Goal: Task Accomplishment & Management: Manage account settings

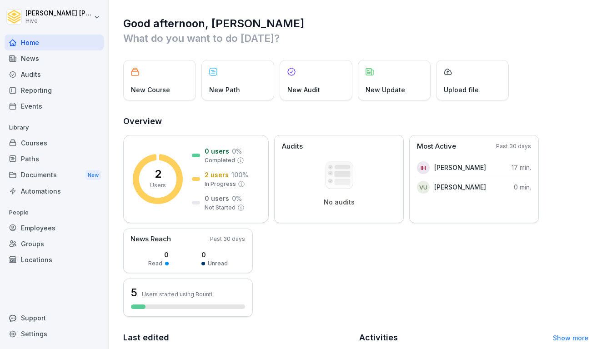
click at [45, 162] on div "Paths" at bounding box center [54, 159] width 99 height 16
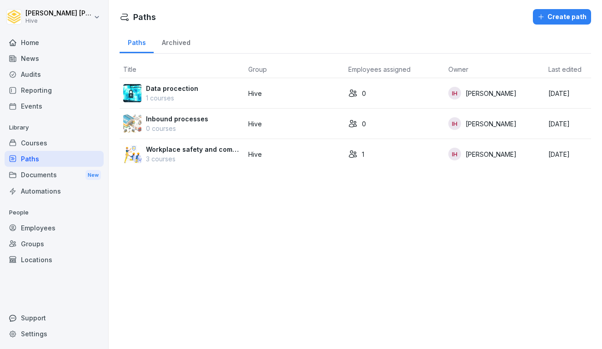
click at [193, 125] on p "0 courses" at bounding box center [177, 129] width 62 height 10
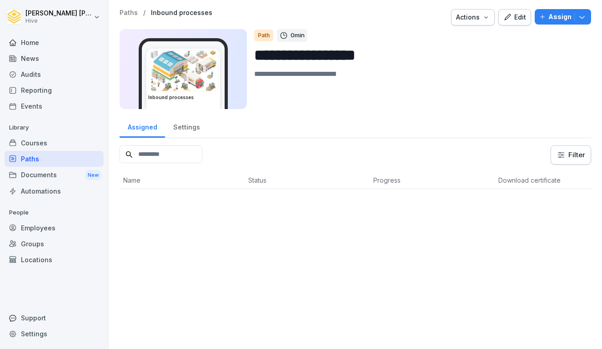
click at [87, 155] on div "Paths" at bounding box center [54, 159] width 99 height 16
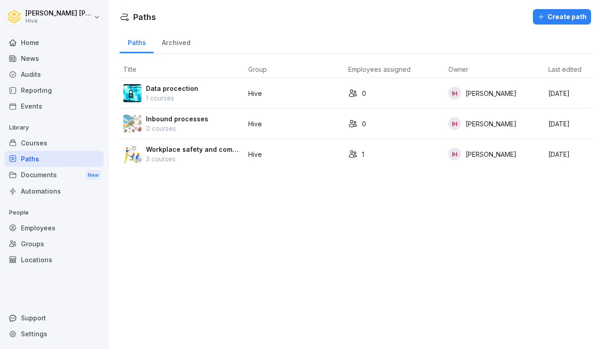
click at [187, 91] on p "Data procection" at bounding box center [172, 89] width 52 height 10
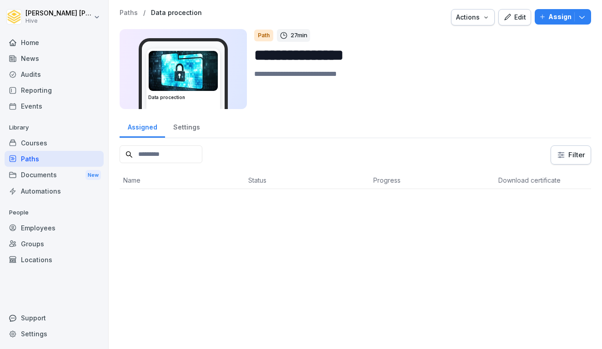
click at [40, 145] on div "Courses" at bounding box center [54, 143] width 99 height 16
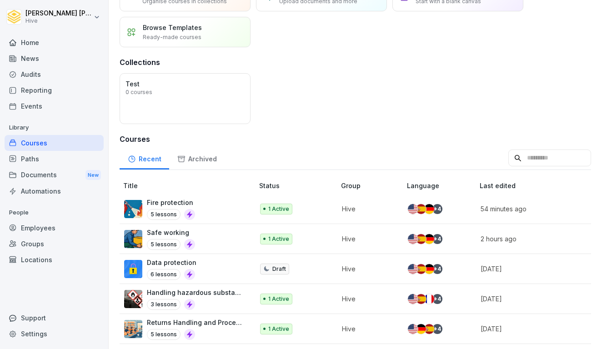
scroll to position [68, 0]
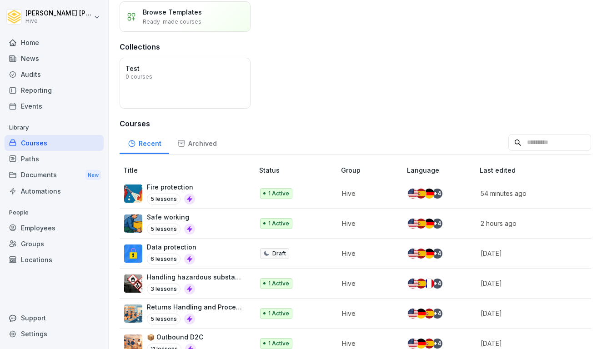
click at [222, 248] on div "Data protection 6 lessons" at bounding box center [184, 254] width 121 height 22
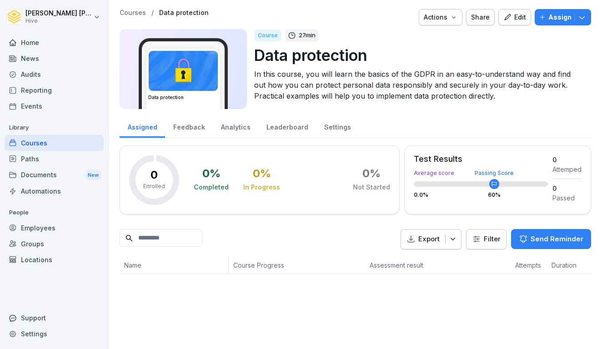
click at [499, 185] on circle at bounding box center [495, 184] width 10 height 10
click at [492, 185] on icon at bounding box center [494, 184] width 5 height 5
click at [525, 188] on div "Test Results Average score Passing Score 0.0 % 60 %" at bounding box center [481, 179] width 134 height 48
click at [514, 15] on div "Edit" at bounding box center [515, 17] width 23 height 10
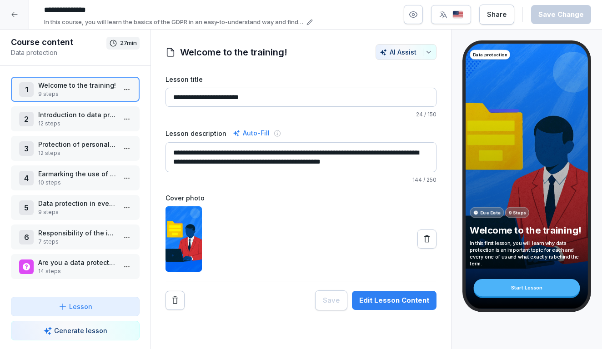
click at [20, 14] on div at bounding box center [14, 14] width 29 height 29
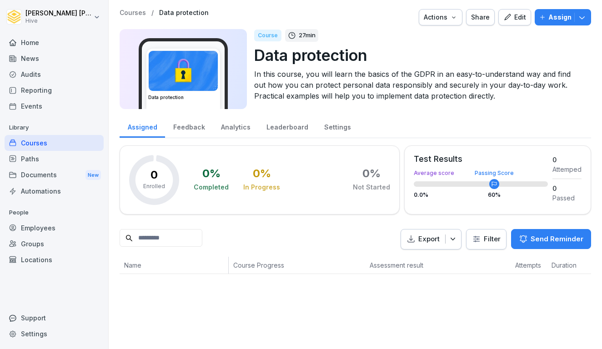
click at [35, 160] on div "Paths" at bounding box center [54, 159] width 99 height 16
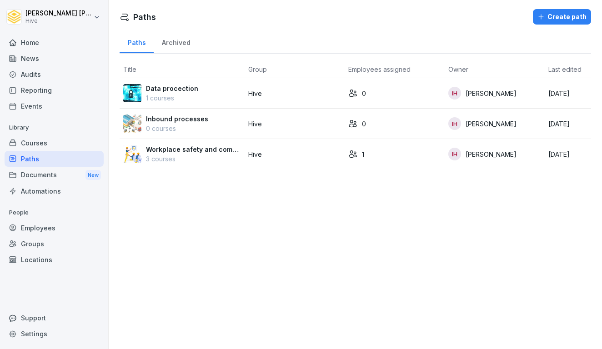
click at [191, 154] on p "3 courses" at bounding box center [193, 159] width 95 height 10
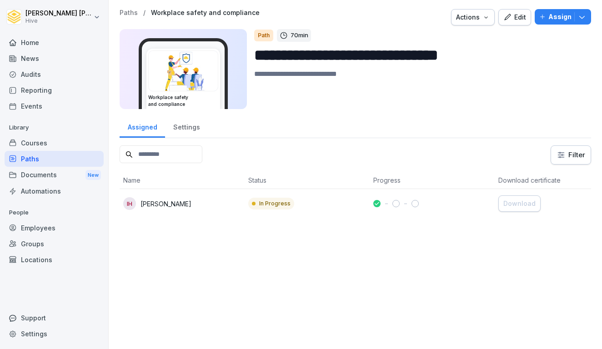
click at [34, 144] on div "Courses" at bounding box center [54, 143] width 99 height 16
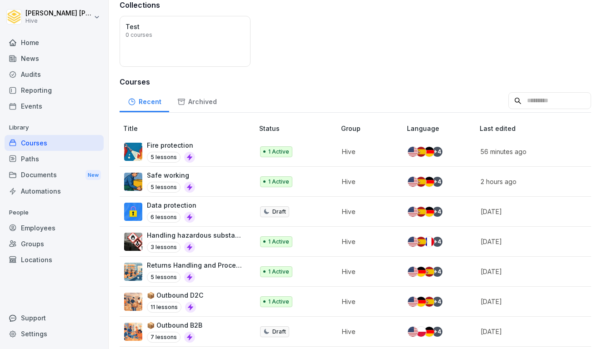
scroll to position [111, 0]
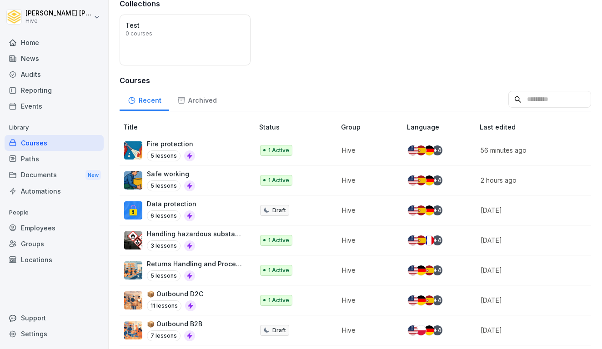
click at [46, 140] on div "Courses" at bounding box center [54, 143] width 99 height 16
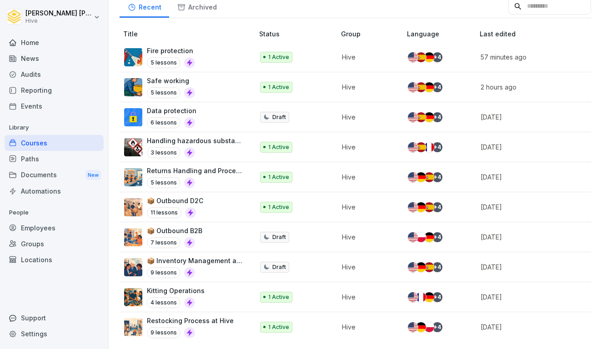
scroll to position [205, 0]
click at [32, 158] on div "Paths" at bounding box center [54, 159] width 99 height 16
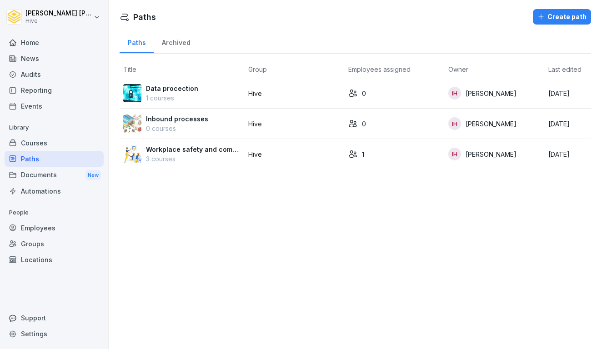
click at [48, 144] on div "Courses" at bounding box center [54, 143] width 99 height 16
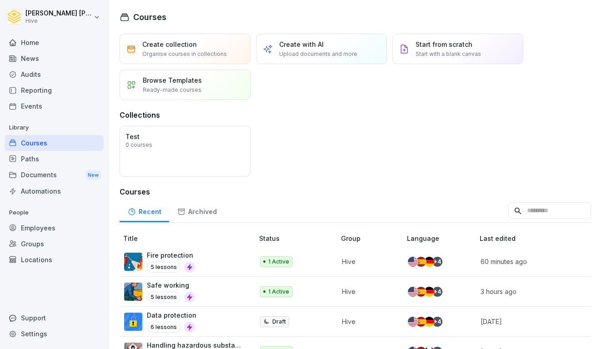
click at [57, 164] on div "Paths" at bounding box center [54, 159] width 99 height 16
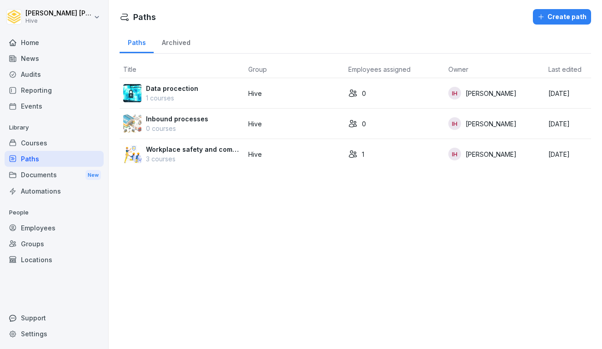
click at [63, 139] on div "Courses" at bounding box center [54, 143] width 99 height 16
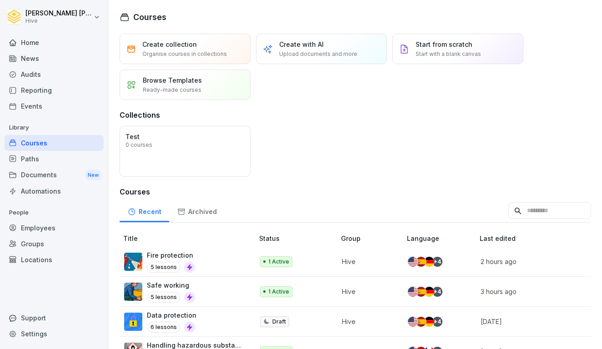
click at [63, 160] on div "Paths" at bounding box center [54, 159] width 99 height 16
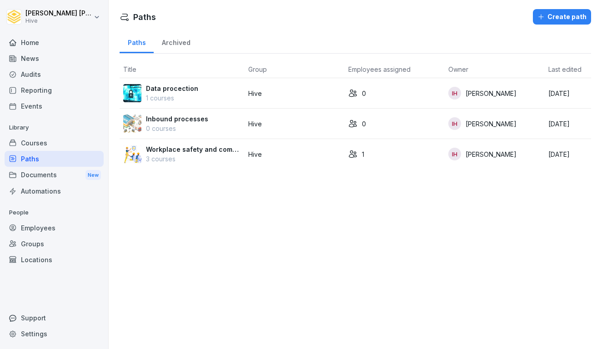
click at [63, 143] on div "Courses" at bounding box center [54, 143] width 99 height 16
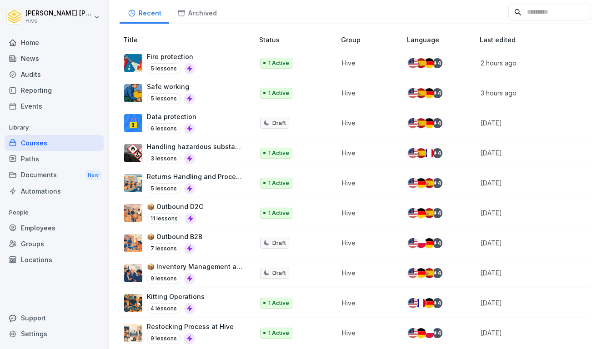
scroll to position [197, 0]
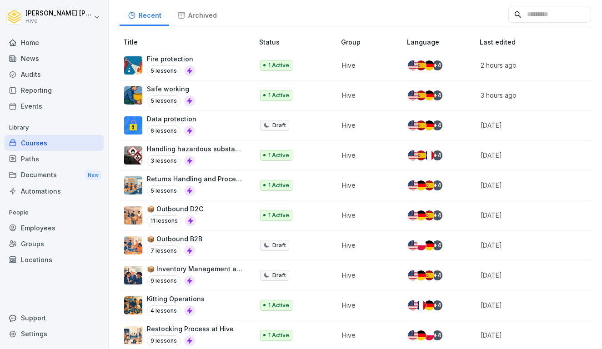
click at [53, 159] on div "Paths" at bounding box center [54, 159] width 99 height 16
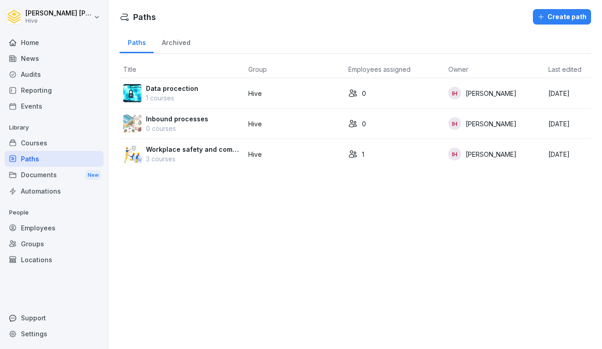
click at [54, 147] on div "Courses" at bounding box center [54, 143] width 99 height 16
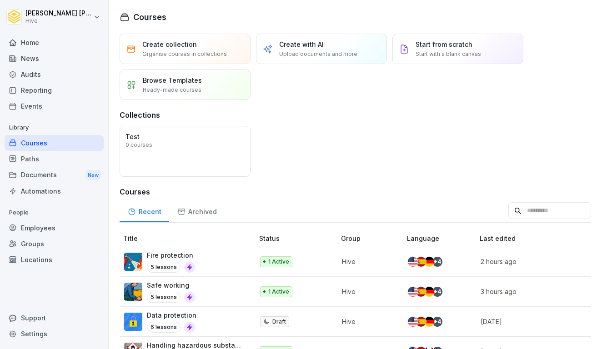
click at [58, 48] on div "Home" at bounding box center [54, 43] width 99 height 16
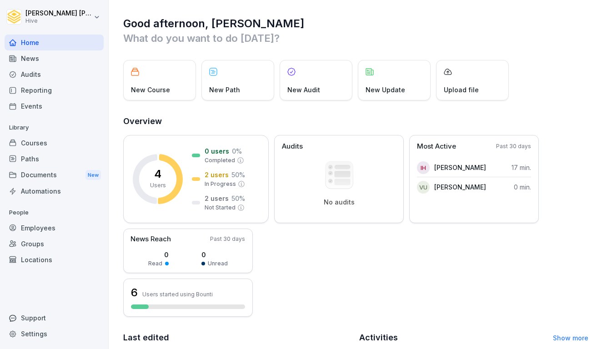
click at [38, 157] on div "Paths" at bounding box center [54, 159] width 99 height 16
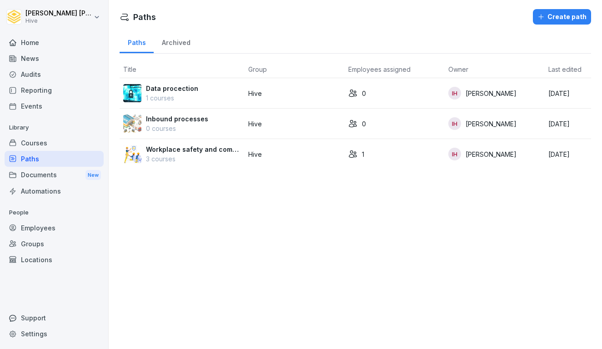
click at [41, 142] on div "Courses" at bounding box center [54, 143] width 99 height 16
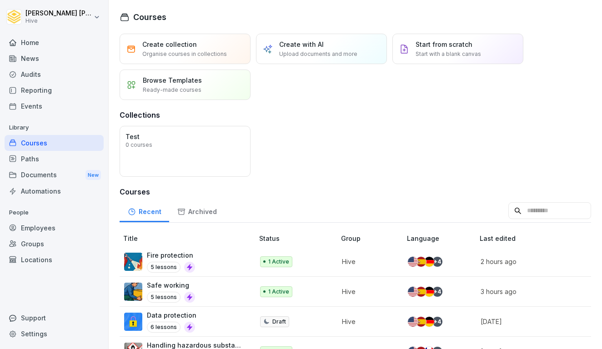
click at [38, 153] on div "Paths" at bounding box center [54, 159] width 99 height 16
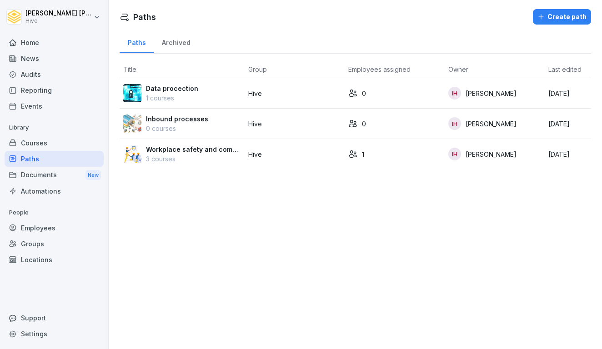
click at [37, 147] on div "Courses" at bounding box center [54, 143] width 99 height 16
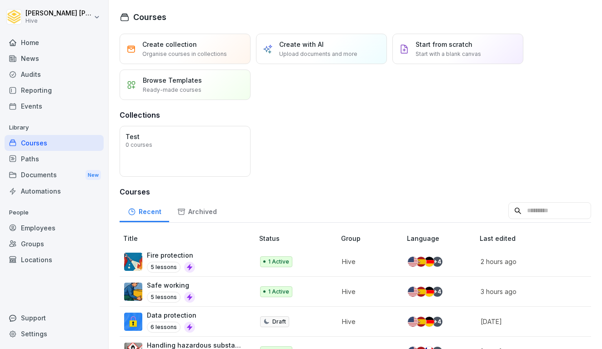
click at [51, 39] on div "Home" at bounding box center [54, 43] width 99 height 16
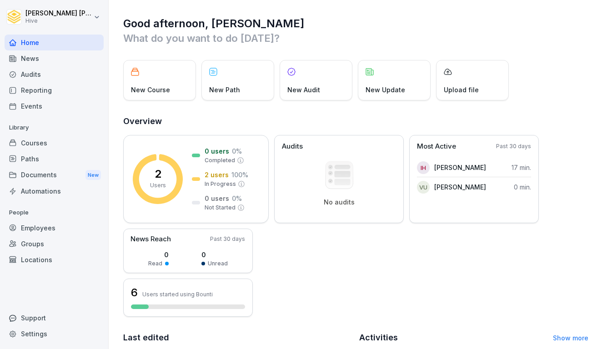
click at [173, 79] on div "New Course" at bounding box center [159, 80] width 73 height 40
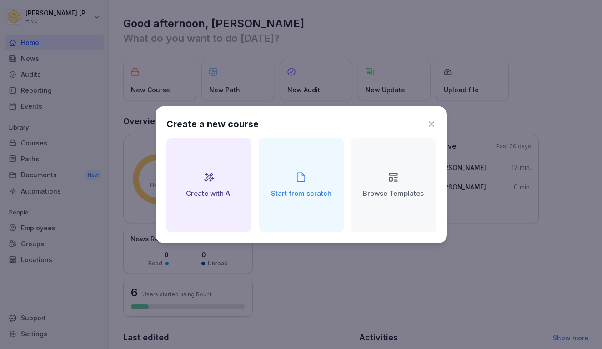
click at [201, 177] on div "Create with AI" at bounding box center [209, 185] width 85 height 94
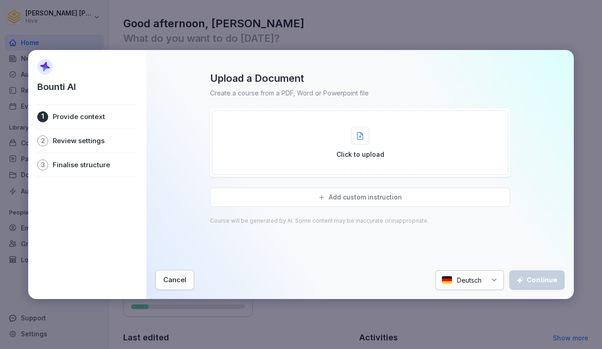
click at [180, 278] on div "Cancel" at bounding box center [174, 280] width 23 height 10
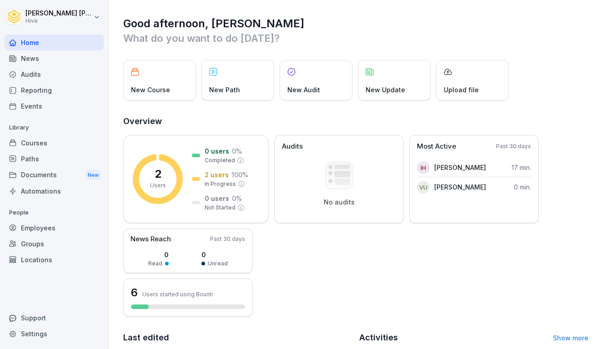
click at [164, 83] on div "New Course" at bounding box center [159, 80] width 73 height 40
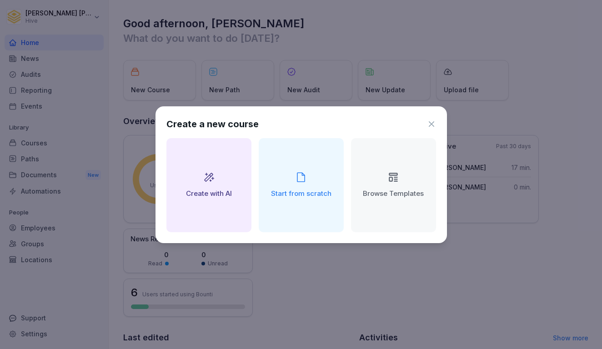
click at [226, 184] on div "Create with AI" at bounding box center [209, 185] width 85 height 94
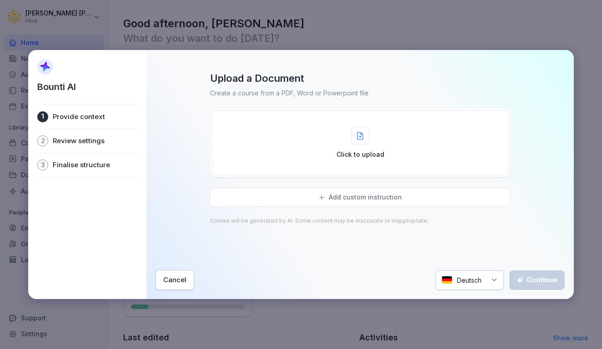
click at [268, 158] on div "Click to upload" at bounding box center [360, 143] width 297 height 65
click at [367, 196] on p "Add custom instruction" at bounding box center [365, 197] width 73 height 8
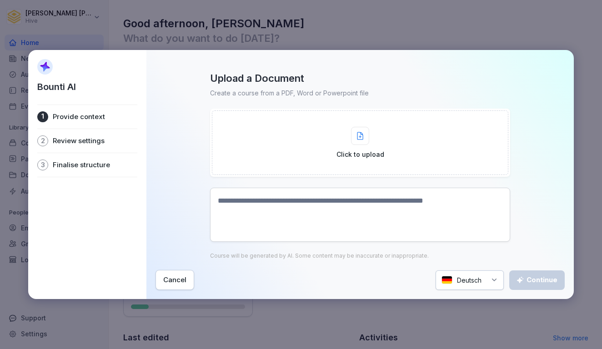
click at [329, 209] on textarea at bounding box center [360, 215] width 300 height 54
paste textarea "**********"
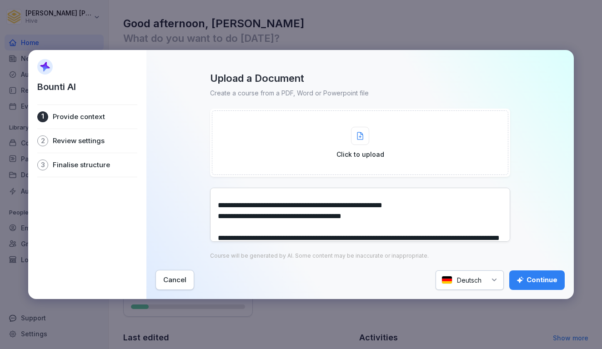
scroll to position [10730, 0]
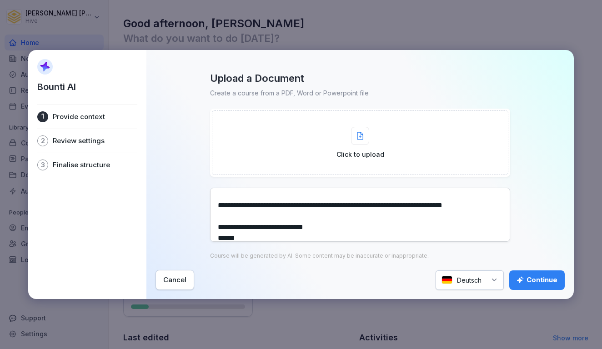
type textarea "**********"
click at [485, 275] on div "Deutsch" at bounding box center [470, 281] width 68 height 20
type input "***"
click at [499, 229] on div "Englisch" at bounding box center [477, 231] width 73 height 20
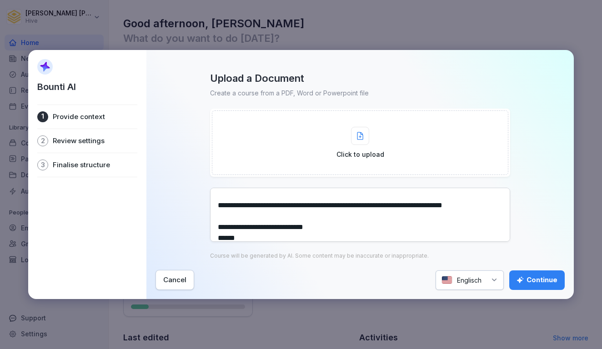
click at [532, 281] on div "Continue" at bounding box center [537, 280] width 41 height 10
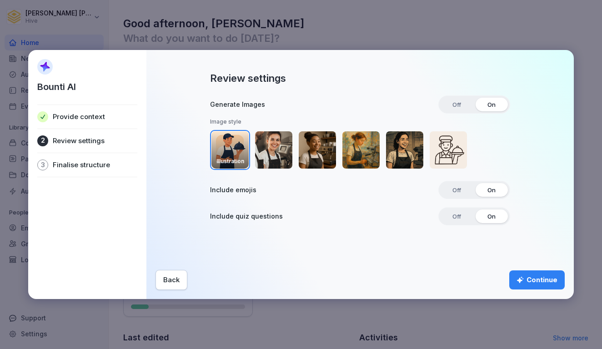
click at [485, 216] on span "On" at bounding box center [491, 217] width 21 height 14
click at [527, 286] on button "Continue" at bounding box center [538, 280] width 56 height 19
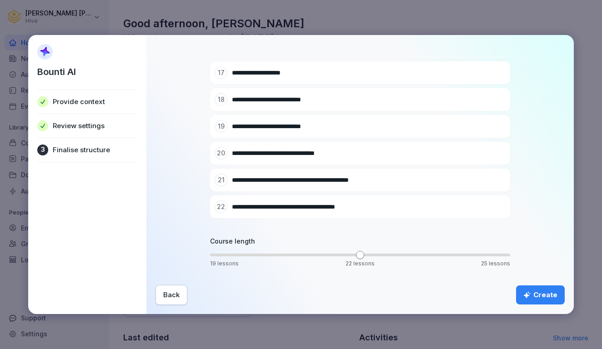
scroll to position [500, 0]
click at [210, 251] on span "19 lessons 22 lessons 25 lessons ** 19 lessons 19 lessons" at bounding box center [360, 255] width 300 height 9
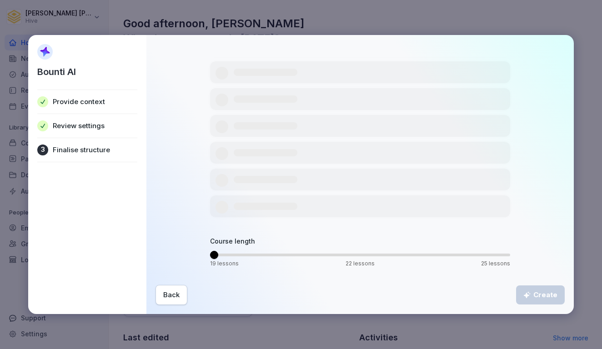
click at [263, 260] on span "19 lessons 22 lessons 25 lessons **" at bounding box center [360, 255] width 300 height 9
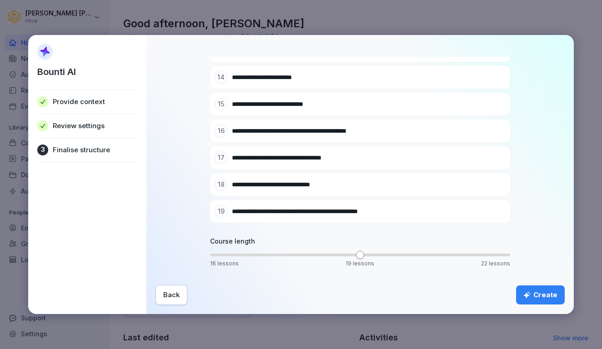
scroll to position [419, 0]
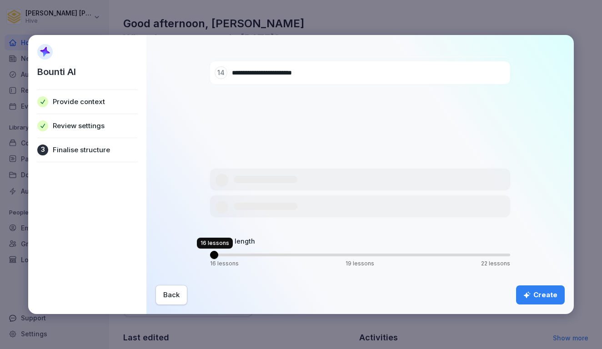
click at [221, 251] on span "16 lessons 19 lessons 22 lessons ** 16 lessons 16 lessons" at bounding box center [360, 255] width 300 height 9
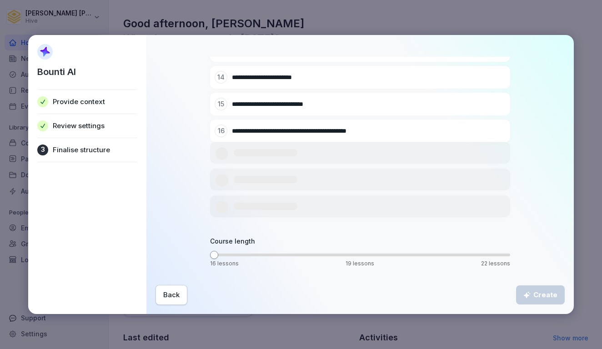
scroll to position [339, 0]
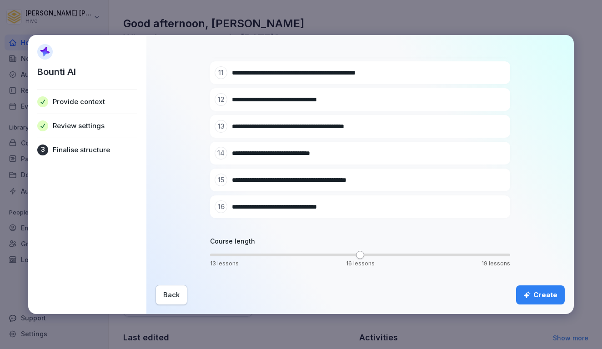
click at [546, 288] on button "Create" at bounding box center [540, 295] width 49 height 19
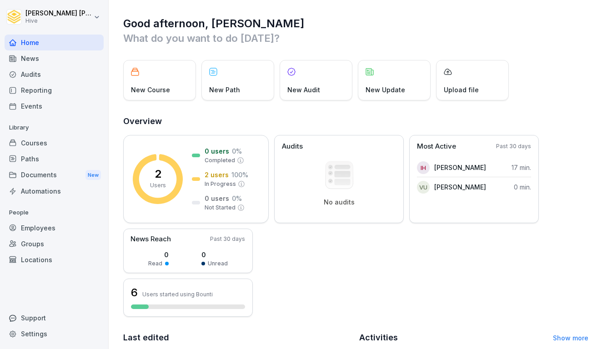
scroll to position [0, 0]
click at [30, 143] on div "Courses" at bounding box center [54, 143] width 99 height 16
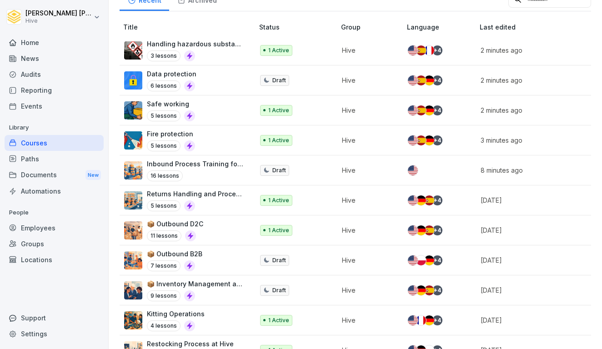
scroll to position [213, 0]
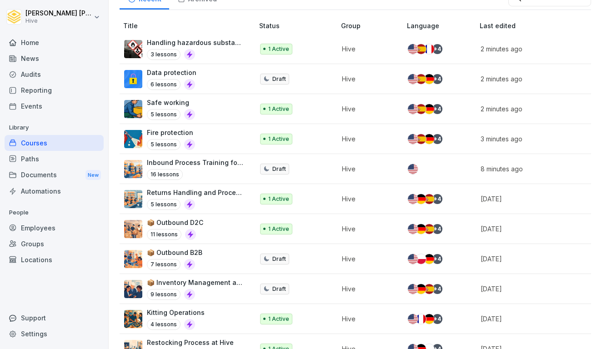
click at [212, 167] on div "Inbound Process Training for Hive Fulfillment Centers 16 lessons" at bounding box center [196, 169] width 98 height 22
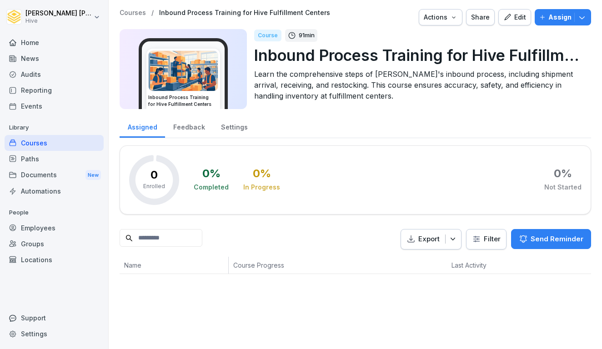
click at [550, 18] on p "Assign" at bounding box center [560, 17] width 23 height 10
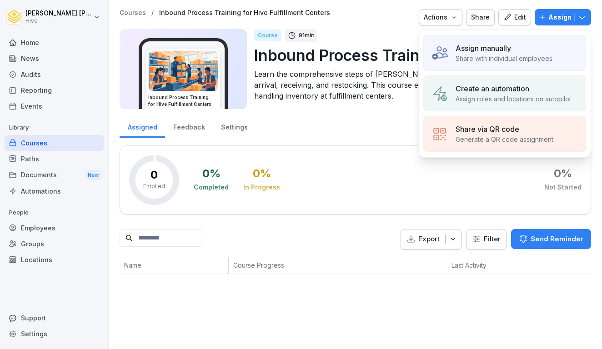
click at [491, 64] on div "Assign manually Share with individual employees" at bounding box center [505, 53] width 163 height 36
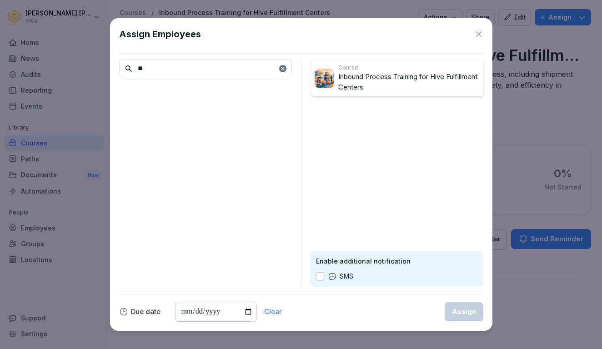
type input "*"
click at [283, 72] on input "*******" at bounding box center [205, 69] width 173 height 18
type input "*******"
click at [283, 70] on icon at bounding box center [282, 68] width 5 height 5
click at [249, 69] on input at bounding box center [205, 69] width 173 height 18
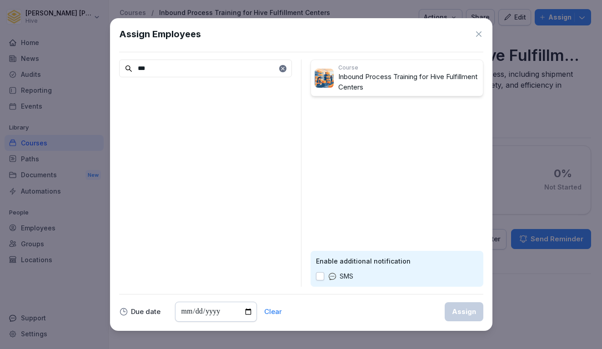
type input "***"
click at [478, 37] on icon at bounding box center [479, 34] width 9 height 9
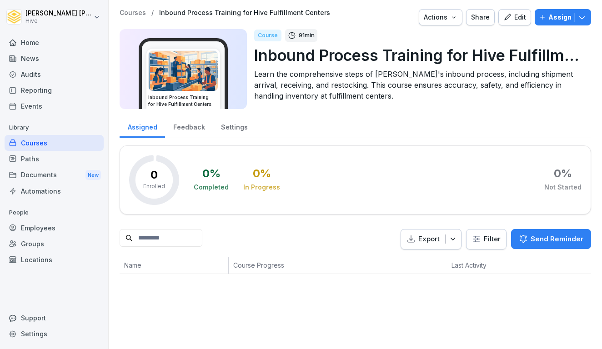
click at [480, 18] on div "Share" at bounding box center [480, 17] width 19 height 10
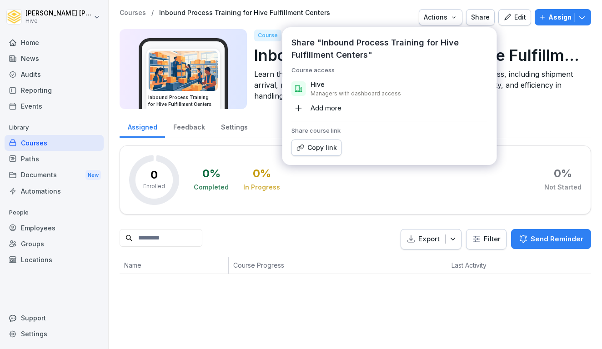
click at [315, 88] on p "Hive" at bounding box center [318, 84] width 14 height 9
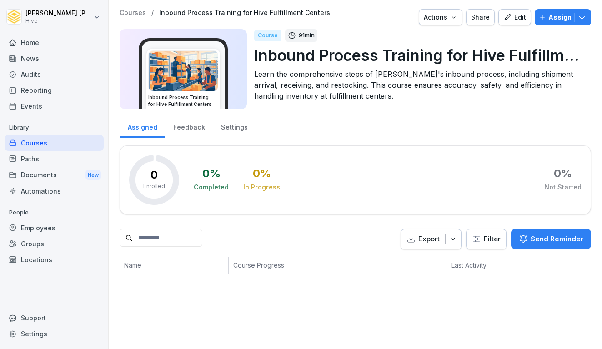
click at [536, 106] on div "Course 91 min Inbound Process Training for Hive Fulfillment Centers Learn the c…" at bounding box center [419, 69] width 330 height 80
click at [557, 21] on p "Assign" at bounding box center [560, 17] width 23 height 10
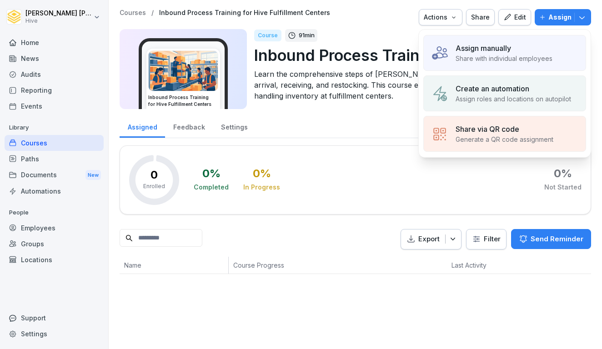
click at [519, 60] on p "Share with individual employees" at bounding box center [504, 59] width 97 height 10
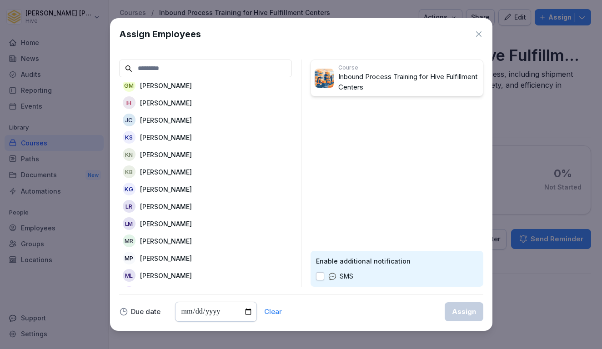
scroll to position [123, 0]
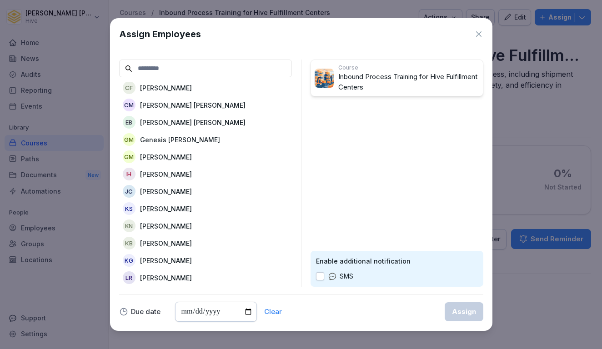
click at [189, 172] on p "[PERSON_NAME]" at bounding box center [166, 175] width 52 height 10
click at [472, 315] on div "Assign" at bounding box center [464, 312] width 24 height 10
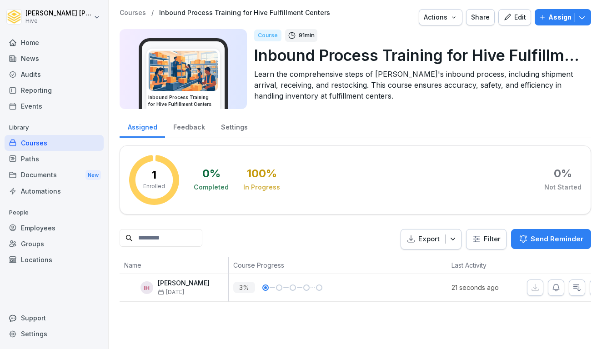
click at [52, 44] on div "Home" at bounding box center [54, 43] width 99 height 16
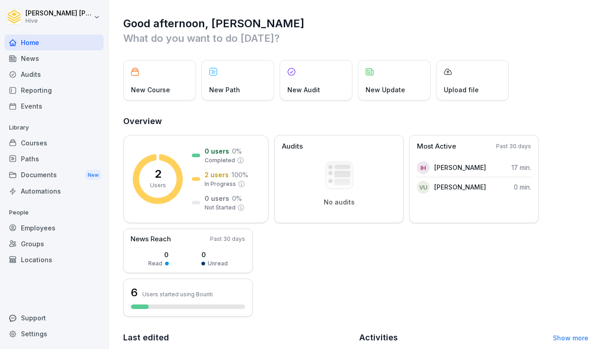
click at [50, 145] on div "Courses" at bounding box center [54, 143] width 99 height 16
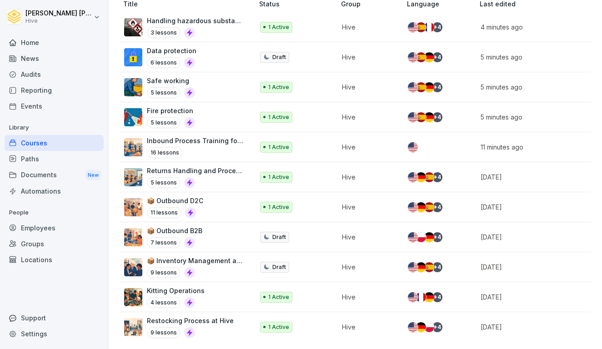
scroll to position [234, 0]
click at [49, 143] on div "Courses" at bounding box center [54, 143] width 99 height 16
click at [214, 146] on p "Inbound Process Training for Hive Fulfillment Centers" at bounding box center [196, 142] width 98 height 10
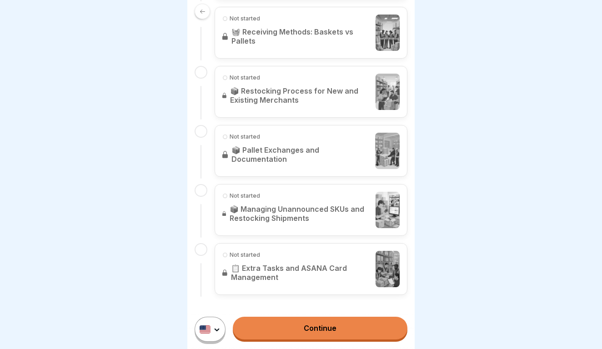
scroll to position [942, 0]
click at [312, 330] on link "Continue" at bounding box center [320, 328] width 175 height 23
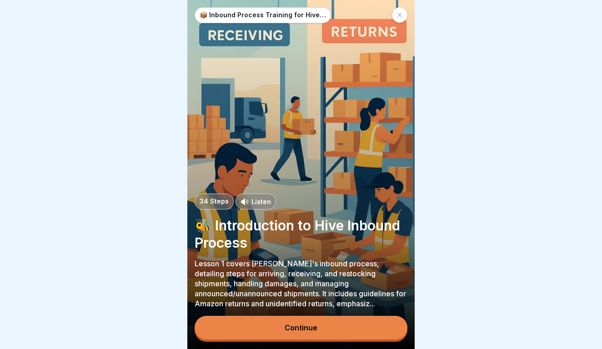
click at [293, 325] on div "Continue" at bounding box center [301, 328] width 33 height 8
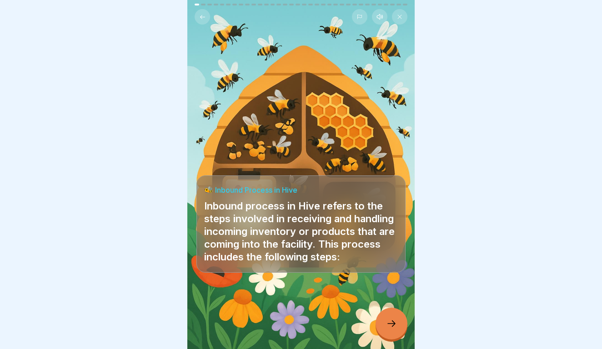
click at [389, 320] on icon at bounding box center [391, 324] width 11 height 11
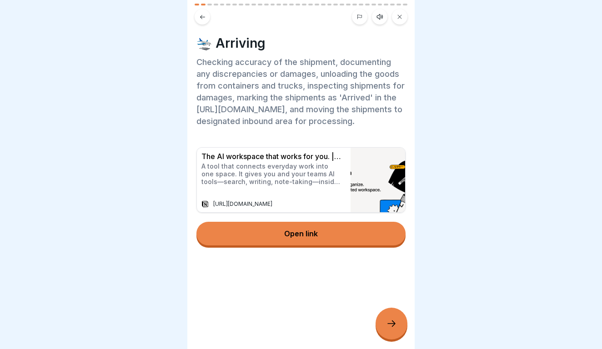
click at [391, 321] on icon at bounding box center [391, 324] width 11 height 11
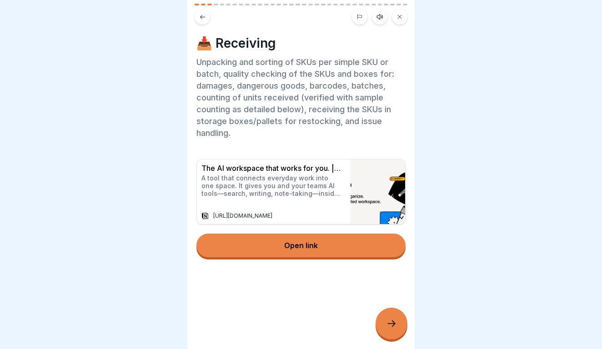
click at [391, 321] on icon at bounding box center [391, 324] width 11 height 11
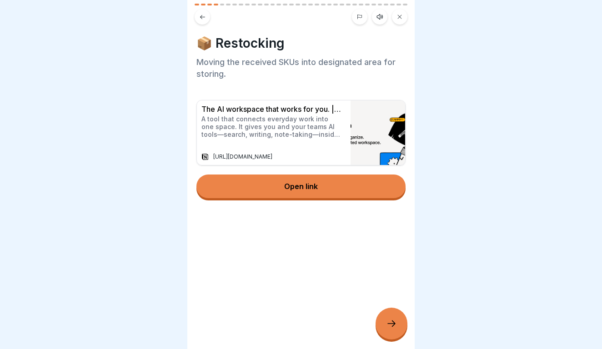
click at [391, 322] on icon at bounding box center [391, 324] width 11 height 11
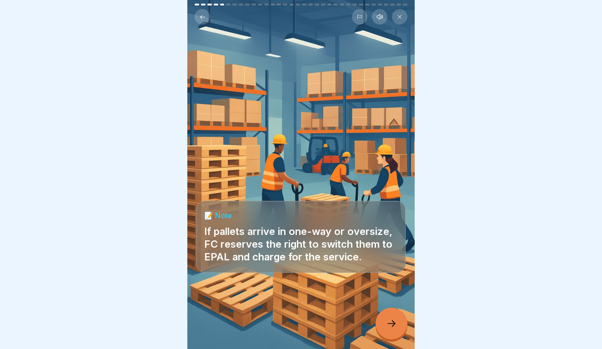
click at [391, 322] on icon at bounding box center [391, 324] width 11 height 11
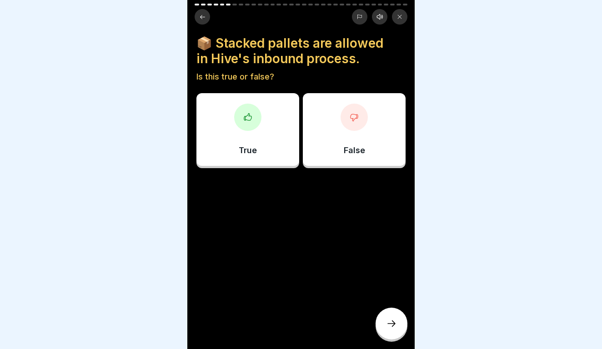
click at [354, 123] on div at bounding box center [354, 117] width 27 height 27
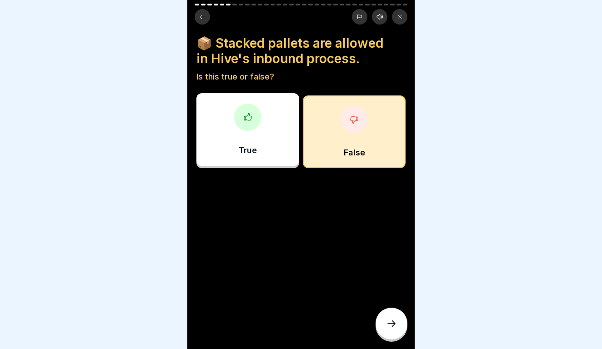
click at [388, 334] on div at bounding box center [392, 324] width 32 height 32
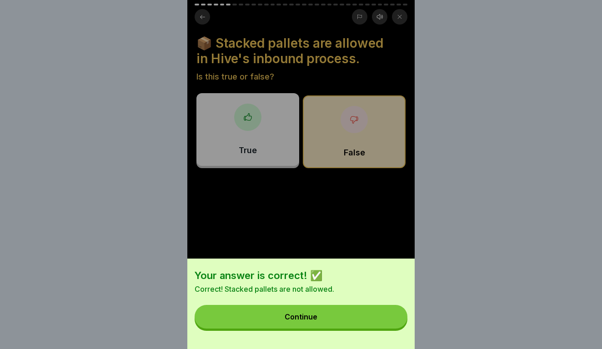
click at [363, 311] on button "Continue" at bounding box center [301, 317] width 213 height 24
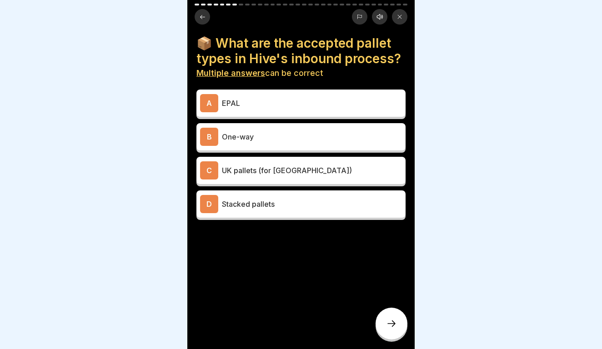
click at [285, 138] on p "One-way" at bounding box center [312, 136] width 180 height 11
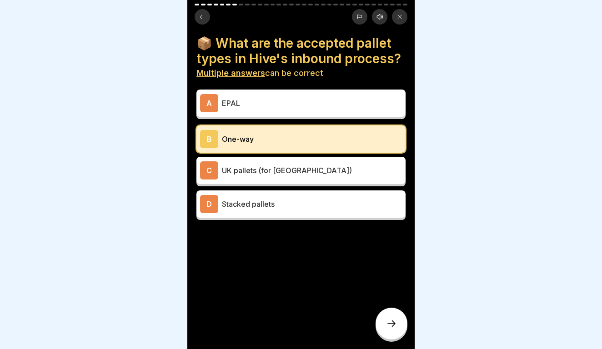
click at [285, 98] on p "EPAL" at bounding box center [312, 103] width 180 height 11
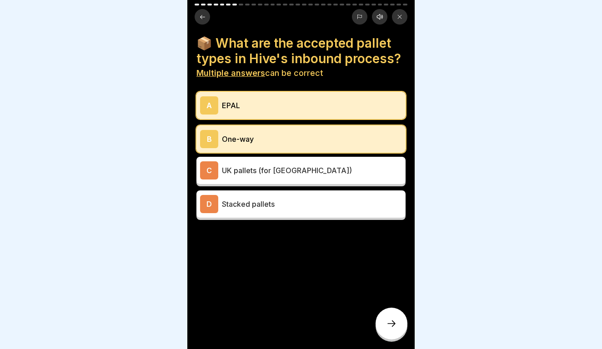
click at [394, 328] on icon at bounding box center [391, 324] width 11 height 11
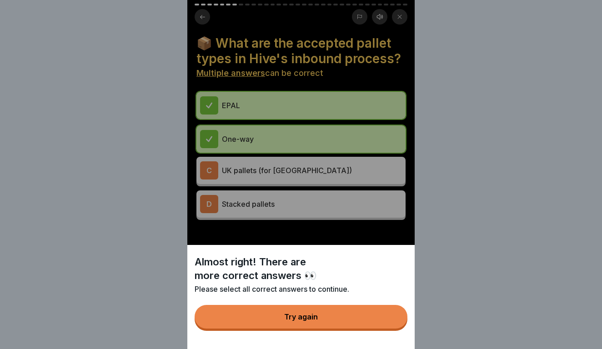
click at [385, 323] on button "Try again" at bounding box center [301, 317] width 213 height 24
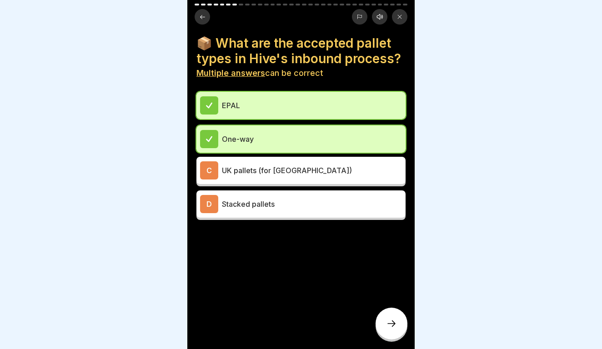
click at [322, 172] on p "UK pallets (for UK)" at bounding box center [312, 170] width 180 height 11
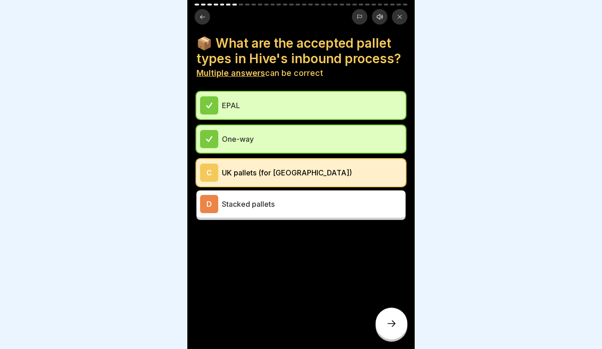
click at [394, 331] on div at bounding box center [392, 324] width 32 height 32
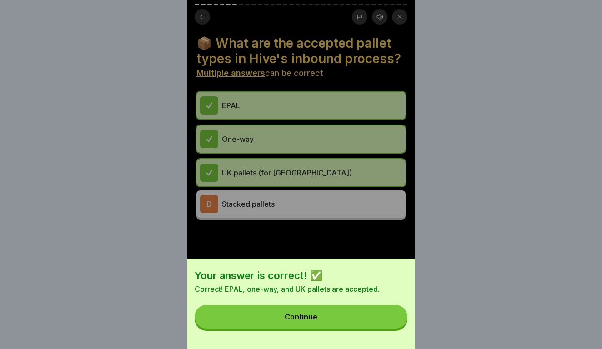
click at [379, 318] on button "Continue" at bounding box center [301, 317] width 213 height 24
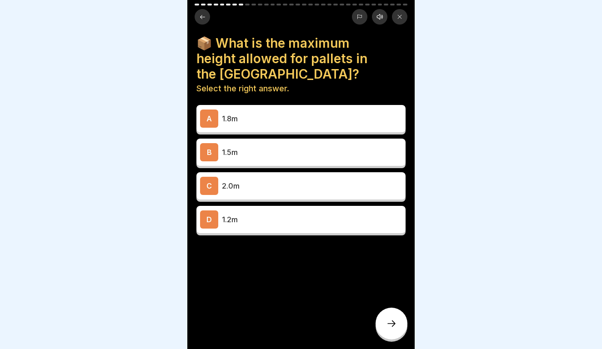
click at [293, 113] on p "1.8m" at bounding box center [312, 118] width 180 height 11
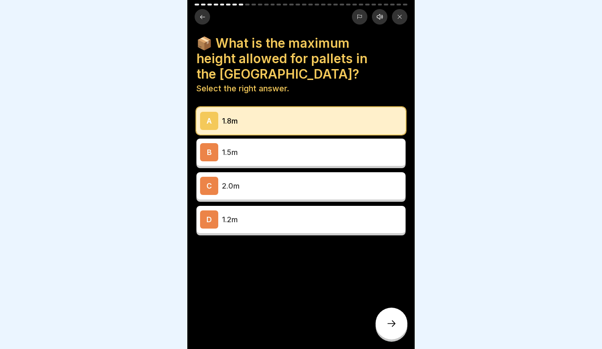
click at [390, 333] on div at bounding box center [392, 324] width 32 height 32
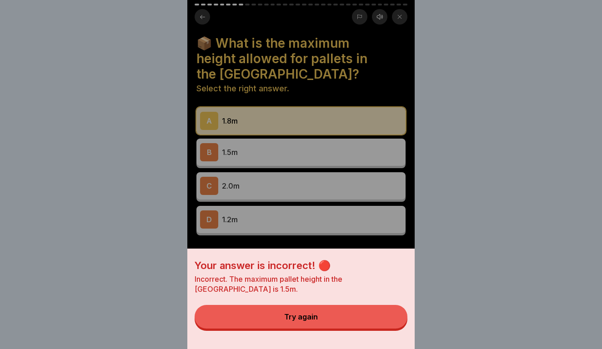
click at [356, 317] on button "Try again" at bounding box center [301, 317] width 213 height 24
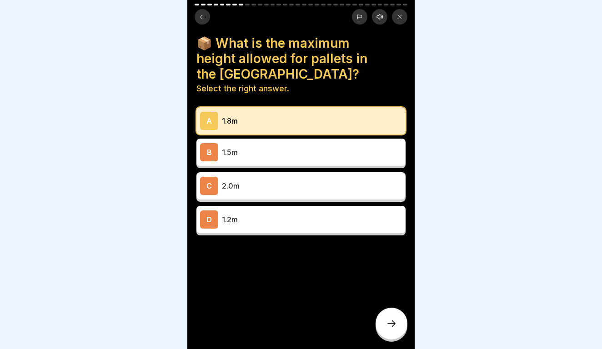
click at [291, 112] on div "A 1.8m" at bounding box center [301, 121] width 202 height 18
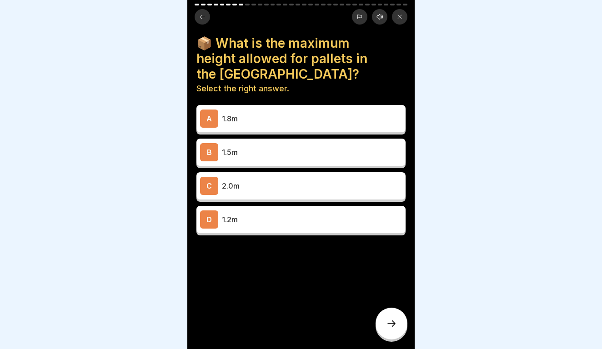
click at [260, 147] on div "B 1.5m" at bounding box center [301, 152] width 209 height 27
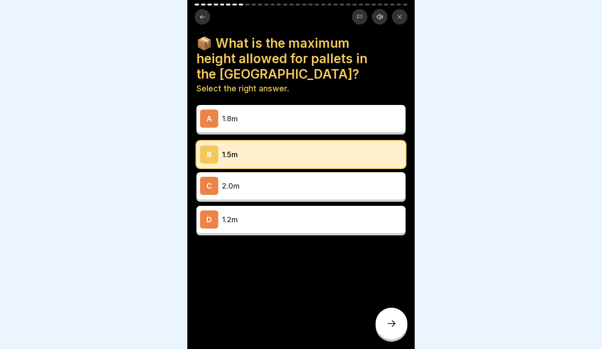
click at [394, 325] on icon at bounding box center [392, 324] width 8 height 6
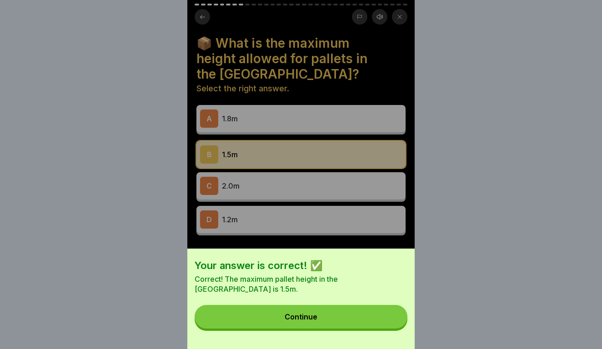
click at [392, 323] on button "Continue" at bounding box center [301, 317] width 213 height 24
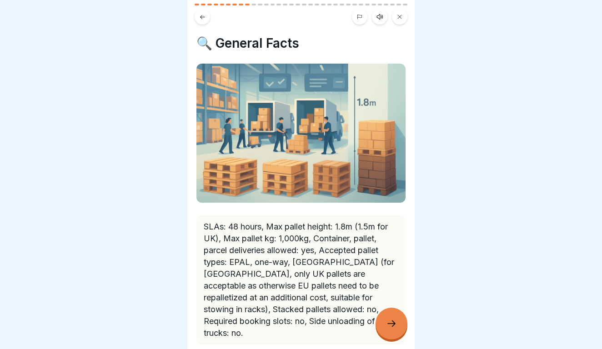
click at [392, 323] on icon at bounding box center [391, 324] width 11 height 11
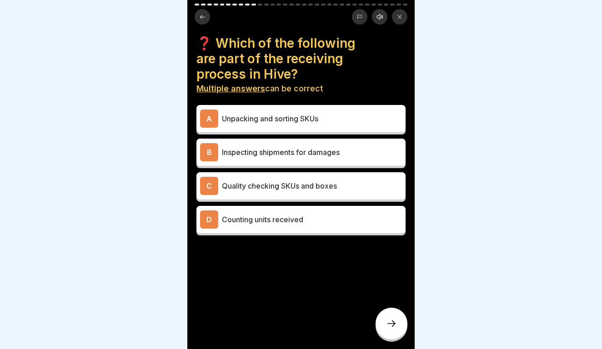
click at [398, 18] on icon at bounding box center [399, 16] width 5 height 5
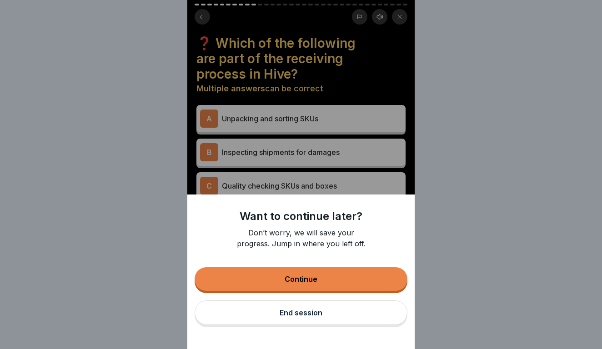
click at [300, 315] on div "End session" at bounding box center [301, 313] width 43 height 8
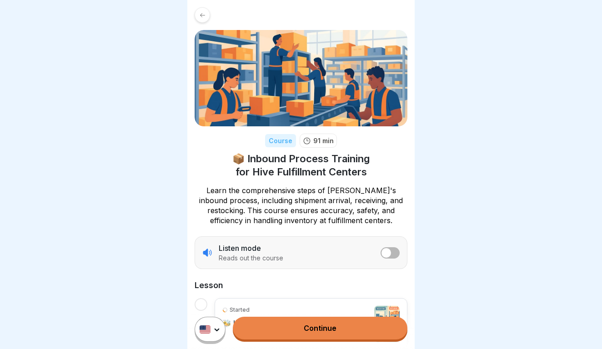
click at [212, 18] on link at bounding box center [301, 14] width 213 height 15
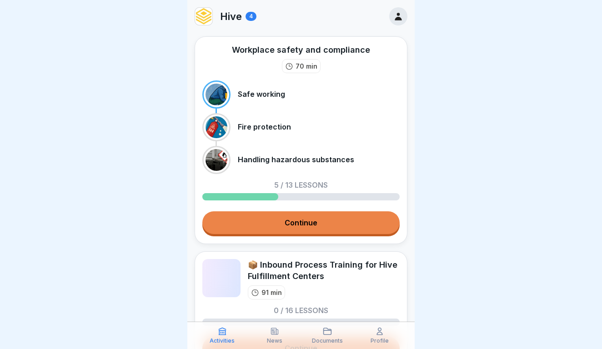
click at [207, 17] on img at bounding box center [203, 16] width 17 height 17
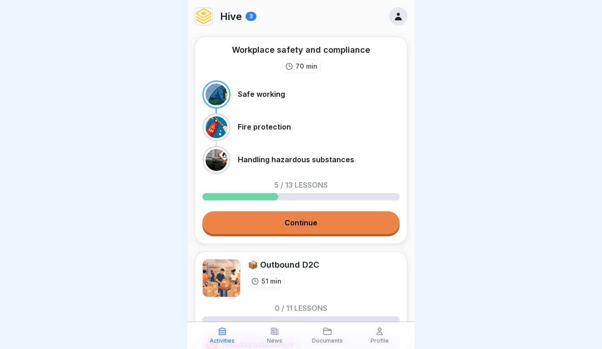
click at [225, 15] on p "Hive" at bounding box center [231, 16] width 22 height 12
drag, startPoint x: 216, startPoint y: 15, endPoint x: 264, endPoint y: 21, distance: 48.6
click at [264, 21] on div "Hive 3" at bounding box center [301, 16] width 228 height 33
click at [336, 2] on div "Hive 3" at bounding box center [301, 16] width 228 height 33
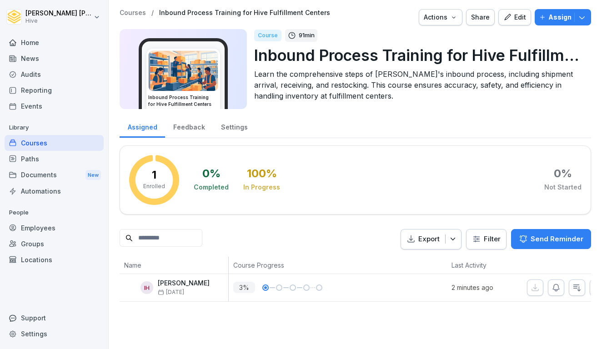
click at [461, 16] on button "Actions" at bounding box center [441, 17] width 44 height 16
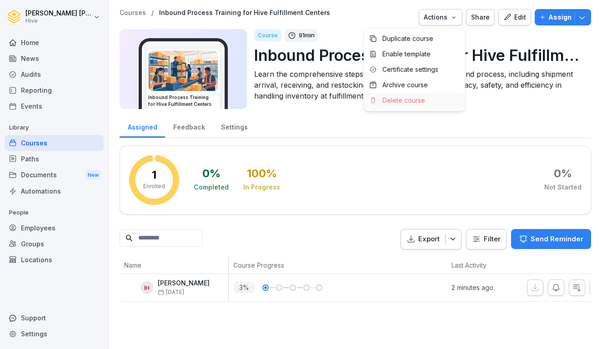
click at [415, 95] on div "Delete course" at bounding box center [414, 100] width 101 height 15
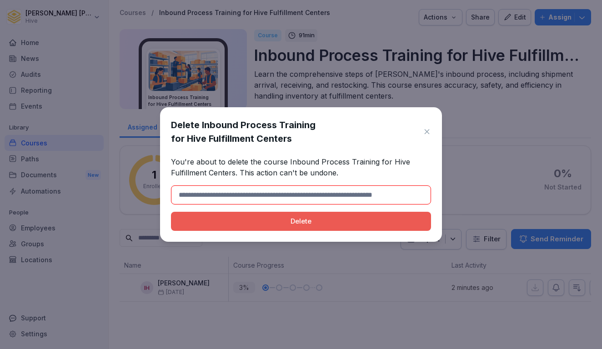
click at [355, 220] on div "Delete" at bounding box center [301, 222] width 246 height 10
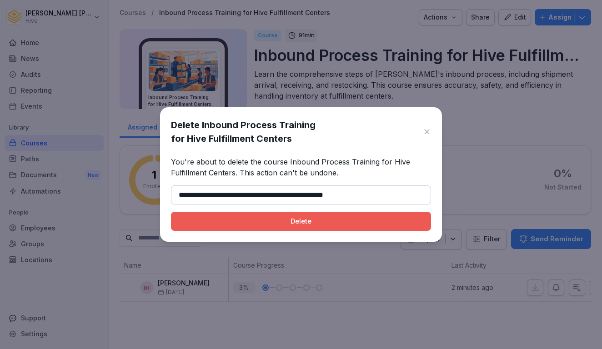
click at [380, 223] on div "Delete" at bounding box center [301, 222] width 246 height 10
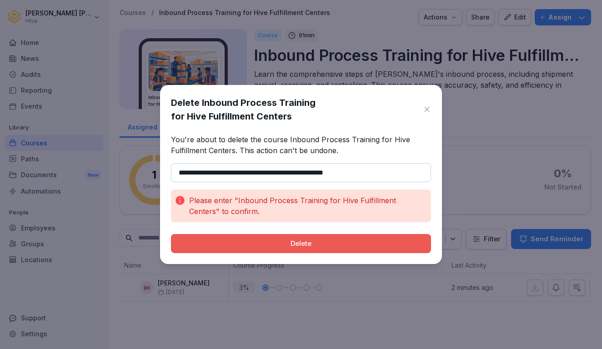
click at [296, 236] on button "Delete" at bounding box center [301, 243] width 260 height 19
type input "**********"
click at [321, 241] on div "Delete" at bounding box center [301, 244] width 246 height 10
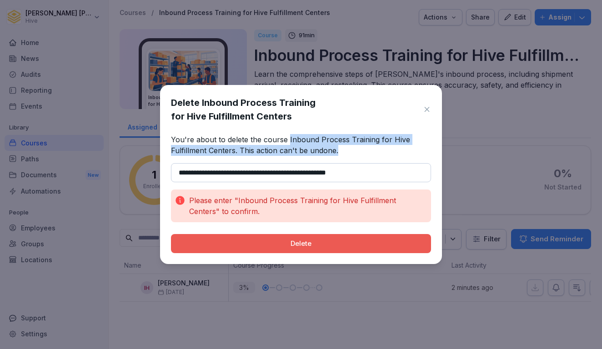
drag, startPoint x: 288, startPoint y: 141, endPoint x: 270, endPoint y: 156, distance: 22.6
click at [270, 156] on p "You're about to delete the course Inbound Process Training for Hive Fulfillment…" at bounding box center [301, 145] width 260 height 22
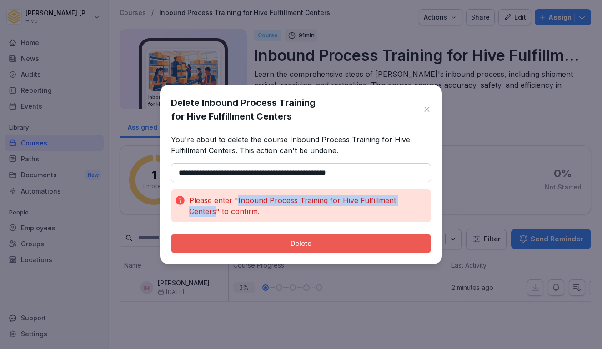
drag, startPoint x: 238, startPoint y: 201, endPoint x: 420, endPoint y: 201, distance: 182.0
click at [420, 201] on p "Please enter "Inbound Process Training for Hive Fulfillment Centers" to confirm." at bounding box center [308, 206] width 238 height 22
copy p "Inbound Process Training for Hive Fulfillment Centers"
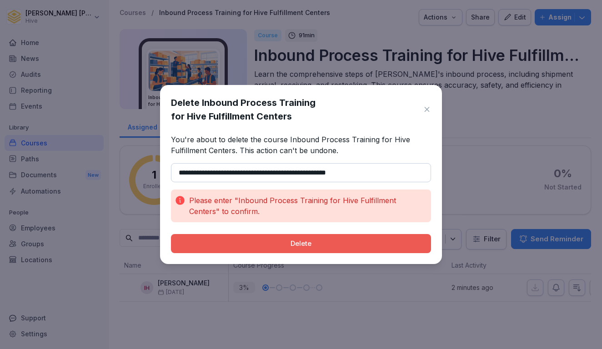
click at [352, 169] on input "**********" at bounding box center [301, 172] width 260 height 19
drag, startPoint x: 352, startPoint y: 169, endPoint x: 144, endPoint y: 170, distance: 208.4
click at [144, 170] on body "**********" at bounding box center [301, 174] width 602 height 349
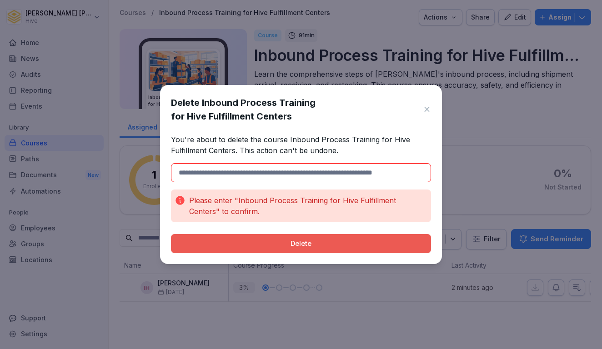
paste input "**********"
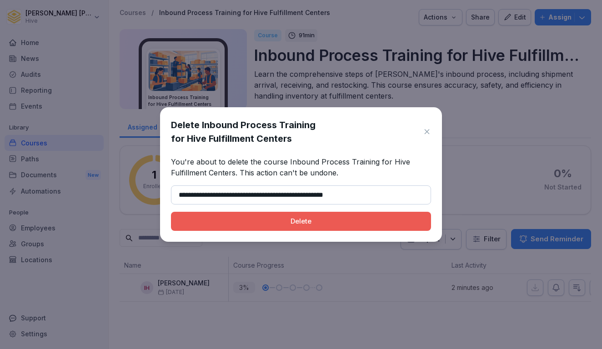
type input "**********"
click at [249, 225] on div "Delete" at bounding box center [301, 222] width 246 height 10
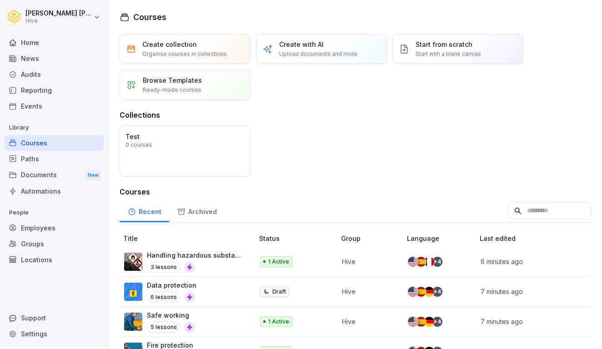
click at [82, 138] on div "Courses" at bounding box center [54, 143] width 99 height 16
click at [295, 49] on div "Create with AI Upload documents and more" at bounding box center [318, 49] width 78 height 19
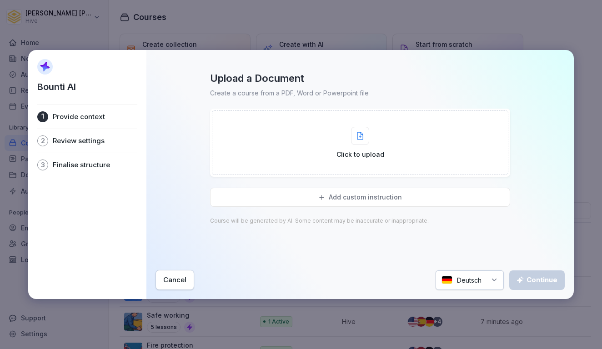
click at [177, 281] on div "Cancel" at bounding box center [174, 280] width 23 height 10
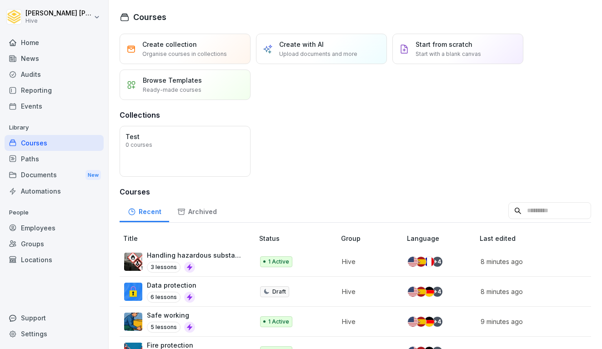
click at [46, 43] on div "Home" at bounding box center [54, 43] width 99 height 16
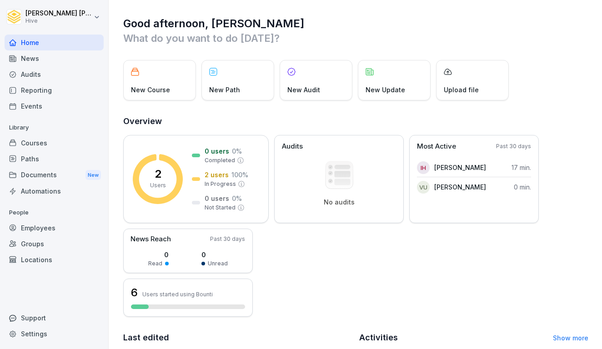
click at [157, 84] on div "New Course" at bounding box center [159, 80] width 73 height 40
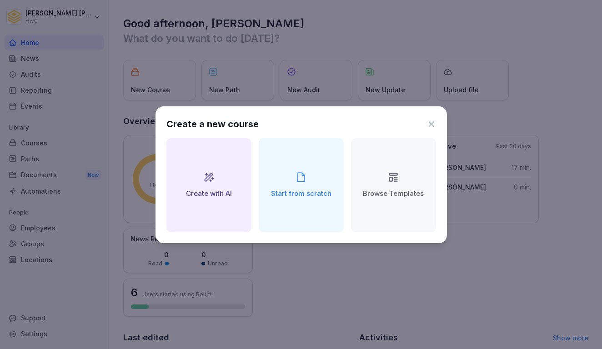
click at [304, 190] on h2 "Start from scratch" at bounding box center [301, 194] width 61 height 10
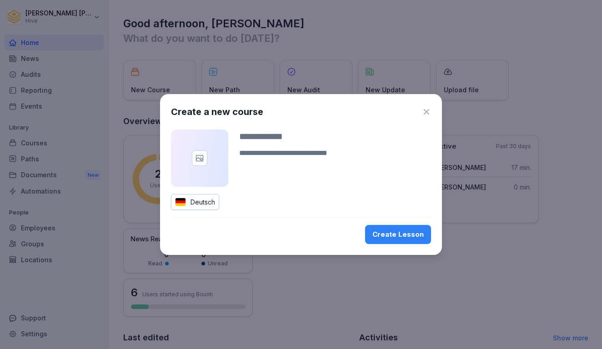
click at [296, 164] on textarea at bounding box center [335, 159] width 192 height 22
click at [283, 135] on input at bounding box center [335, 137] width 192 height 14
type input "**********"
click at [279, 156] on textarea at bounding box center [335, 159] width 192 height 22
paste textarea "**********"
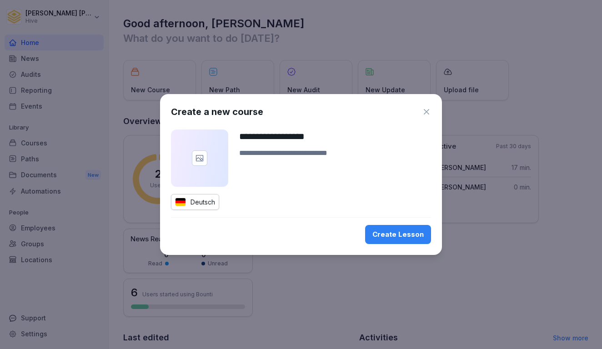
type textarea "**********"
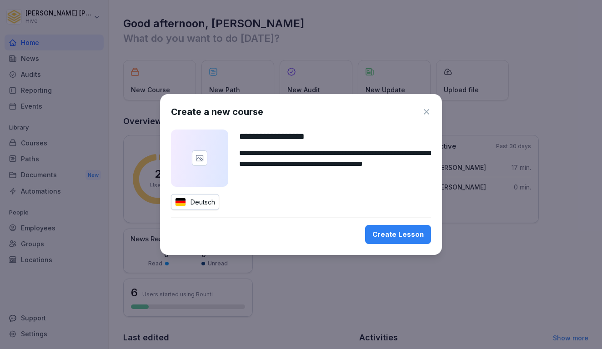
drag, startPoint x: 279, startPoint y: 156, endPoint x: 233, endPoint y: 144, distance: 48.4
click at [233, 144] on div "**********" at bounding box center [301, 158] width 260 height 57
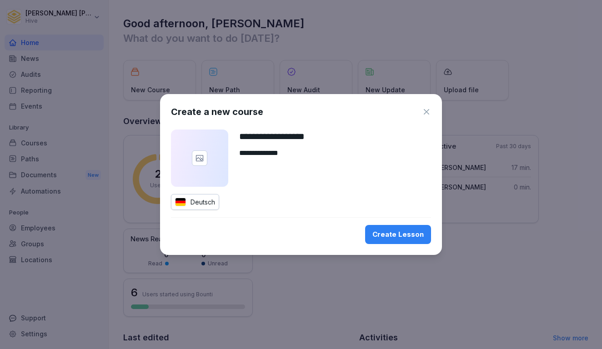
drag, startPoint x: 291, startPoint y: 165, endPoint x: 214, endPoint y: 102, distance: 98.9
click at [214, 102] on div "**********" at bounding box center [301, 174] width 282 height 161
click at [405, 232] on div "Create Lesson" at bounding box center [398, 235] width 51 height 10
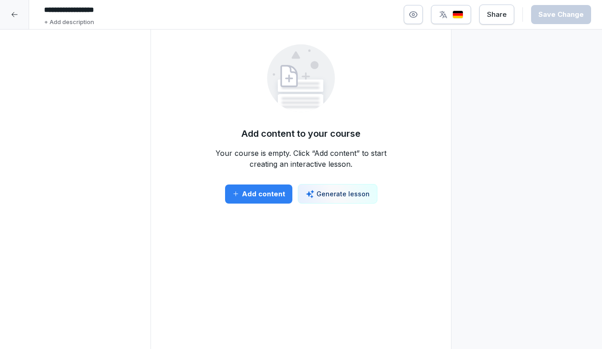
click at [270, 189] on div "Add content" at bounding box center [259, 194] width 53 height 10
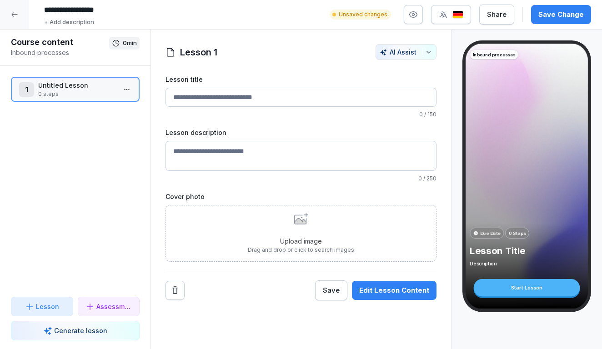
click at [217, 153] on textarea "Lesson description" at bounding box center [301, 156] width 271 height 30
click at [18, 15] on div at bounding box center [14, 14] width 29 height 29
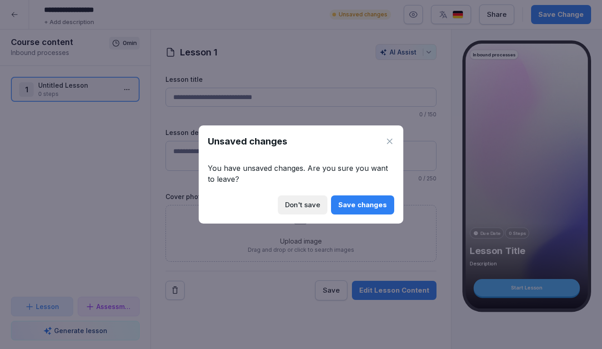
click at [312, 206] on div "Don't save" at bounding box center [302, 205] width 35 height 10
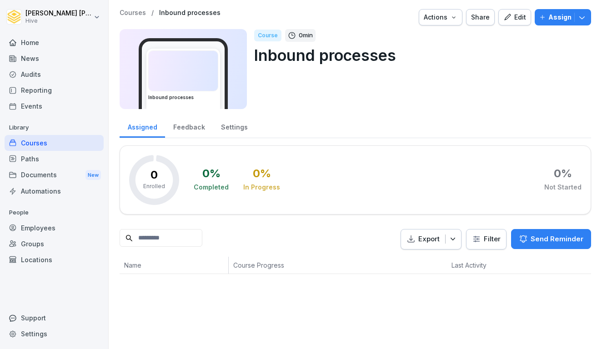
click at [68, 37] on div "Home" at bounding box center [54, 43] width 99 height 16
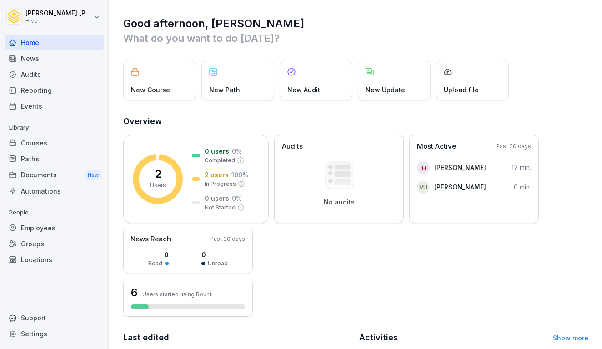
click at [44, 87] on div "Reporting" at bounding box center [54, 90] width 99 height 16
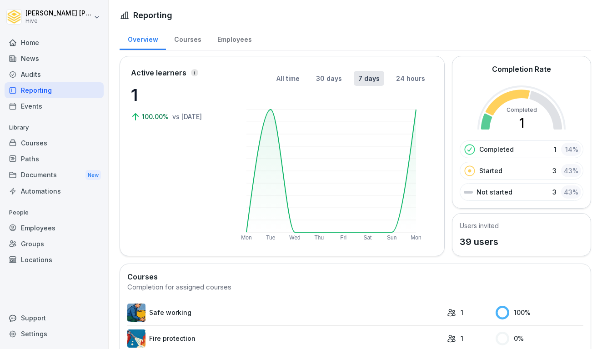
click at [48, 59] on div "News" at bounding box center [54, 59] width 99 height 16
click at [48, 47] on div "Home" at bounding box center [54, 43] width 99 height 16
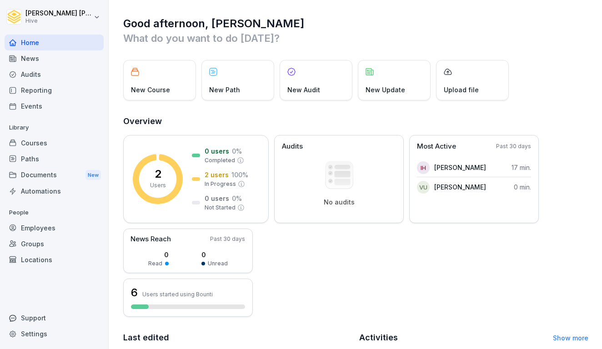
click at [41, 61] on div "News" at bounding box center [54, 59] width 99 height 16
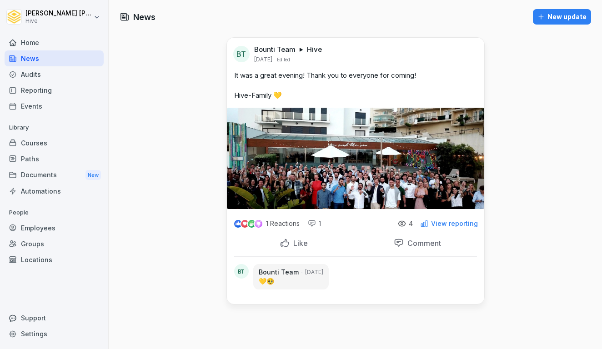
click at [32, 155] on div "Paths" at bounding box center [54, 159] width 99 height 16
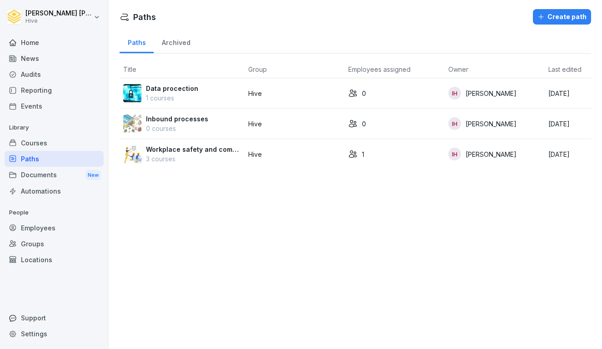
click at [36, 144] on div "Courses" at bounding box center [54, 143] width 99 height 16
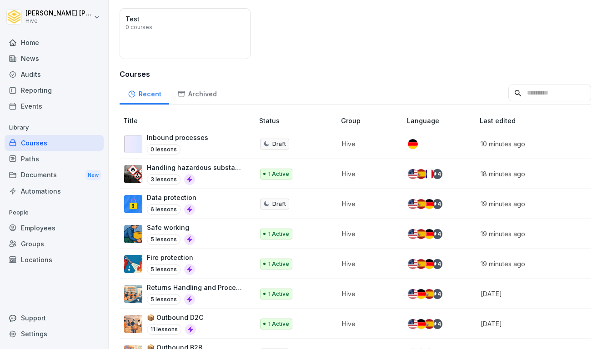
scroll to position [0, 1]
click at [207, 147] on div "Inbound processes 0 lessons" at bounding box center [183, 144] width 121 height 22
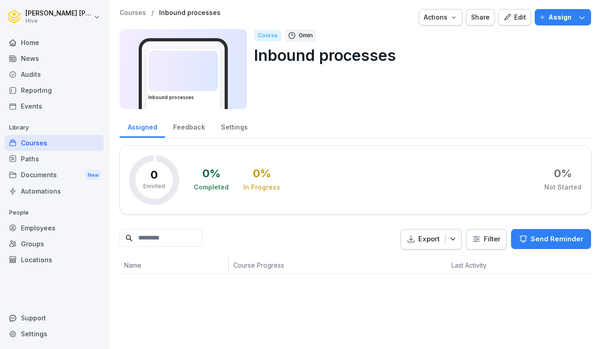
click at [60, 136] on div "Courses" at bounding box center [54, 143] width 99 height 16
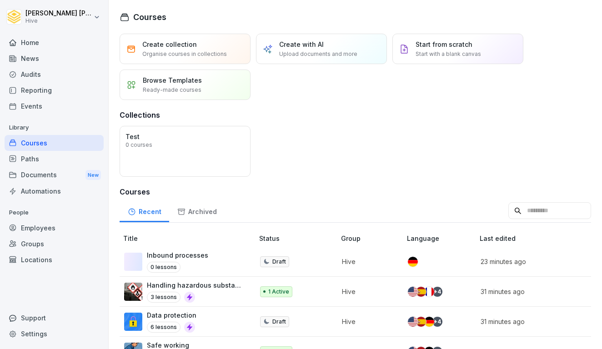
click at [406, 0] on div "Courses Create collection Organise courses in collections Create with AI Upload…" at bounding box center [356, 174] width 494 height 349
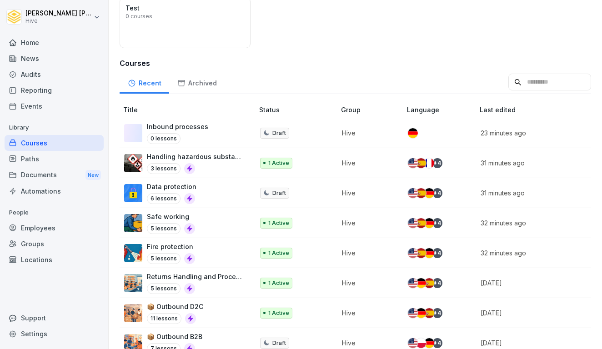
scroll to position [190, 0]
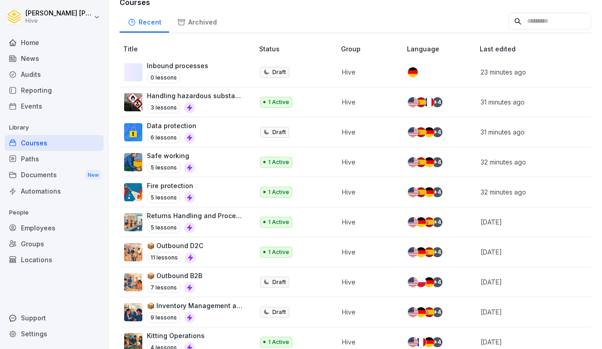
click at [206, 101] on div "Handling hazardous substances 3 lessons" at bounding box center [196, 102] width 98 height 22
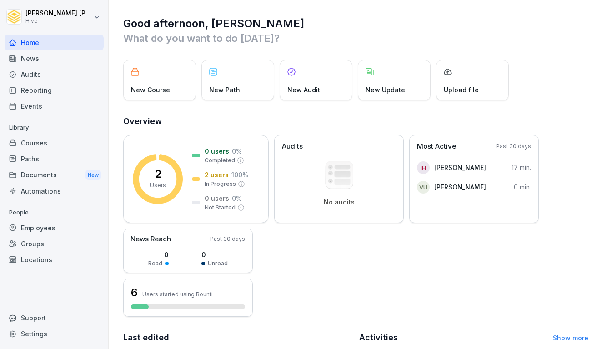
click at [49, 150] on div "Library Courses Paths Documents New Automations" at bounding box center [54, 160] width 99 height 79
click at [49, 146] on div "Courses" at bounding box center [54, 143] width 99 height 16
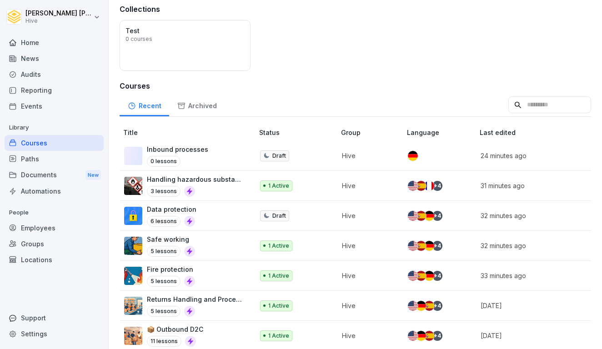
scroll to position [125, 0]
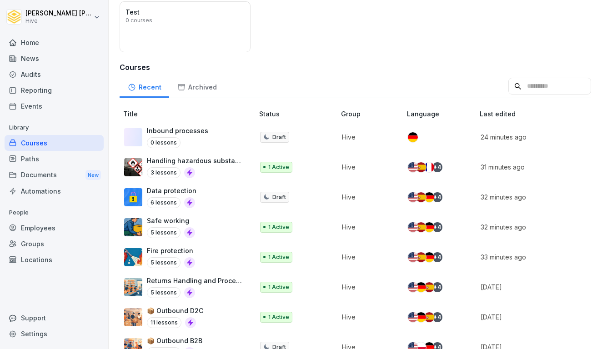
click at [200, 253] on div "Fire protection 5 lessons" at bounding box center [184, 257] width 121 height 22
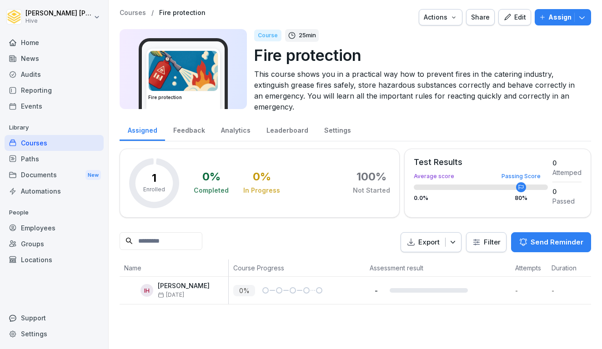
click at [522, 18] on div "Edit" at bounding box center [515, 17] width 23 height 10
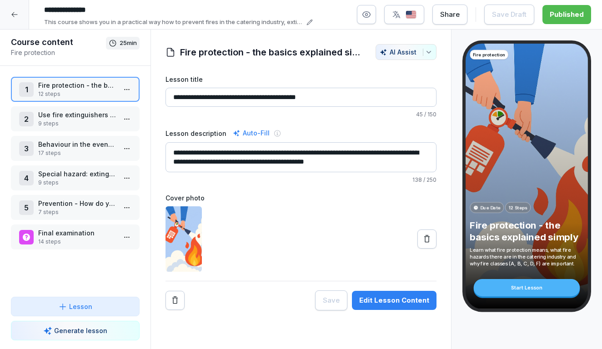
click at [56, 239] on p "14 steps" at bounding box center [77, 242] width 78 height 8
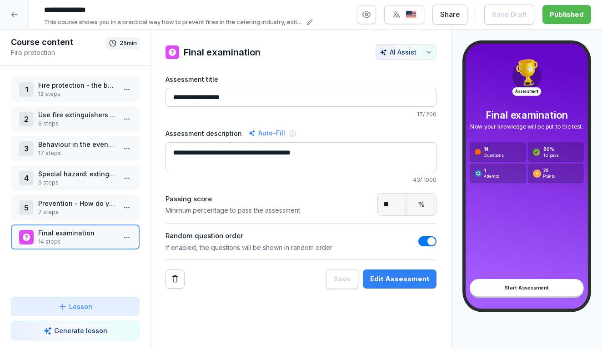
click at [390, 202] on input "**" at bounding box center [392, 205] width 29 height 22
click at [46, 212] on p "7 steps" at bounding box center [77, 212] width 78 height 8
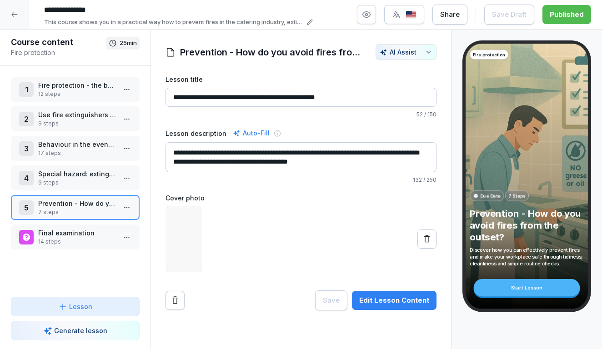
click at [47, 237] on p "Final examination" at bounding box center [77, 233] width 78 height 10
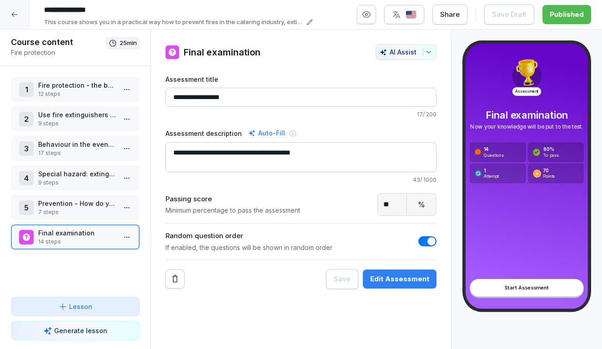
click at [60, 210] on p "7 steps" at bounding box center [77, 212] width 78 height 8
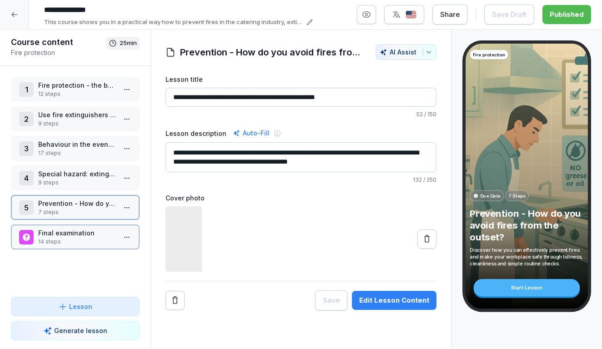
click at [53, 232] on p "Final examination" at bounding box center [77, 233] width 78 height 10
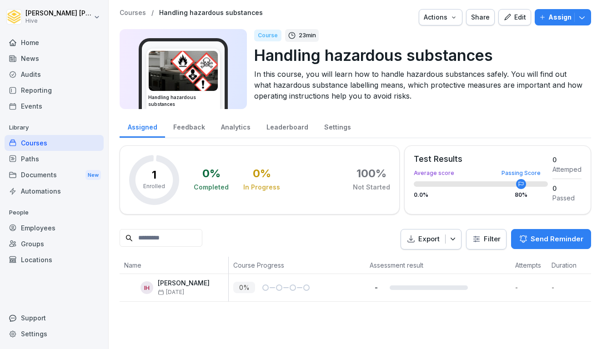
click at [520, 13] on div "Edit" at bounding box center [515, 17] width 23 height 10
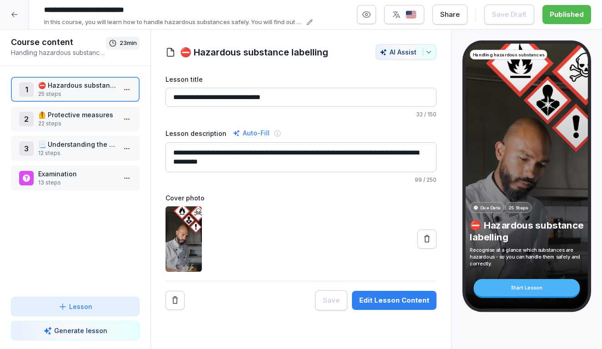
click at [82, 176] on p "Examination" at bounding box center [77, 174] width 78 height 10
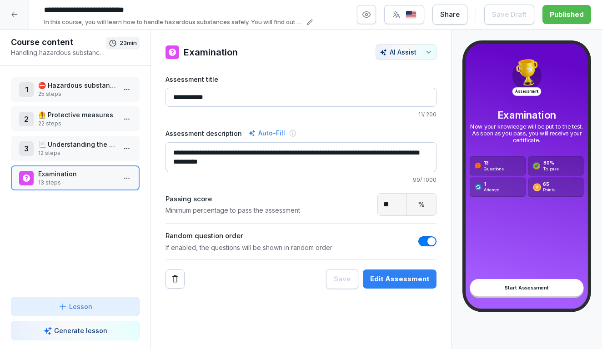
click at [54, 83] on p "⛔️ Hazardous substance labelling" at bounding box center [77, 86] width 78 height 10
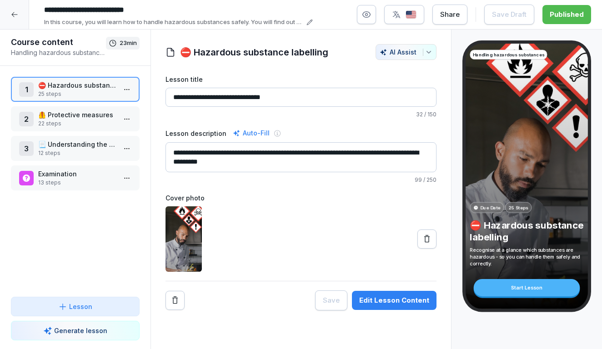
click at [61, 116] on p "🦺 Protective measures" at bounding box center [77, 115] width 78 height 10
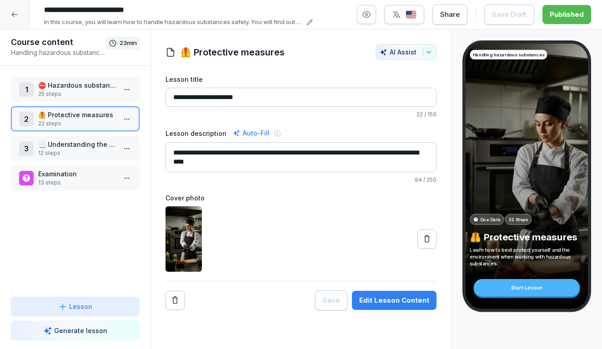
click at [71, 133] on div "1 ⛔️ Hazardous substance labelling 25 steps 2 🦺 Protective measures 22 steps 3 …" at bounding box center [75, 181] width 151 height 231
click at [70, 142] on p "📃 Understanding the operating instructions" at bounding box center [77, 145] width 78 height 10
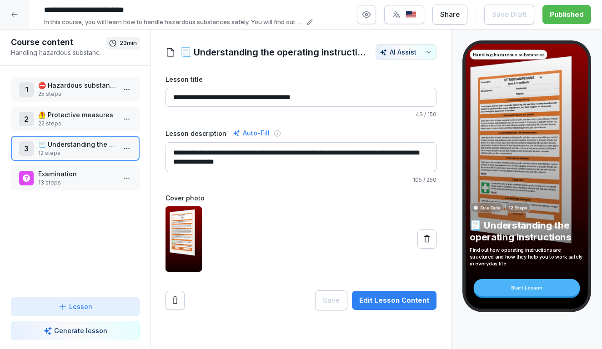
click at [69, 172] on p "Examination" at bounding box center [77, 174] width 78 height 10
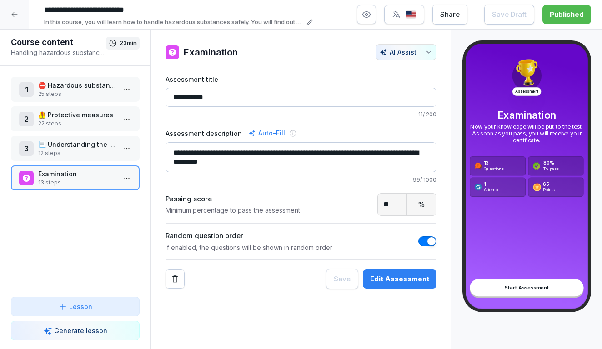
click at [14, 13] on icon at bounding box center [14, 14] width 7 height 7
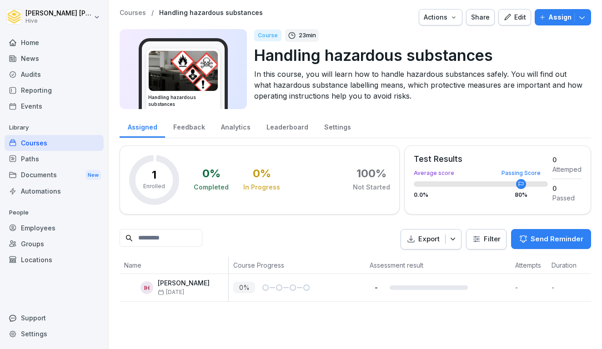
click at [40, 143] on div "Courses" at bounding box center [54, 143] width 99 height 16
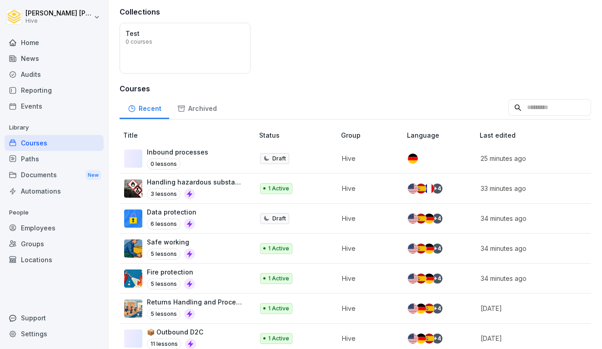
scroll to position [130, 0]
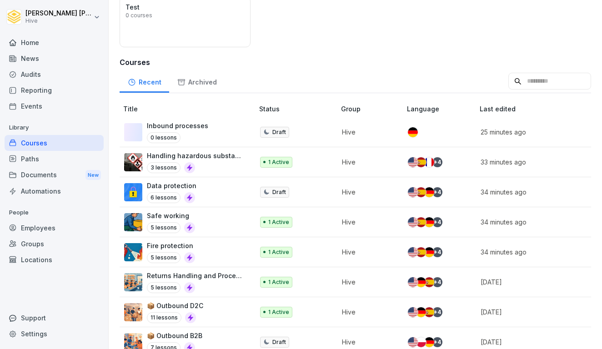
click at [192, 274] on p "Returns Handling and Process Flow" at bounding box center [196, 276] width 98 height 10
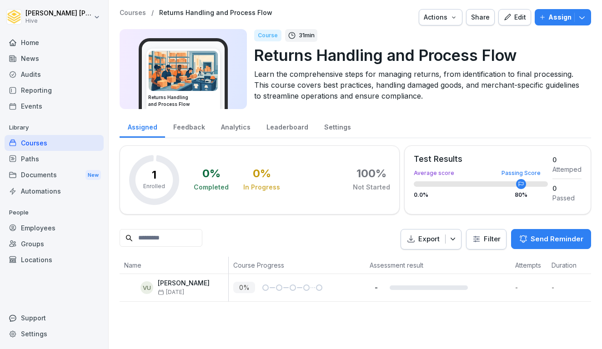
click at [506, 24] on button "Edit" at bounding box center [515, 17] width 33 height 16
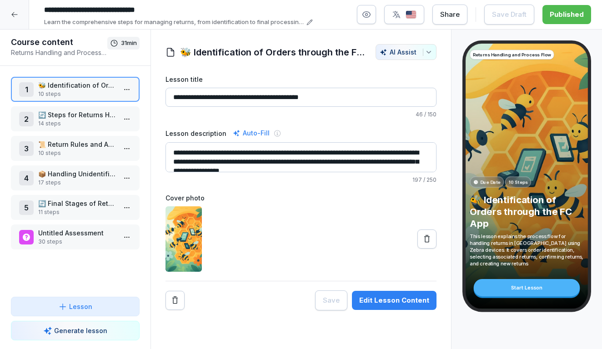
click at [86, 241] on p "30 steps" at bounding box center [77, 242] width 78 height 8
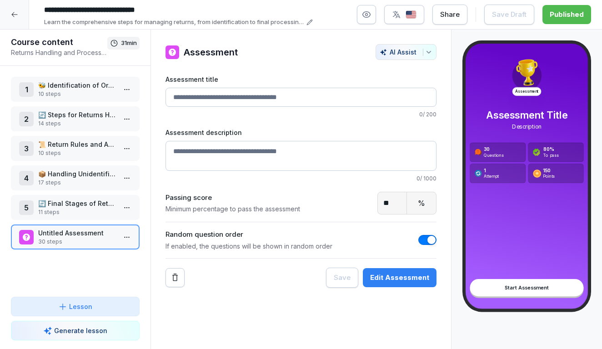
click at [86, 117] on p "🔄 Steps for Returns Handling" at bounding box center [77, 115] width 78 height 10
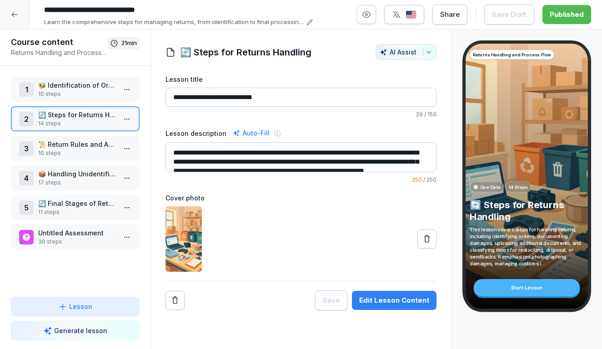
click at [75, 190] on div "4 📦 Handling Unidentified and Amazon Returns 17 steps" at bounding box center [75, 178] width 129 height 25
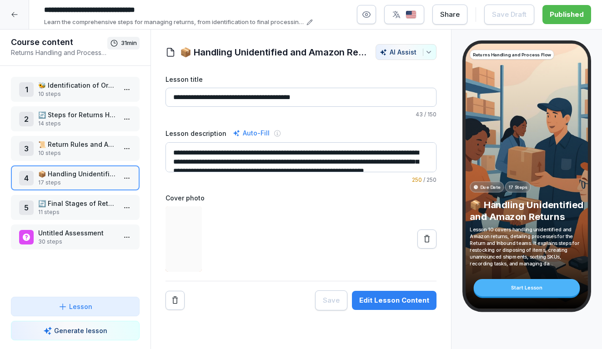
click at [66, 205] on p "🔄 Final Stages of Returns: Restock, Dispose, Sendbacks" at bounding box center [77, 204] width 78 height 10
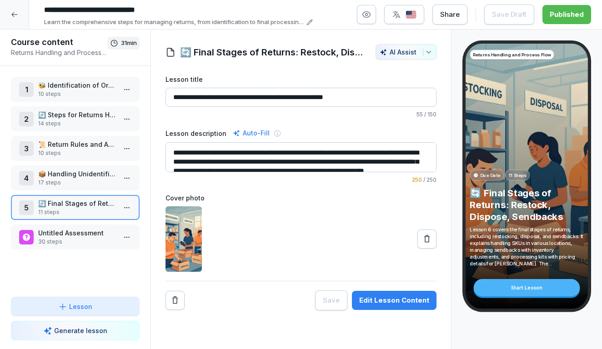
click at [14, 17] on icon at bounding box center [14, 14] width 7 height 7
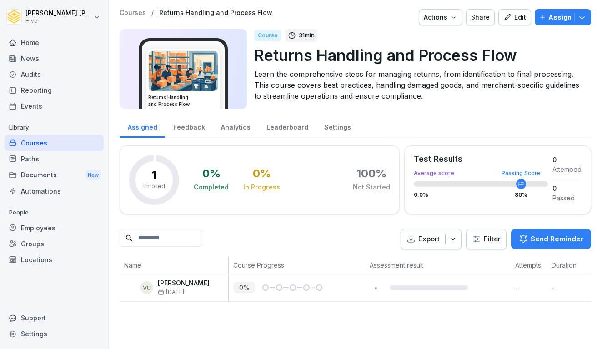
click at [49, 137] on div "Courses" at bounding box center [54, 143] width 99 height 16
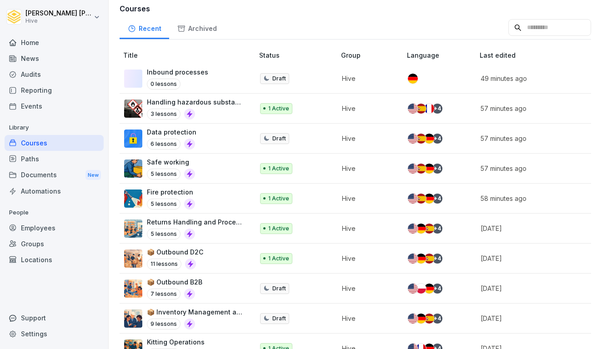
scroll to position [184, 0]
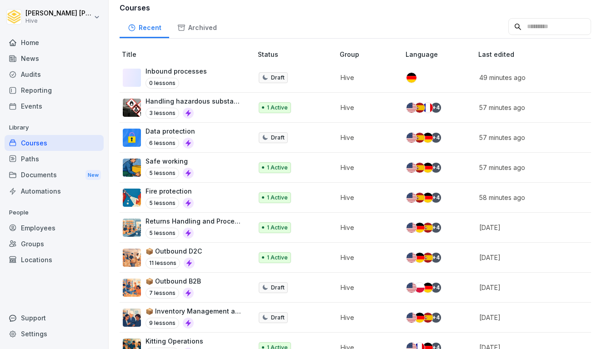
click at [234, 259] on div "📦 Outbound D2C 11 lessons" at bounding box center [183, 258] width 121 height 22
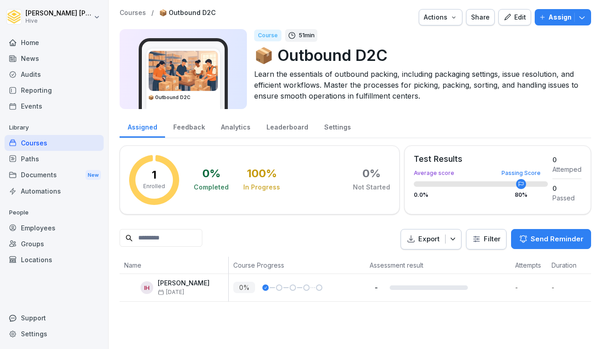
click at [235, 259] on th "Course Progress" at bounding box center [297, 265] width 137 height 17
click at [234, 259] on th "Course Progress" at bounding box center [297, 265] width 137 height 17
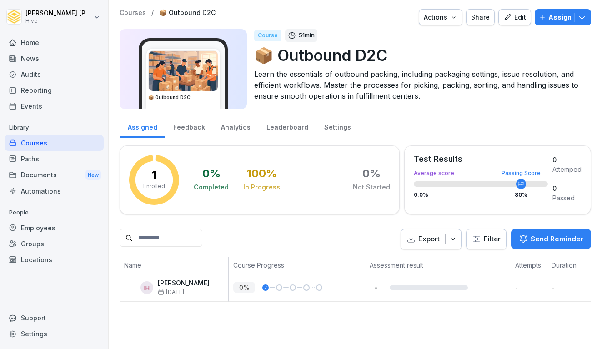
click at [280, 270] on th "Course Progress" at bounding box center [297, 265] width 137 height 17
click at [274, 267] on p "Course Progress" at bounding box center [296, 266] width 127 height 10
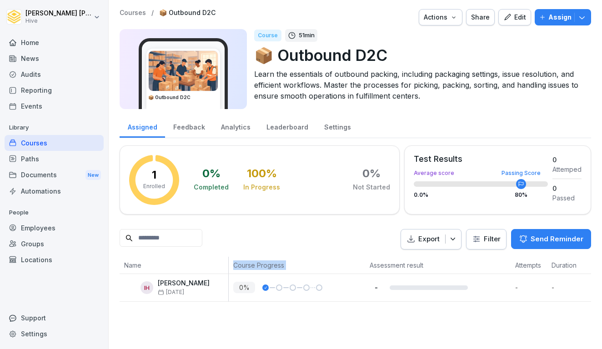
click at [274, 267] on p "Course Progress" at bounding box center [296, 266] width 127 height 10
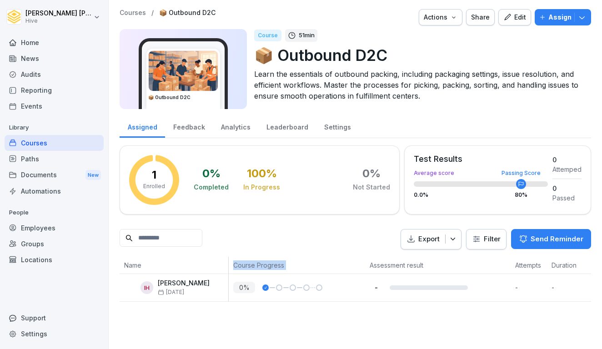
click at [274, 267] on p "Course Progress" at bounding box center [296, 266] width 127 height 10
click at [278, 237] on div "Export Filter Send Reminder" at bounding box center [356, 239] width 472 height 20
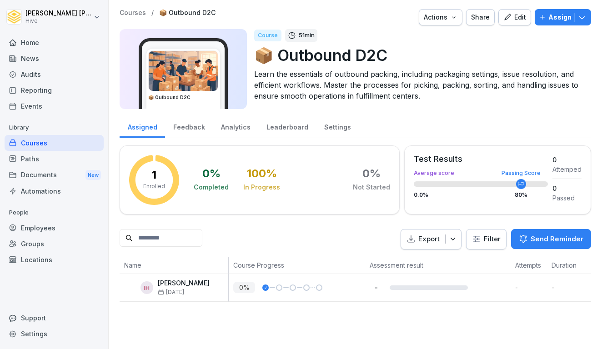
click at [59, 154] on div "Paths" at bounding box center [54, 159] width 99 height 16
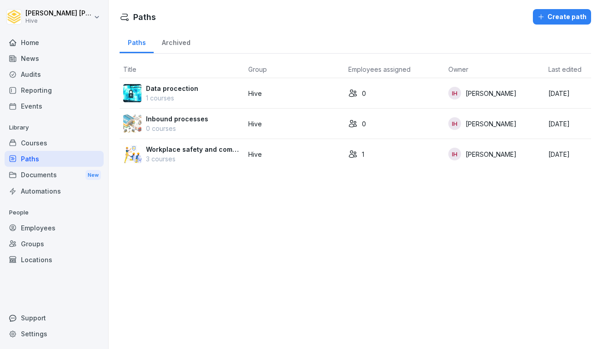
click at [50, 71] on div "Audits" at bounding box center [54, 74] width 99 height 16
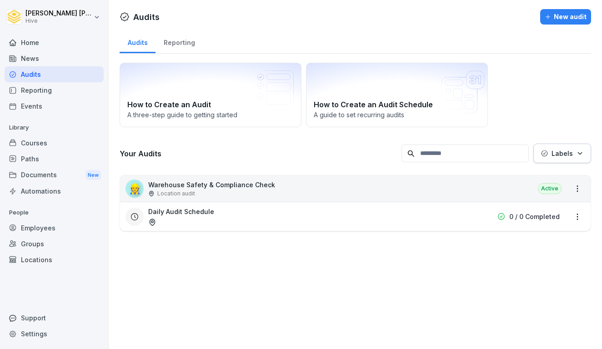
click at [50, 57] on div "News" at bounding box center [54, 59] width 99 height 16
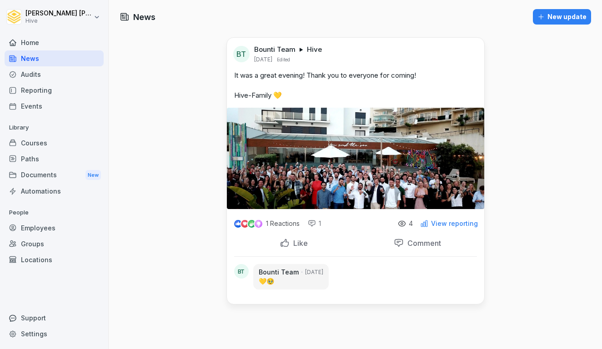
click at [43, 37] on div "Home" at bounding box center [54, 43] width 99 height 16
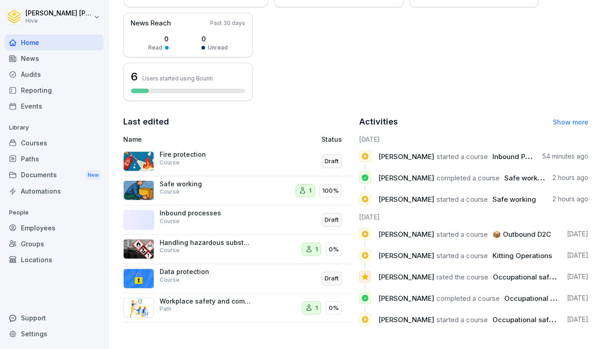
scroll to position [216, 0]
click at [48, 75] on div "Audits" at bounding box center [54, 74] width 99 height 16
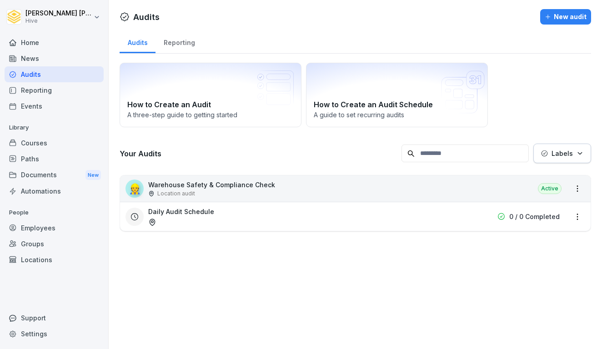
click at [48, 64] on div "News" at bounding box center [54, 59] width 99 height 16
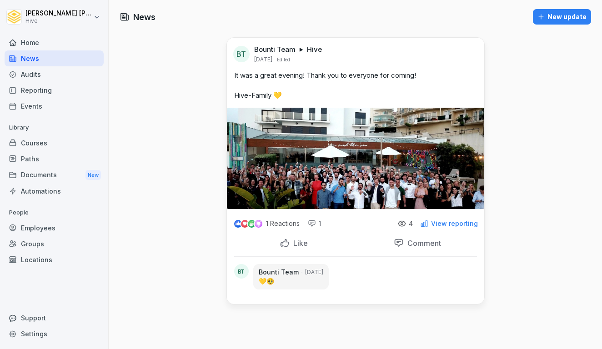
click at [49, 41] on div "Home" at bounding box center [54, 43] width 99 height 16
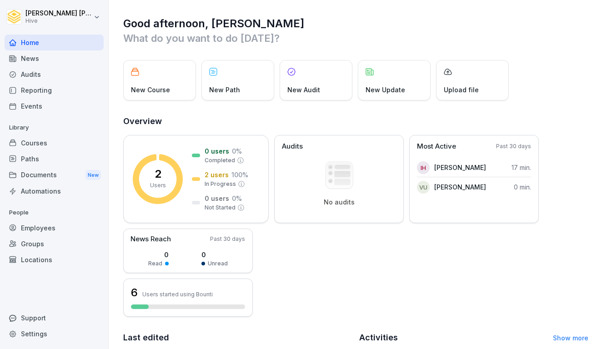
click at [57, 86] on div "Reporting" at bounding box center [54, 90] width 99 height 16
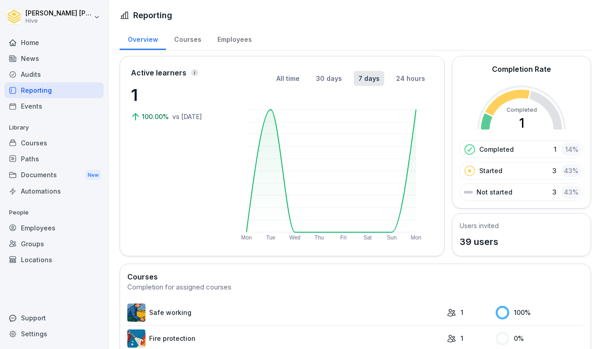
click at [46, 104] on div "Events" at bounding box center [54, 106] width 99 height 16
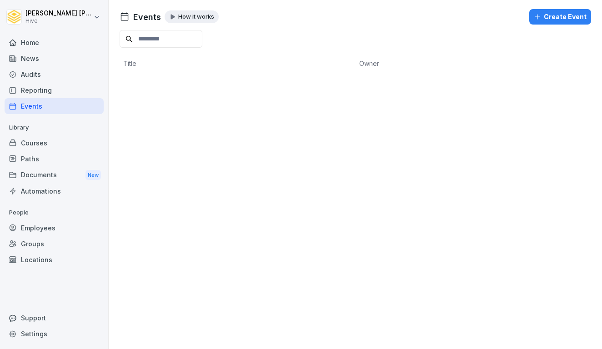
click at [46, 64] on div "News" at bounding box center [54, 59] width 99 height 16
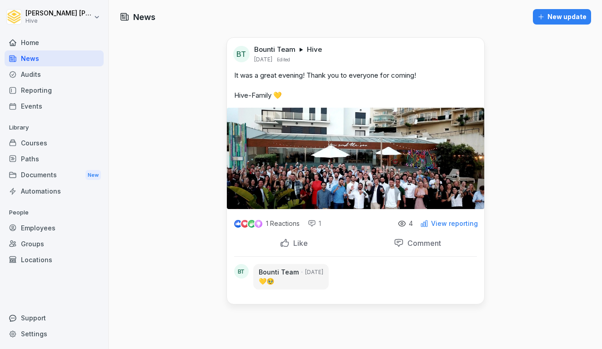
click at [52, 37] on div "Home" at bounding box center [54, 43] width 99 height 16
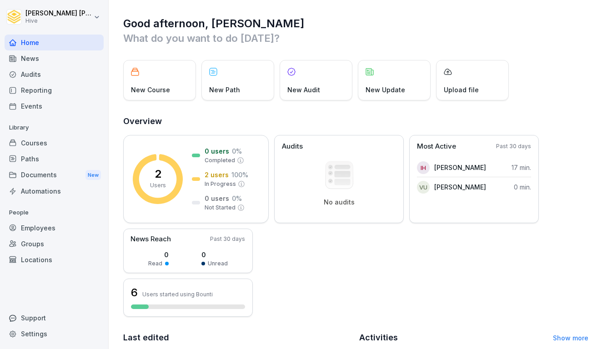
click at [43, 147] on div "Courses" at bounding box center [54, 143] width 99 height 16
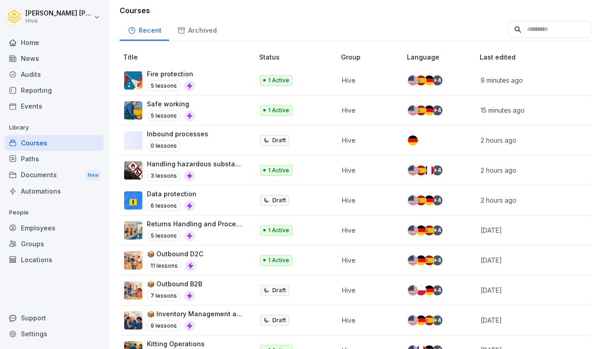
scroll to position [171, 0]
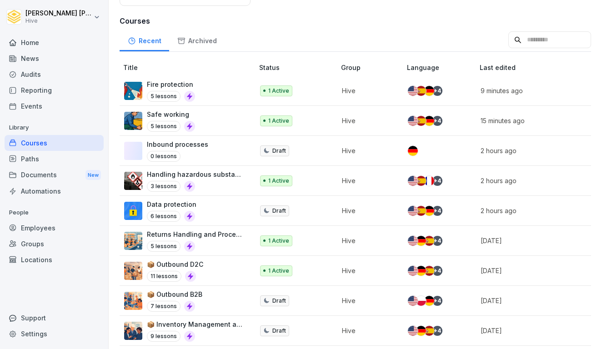
click at [195, 94] on div "Fire protection 5 lessons" at bounding box center [184, 91] width 121 height 22
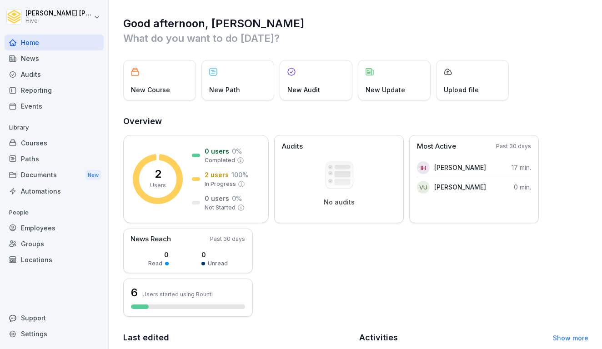
click at [26, 144] on div "Courses" at bounding box center [54, 143] width 99 height 16
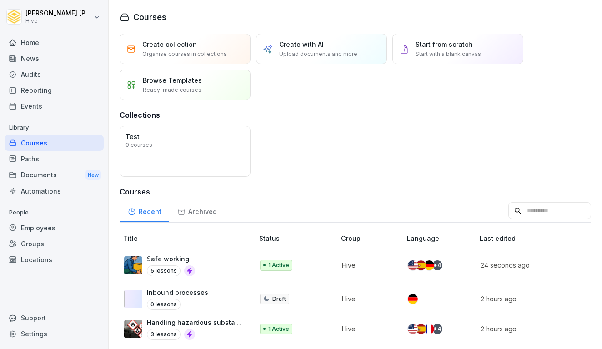
click at [41, 48] on div "Home" at bounding box center [54, 43] width 99 height 16
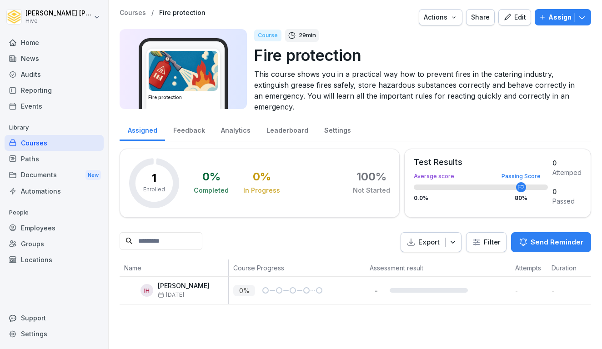
click at [512, 17] on icon "button" at bounding box center [508, 17] width 8 height 8
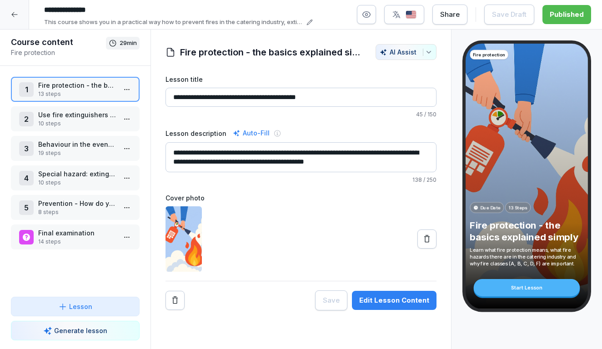
click at [75, 117] on p "Use fire extinguishers and extinguishing agents safely" at bounding box center [77, 115] width 78 height 10
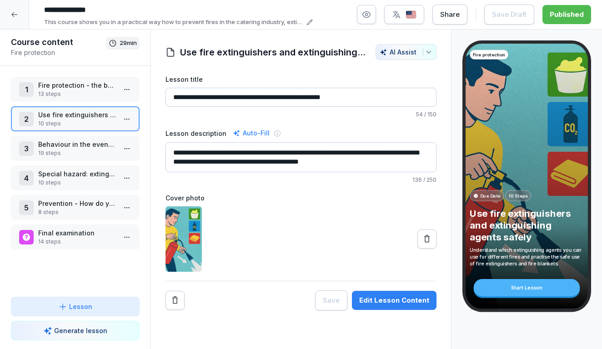
click at [57, 86] on p "Fire protection - the basics explained simply" at bounding box center [77, 86] width 78 height 10
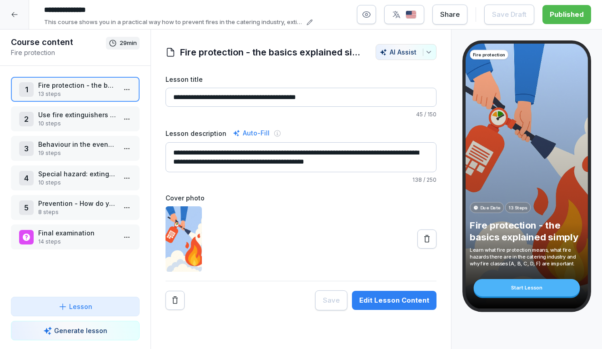
click at [136, 91] on div "1 Fire protection - the basics explained simply 13 steps" at bounding box center [75, 89] width 129 height 25
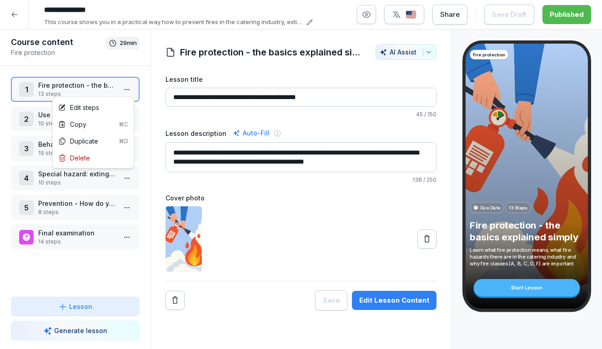
click at [127, 91] on html "**********" at bounding box center [301, 174] width 602 height 349
click at [108, 110] on div "Edit steps" at bounding box center [93, 107] width 77 height 17
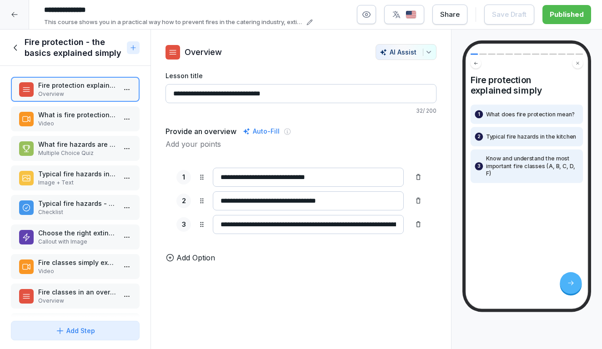
click at [100, 128] on div "What is fire protection anyway? Video" at bounding box center [75, 118] width 129 height 25
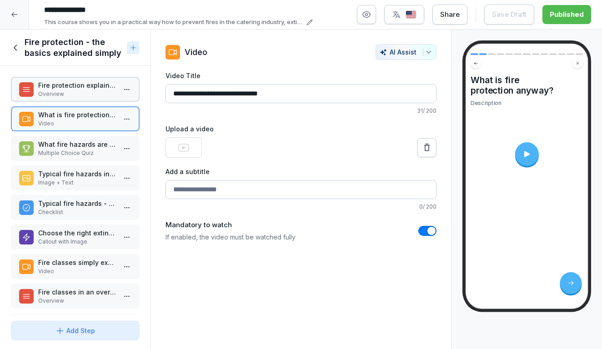
click at [96, 142] on p "What fire hazards are common in the catering industry?" at bounding box center [77, 145] width 78 height 10
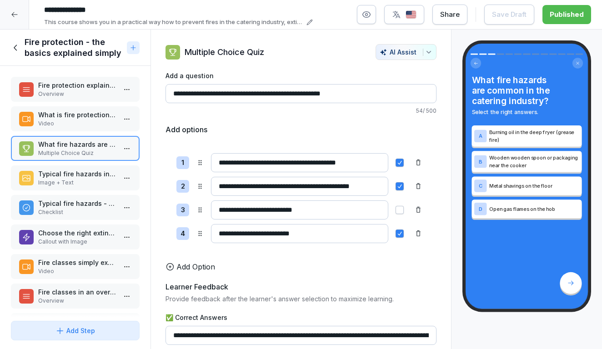
click at [91, 127] on p "Video" at bounding box center [77, 124] width 78 height 8
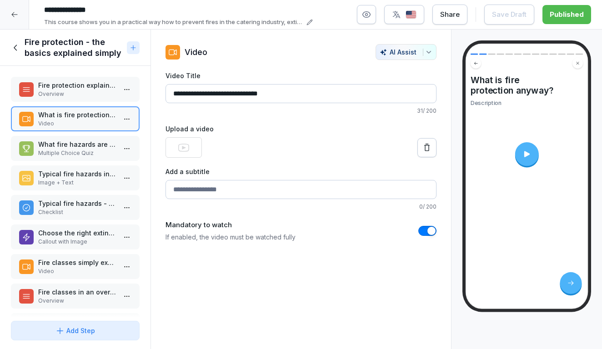
click at [90, 102] on div "Fire protection explained simply Overview What is fire protection anyway? Video…" at bounding box center [75, 192] width 151 height 252
click at [527, 153] on icon at bounding box center [527, 154] width 5 height 6
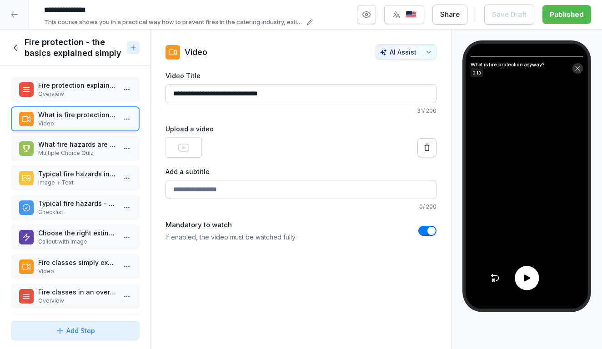
click at [526, 279] on icon at bounding box center [527, 278] width 6 height 7
click at [526, 279] on icon at bounding box center [527, 278] width 10 height 10
click at [526, 279] on icon at bounding box center [527, 278] width 6 height 7
click at [526, 279] on icon at bounding box center [527, 278] width 10 height 10
click at [526, 279] on icon at bounding box center [527, 278] width 6 height 7
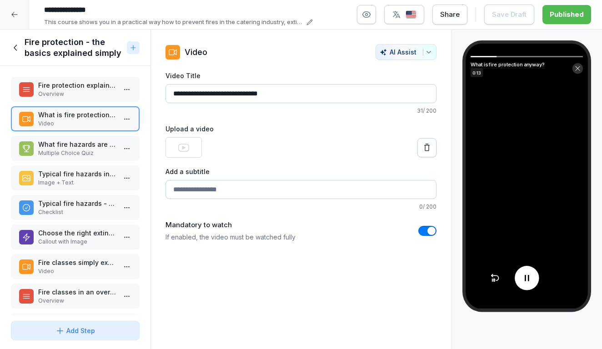
click at [526, 279] on icon at bounding box center [527, 278] width 10 height 10
click at [526, 279] on icon at bounding box center [527, 278] width 6 height 7
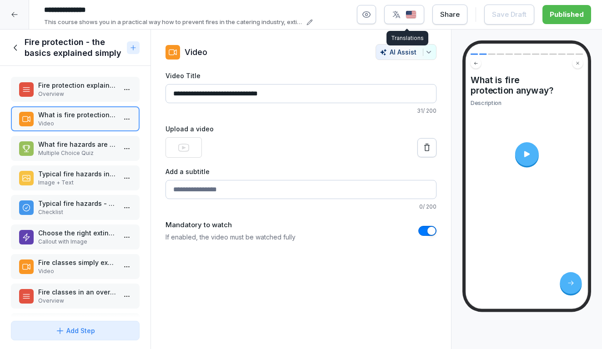
click at [401, 11] on icon "button" at bounding box center [396, 14] width 9 height 9
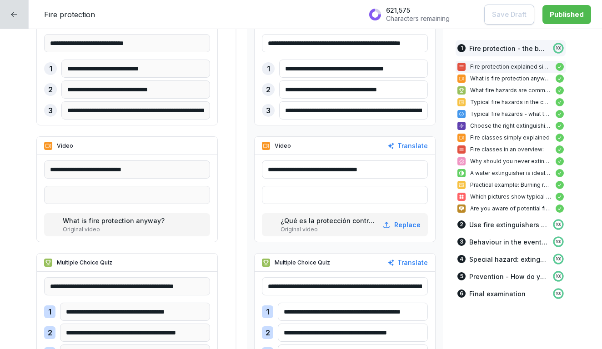
scroll to position [319, 0]
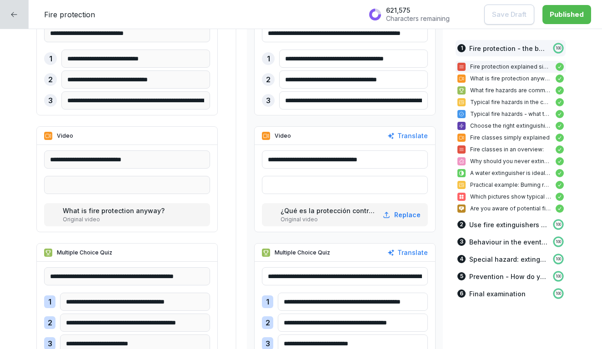
click at [91, 216] on p "Original video" at bounding box center [115, 220] width 104 height 8
click at [18, 16] on div at bounding box center [14, 14] width 29 height 29
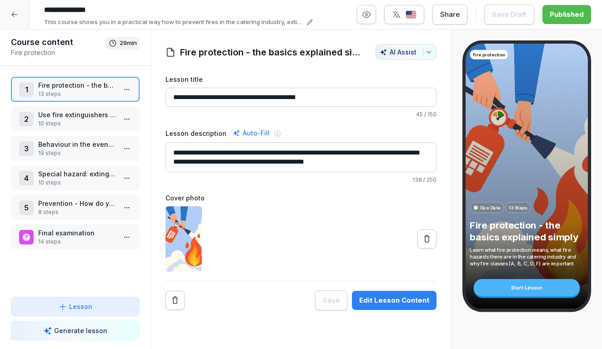
click at [66, 91] on p "13 steps" at bounding box center [77, 94] width 78 height 8
click at [87, 130] on div "2 Use fire extinguishers and extinguishing agents safely 10 steps" at bounding box center [75, 118] width 129 height 25
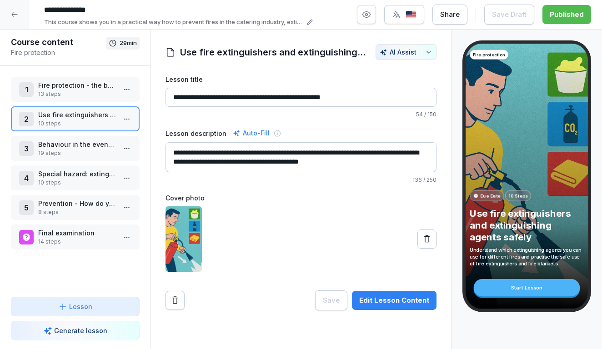
click at [83, 89] on p "Fire protection - the basics explained simply" at bounding box center [77, 86] width 78 height 10
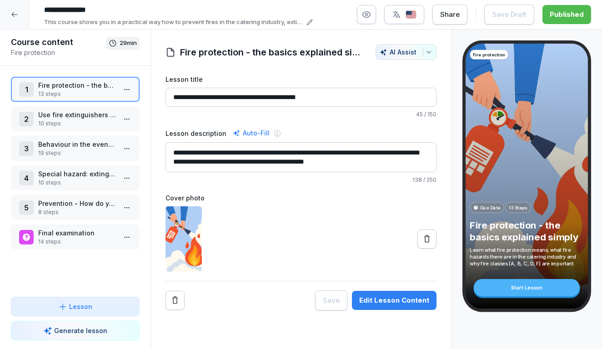
click at [14, 3] on div at bounding box center [14, 14] width 29 height 29
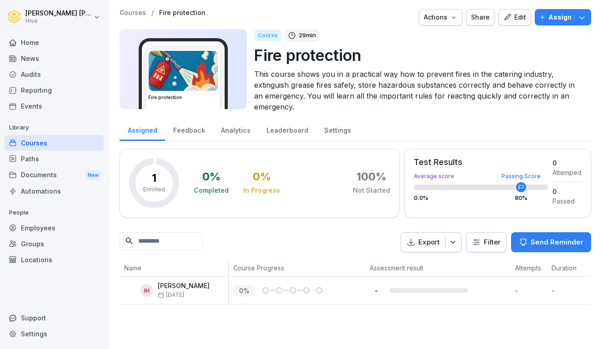
click at [32, 145] on div "Courses" at bounding box center [54, 143] width 99 height 16
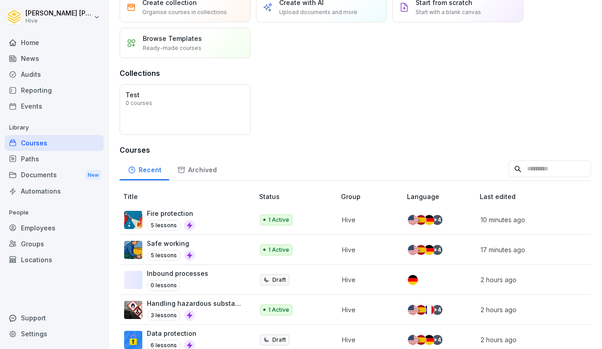
scroll to position [64, 0]
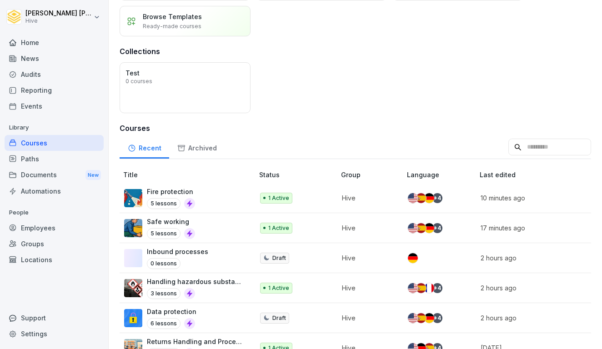
click at [197, 226] on div "Safe working 5 lessons" at bounding box center [184, 228] width 121 height 22
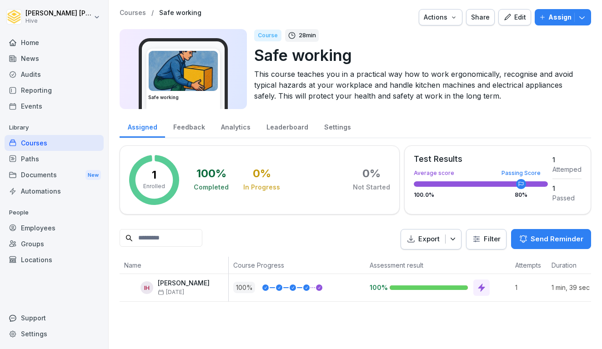
click at [520, 20] on div "Edit" at bounding box center [515, 17] width 23 height 10
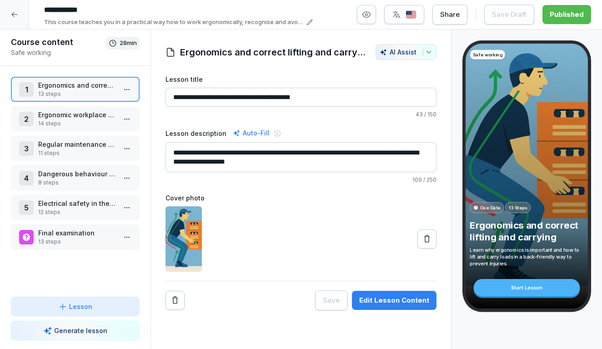
click at [72, 111] on p "Ergonomic workplace design and prevention of muscle and joint complaints" at bounding box center [77, 115] width 78 height 10
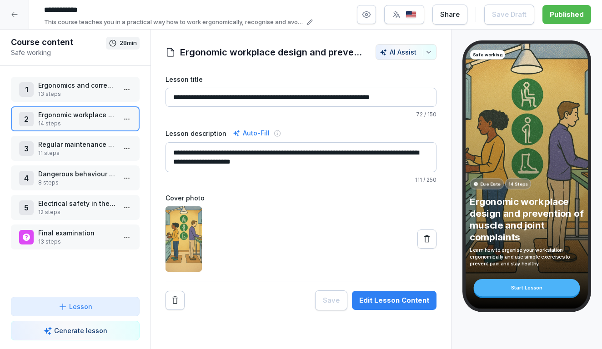
click at [131, 121] on html "**********" at bounding box center [301, 174] width 602 height 349
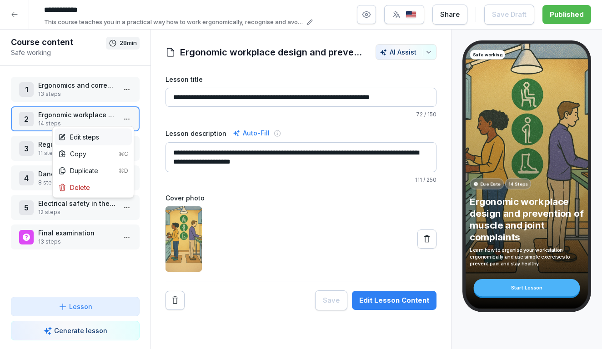
click at [105, 144] on div "Edit steps" at bounding box center [93, 137] width 77 height 17
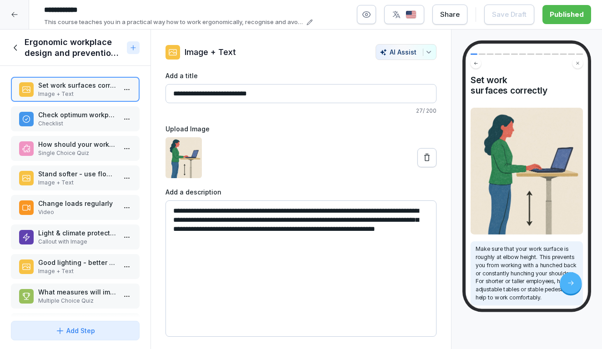
click at [88, 149] on p "Single Choice Quiz" at bounding box center [77, 153] width 78 height 8
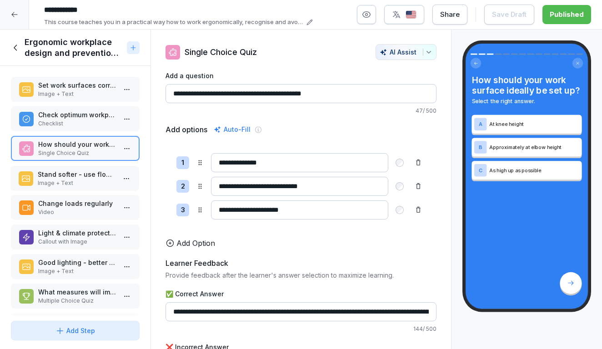
click at [84, 177] on p "Stand softer - use floor mats" at bounding box center [77, 175] width 78 height 10
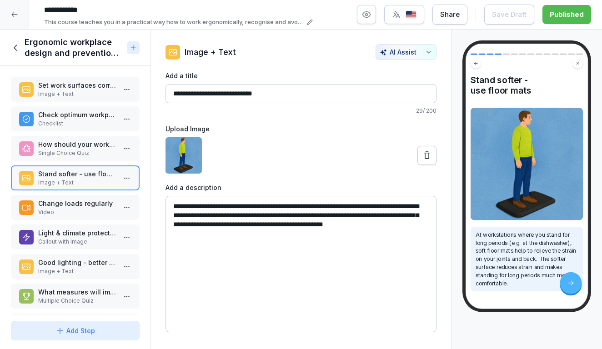
click at [82, 203] on p "Change loads regularly" at bounding box center [77, 204] width 78 height 10
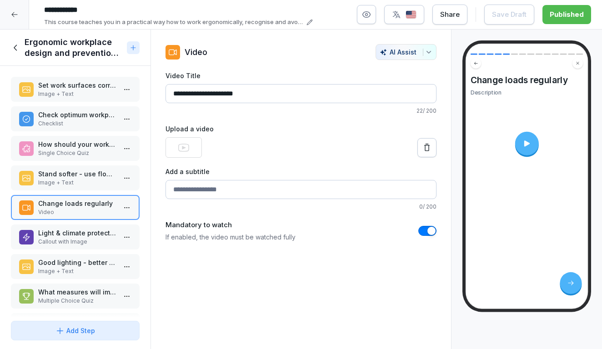
click at [526, 144] on icon at bounding box center [527, 144] width 5 height 6
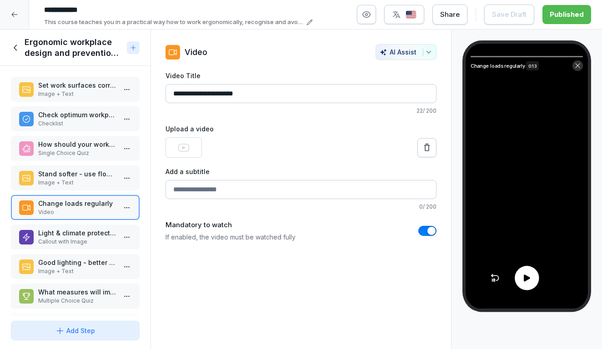
click at [523, 292] on video at bounding box center [527, 177] width 122 height 266
click at [524, 283] on icon at bounding box center [527, 278] width 10 height 10
click at [59, 239] on p "Callout with Image" at bounding box center [77, 242] width 78 height 8
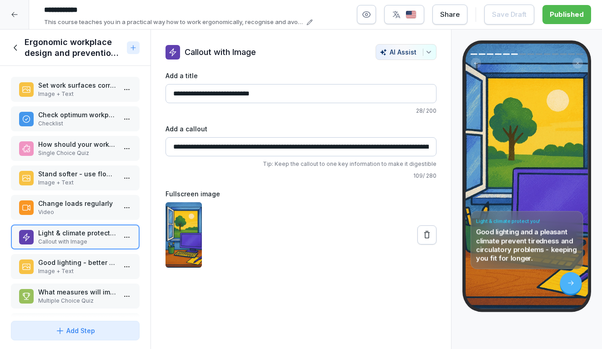
click at [68, 259] on p "Good lighting - better work" at bounding box center [77, 263] width 78 height 10
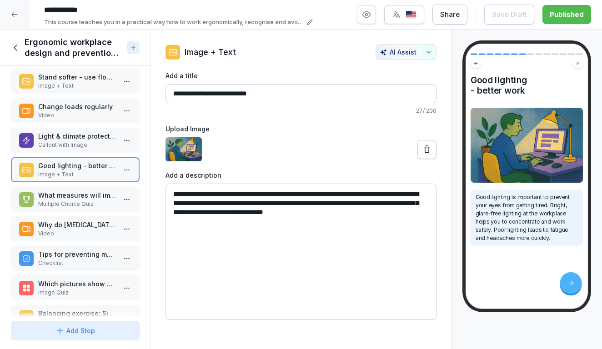
scroll to position [104, 0]
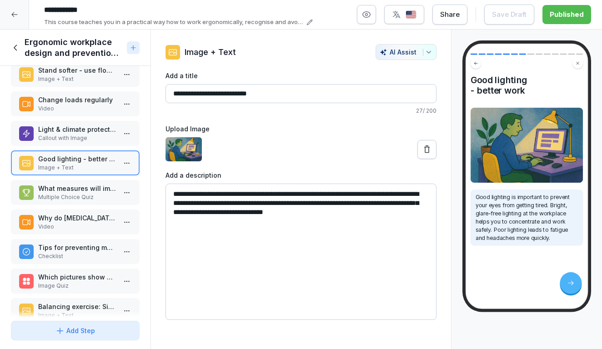
click at [68, 193] on p "What measures will improve your ergonomics and health at work?" at bounding box center [77, 189] width 78 height 10
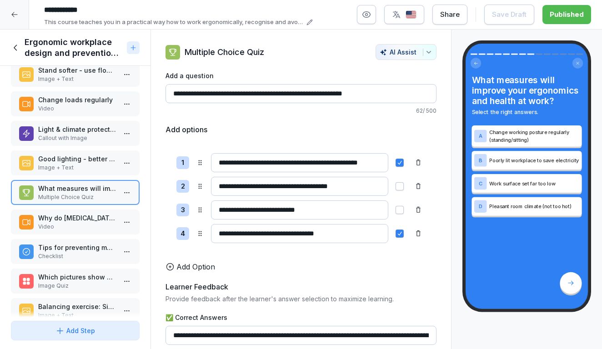
click at [67, 221] on p "Why do musculoskeletal disorders develop?" at bounding box center [77, 218] width 78 height 10
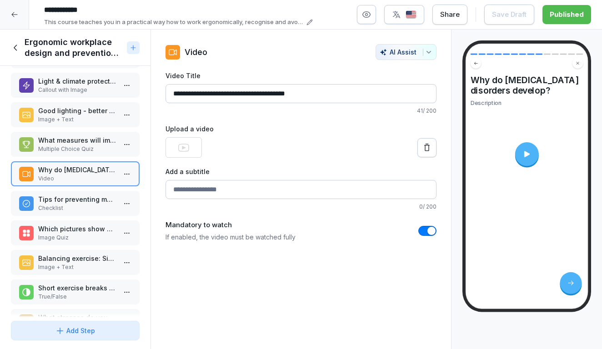
scroll to position [161, 0]
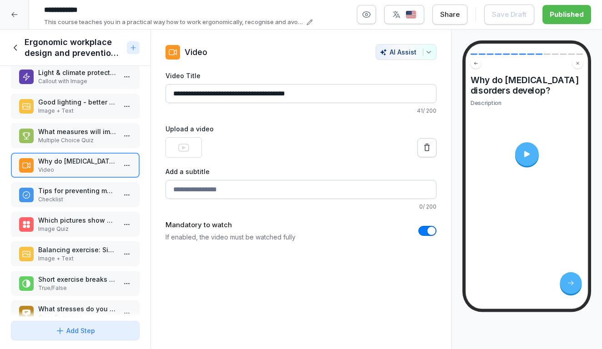
click at [519, 152] on div at bounding box center [527, 154] width 24 height 24
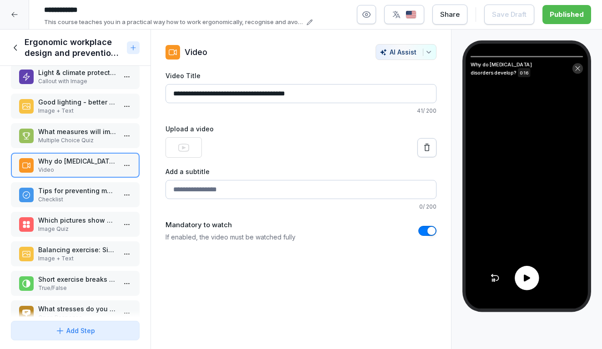
click at [531, 279] on icon at bounding box center [527, 278] width 10 height 10
click at [18, 45] on icon at bounding box center [16, 48] width 10 height 10
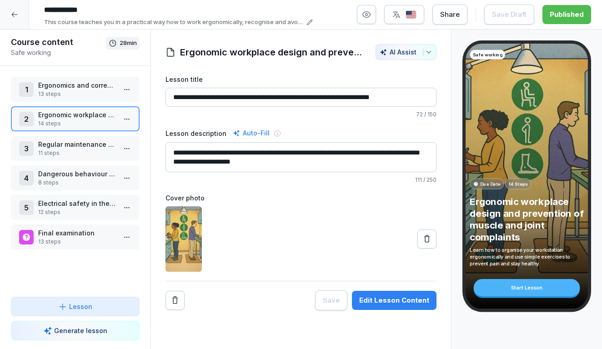
click at [60, 87] on p "Ergonomics and correct lifting and carrying" at bounding box center [77, 86] width 78 height 10
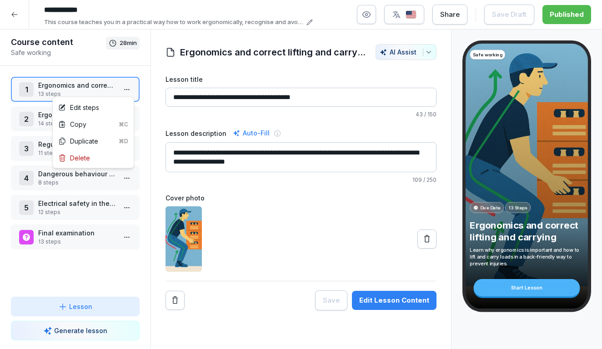
click at [129, 91] on html "**********" at bounding box center [301, 174] width 602 height 349
click at [88, 111] on div "Edit steps" at bounding box center [78, 108] width 41 height 10
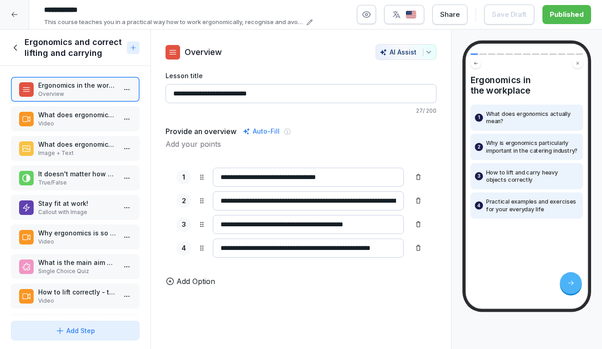
click at [91, 118] on p "What does ergonomics mean in the workplace?" at bounding box center [77, 115] width 78 height 10
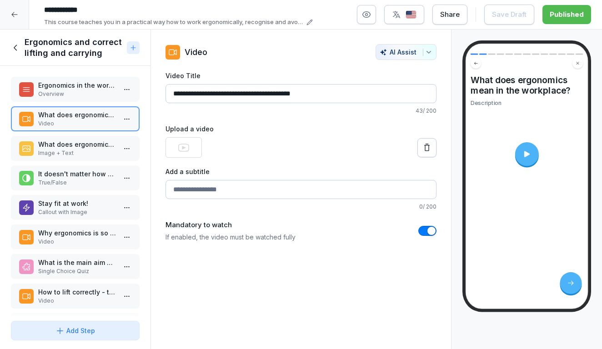
click at [519, 155] on div at bounding box center [527, 154] width 24 height 24
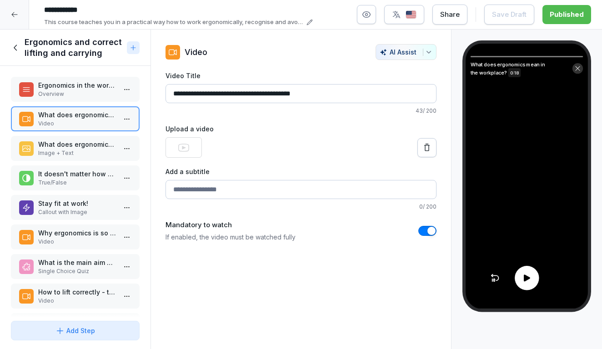
click at [524, 273] on div at bounding box center [527, 278] width 24 height 24
click at [104, 154] on p "Image + Text" at bounding box center [77, 153] width 78 height 8
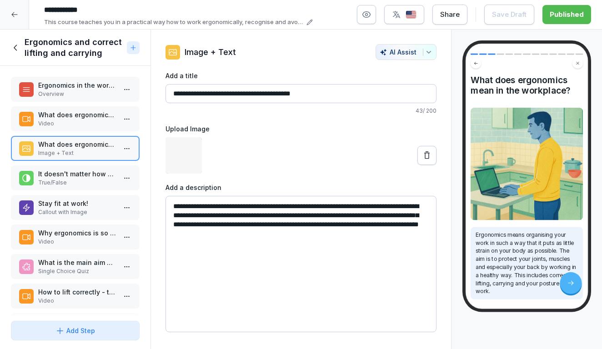
click at [88, 183] on p "True/False" at bounding box center [77, 183] width 78 height 8
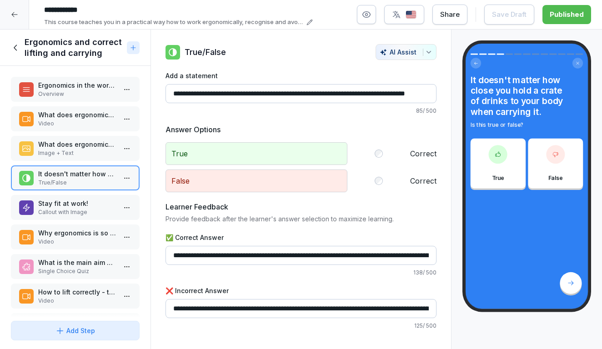
click at [84, 210] on p "Callout with Image" at bounding box center [77, 212] width 78 height 8
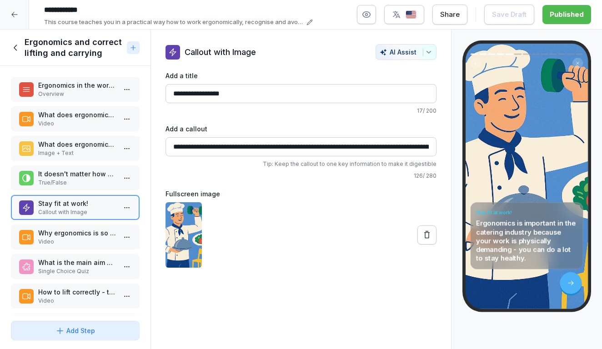
click at [75, 233] on p "Why ergonomics is so important, especially in the catering industry" at bounding box center [77, 233] width 78 height 10
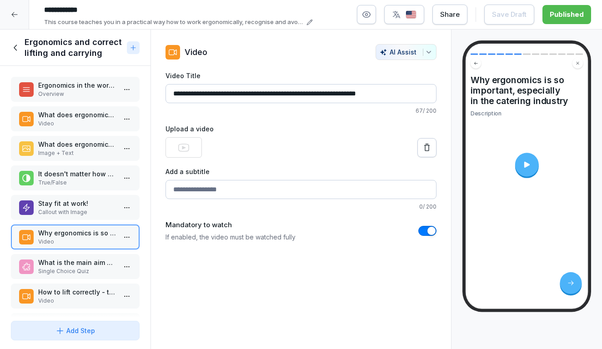
click at [71, 258] on p "What is the main aim of ergonomics in the workplace?" at bounding box center [77, 263] width 78 height 10
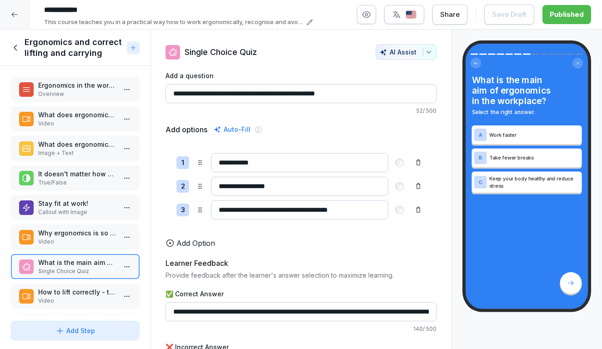
click at [75, 234] on p "Why ergonomics is so important, especially in the catering industry" at bounding box center [77, 233] width 78 height 10
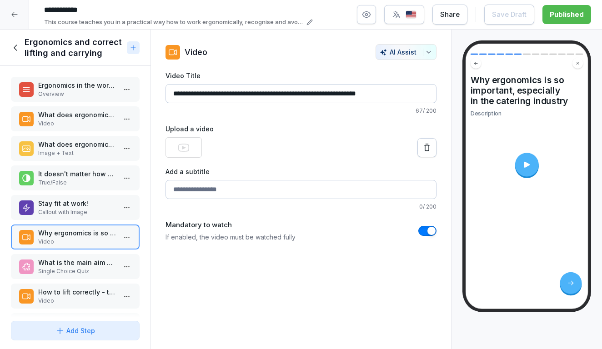
click at [531, 162] on icon at bounding box center [527, 165] width 9 height 9
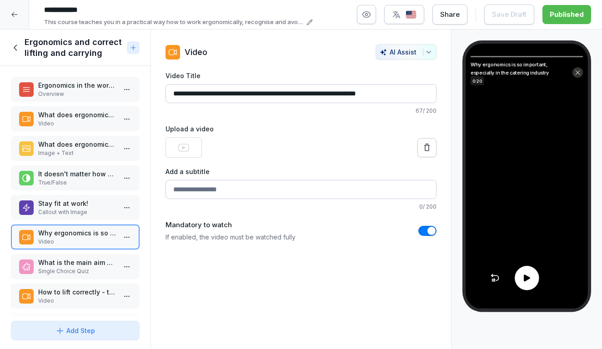
click at [531, 278] on icon at bounding box center [527, 278] width 10 height 10
click at [15, 52] on icon at bounding box center [16, 48] width 10 height 10
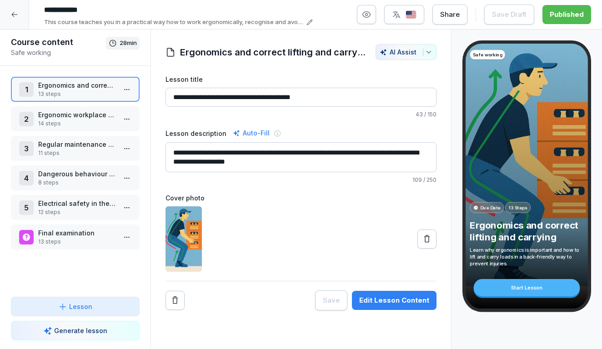
click at [15, 12] on icon at bounding box center [14, 14] width 7 height 7
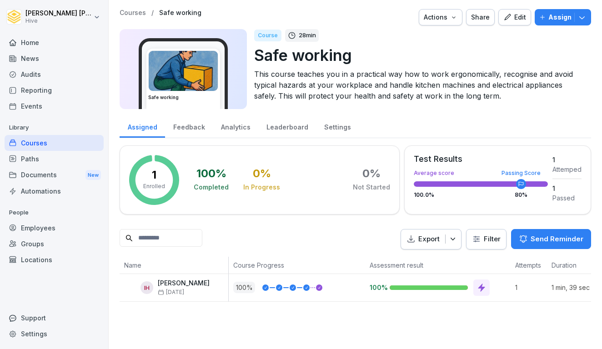
click at [41, 140] on div "Courses" at bounding box center [54, 143] width 99 height 16
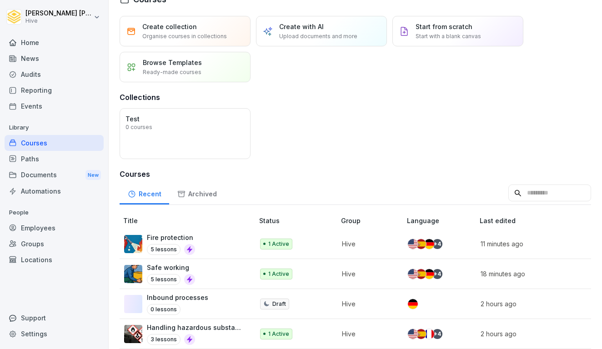
scroll to position [45, 0]
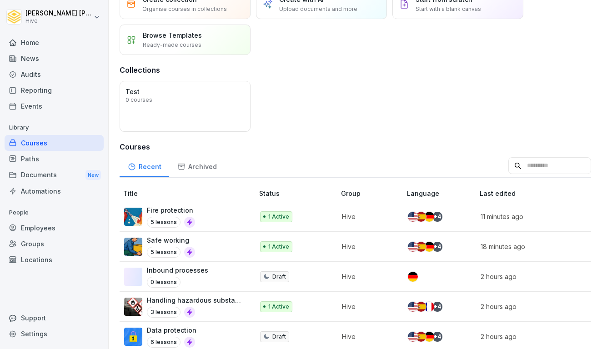
click at [200, 209] on div "Fire protection 5 lessons" at bounding box center [184, 217] width 121 height 22
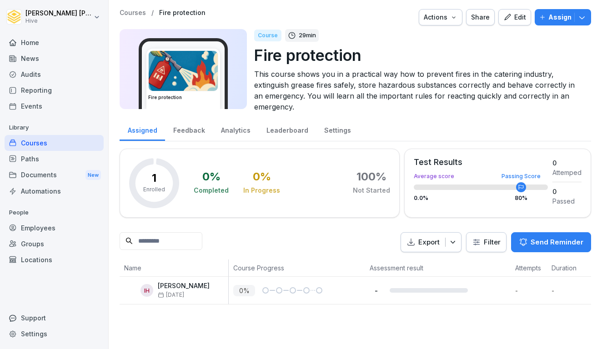
click at [509, 15] on icon "button" at bounding box center [508, 17] width 8 height 8
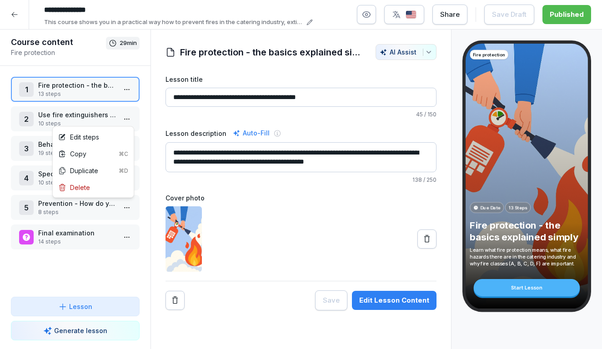
click at [127, 125] on html "**********" at bounding box center [301, 174] width 602 height 349
click at [126, 119] on html "**********" at bounding box center [301, 174] width 602 height 349
click at [111, 117] on p "Use fire extinguishers and extinguishing agents safely" at bounding box center [77, 115] width 78 height 10
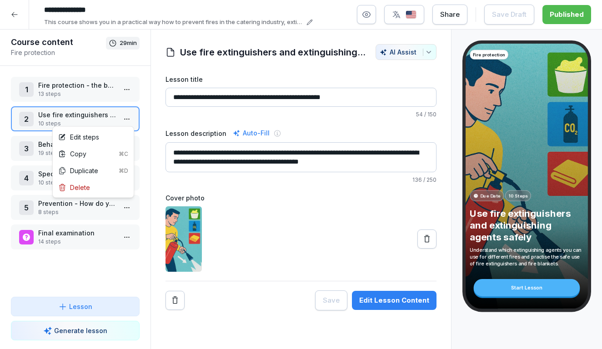
click at [131, 121] on html "**********" at bounding box center [301, 174] width 602 height 349
click at [103, 142] on div "Edit steps" at bounding box center [93, 137] width 77 height 17
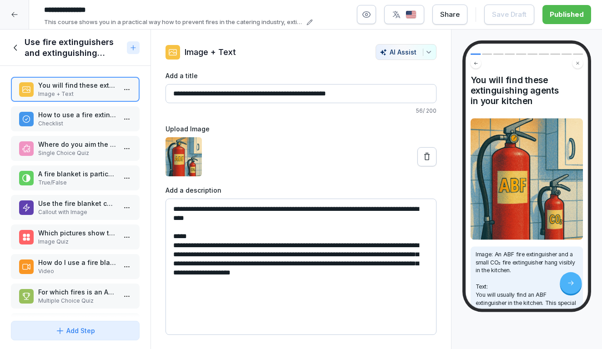
click at [76, 144] on p "Where do you aim the fire extinguisher when fighting a fire?" at bounding box center [77, 145] width 78 height 10
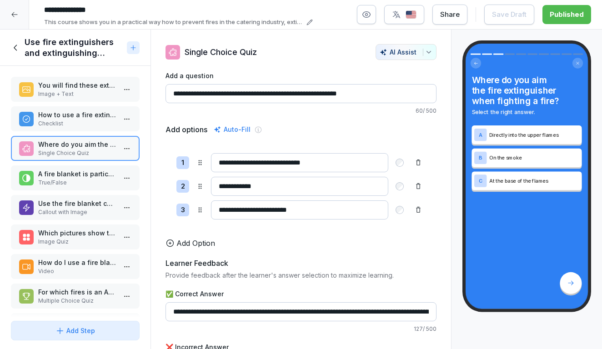
click at [79, 131] on div "You will find these extinguishing agents in your kitchen Image + Text How to us…" at bounding box center [75, 192] width 151 height 252
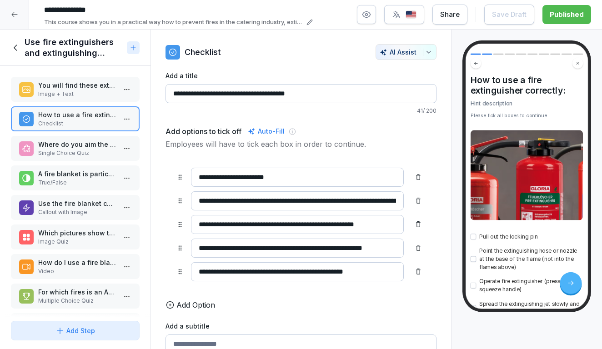
click at [76, 174] on p "A fire blanket is particularly suitable for extinguishing burning pans or small…" at bounding box center [77, 174] width 78 height 10
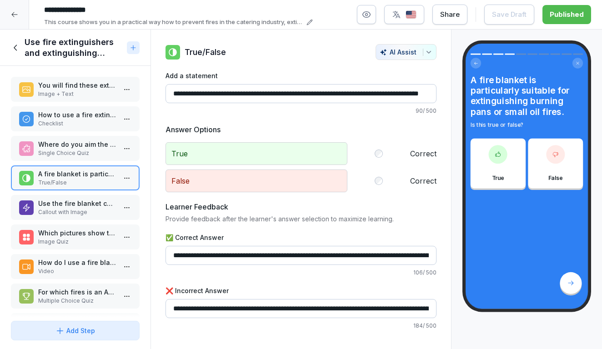
click at [77, 203] on p "Use the fire blanket correctly!" at bounding box center [77, 204] width 78 height 10
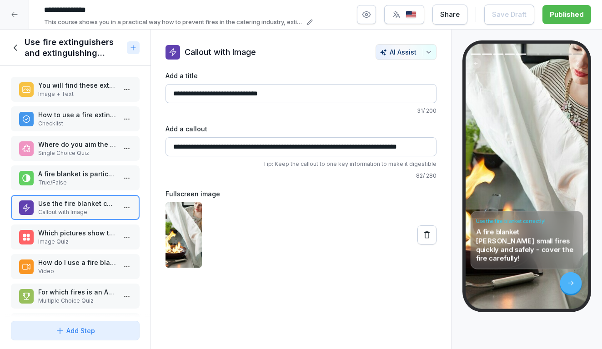
click at [76, 236] on p "Which pictures show the correct use of a fire extinguisher?" at bounding box center [77, 233] width 78 height 10
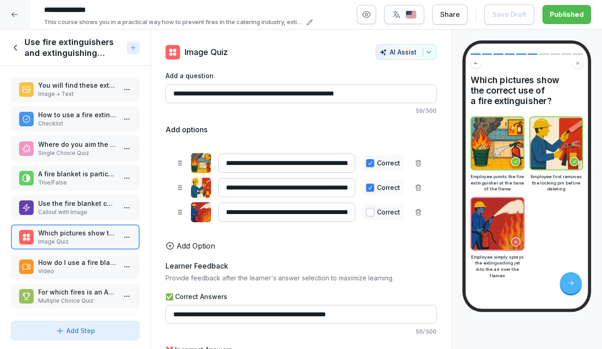
click at [75, 258] on p "How do I use a fire blanket correctly?" at bounding box center [77, 263] width 78 height 10
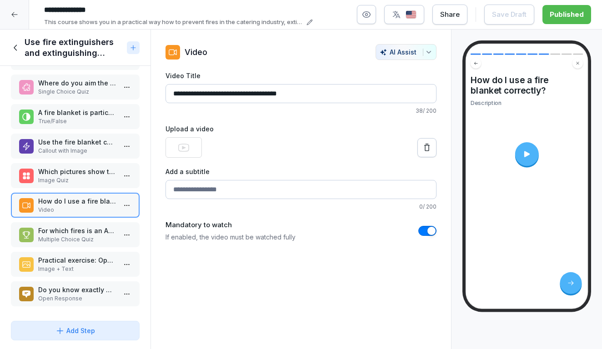
scroll to position [61, 0]
click at [71, 235] on p "For which fires is an ABF fire extinguisher suitable?" at bounding box center [77, 231] width 78 height 10
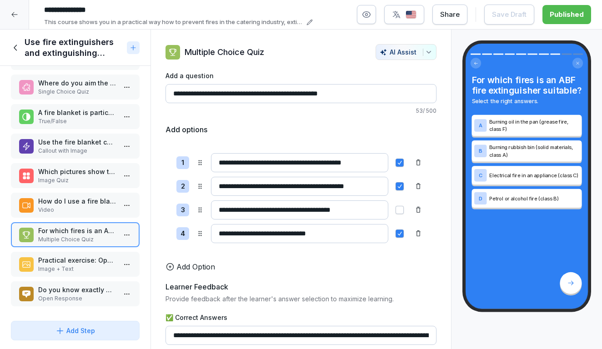
click at [71, 199] on p "How do I use a fire blanket correctly?" at bounding box center [77, 202] width 78 height 10
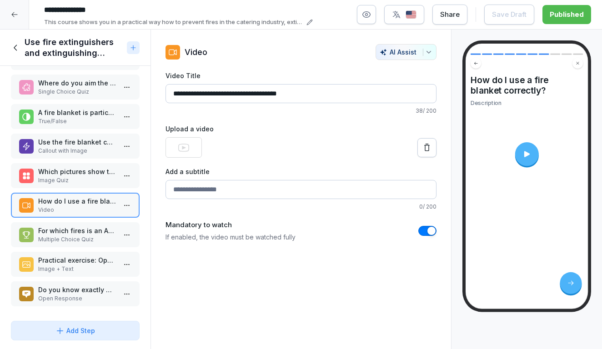
click at [533, 153] on div at bounding box center [527, 154] width 24 height 24
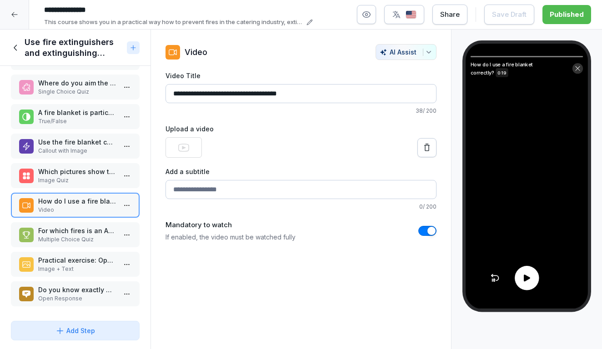
click at [527, 279] on icon at bounding box center [527, 278] width 6 height 7
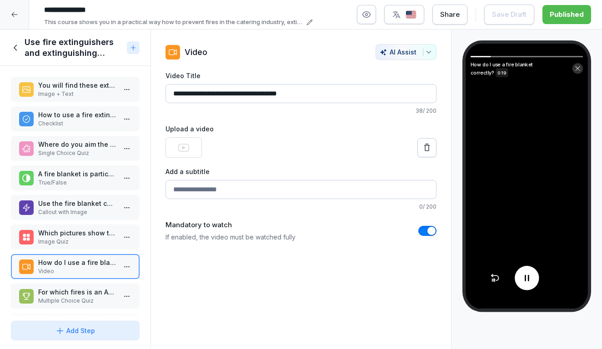
scroll to position [0, 0]
click at [68, 127] on p "Checklist" at bounding box center [77, 124] width 78 height 8
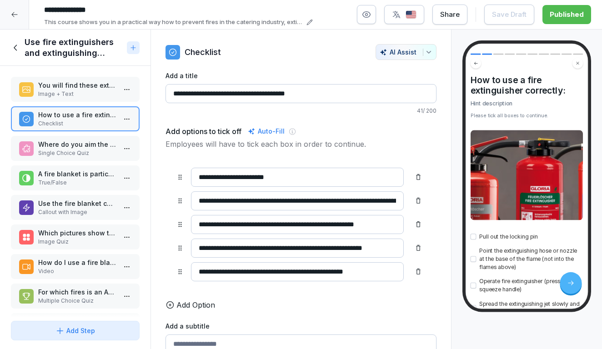
click at [69, 147] on p "Where do you aim the fire extinguisher when fighting a fire?" at bounding box center [77, 145] width 78 height 10
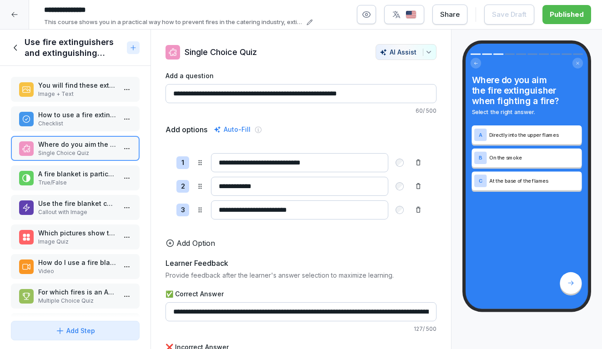
click at [70, 173] on p "A fire blanket is particularly suitable for extinguishing burning pans or small…" at bounding box center [77, 174] width 78 height 10
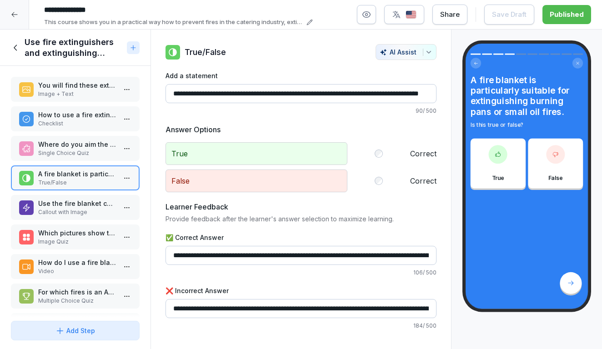
click at [70, 196] on div "Use the fire blanket correctly! Callout with Image" at bounding box center [75, 207] width 129 height 25
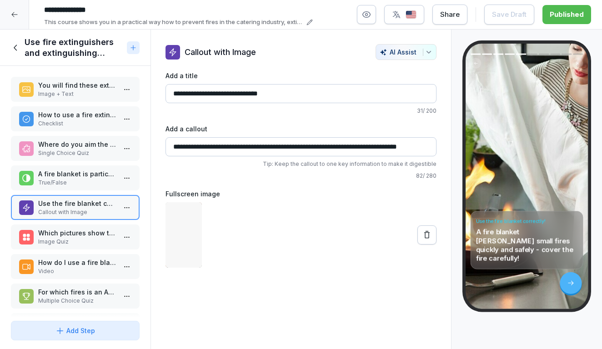
click at [69, 227] on div "Which pictures show the correct use of a fire extinguisher? Image Quiz" at bounding box center [75, 237] width 129 height 25
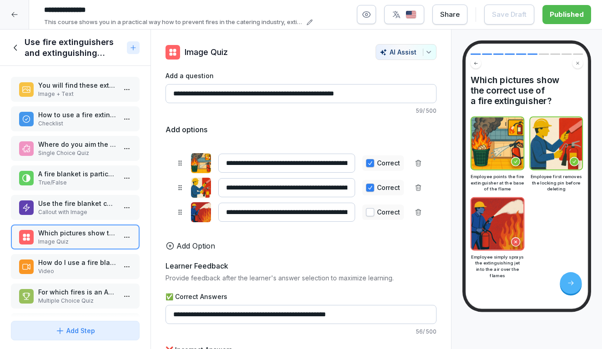
click at [69, 96] on p "Image + Text" at bounding box center [77, 94] width 78 height 8
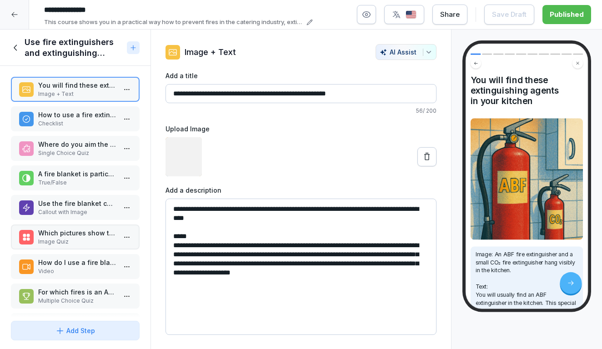
click at [67, 119] on p "How to use a fire extinguisher correctly:" at bounding box center [77, 115] width 78 height 10
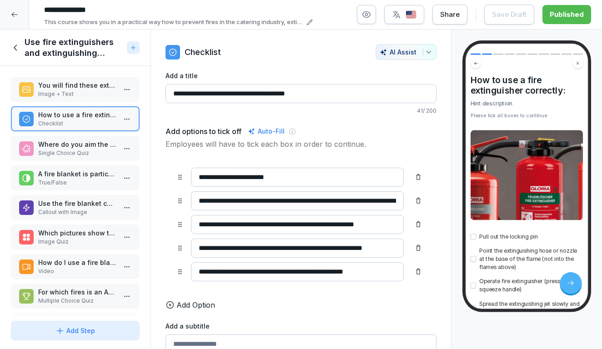
click at [20, 46] on icon at bounding box center [16, 48] width 10 height 10
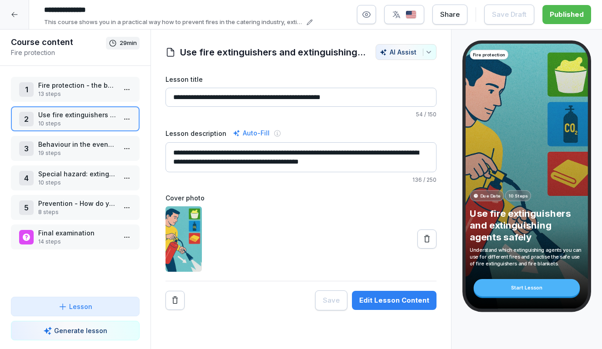
click at [52, 92] on p "13 steps" at bounding box center [77, 94] width 78 height 8
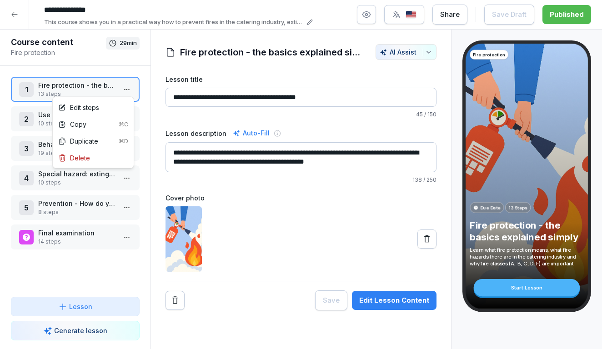
click at [127, 91] on html "**********" at bounding box center [301, 174] width 602 height 349
click at [105, 111] on div "Edit steps" at bounding box center [93, 107] width 77 height 17
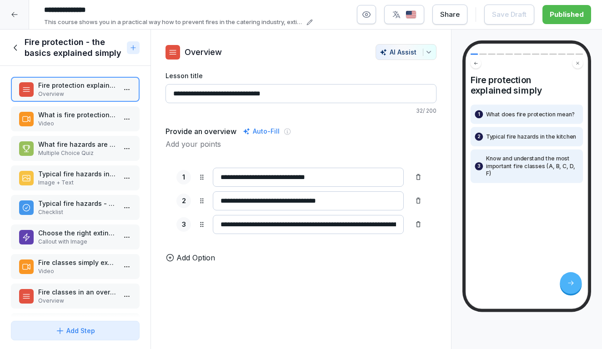
click at [97, 116] on p "What is fire protection anyway?" at bounding box center [77, 115] width 78 height 10
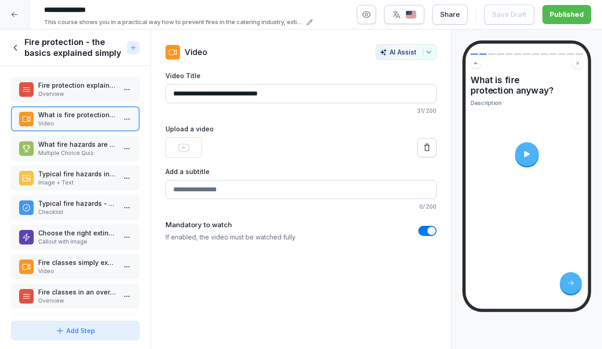
click at [97, 141] on p "What fire hazards are common in the catering industry?" at bounding box center [77, 145] width 78 height 10
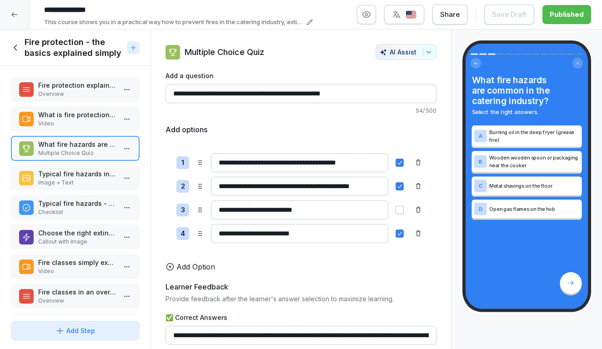
click at [99, 103] on div "Fire protection explained simply Overview What is fire protection anyway? Video…" at bounding box center [75, 192] width 151 height 252
click at [99, 115] on p "What is fire protection anyway?" at bounding box center [77, 115] width 78 height 10
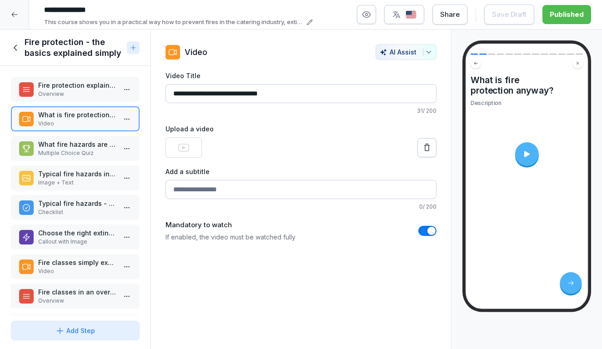
click at [538, 151] on div at bounding box center [527, 154] width 24 height 24
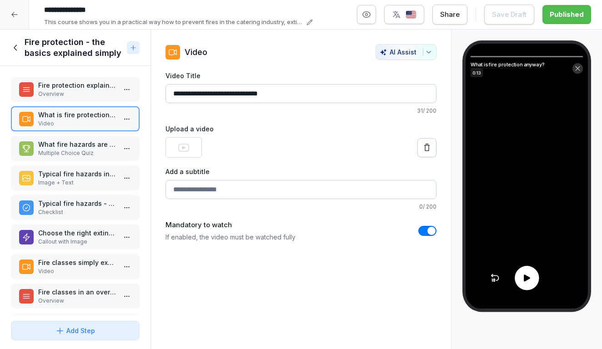
click at [526, 287] on div at bounding box center [527, 278] width 24 height 24
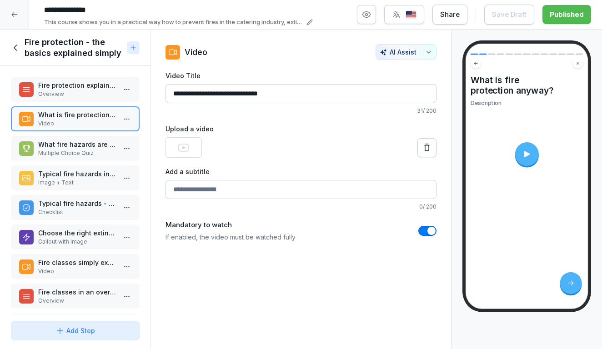
click at [16, 50] on icon at bounding box center [15, 48] width 3 height 6
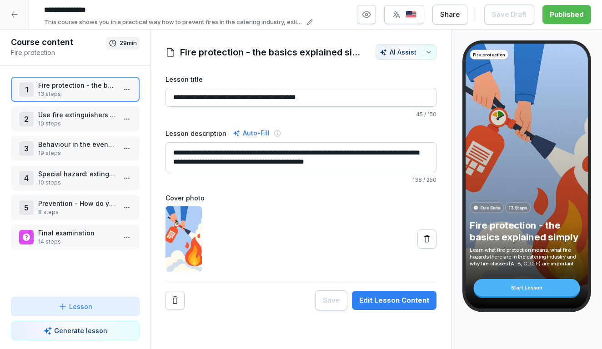
click at [91, 97] on p "13 steps" at bounding box center [77, 94] width 78 height 8
click at [129, 92] on html "**********" at bounding box center [301, 174] width 602 height 349
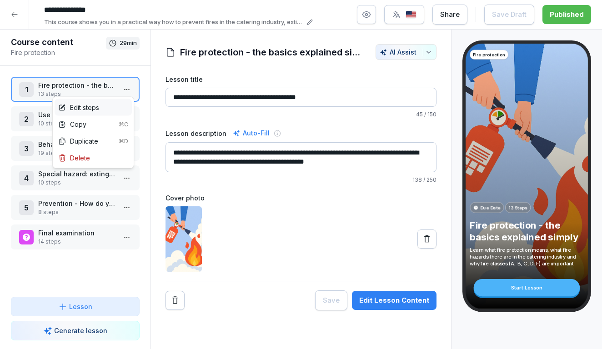
click at [101, 112] on div "Edit steps" at bounding box center [93, 107] width 77 height 17
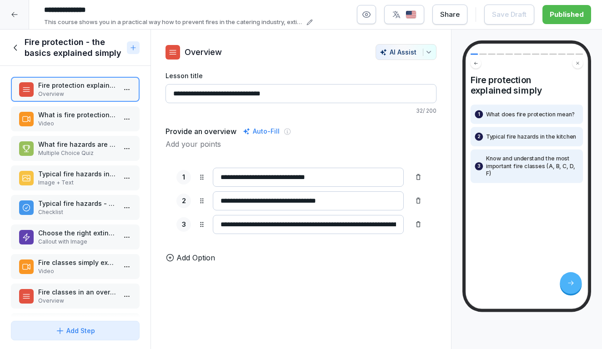
click at [96, 116] on p "What is fire protection anyway?" at bounding box center [77, 115] width 78 height 10
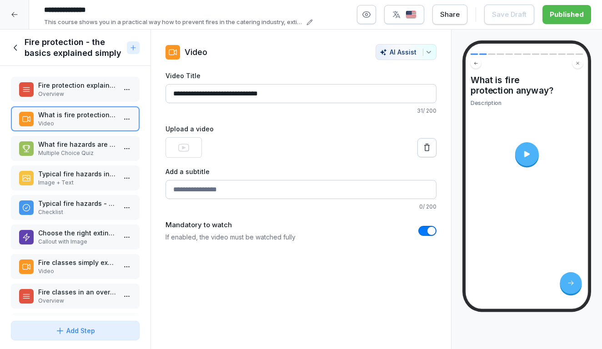
click at [17, 46] on icon at bounding box center [16, 48] width 10 height 10
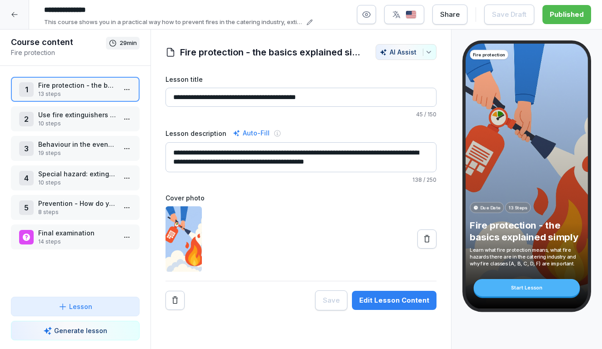
click at [16, 16] on icon at bounding box center [14, 14] width 7 height 7
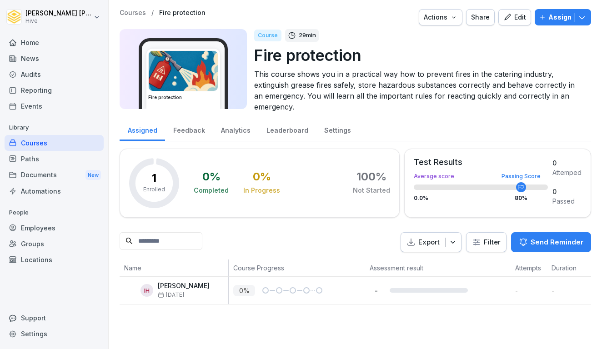
click at [39, 142] on div "Courses" at bounding box center [54, 143] width 99 height 16
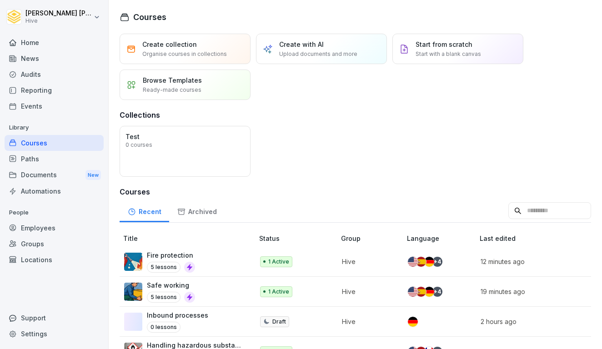
click at [190, 263] on div at bounding box center [189, 267] width 11 height 11
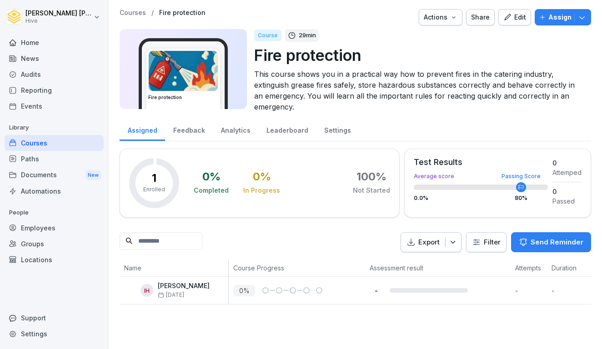
click at [522, 18] on div "Edit" at bounding box center [515, 17] width 23 height 10
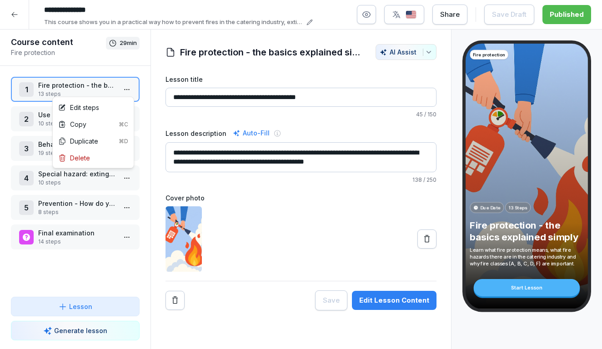
click at [129, 88] on html "**********" at bounding box center [301, 174] width 602 height 349
click at [110, 105] on div "Edit steps" at bounding box center [93, 107] width 77 height 17
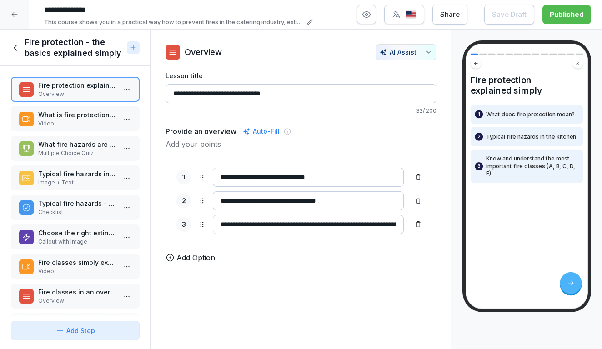
click at [101, 117] on p "What is fire protection anyway?" at bounding box center [77, 115] width 78 height 10
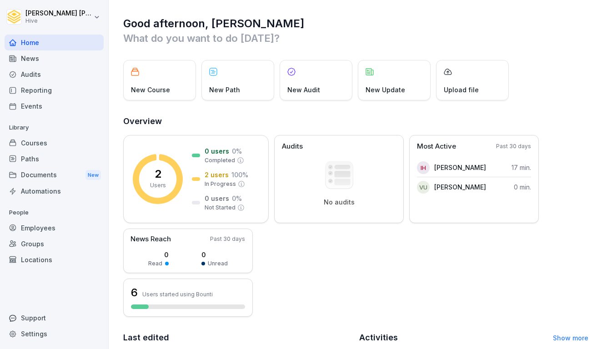
click at [42, 144] on div "Courses" at bounding box center [54, 143] width 99 height 16
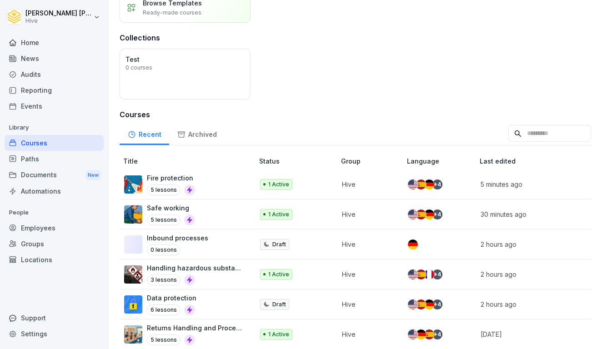
scroll to position [77, 0]
click at [41, 160] on div "Paths" at bounding box center [54, 159] width 99 height 16
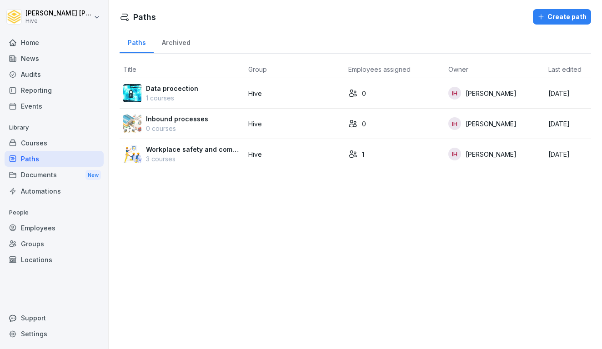
click at [47, 145] on div "Courses" at bounding box center [54, 143] width 99 height 16
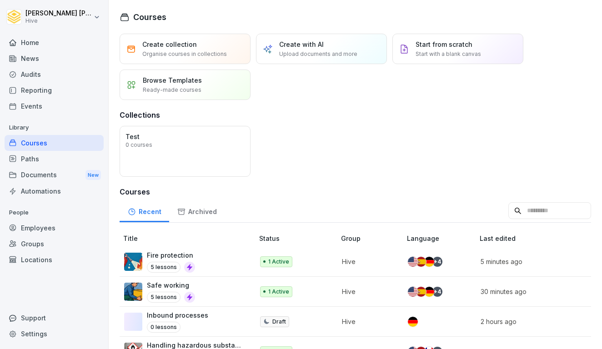
click at [79, 157] on div "Paths" at bounding box center [54, 159] width 99 height 16
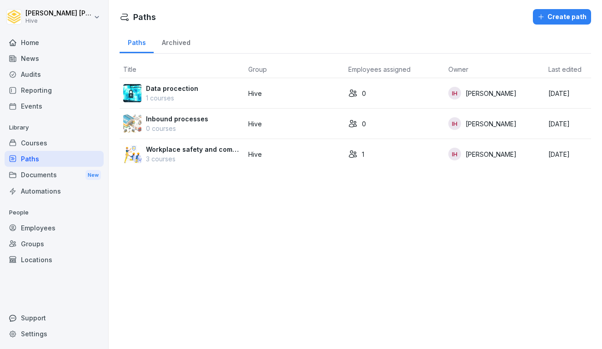
click at [223, 146] on p "Workplace safety and compliance" at bounding box center [193, 150] width 95 height 10
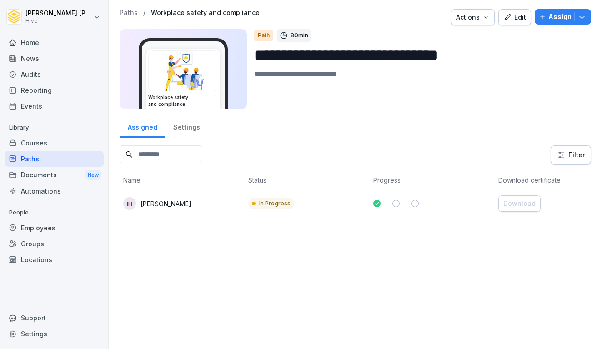
click at [555, 17] on p "Assign" at bounding box center [560, 17] width 23 height 10
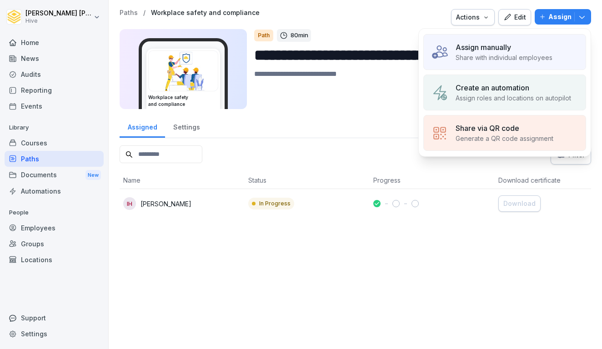
click at [555, 17] on p "Assign" at bounding box center [560, 17] width 23 height 10
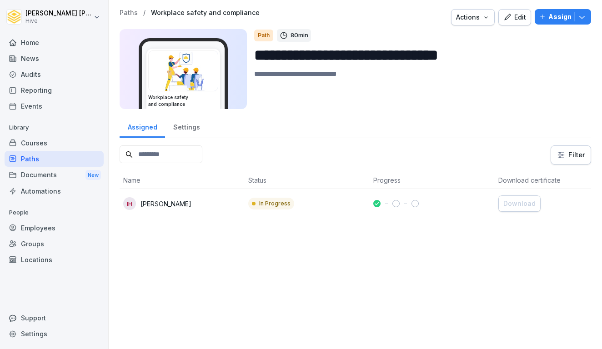
click at [555, 17] on p "Assign" at bounding box center [560, 17] width 23 height 10
click at [520, 19] on div "Edit" at bounding box center [515, 17] width 23 height 10
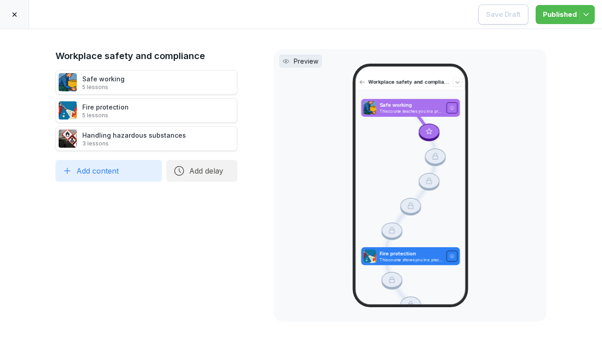
click at [11, 15] on icon at bounding box center [14, 14] width 7 height 7
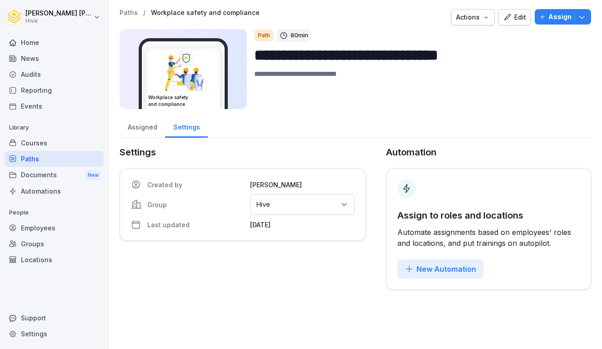
click at [568, 19] on p "Assign" at bounding box center [560, 17] width 23 height 10
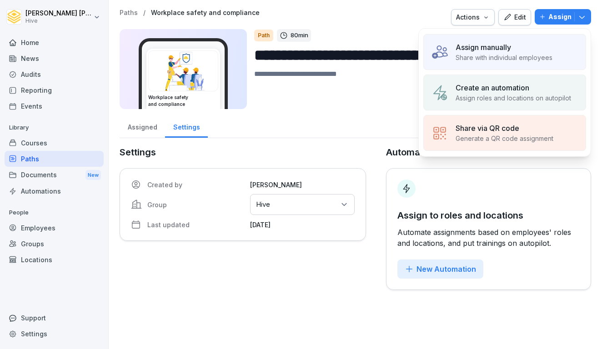
click at [527, 55] on p "Share with individual employees" at bounding box center [504, 58] width 97 height 10
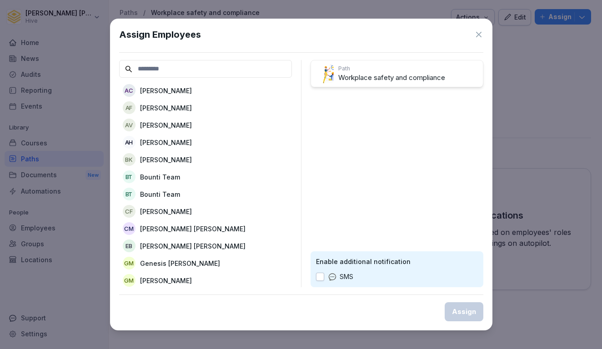
click at [211, 68] on input at bounding box center [205, 69] width 173 height 18
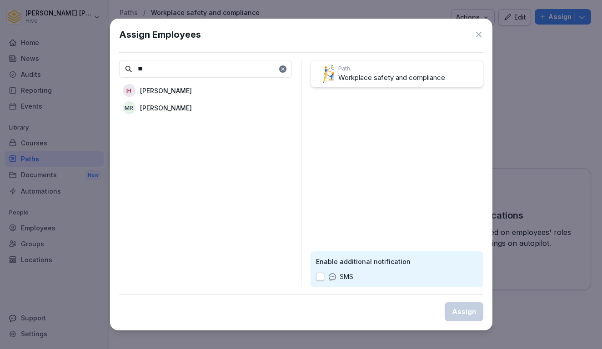
type input "**"
click at [200, 92] on div "IH [PERSON_NAME]" at bounding box center [205, 90] width 173 height 16
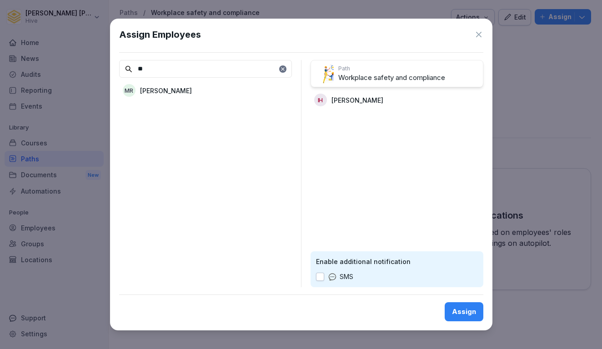
click at [460, 311] on div "Assign" at bounding box center [464, 312] width 24 height 10
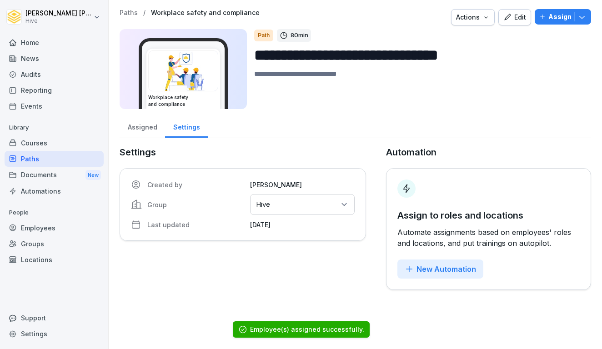
click at [385, 2] on div "**********" at bounding box center [356, 149] width 494 height 299
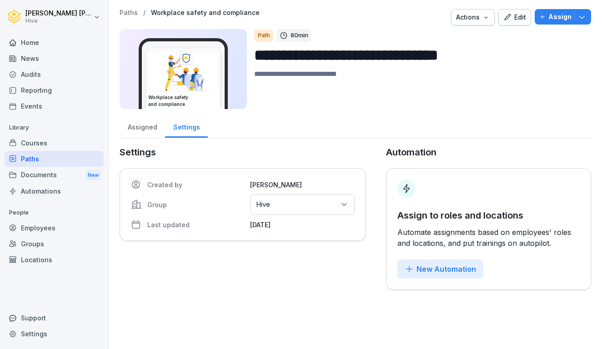
click at [561, 17] on p "Assign" at bounding box center [560, 17] width 23 height 10
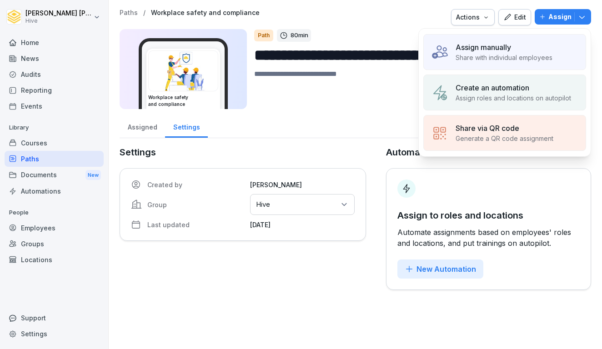
click at [501, 57] on p "Share with individual employees" at bounding box center [504, 58] width 97 height 10
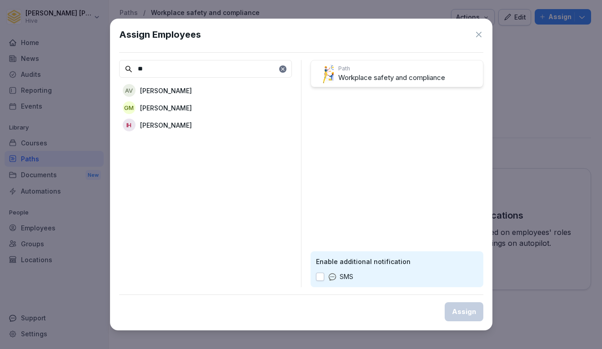
type input "**"
click at [141, 127] on p "[PERSON_NAME]" at bounding box center [166, 126] width 52 height 10
click at [473, 314] on div "Assign" at bounding box center [464, 312] width 24 height 10
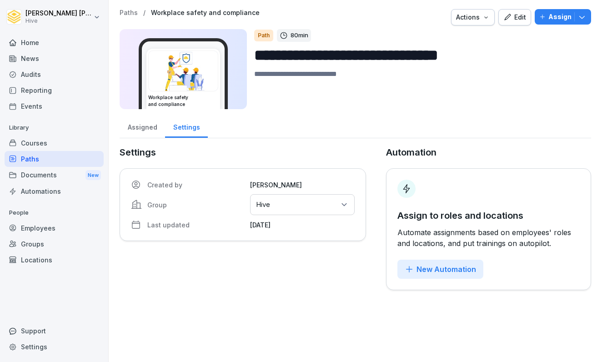
click at [61, 40] on div "Home" at bounding box center [54, 43] width 99 height 16
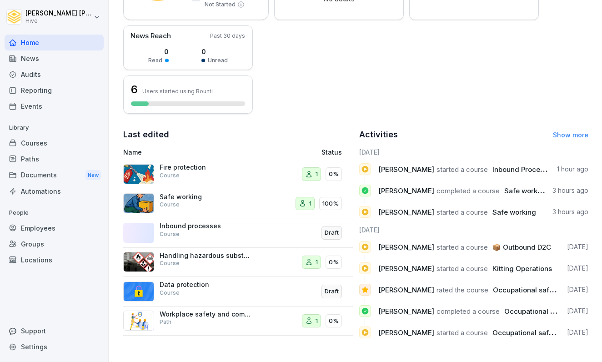
scroll to position [203, 0]
click at [35, 79] on div "Audits" at bounding box center [54, 74] width 99 height 16
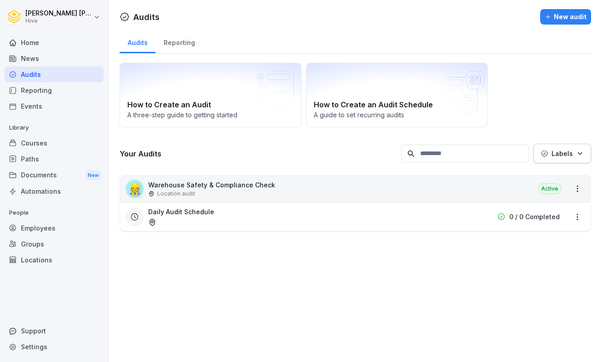
click at [38, 55] on div "News" at bounding box center [54, 59] width 99 height 16
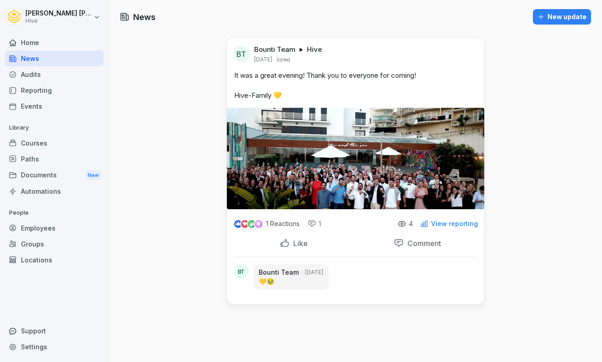
click at [35, 46] on div "Home" at bounding box center [54, 43] width 99 height 16
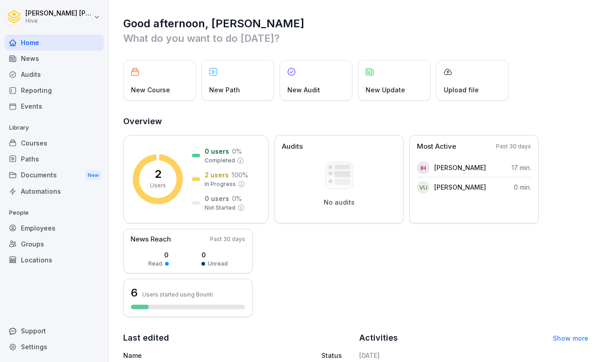
click at [51, 60] on div "News" at bounding box center [54, 59] width 99 height 16
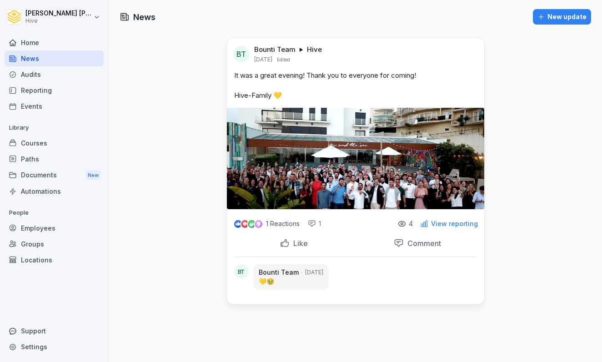
click at [52, 45] on div "Home" at bounding box center [54, 43] width 99 height 16
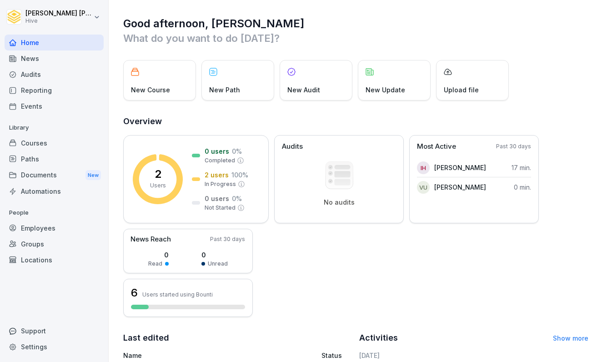
click at [49, 144] on div "Courses" at bounding box center [54, 143] width 99 height 16
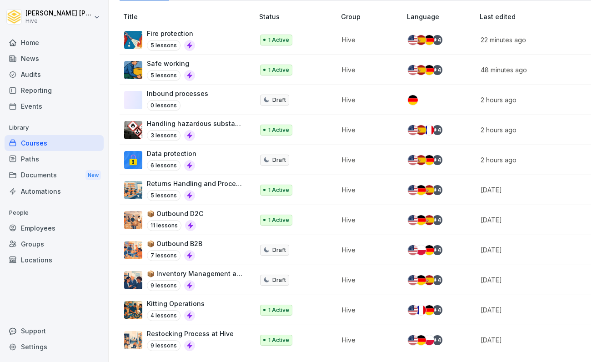
scroll to position [222, 0]
click at [30, 159] on div "Paths" at bounding box center [54, 159] width 99 height 16
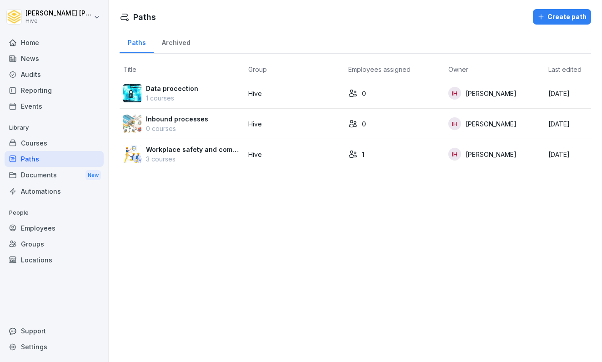
click at [183, 152] on p "Workplace safety and compliance" at bounding box center [193, 150] width 95 height 10
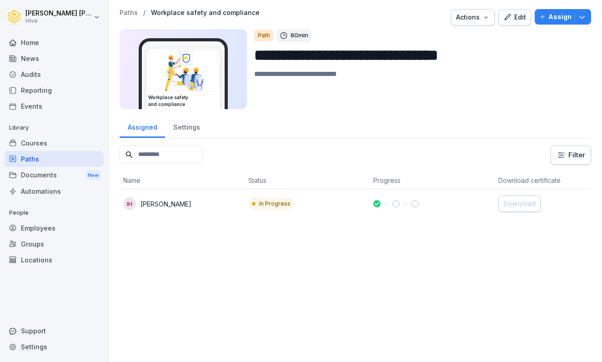
click at [56, 156] on div "Paths" at bounding box center [54, 159] width 99 height 16
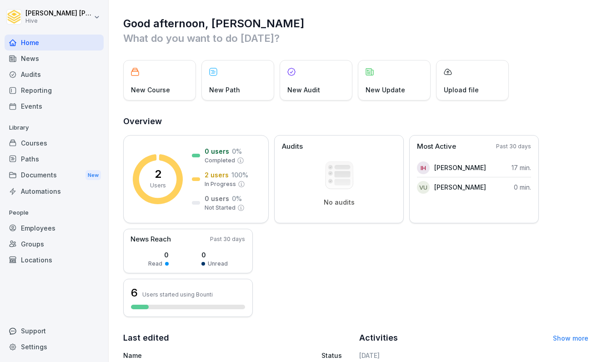
click at [47, 141] on div "Courses" at bounding box center [54, 143] width 99 height 16
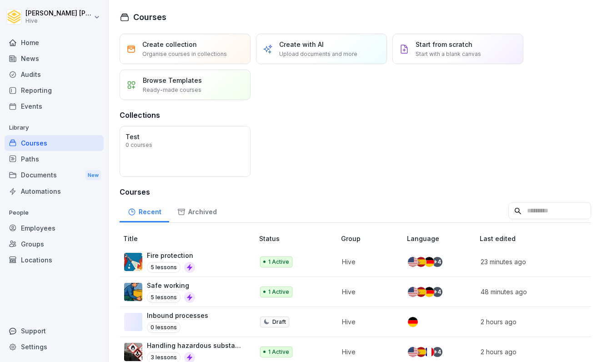
scroll to position [21, 0]
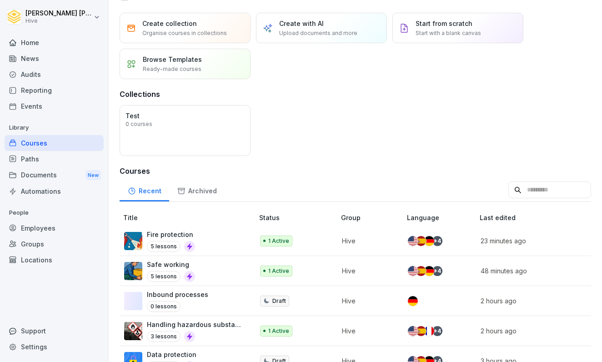
click at [72, 163] on div "Paths" at bounding box center [54, 159] width 99 height 16
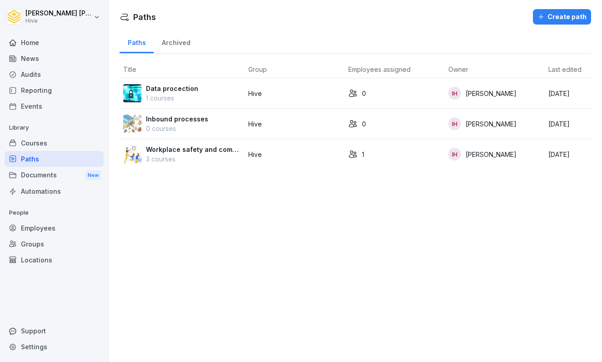
click at [224, 159] on p "3 courses" at bounding box center [193, 159] width 95 height 10
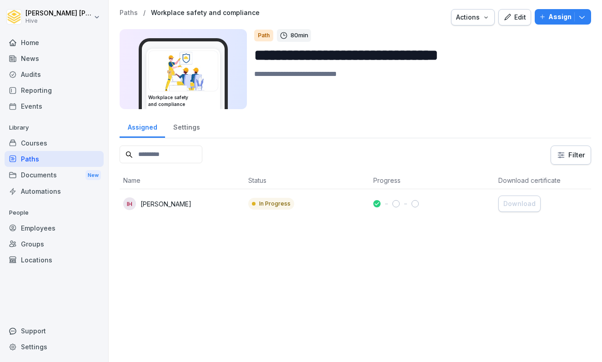
click at [288, 212] on td "In Progress" at bounding box center [307, 203] width 125 height 29
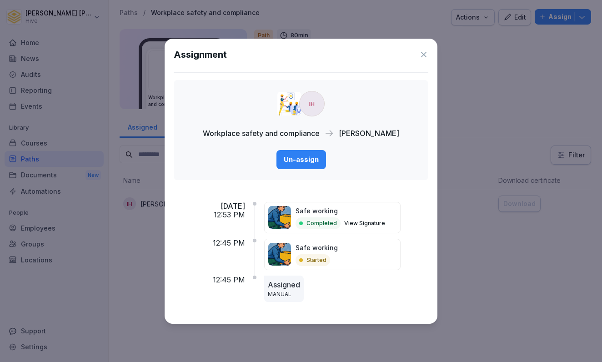
click at [302, 156] on div "Un-assign" at bounding box center [301, 160] width 35 height 10
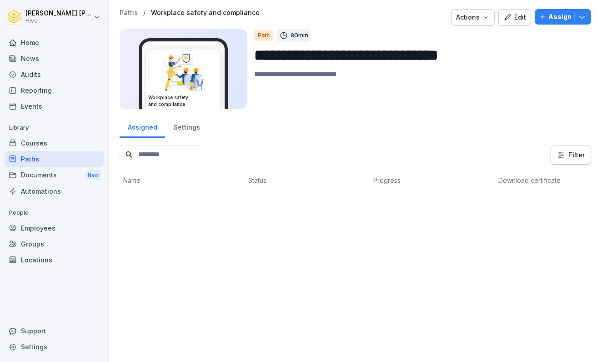
click at [58, 160] on div "Paths" at bounding box center [54, 159] width 99 height 16
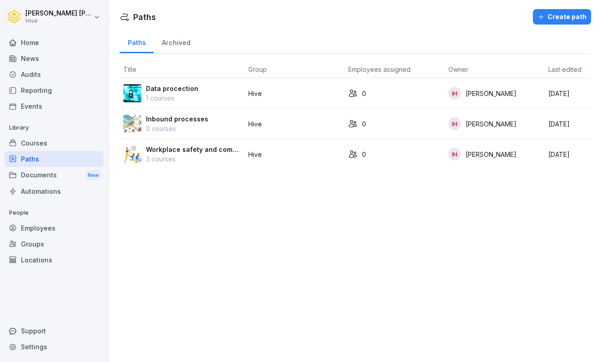
click at [182, 164] on td "Workplace safety and compliance 3 courses" at bounding box center [182, 154] width 125 height 30
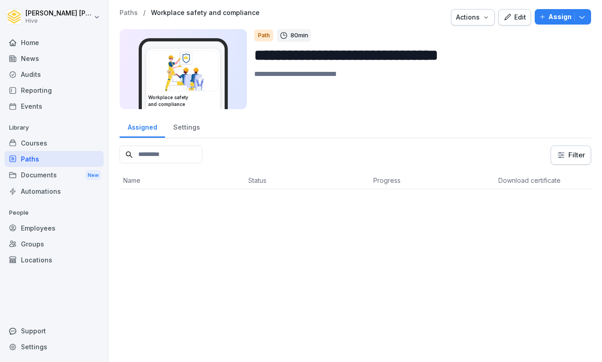
click at [552, 17] on p "Assign" at bounding box center [560, 17] width 23 height 10
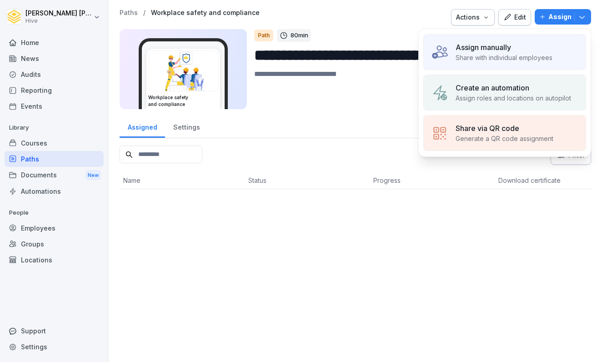
click at [479, 57] on p "Share with individual employees" at bounding box center [504, 58] width 97 height 10
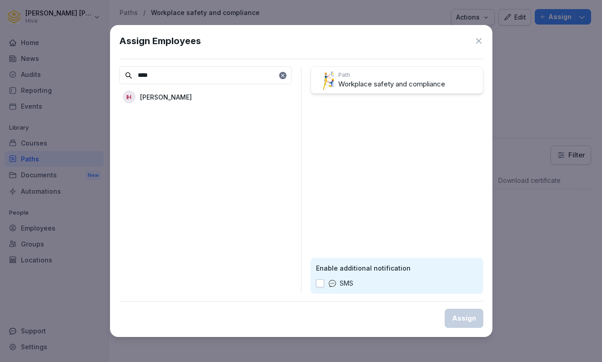
type input "****"
drag, startPoint x: 312, startPoint y: 146, endPoint x: 212, endPoint y: 99, distance: 110.9
click at [212, 99] on div "IH Ibrahim Huseynov" at bounding box center [205, 97] width 173 height 16
click at [361, 111] on p "Ibrahim Huseynov" at bounding box center [358, 107] width 52 height 10
click at [224, 96] on div "IH Ibrahim Huseynov" at bounding box center [205, 97] width 173 height 16
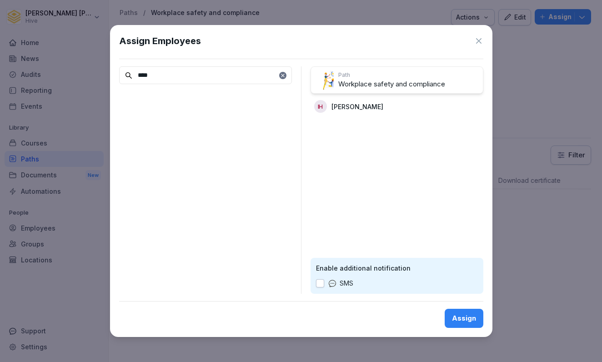
click at [460, 322] on div "Assign" at bounding box center [464, 319] width 24 height 10
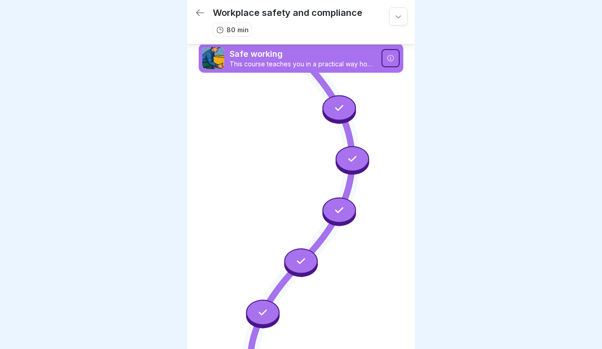
click at [340, 107] on icon at bounding box center [340, 108] width 12 height 12
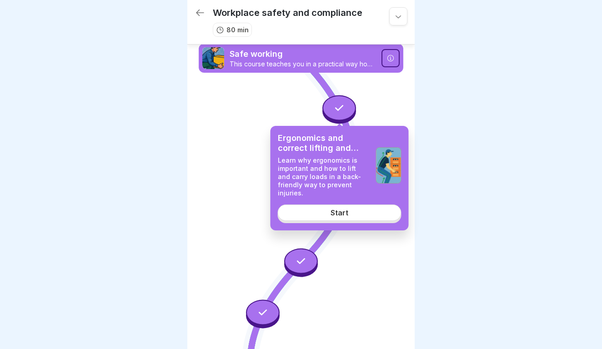
click at [316, 205] on link "Start" at bounding box center [340, 213] width 124 height 16
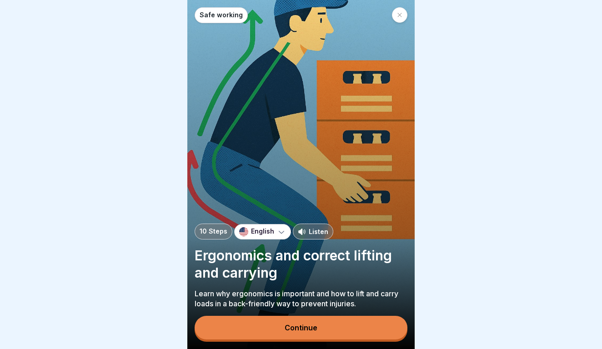
click at [288, 331] on div "Continue" at bounding box center [301, 328] width 33 height 8
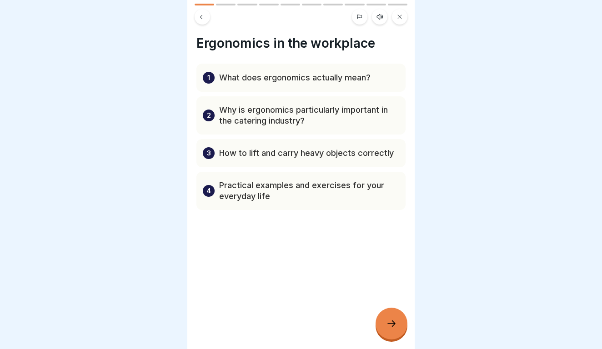
click at [386, 320] on icon at bounding box center [391, 324] width 11 height 11
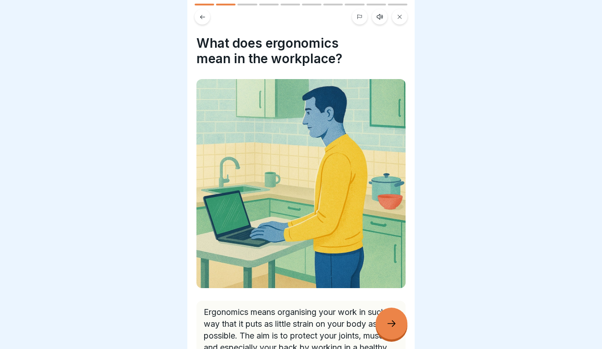
click at [396, 320] on icon at bounding box center [391, 324] width 11 height 11
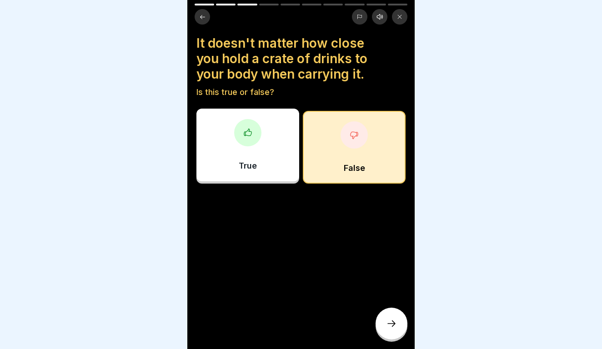
click at [393, 320] on icon at bounding box center [391, 324] width 11 height 11
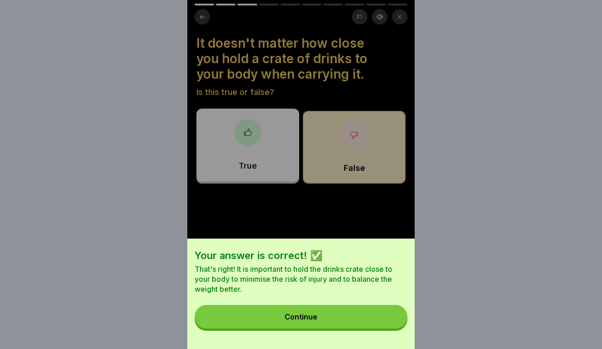
click at [338, 304] on div "Your answer is correct! ✅ That's right! It is important to hold the drinks crat…" at bounding box center [301, 294] width 228 height 111
click at [340, 309] on button "Continue" at bounding box center [301, 317] width 213 height 24
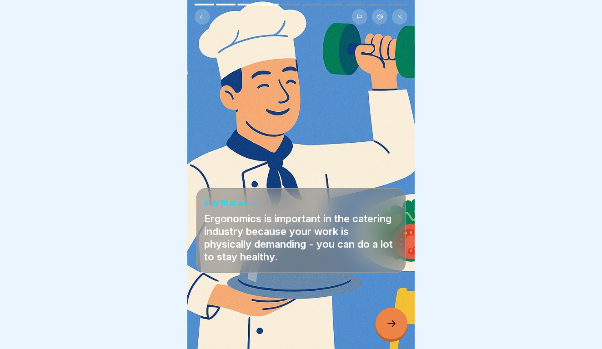
click at [389, 316] on div at bounding box center [392, 324] width 32 height 32
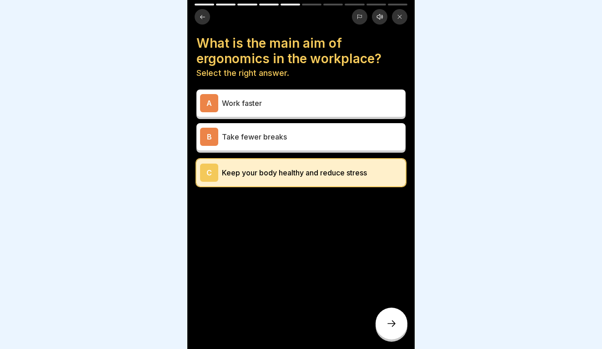
click at [201, 14] on icon at bounding box center [202, 17] width 7 height 7
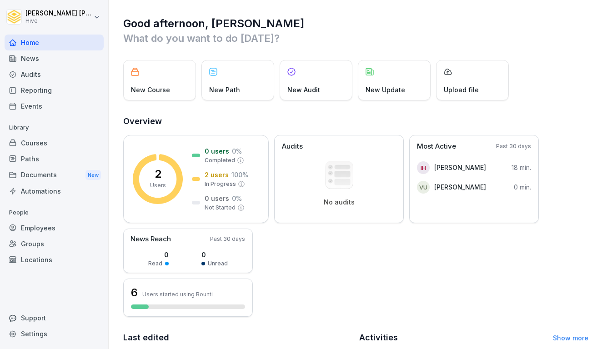
click at [46, 146] on div "Courses" at bounding box center [54, 143] width 99 height 16
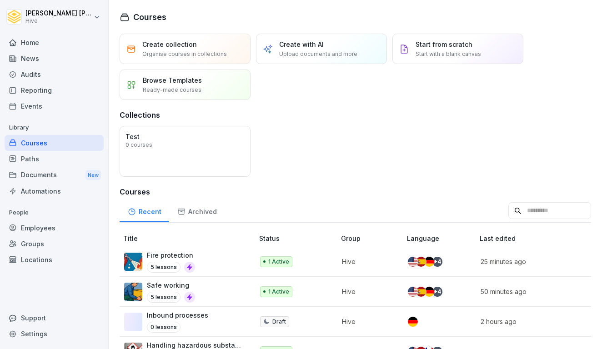
click at [43, 156] on div "Paths" at bounding box center [54, 159] width 99 height 16
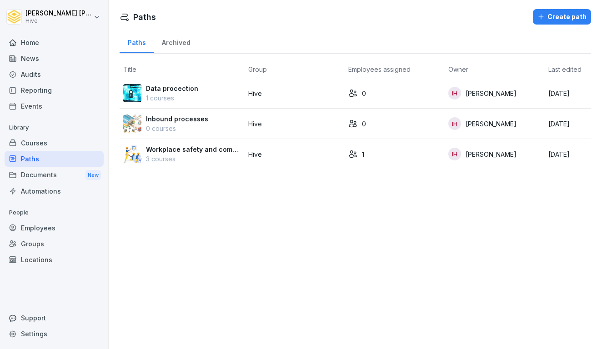
click at [208, 152] on p "Workplace safety and compliance" at bounding box center [193, 150] width 95 height 10
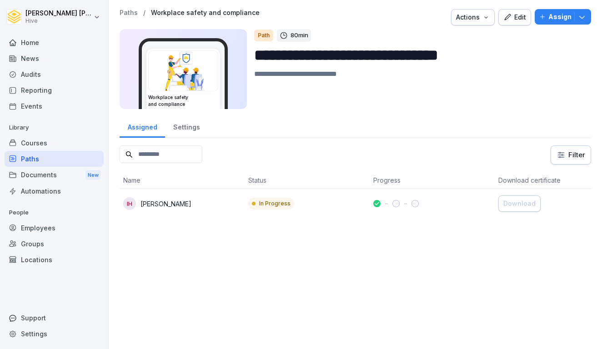
click at [185, 213] on td "IH [PERSON_NAME]" at bounding box center [182, 203] width 125 height 29
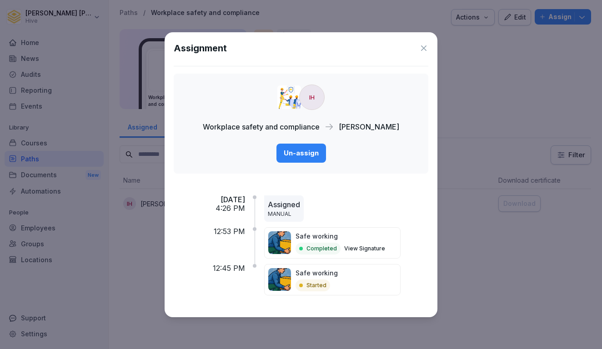
click at [294, 160] on button "Un-assign" at bounding box center [302, 153] width 50 height 19
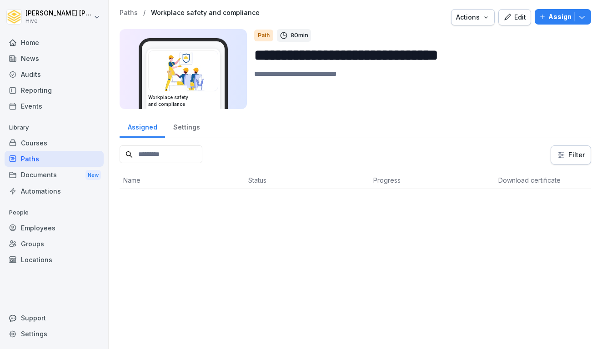
click at [23, 151] on div "Paths" at bounding box center [54, 159] width 99 height 16
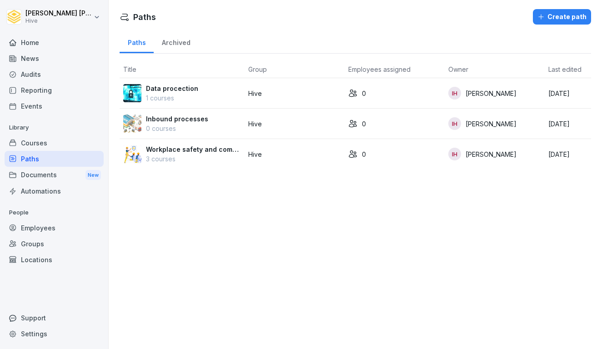
click at [173, 155] on p "3 courses" at bounding box center [193, 159] width 95 height 10
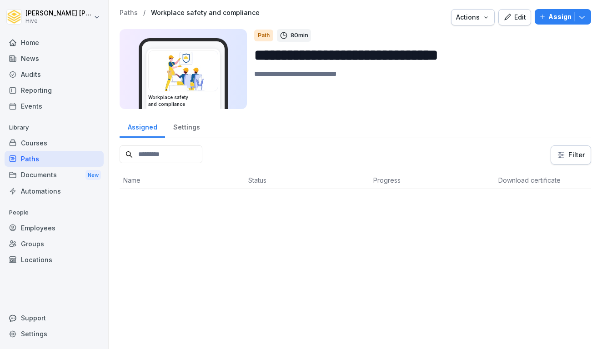
click at [546, 15] on icon "button" at bounding box center [543, 17] width 6 height 6
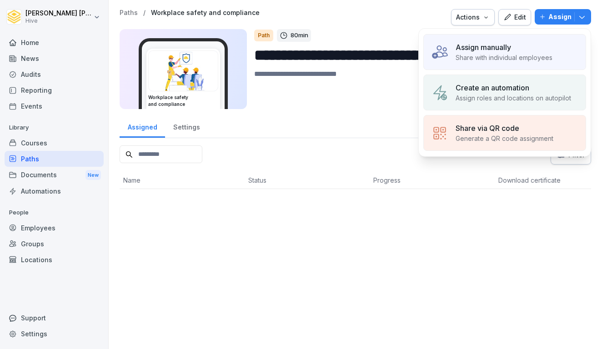
click at [469, 49] on p "Assign manually" at bounding box center [484, 47] width 56 height 11
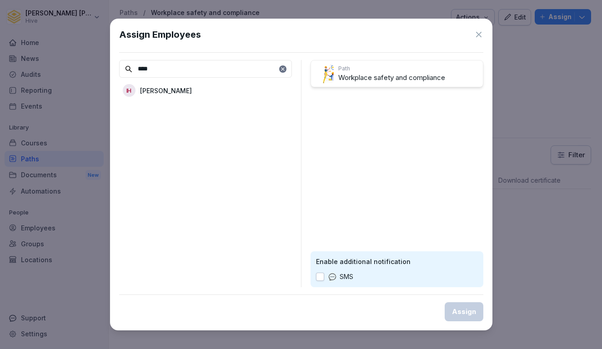
type input "****"
click at [177, 94] on p "[PERSON_NAME]" at bounding box center [166, 91] width 52 height 10
click at [472, 322] on div "Assign Employees **** Path Workplace safety and compliance IH [PERSON_NAME] Ena…" at bounding box center [301, 175] width 383 height 312
click at [469, 312] on div "Assign" at bounding box center [464, 312] width 24 height 10
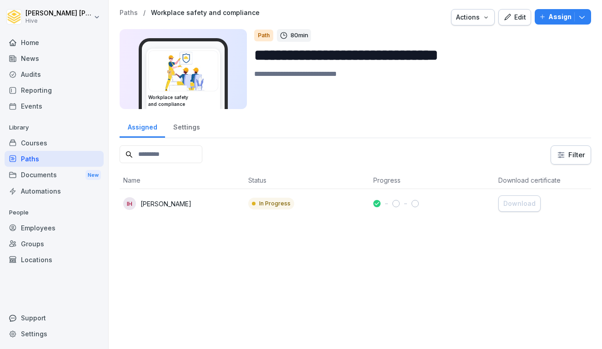
click at [46, 158] on div "Paths" at bounding box center [54, 159] width 99 height 16
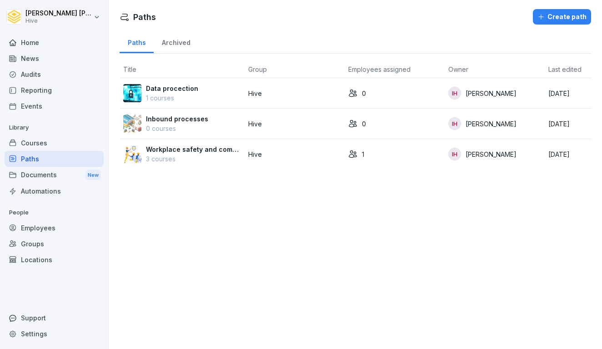
click at [240, 158] on p "3 courses" at bounding box center [193, 159] width 95 height 10
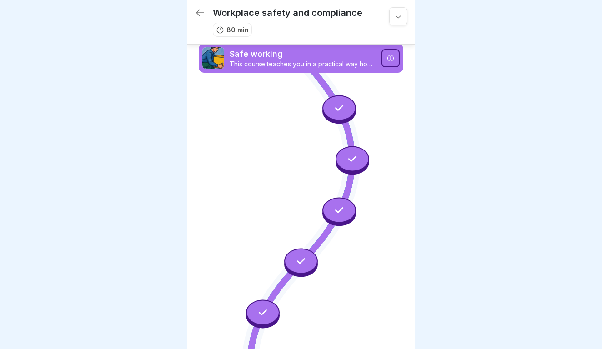
scroll to position [293, 0]
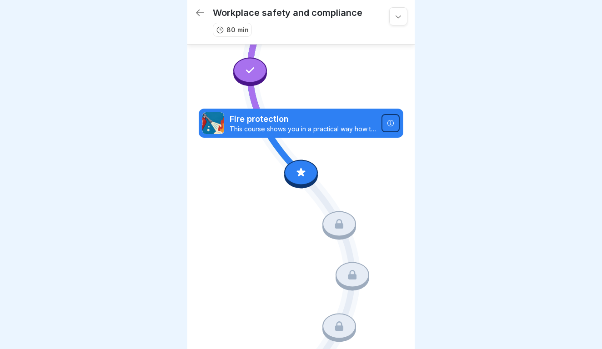
click at [297, 174] on icon at bounding box center [301, 173] width 12 height 12
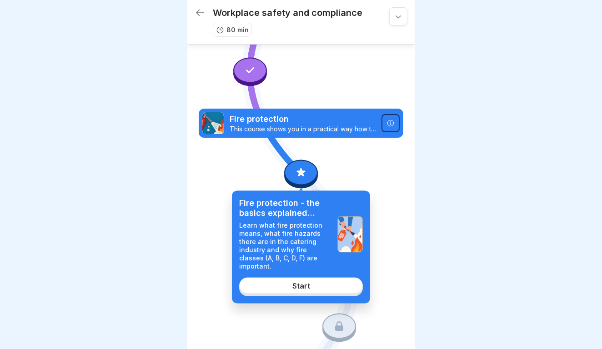
click at [297, 283] on link "Start" at bounding box center [301, 286] width 124 height 16
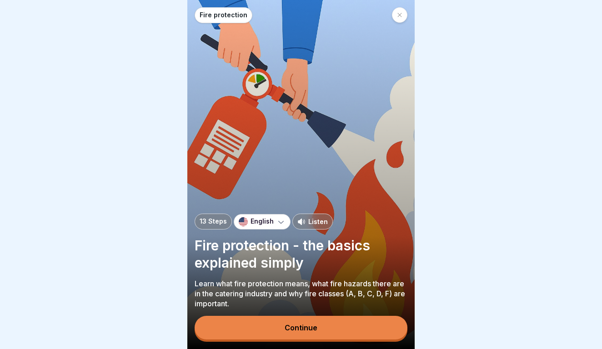
click at [398, 16] on icon at bounding box center [399, 14] width 5 height 5
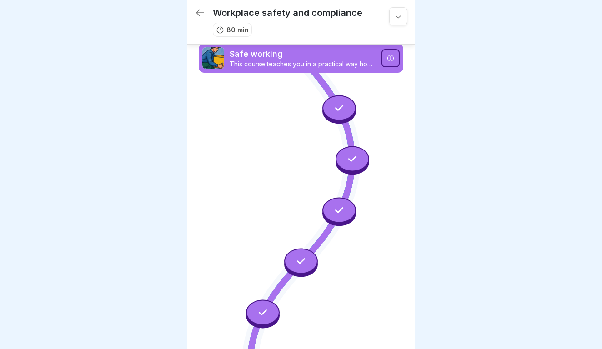
click at [401, 17] on icon at bounding box center [398, 16] width 9 height 9
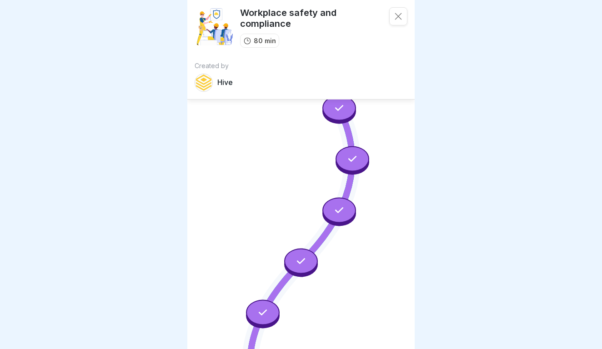
click at [401, 17] on icon at bounding box center [398, 16] width 9 height 9
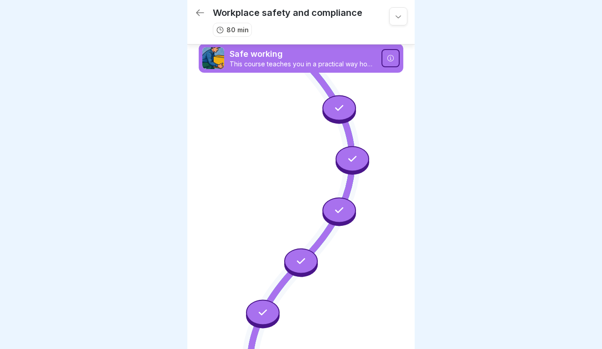
click at [301, 65] on p "This course teaches you in a practical way how to work ergonomically, recognise…" at bounding box center [303, 64] width 147 height 8
click at [330, 95] on div at bounding box center [340, 109] width 34 height 29
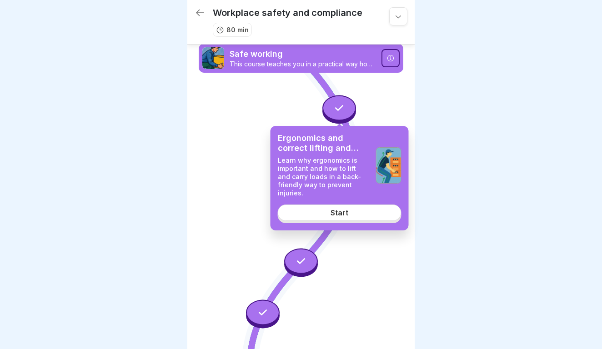
click at [333, 104] on div at bounding box center [340, 107] width 34 height 25
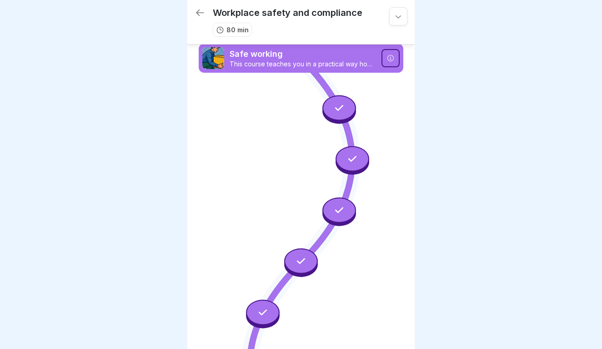
click at [333, 104] on div at bounding box center [340, 107] width 34 height 25
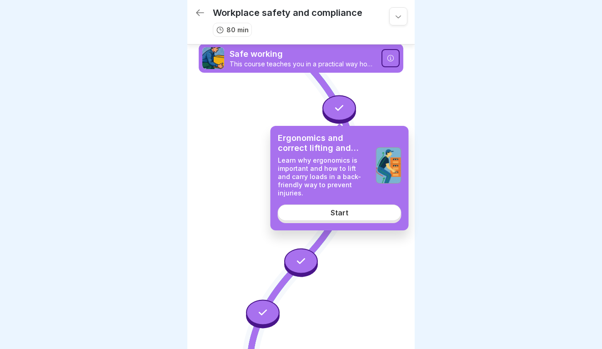
click at [328, 206] on link "Start" at bounding box center [340, 213] width 124 height 16
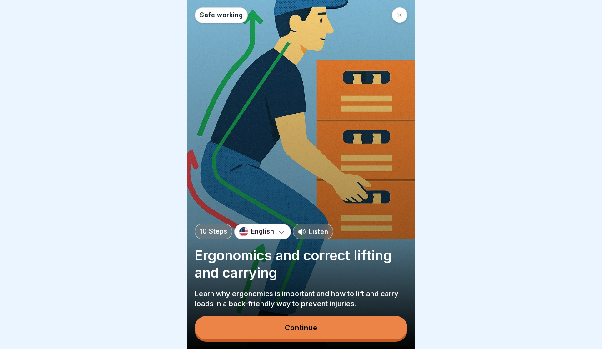
click at [301, 317] on div "Continue" at bounding box center [301, 329] width 213 height 26
click at [299, 327] on div "Continue" at bounding box center [301, 328] width 33 height 8
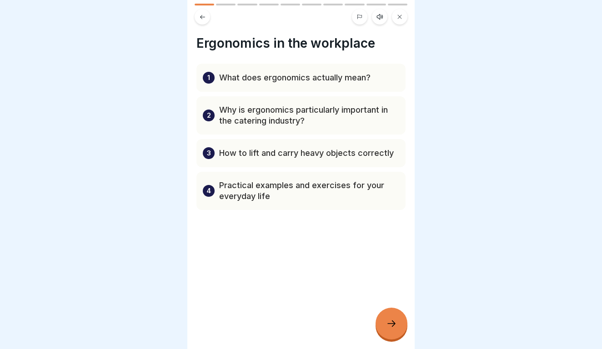
click at [384, 315] on div at bounding box center [392, 324] width 32 height 32
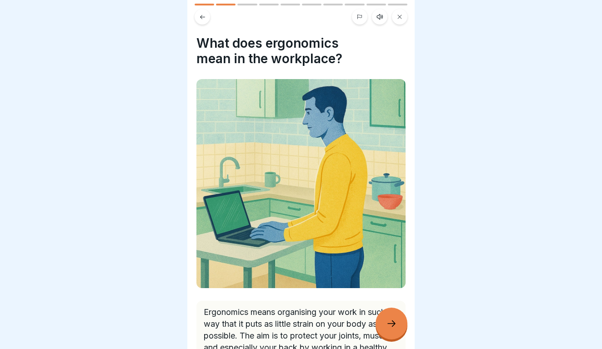
click at [395, 317] on div at bounding box center [392, 324] width 32 height 32
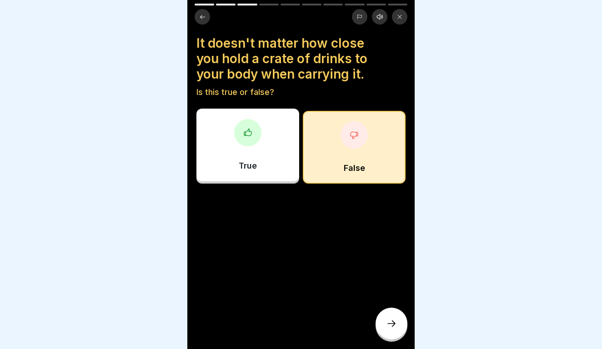
click at [395, 317] on div at bounding box center [392, 324] width 32 height 32
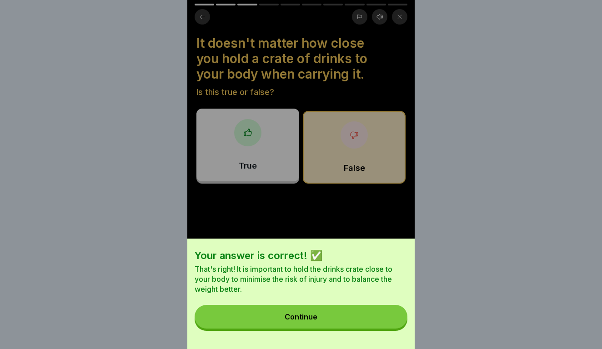
click at [387, 311] on button "Continue" at bounding box center [301, 317] width 213 height 24
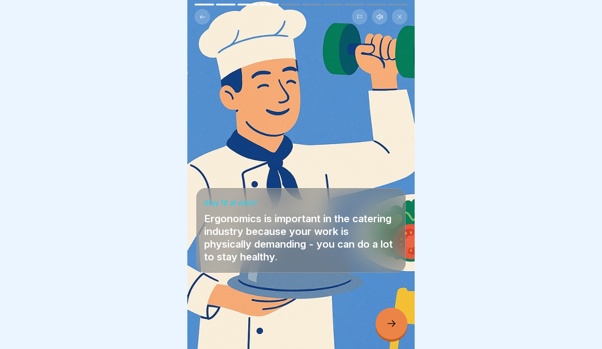
click at [393, 322] on icon at bounding box center [391, 324] width 11 height 11
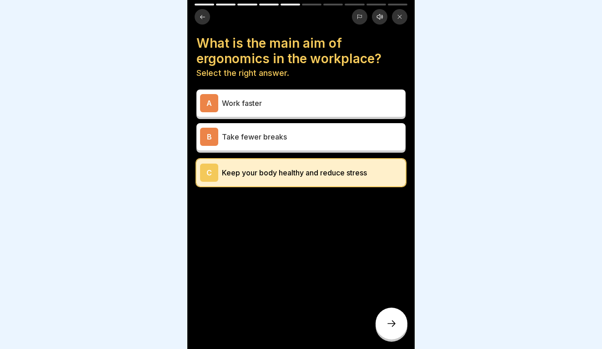
click at [393, 322] on icon at bounding box center [391, 324] width 11 height 11
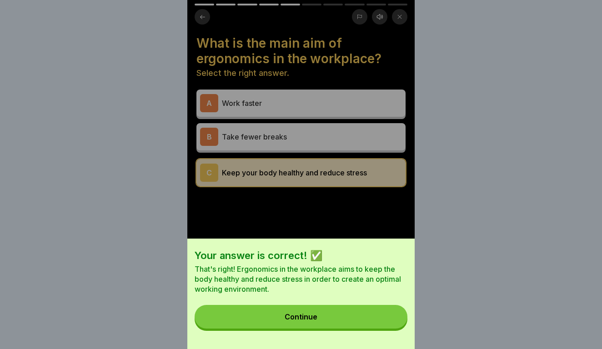
click at [393, 322] on button "Continue" at bounding box center [301, 317] width 213 height 24
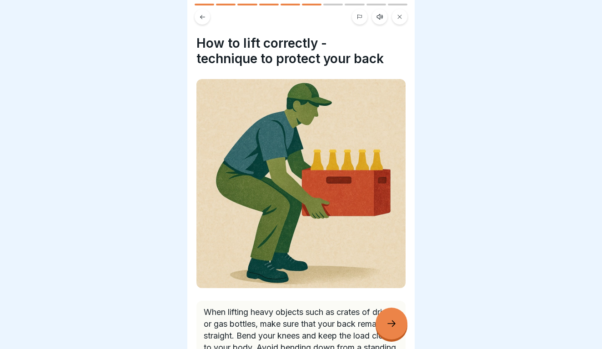
click at [393, 322] on icon at bounding box center [391, 324] width 11 height 11
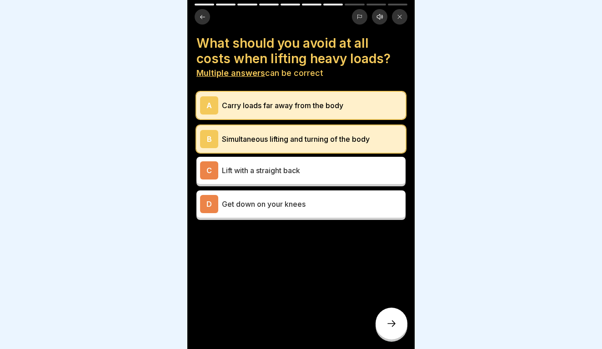
click at [393, 322] on icon at bounding box center [391, 324] width 11 height 11
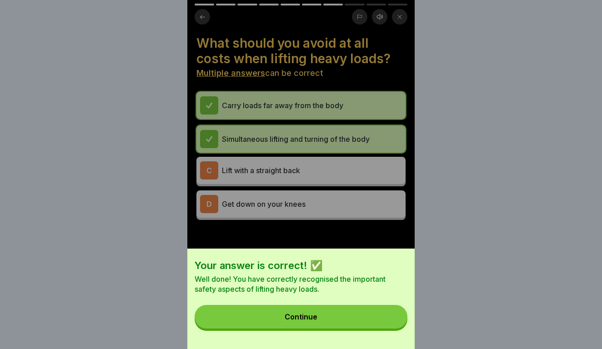
click at [393, 322] on button "Continue" at bounding box center [301, 317] width 213 height 24
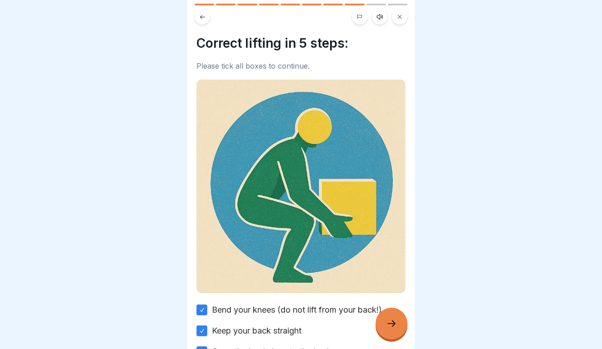
click at [393, 322] on icon at bounding box center [391, 324] width 11 height 11
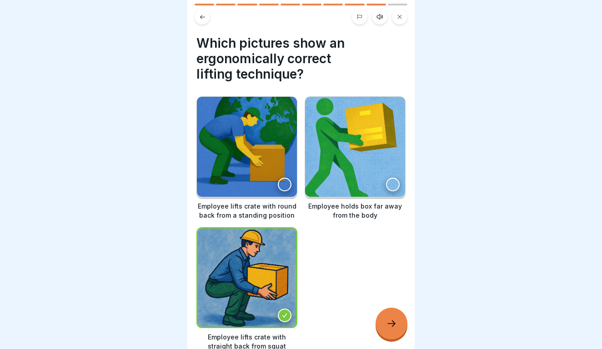
click at [393, 322] on icon at bounding box center [391, 324] width 11 height 11
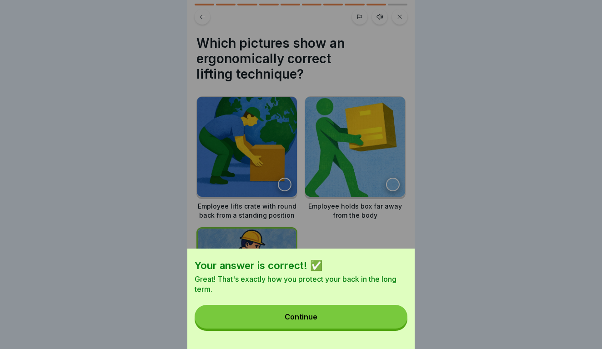
click at [393, 322] on button "Continue" at bounding box center [301, 317] width 213 height 24
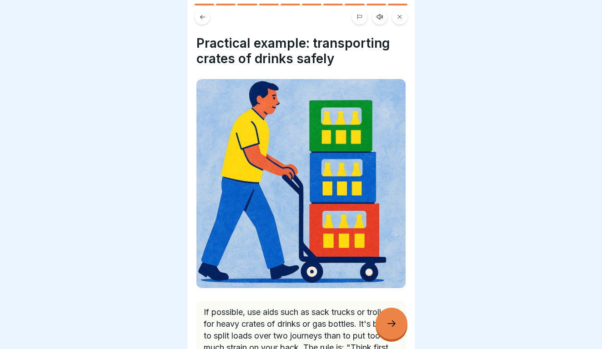
click at [393, 322] on icon at bounding box center [391, 324] width 11 height 11
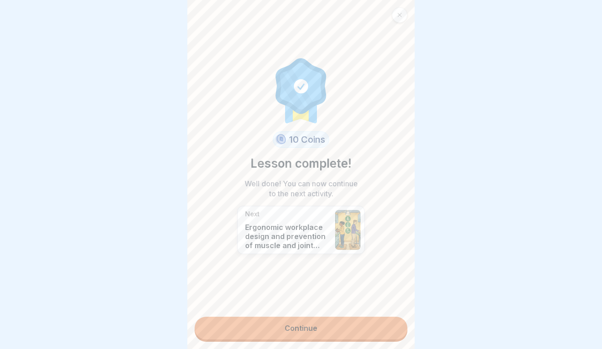
click at [401, 15] on icon at bounding box center [399, 14] width 5 height 5
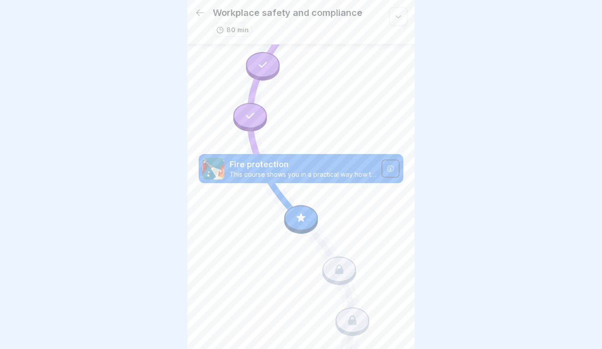
scroll to position [293, 0]
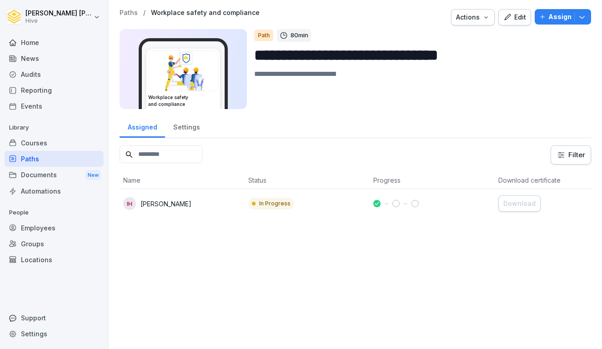
click at [478, 21] on div "Actions" at bounding box center [473, 17] width 34 height 10
click at [438, 70] on div "Delete" at bounding box center [446, 69] width 101 height 15
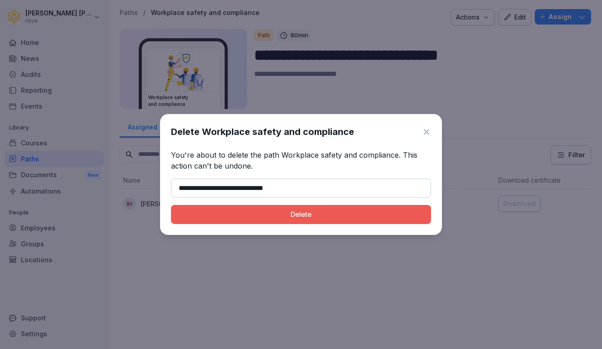
type input "**********"
click at [399, 223] on button "Delete" at bounding box center [301, 214] width 260 height 19
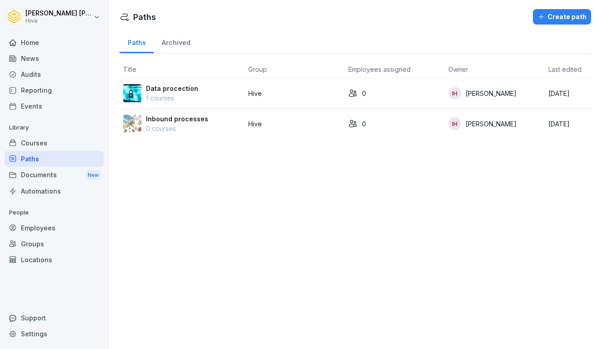
click at [562, 21] on div "Create path" at bounding box center [562, 17] width 49 height 10
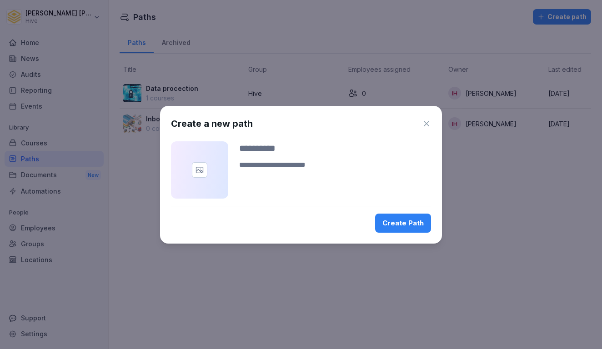
click at [289, 141] on div "Create a new path Create Path" at bounding box center [301, 175] width 282 height 138
click at [284, 146] on input at bounding box center [335, 149] width 192 height 14
type input "**********"
click at [400, 228] on div "Create Path" at bounding box center [403, 223] width 41 height 10
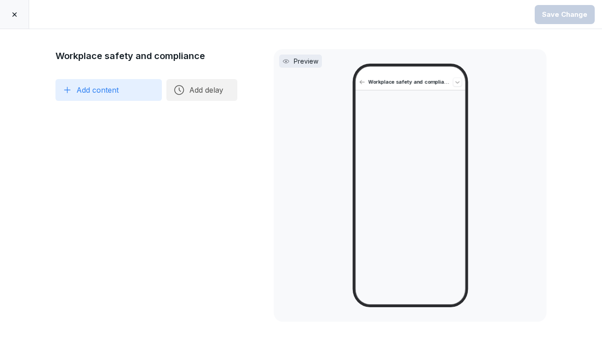
click at [113, 81] on button "Add content" at bounding box center [109, 90] width 106 height 22
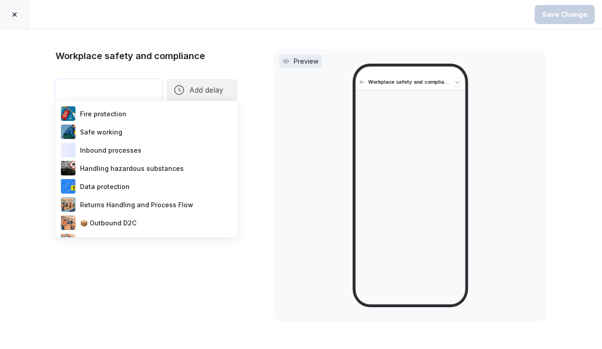
click at [114, 113] on div "Fire protection" at bounding box center [146, 114] width 175 height 18
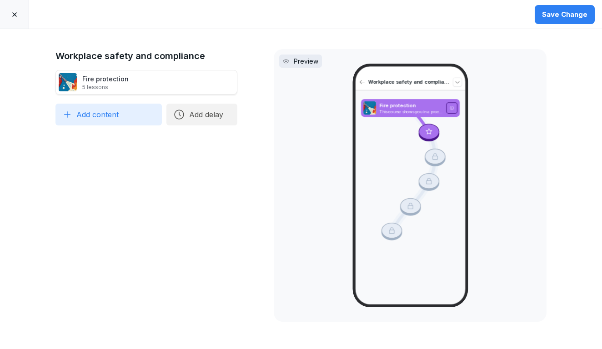
click at [109, 111] on button "Add content" at bounding box center [109, 115] width 106 height 22
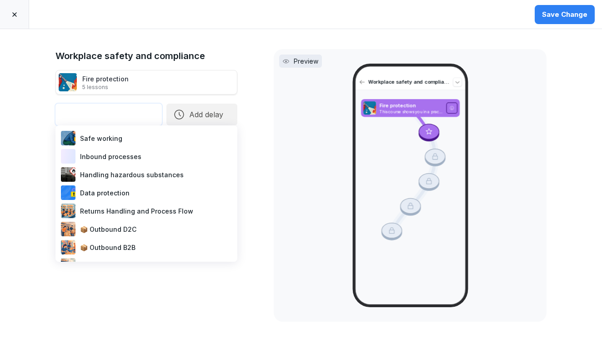
click at [105, 143] on div "Safe working" at bounding box center [146, 138] width 175 height 18
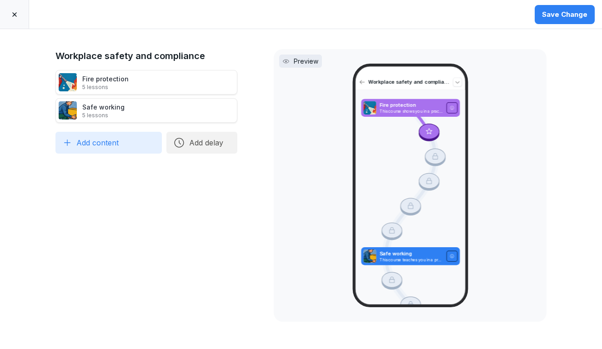
click at [101, 142] on button "Add content" at bounding box center [109, 143] width 106 height 22
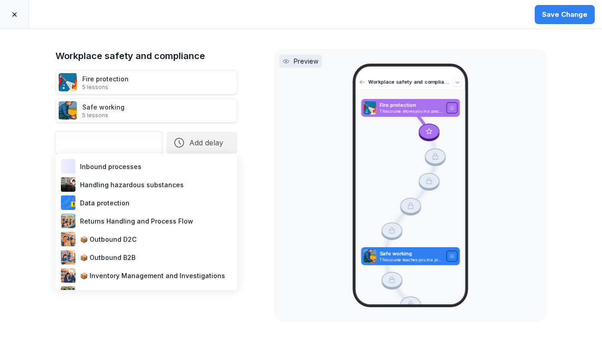
click at [117, 185] on div "Handling hazardous substances" at bounding box center [146, 185] width 175 height 18
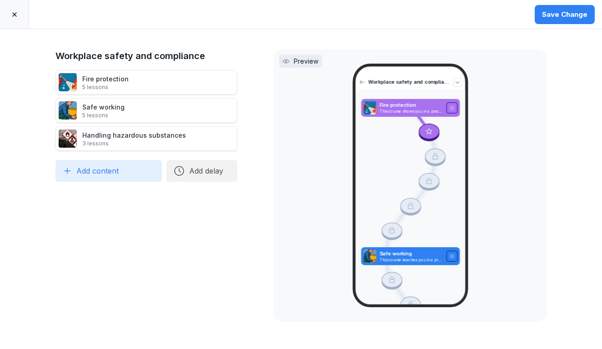
click at [565, 13] on div "Save Change" at bounding box center [565, 15] width 46 height 10
click at [19, 10] on div at bounding box center [14, 14] width 29 height 29
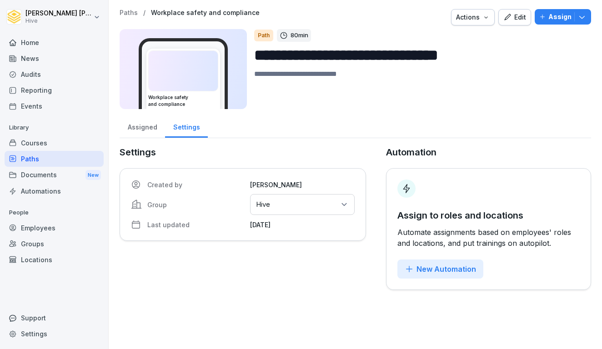
click at [67, 164] on div "Paths" at bounding box center [54, 159] width 99 height 16
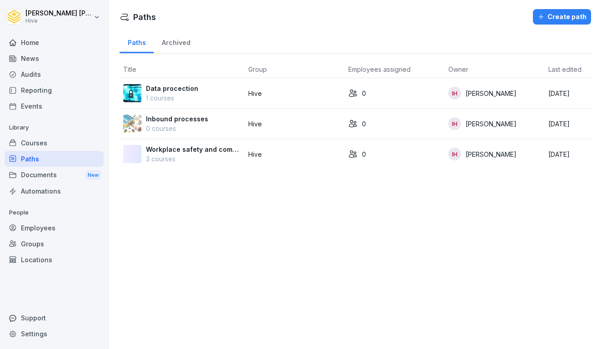
click at [223, 151] on p "Workplace safety and compliance" at bounding box center [193, 150] width 95 height 10
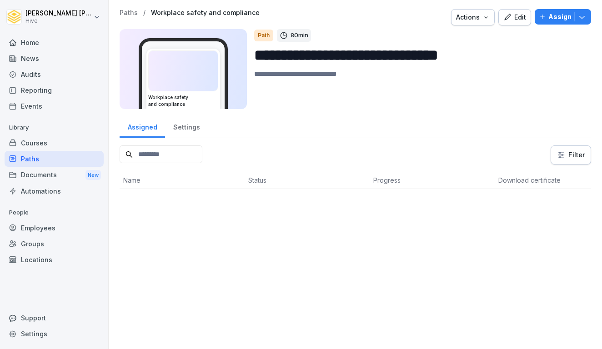
click at [555, 23] on button "Assign" at bounding box center [563, 16] width 56 height 15
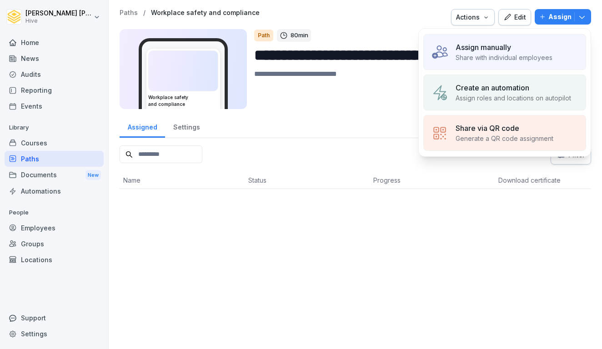
click at [513, 61] on p "Share with individual employees" at bounding box center [504, 58] width 97 height 10
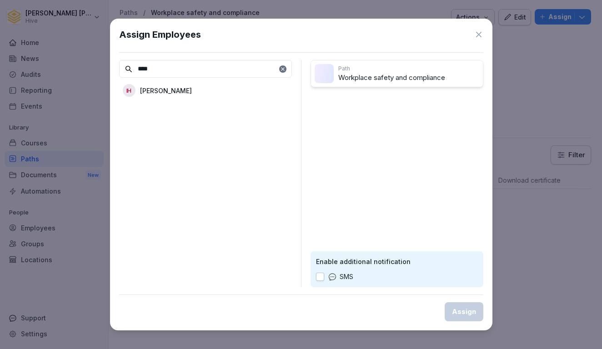
type input "****"
drag, startPoint x: 219, startPoint y: 100, endPoint x: 145, endPoint y: 85, distance: 76.0
click at [145, 85] on div "IH [PERSON_NAME]" at bounding box center [205, 90] width 173 height 16
click at [466, 310] on div "Assign" at bounding box center [464, 312] width 24 height 10
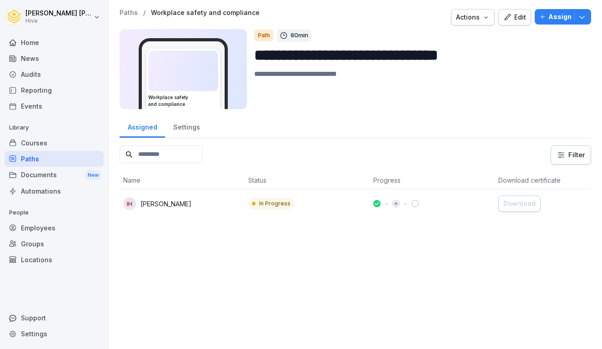
click at [28, 153] on div "Paths" at bounding box center [54, 159] width 99 height 16
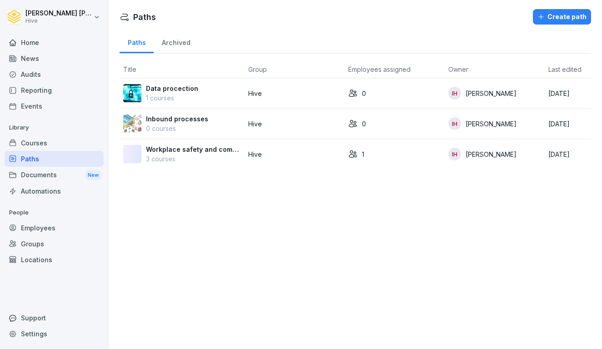
click at [172, 154] on p "Workplace safety and compliance" at bounding box center [193, 150] width 95 height 10
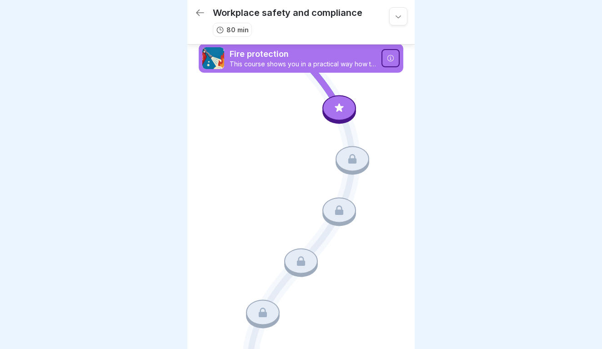
click at [345, 115] on div at bounding box center [340, 107] width 34 height 25
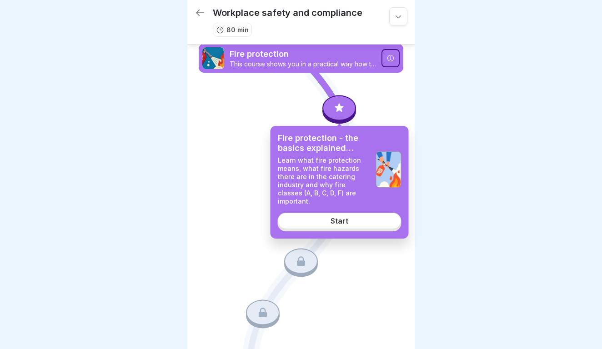
click at [334, 217] on div "Start" at bounding box center [340, 221] width 18 height 8
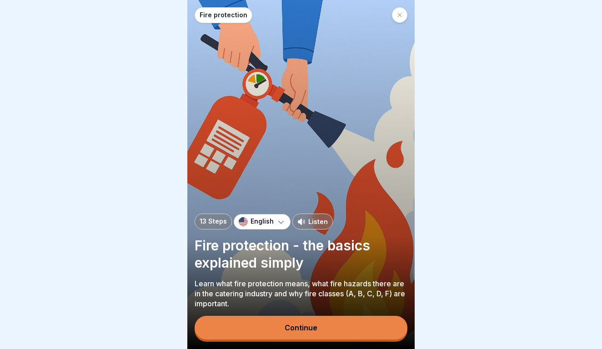
click at [308, 322] on button "Continue" at bounding box center [301, 328] width 213 height 24
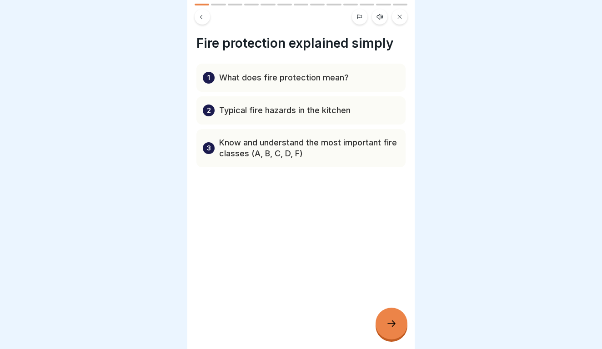
click at [207, 21] on button at bounding box center [202, 16] width 15 height 15
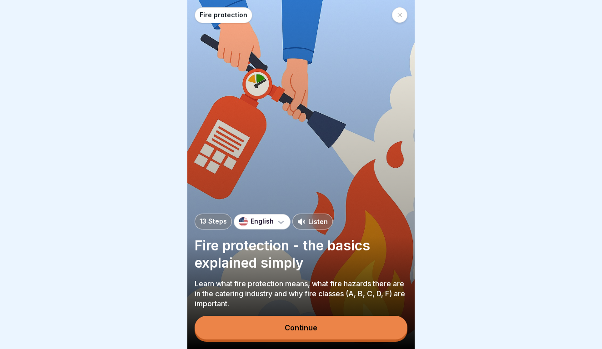
click at [275, 320] on button "Continue" at bounding box center [301, 328] width 213 height 24
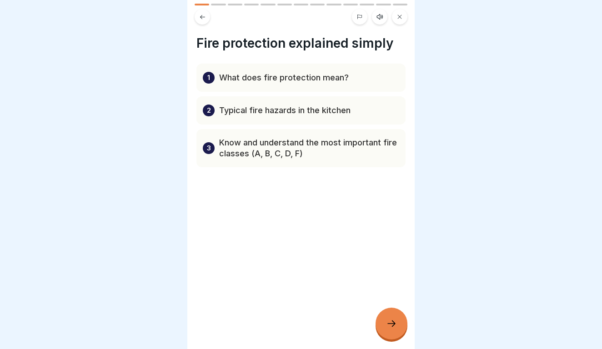
click at [396, 325] on icon at bounding box center [391, 324] width 11 height 11
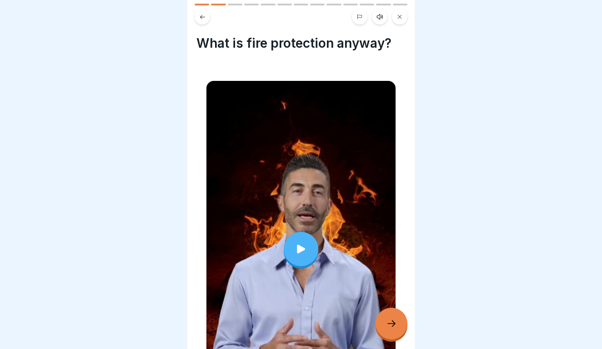
click at [307, 262] on div at bounding box center [301, 249] width 35 height 35
click at [390, 330] on div at bounding box center [392, 324] width 32 height 32
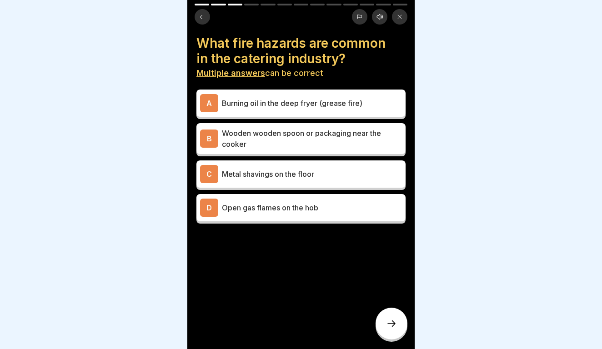
click at [205, 18] on icon at bounding box center [202, 17] width 7 height 7
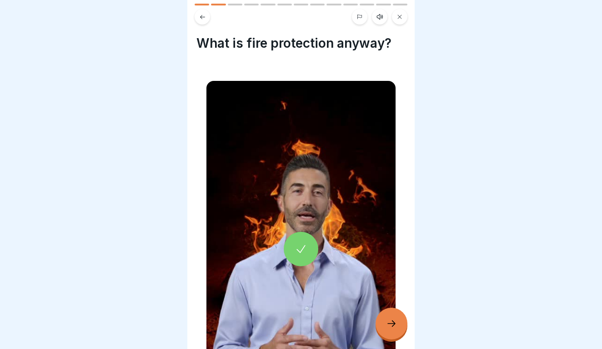
click at [391, 322] on icon at bounding box center [391, 324] width 11 height 11
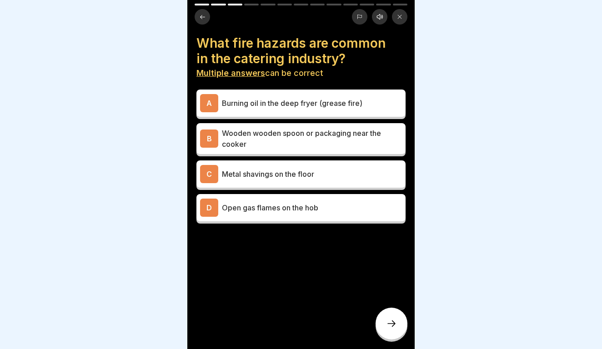
click at [391, 320] on icon at bounding box center [391, 324] width 11 height 11
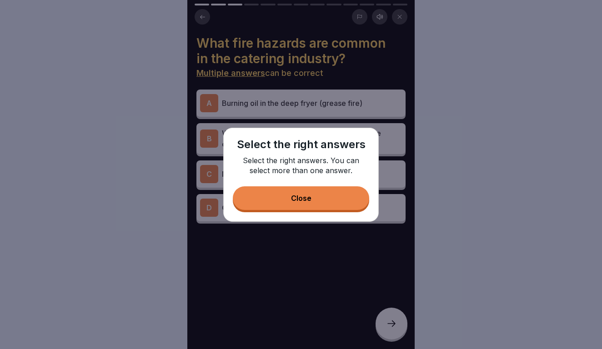
click at [322, 172] on p "Select the right answers. You can select more than one answer." at bounding box center [301, 166] width 137 height 20
click at [319, 202] on button "Close" at bounding box center [301, 199] width 137 height 24
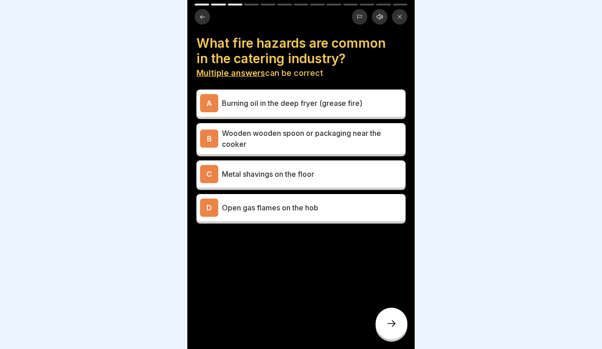
click at [385, 322] on div at bounding box center [392, 324] width 32 height 32
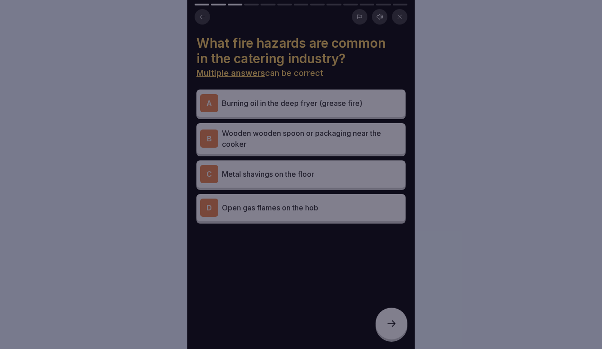
click at [205, 13] on div at bounding box center [301, 174] width 602 height 349
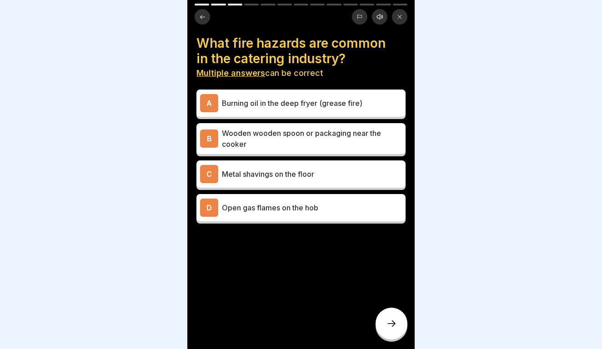
click at [204, 19] on icon at bounding box center [202, 17] width 7 height 7
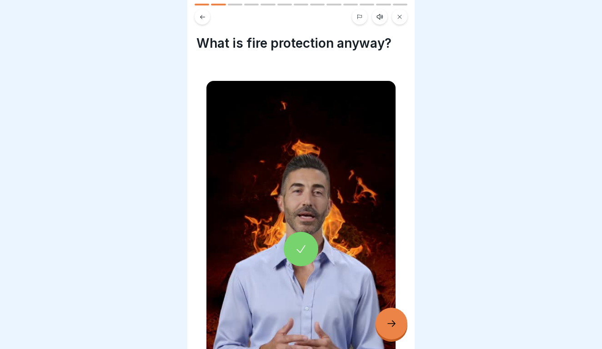
click at [204, 18] on icon at bounding box center [202, 17] width 7 height 7
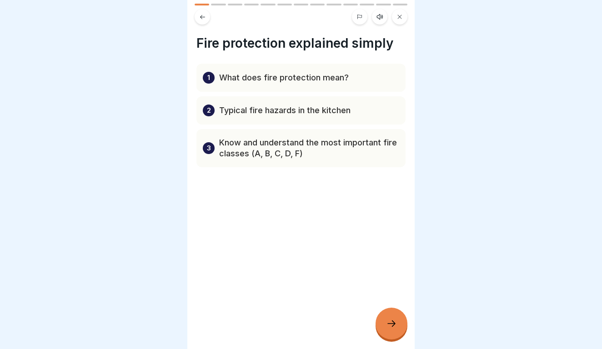
click at [204, 18] on icon at bounding box center [202, 17] width 7 height 7
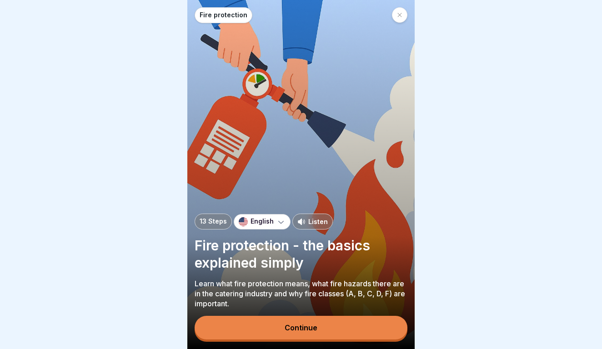
click at [204, 18] on div "Fire protection" at bounding box center [301, 15] width 213 height 16
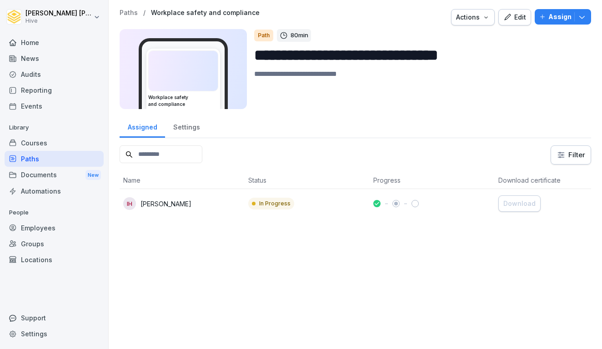
click at [518, 17] on div "Edit" at bounding box center [515, 17] width 23 height 10
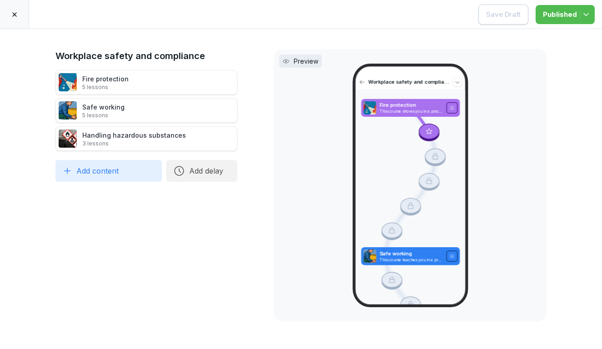
click at [248, 82] on icon at bounding box center [247, 82] width 7 height 7
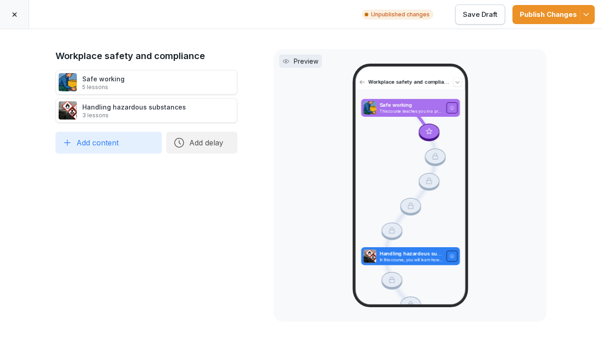
click at [549, 14] on div "Publish Changes" at bounding box center [554, 15] width 68 height 10
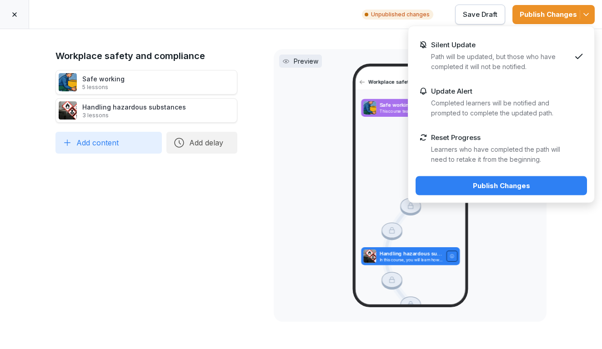
click at [480, 192] on button "Publish Changes" at bounding box center [502, 186] width 172 height 19
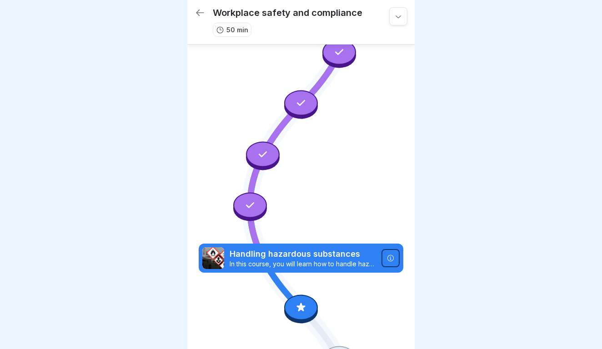
scroll to position [165, 0]
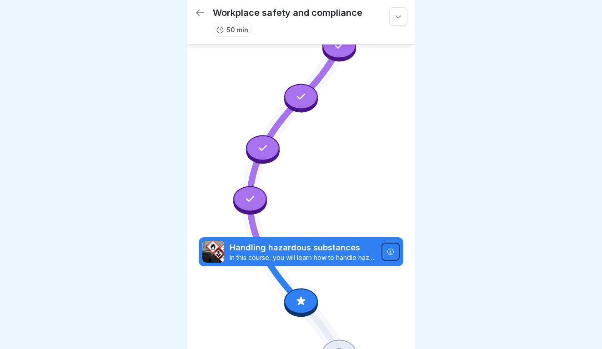
click at [302, 303] on icon at bounding box center [301, 301] width 9 height 9
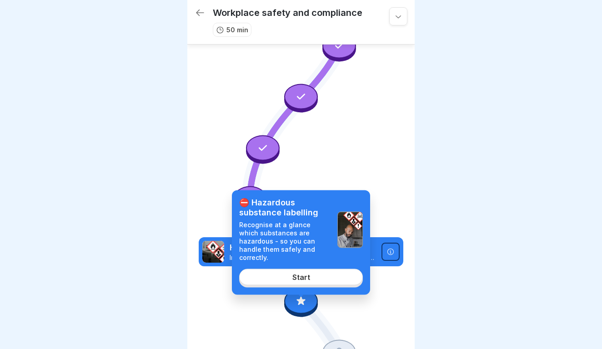
click at [296, 273] on div "Start" at bounding box center [302, 277] width 18 height 8
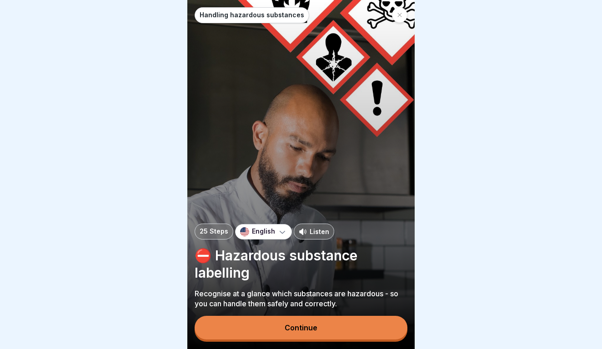
click at [294, 333] on button "Continue" at bounding box center [301, 328] width 213 height 24
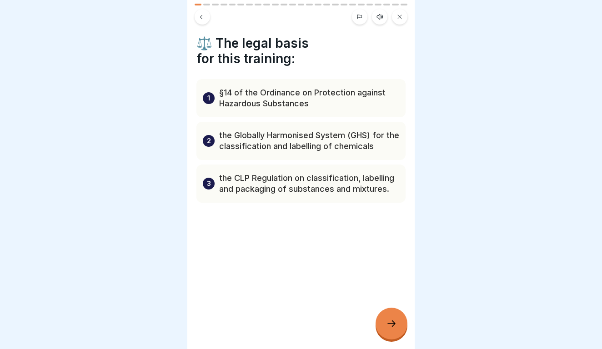
click at [388, 317] on div at bounding box center [392, 324] width 32 height 32
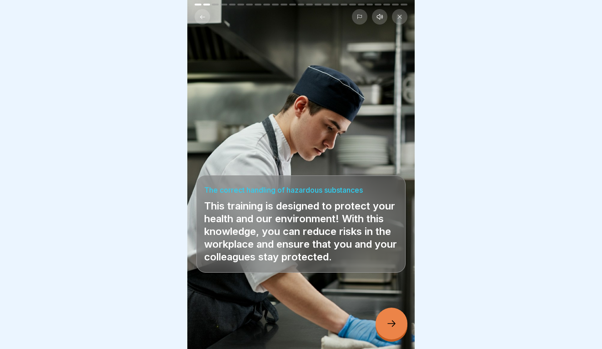
click at [388, 317] on div at bounding box center [392, 324] width 32 height 32
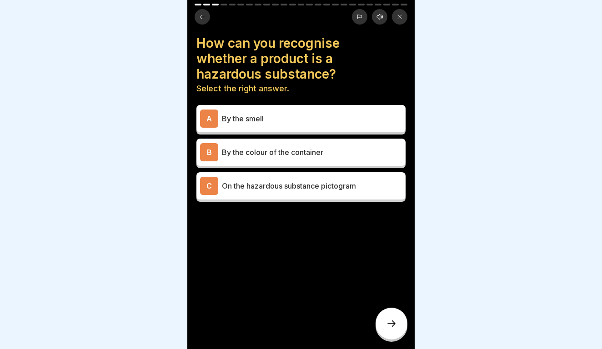
click at [198, 17] on button at bounding box center [202, 16] width 15 height 15
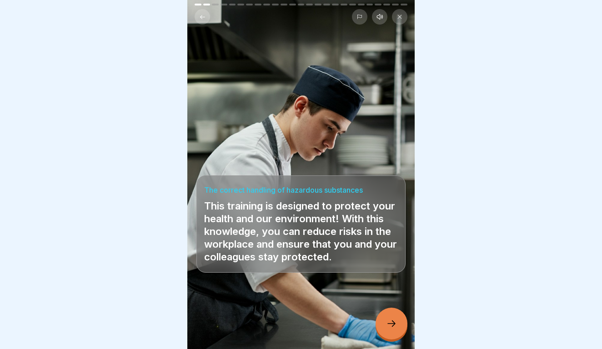
click at [399, 328] on div at bounding box center [392, 324] width 32 height 32
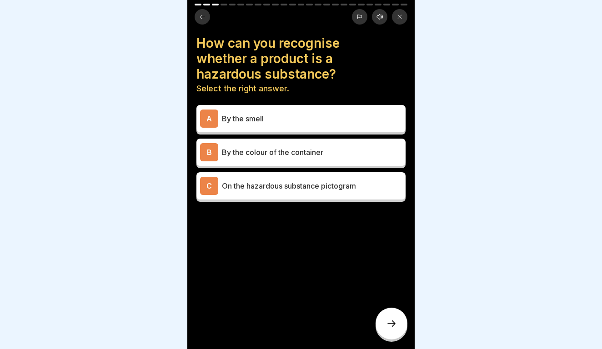
click at [395, 328] on icon at bounding box center [391, 324] width 11 height 11
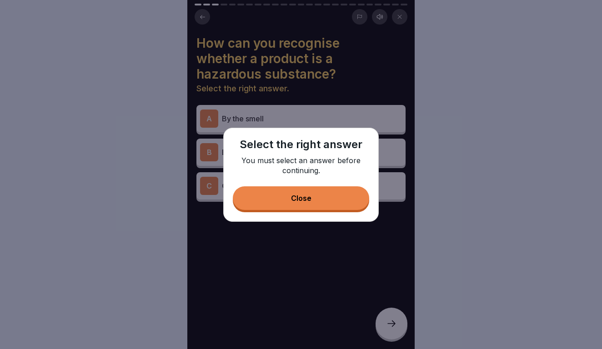
click at [331, 211] on div "Select the right answer You must select an answer before continuing. Close" at bounding box center [301, 175] width 156 height 94
click at [327, 199] on button "Close" at bounding box center [301, 199] width 137 height 24
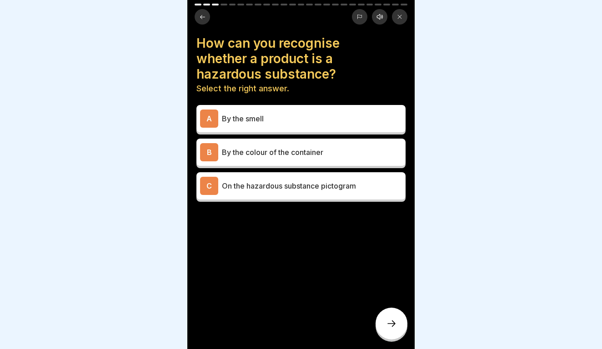
click at [205, 23] on button at bounding box center [202, 16] width 15 height 15
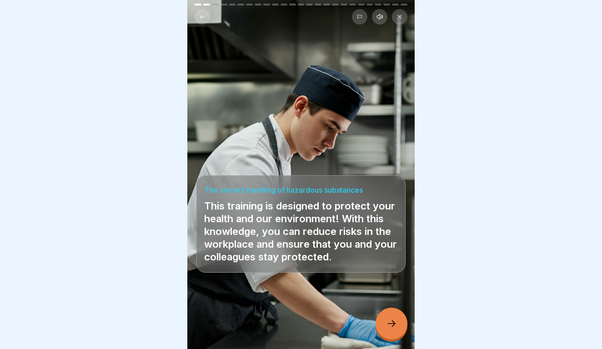
click at [199, 20] on icon at bounding box center [202, 17] width 7 height 7
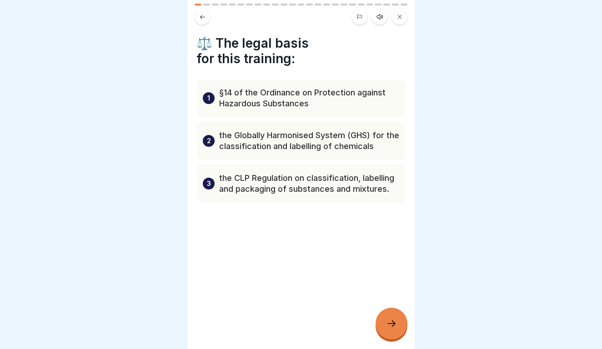
click at [199, 20] on icon at bounding box center [202, 17] width 7 height 7
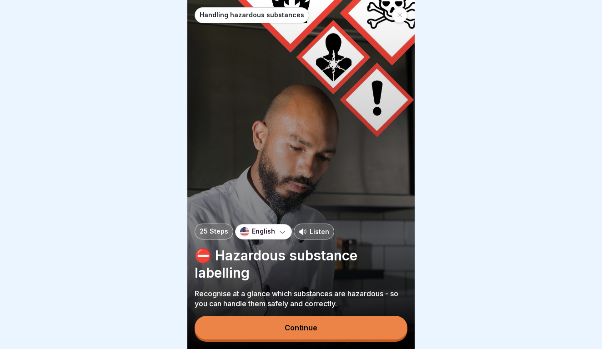
click at [175, 4] on div at bounding box center [301, 174] width 602 height 349
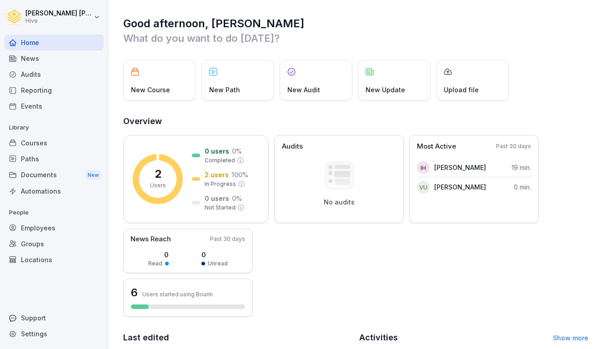
click at [29, 142] on div "Courses" at bounding box center [54, 143] width 99 height 16
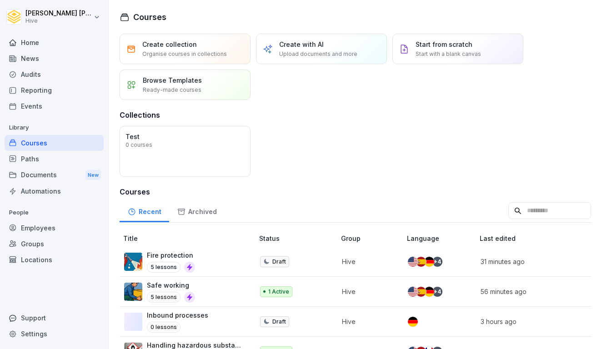
click at [29, 157] on div "Paths" at bounding box center [54, 159] width 99 height 16
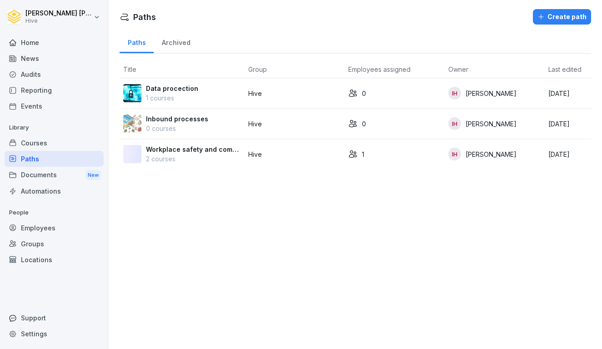
click at [174, 149] on p "Workplace safety and compliance" at bounding box center [193, 150] width 95 height 10
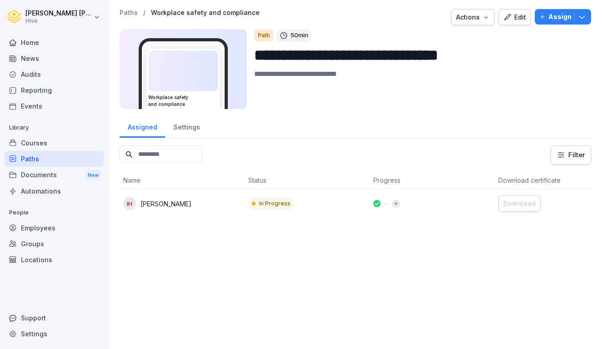
click at [66, 147] on div "Courses" at bounding box center [54, 143] width 99 height 16
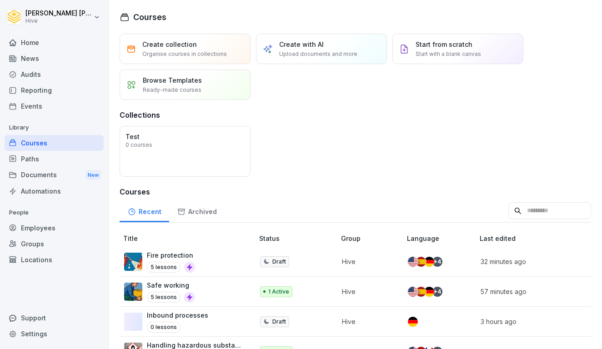
click at [68, 160] on div "Paths" at bounding box center [54, 159] width 99 height 16
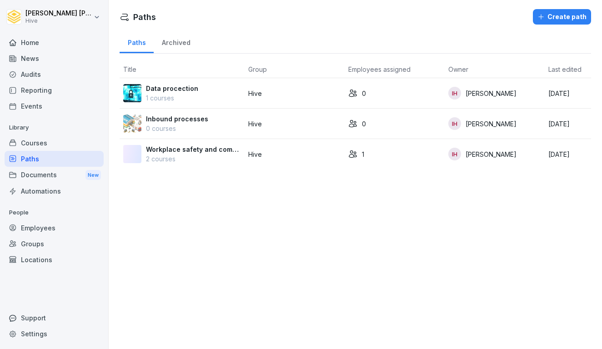
click at [303, 158] on p "Hive" at bounding box center [294, 155] width 93 height 10
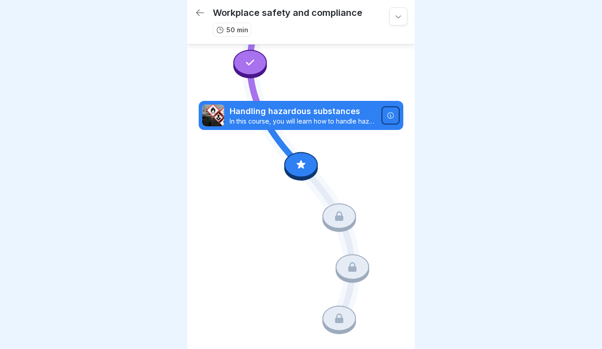
scroll to position [301, 0]
click at [301, 171] on div at bounding box center [301, 164] width 34 height 25
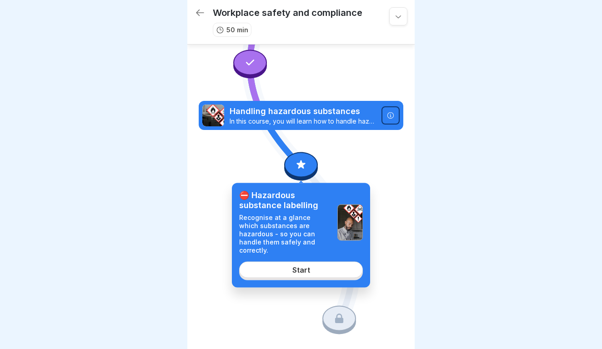
click at [289, 266] on link "Start" at bounding box center [301, 270] width 124 height 16
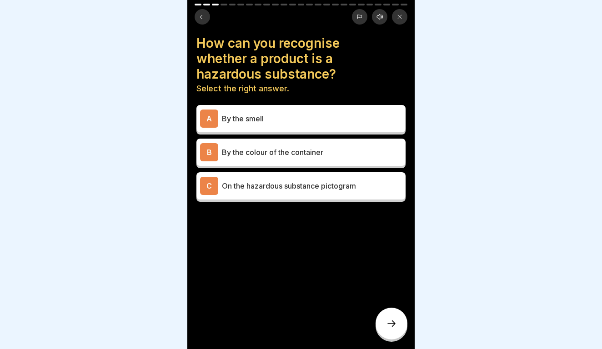
click at [202, 14] on icon at bounding box center [202, 17] width 7 height 7
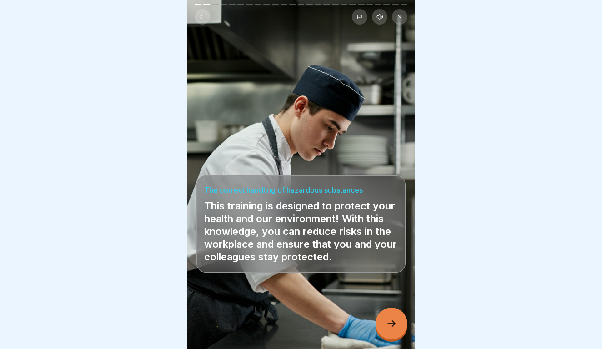
click at [202, 14] on icon at bounding box center [202, 17] width 7 height 7
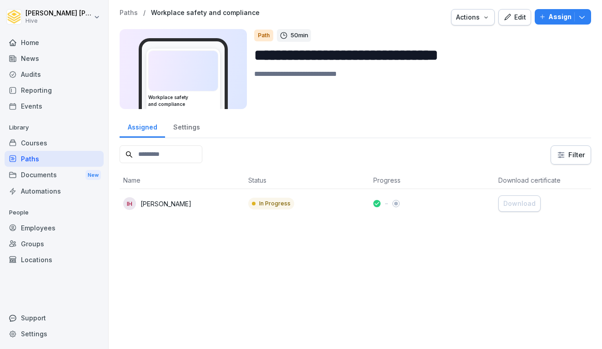
click at [485, 19] on icon "button" at bounding box center [486, 17] width 7 height 7
click at [446, 73] on div "Delete" at bounding box center [446, 69] width 101 height 15
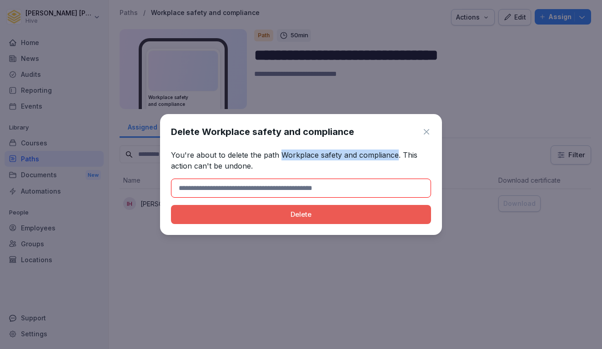
drag, startPoint x: 281, startPoint y: 156, endPoint x: 396, endPoint y: 158, distance: 115.6
click at [396, 158] on p "You're about to delete the path Workplace safety and compliance. This action ca…" at bounding box center [301, 161] width 260 height 22
copy p "Workplace safety and compliance"
click at [329, 184] on input at bounding box center [301, 188] width 260 height 19
paste input "**********"
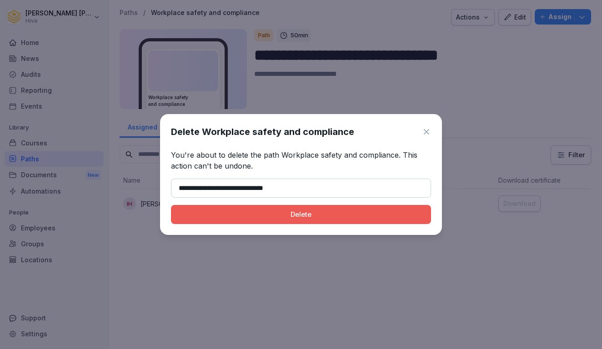
type input "**********"
click at [308, 225] on div "**********" at bounding box center [301, 174] width 282 height 121
click at [307, 218] on div "Delete" at bounding box center [301, 215] width 246 height 10
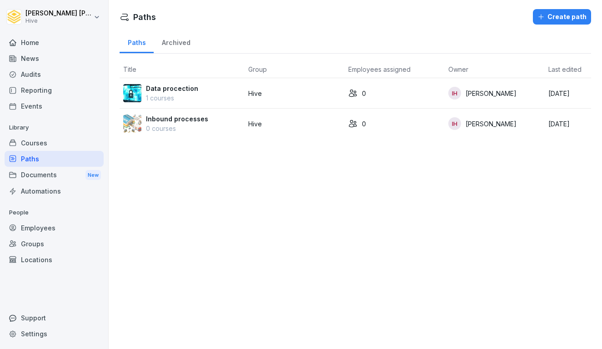
click at [28, 44] on div "Home" at bounding box center [54, 43] width 99 height 16
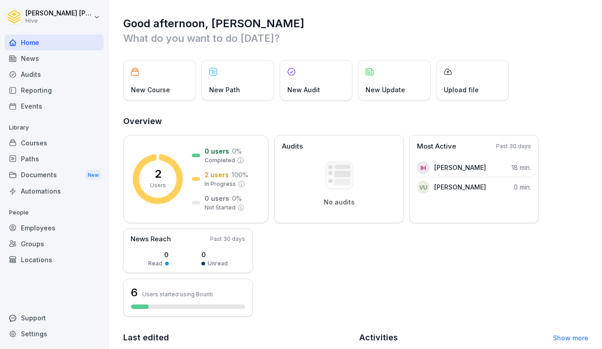
click at [47, 156] on div "Paths" at bounding box center [54, 159] width 99 height 16
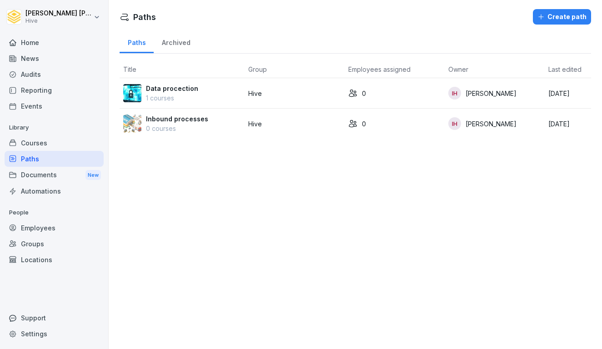
click at [559, 19] on div "Create path" at bounding box center [562, 17] width 49 height 10
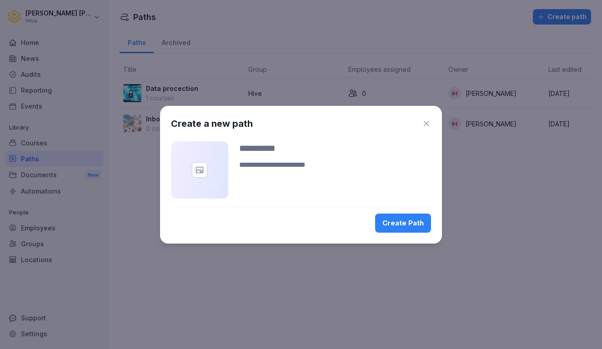
click at [404, 225] on div "Create Path" at bounding box center [403, 223] width 41 height 10
type input "****"
click at [396, 230] on button "Create Path" at bounding box center [403, 223] width 56 height 19
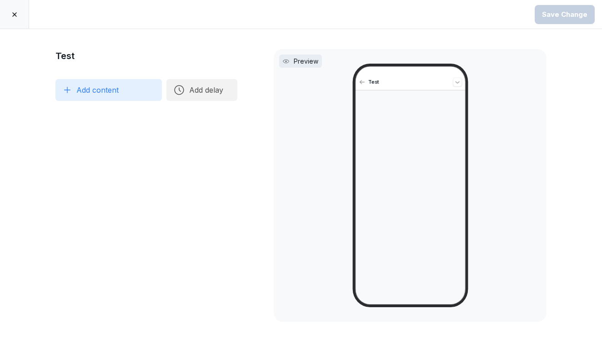
click at [118, 86] on button "Add content" at bounding box center [109, 90] width 106 height 22
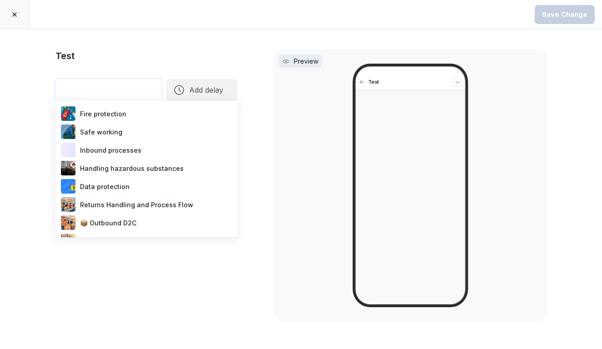
click at [128, 130] on div "Safe working" at bounding box center [146, 132] width 175 height 18
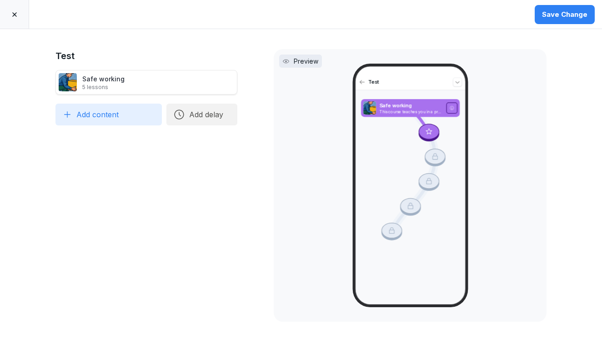
click at [149, 89] on div "Safe working 5 lessons" at bounding box center [147, 82] width 182 height 25
click at [129, 117] on button "Add content" at bounding box center [109, 115] width 106 height 22
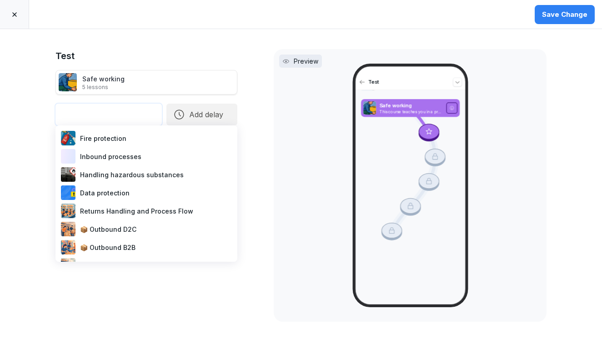
click at [123, 176] on div "Handling hazardous substances" at bounding box center [146, 175] width 175 height 18
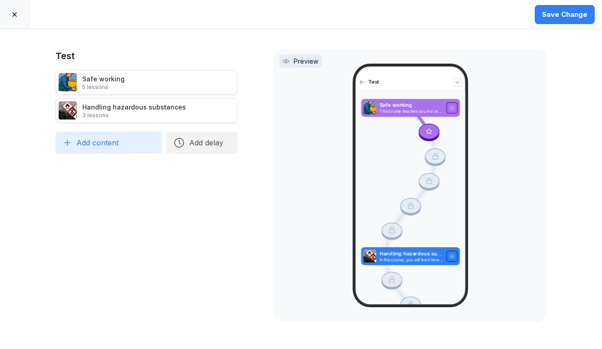
click at [136, 140] on button "Add content" at bounding box center [109, 143] width 106 height 22
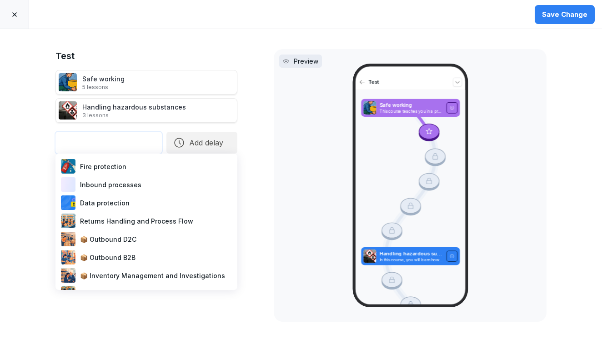
click at [116, 169] on div "Fire protection" at bounding box center [146, 166] width 175 height 18
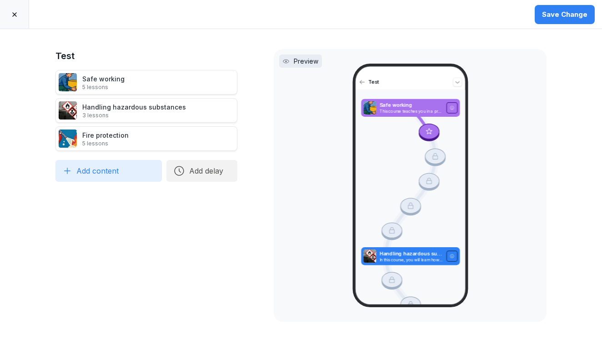
click at [568, 12] on div "Save Change" at bounding box center [565, 15] width 46 height 10
click at [179, 1] on div "Save Change" at bounding box center [301, 14] width 602 height 29
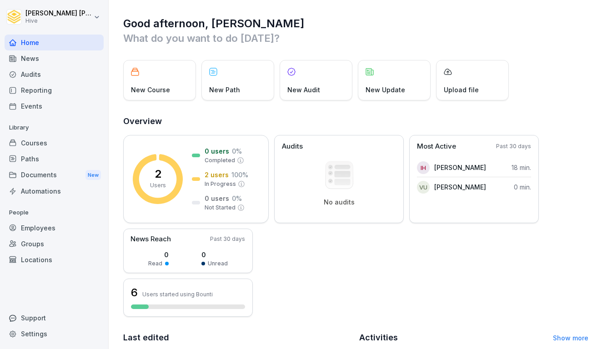
click at [41, 147] on div "Courses" at bounding box center [54, 143] width 99 height 16
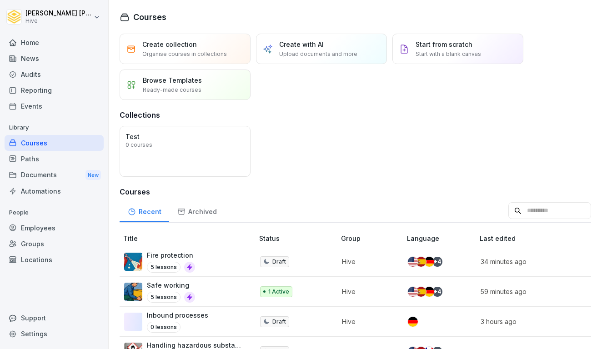
click at [36, 156] on div "Paths" at bounding box center [54, 159] width 99 height 16
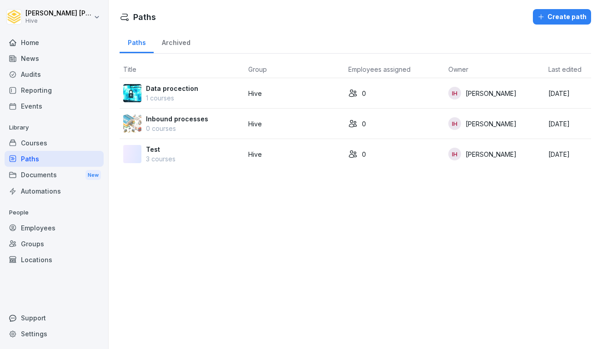
click at [189, 152] on div "Test 3 courses" at bounding box center [182, 154] width 118 height 19
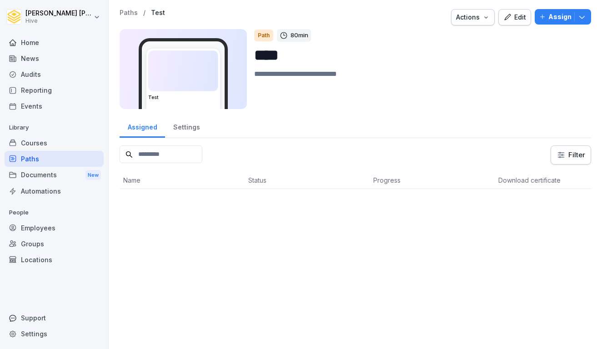
click at [546, 20] on icon "button" at bounding box center [543, 17] width 6 height 6
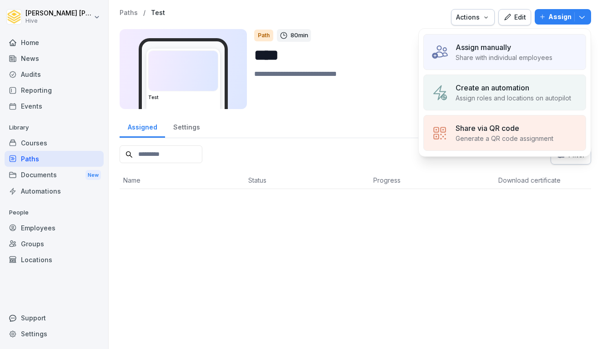
click at [499, 58] on p "Share with individual employees" at bounding box center [504, 58] width 97 height 10
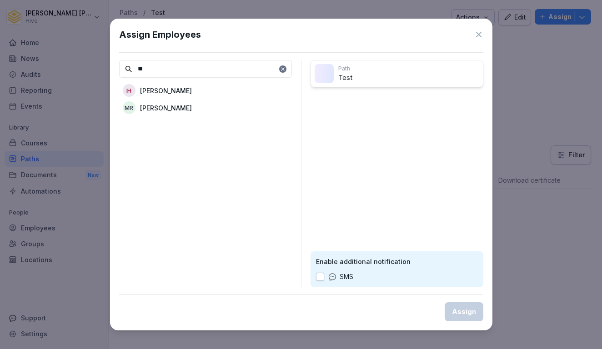
type input "**"
click at [214, 89] on div "IH [PERSON_NAME]" at bounding box center [205, 90] width 173 height 16
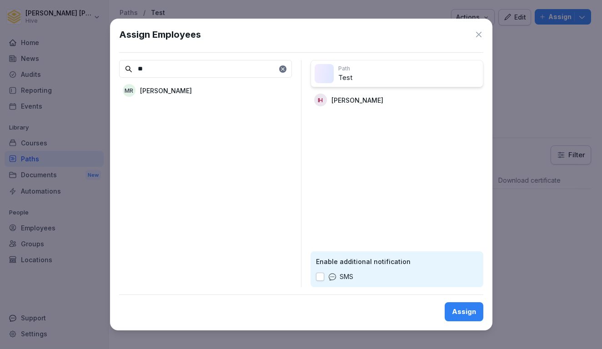
click at [455, 312] on div "Assign" at bounding box center [464, 312] width 24 height 10
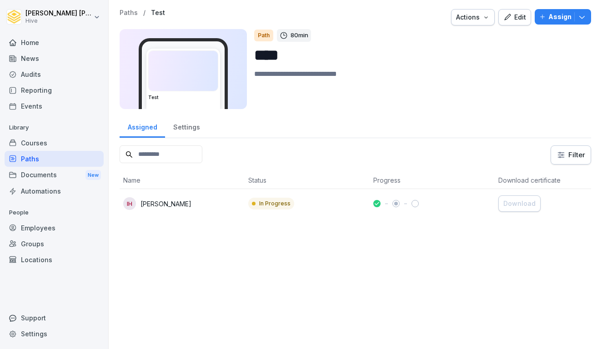
click at [54, 163] on div "Paths" at bounding box center [54, 159] width 99 height 16
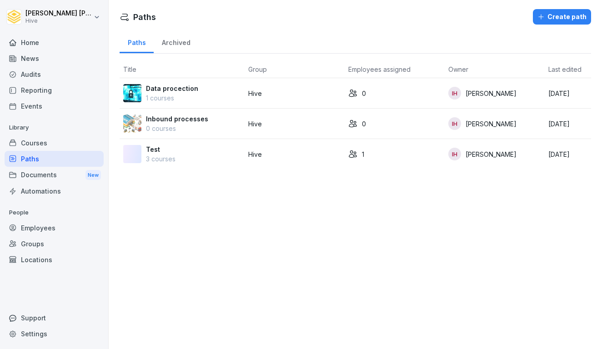
click at [175, 167] on td "Test 3 courses" at bounding box center [182, 154] width 125 height 30
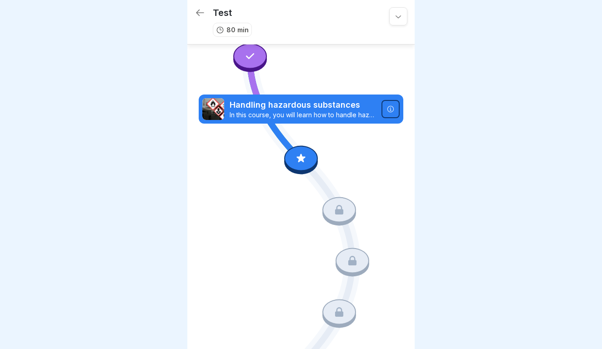
scroll to position [303, 0]
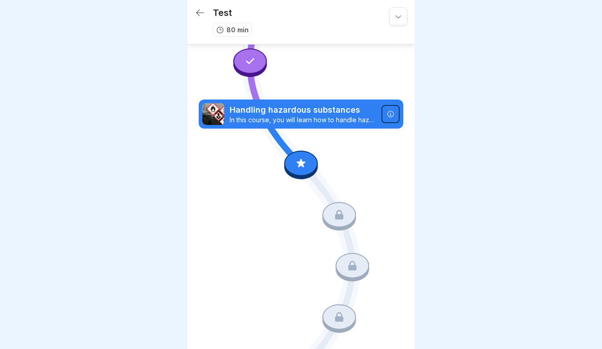
click at [306, 164] on icon at bounding box center [301, 164] width 12 height 12
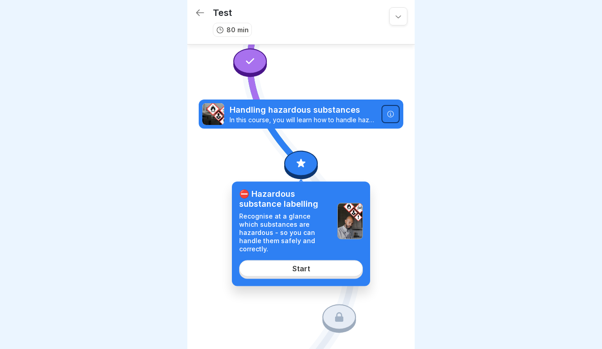
click at [303, 265] on div "Start" at bounding box center [302, 269] width 18 height 8
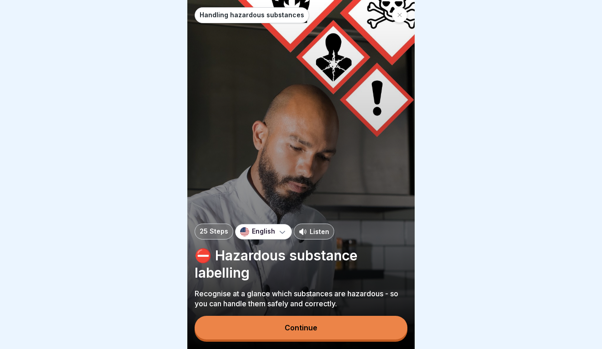
click at [355, 341] on div "Continue" at bounding box center [301, 329] width 213 height 26
click at [340, 332] on button "Continue" at bounding box center [301, 328] width 213 height 24
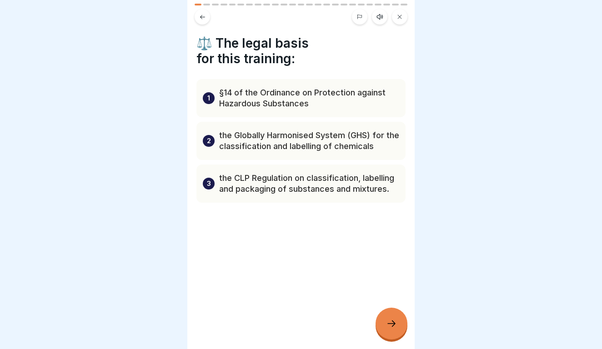
click at [403, 323] on div at bounding box center [392, 324] width 32 height 32
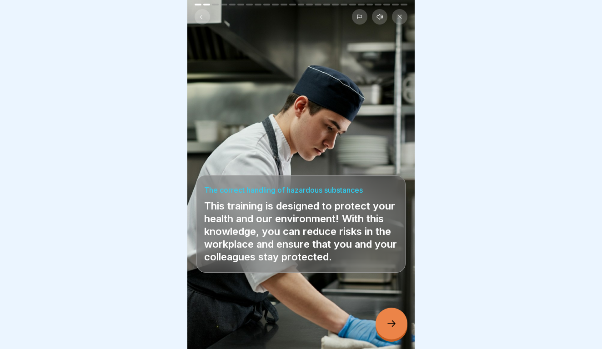
click at [392, 320] on icon at bounding box center [391, 324] width 11 height 11
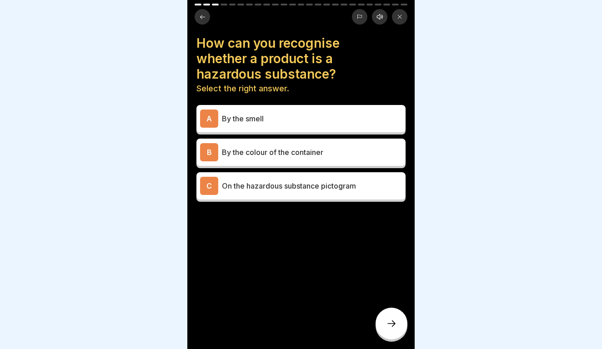
click at [204, 21] on button at bounding box center [202, 16] width 15 height 15
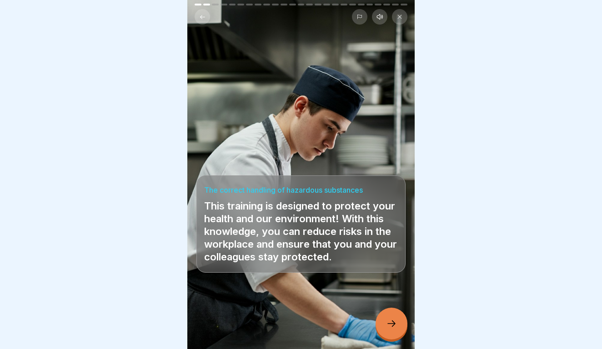
click at [204, 21] on button at bounding box center [202, 16] width 15 height 15
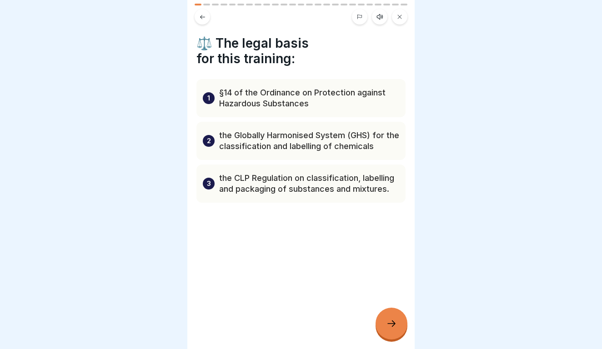
click at [391, 324] on icon at bounding box center [391, 324] width 11 height 11
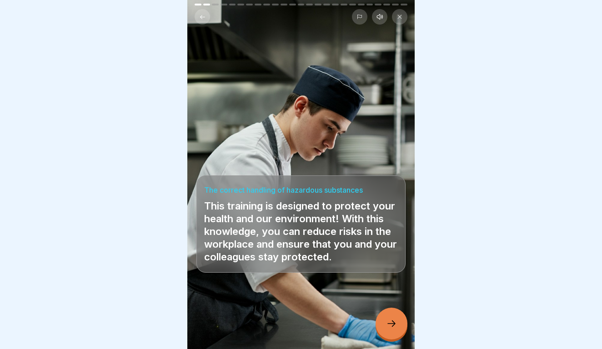
click at [391, 324] on icon at bounding box center [391, 324] width 11 height 11
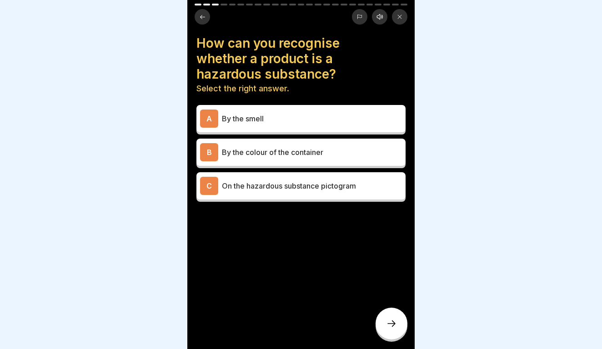
click at [281, 192] on div "C On the hazardous substance pictogram" at bounding box center [301, 186] width 202 height 18
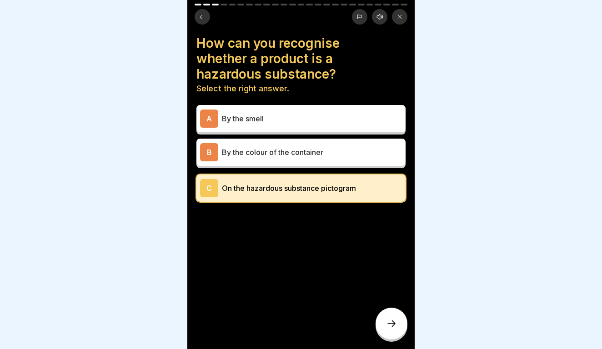
click at [383, 317] on div at bounding box center [392, 324] width 32 height 32
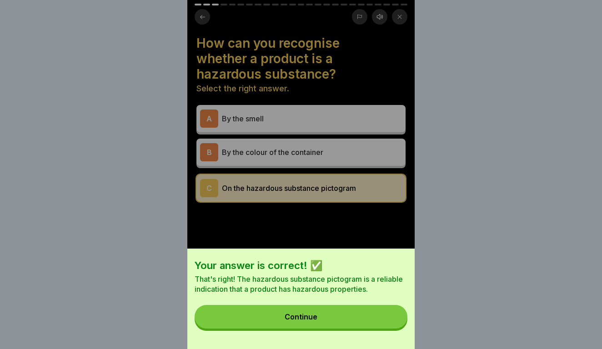
click at [365, 309] on button "Continue" at bounding box center [301, 317] width 213 height 24
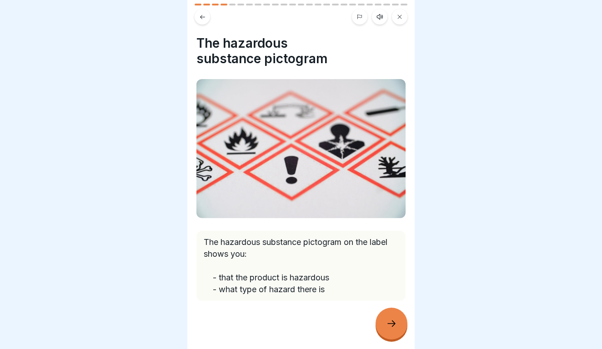
click at [395, 328] on icon at bounding box center [391, 324] width 11 height 11
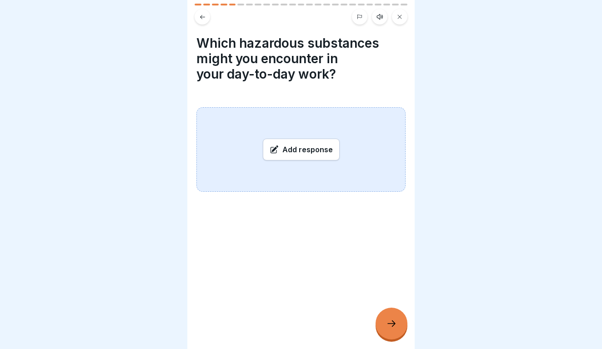
click at [395, 328] on icon at bounding box center [391, 324] width 11 height 11
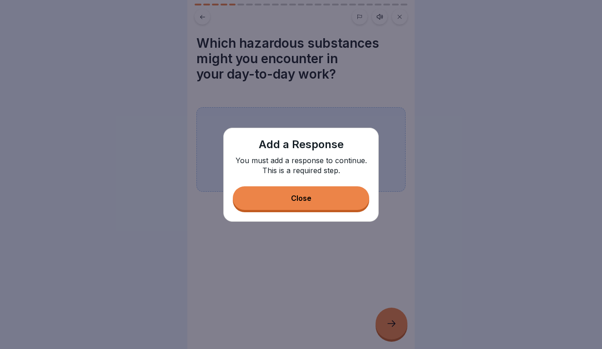
click at [319, 202] on button "Close" at bounding box center [301, 199] width 137 height 24
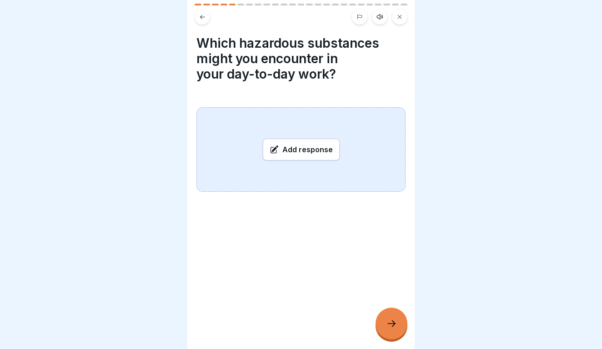
click at [284, 145] on div "Add response" at bounding box center [301, 150] width 77 height 22
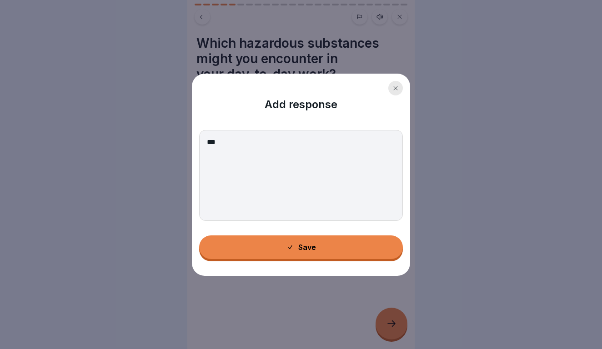
type textarea "***"
click at [303, 246] on div "Save" at bounding box center [302, 247] width 30 height 8
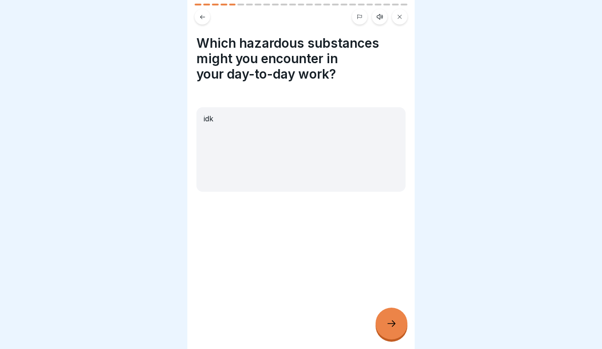
click at [391, 326] on icon at bounding box center [391, 324] width 11 height 11
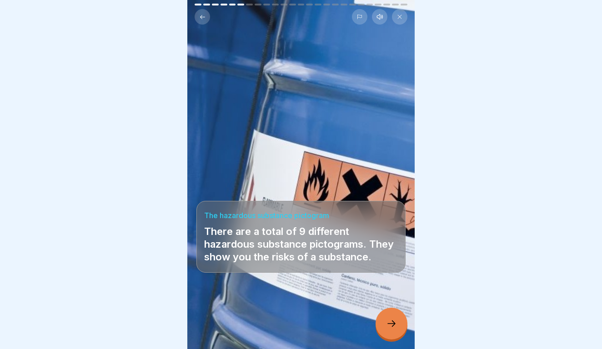
click at [391, 326] on icon at bounding box center [391, 324] width 11 height 11
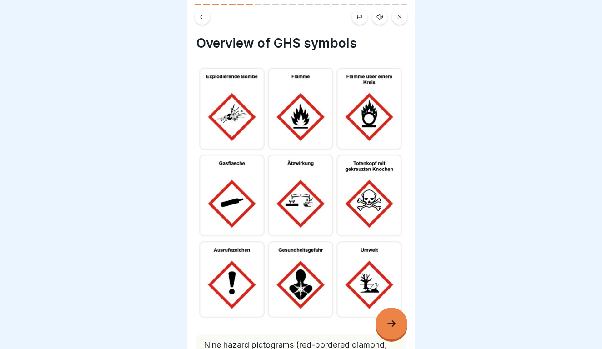
click at [391, 326] on icon at bounding box center [391, 324] width 11 height 11
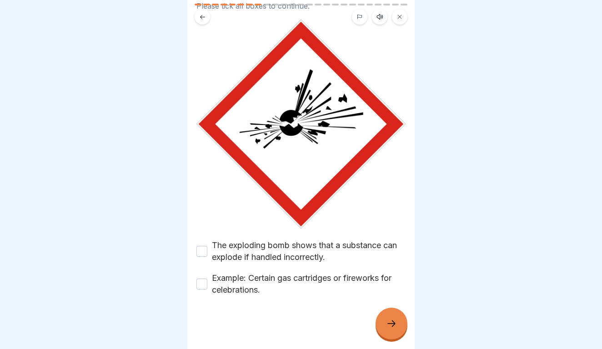
scroll to position [61, 0]
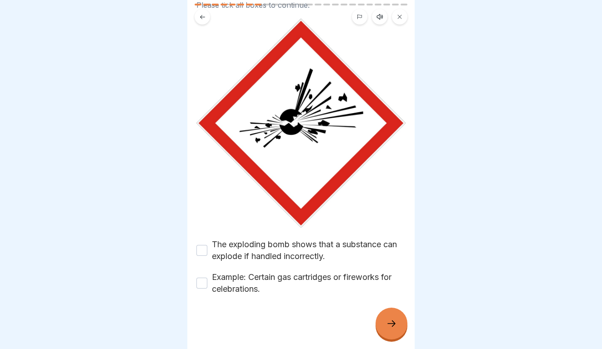
click at [207, 250] on div "The exploding bomb shows that a substance can explode if handled incorrectly." at bounding box center [301, 251] width 209 height 24
click at [200, 249] on button "The exploding bomb shows that a substance can explode if handled incorrectly." at bounding box center [202, 250] width 11 height 11
click at [199, 288] on button "Example: Certain gas cartridges or fireworks for celebrations." at bounding box center [202, 283] width 11 height 11
click at [385, 324] on div at bounding box center [392, 324] width 32 height 32
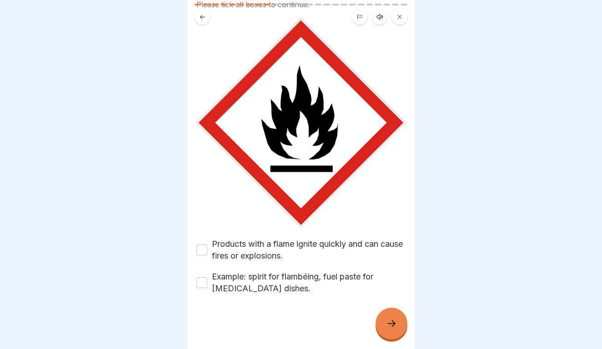
scroll to position [61, 0]
click at [203, 248] on button "Products with a flame ignite quickly and can cause fires or explosions." at bounding box center [202, 250] width 11 height 11
click at [199, 286] on button "Example: spirit for flambéing, fuel paste for [MEDICAL_DATA] dishes." at bounding box center [202, 283] width 11 height 11
click at [388, 323] on icon at bounding box center [391, 324] width 11 height 11
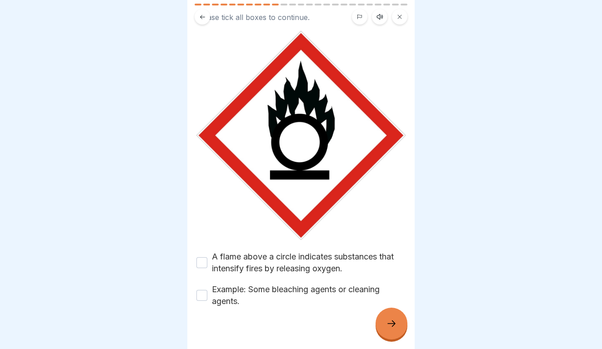
scroll to position [49, 0]
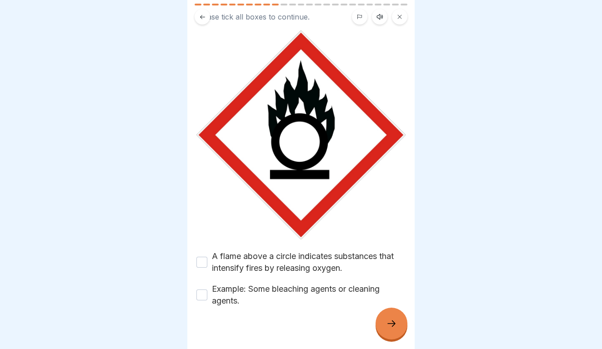
click at [204, 261] on button "A flame above a circle indicates substances that intensify fires by releasing o…" at bounding box center [202, 262] width 11 height 11
click at [202, 298] on button "Example: Some bleaching agents or cleaning agents." at bounding box center [202, 295] width 11 height 11
click at [399, 329] on div at bounding box center [392, 324] width 32 height 32
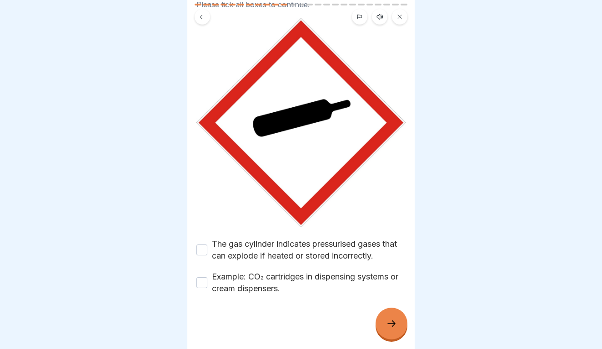
scroll to position [61, 0]
click at [207, 248] on button "The gas cylinder indicates pressurised gases that can explode if heated or stor…" at bounding box center [202, 250] width 11 height 11
click at [203, 279] on button "Example: CO₂ cartridges in dispensing systems or cream dispensers." at bounding box center [202, 283] width 11 height 11
click at [382, 322] on div at bounding box center [392, 324] width 32 height 32
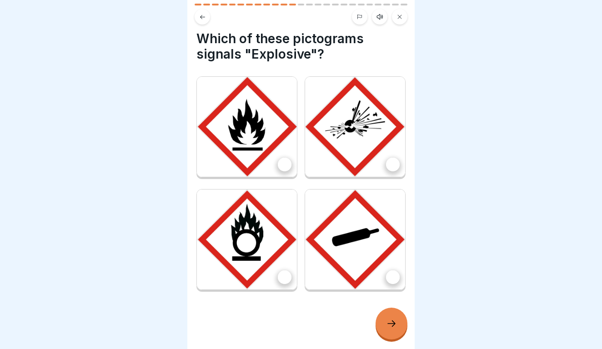
scroll to position [5, 0]
click at [267, 165] on img at bounding box center [247, 127] width 100 height 100
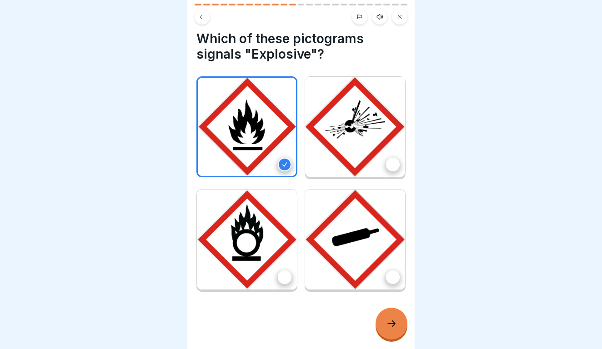
click at [393, 322] on icon at bounding box center [391, 324] width 11 height 11
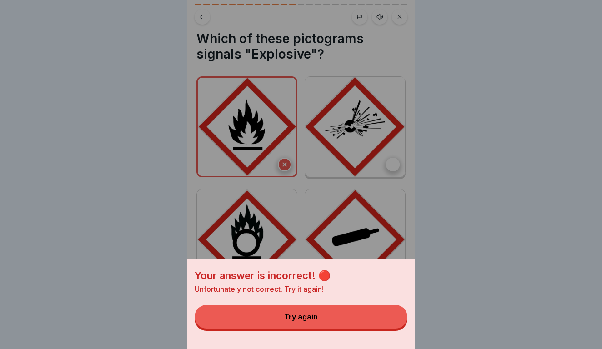
click at [384, 315] on button "Try again" at bounding box center [301, 317] width 213 height 24
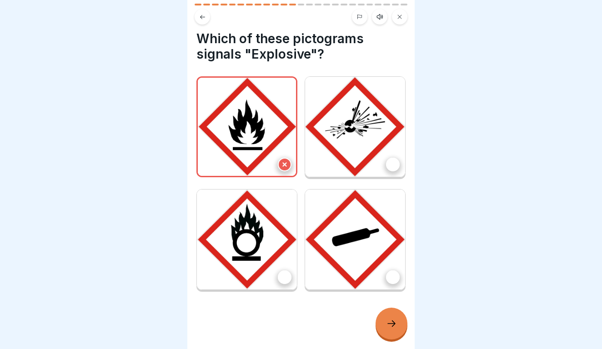
click at [269, 254] on img at bounding box center [247, 240] width 100 height 100
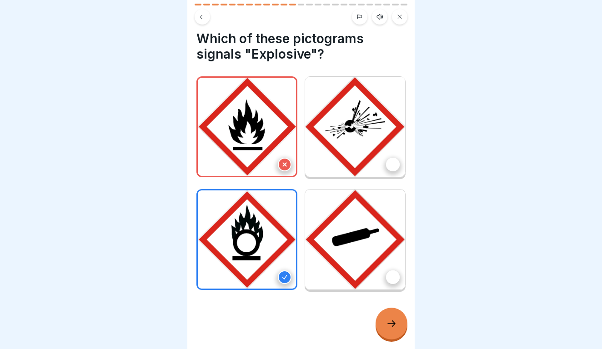
click at [399, 316] on div at bounding box center [392, 324] width 32 height 32
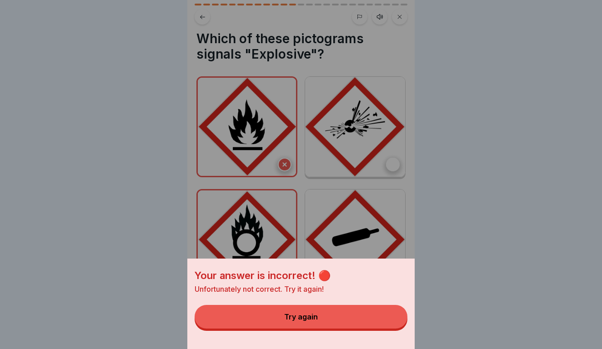
click at [376, 311] on button "Try again" at bounding box center [301, 317] width 213 height 24
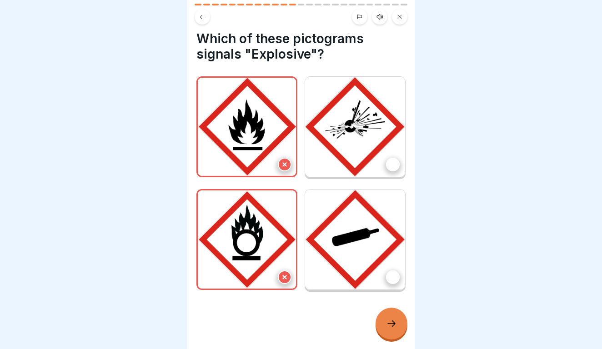
click at [392, 116] on img at bounding box center [355, 127] width 100 height 100
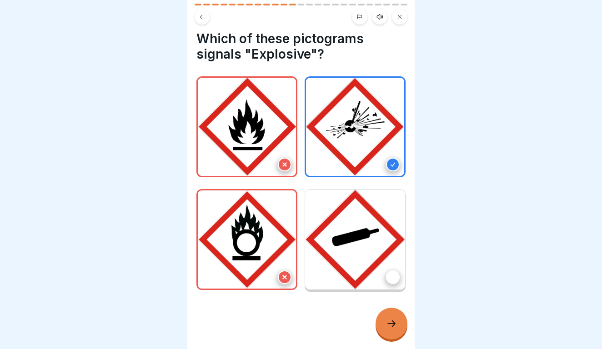
click at [398, 321] on div at bounding box center [392, 324] width 32 height 32
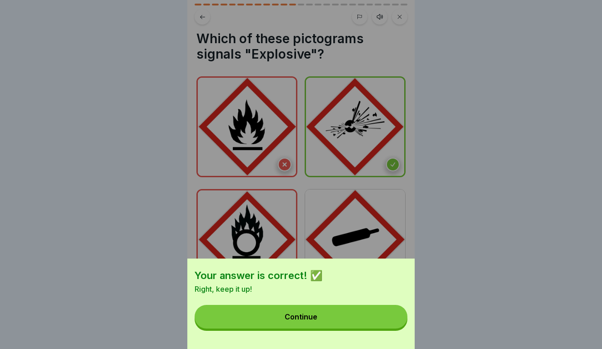
click at [398, 321] on button "Continue" at bounding box center [301, 317] width 213 height 24
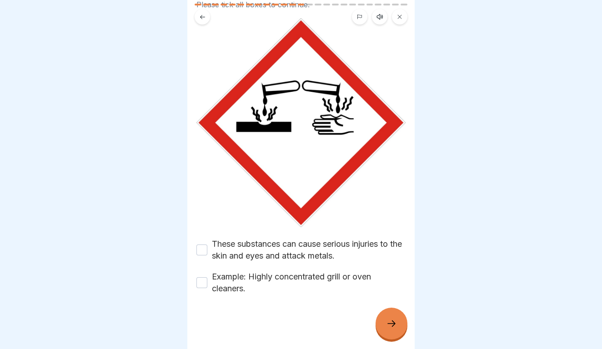
scroll to position [61, 0]
click at [202, 245] on button "These substances can cause serious injuries to the skin and eyes and attack met…" at bounding box center [202, 250] width 11 height 11
click at [201, 280] on button "Example: Highly concentrated grill or oven cleaners." at bounding box center [202, 283] width 11 height 11
click at [401, 331] on div at bounding box center [392, 324] width 32 height 32
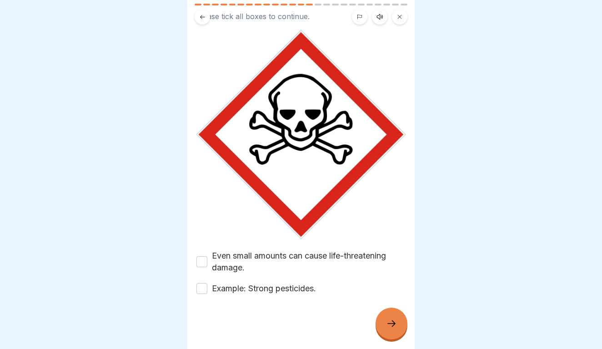
scroll to position [50, 0]
click at [204, 261] on button "Even small amounts can cause life-threatening damage." at bounding box center [202, 262] width 11 height 11
click at [202, 296] on div at bounding box center [301, 322] width 209 height 55
click at [202, 289] on button "Example: Strong pesticides." at bounding box center [202, 288] width 11 height 11
click at [394, 316] on div at bounding box center [392, 324] width 32 height 32
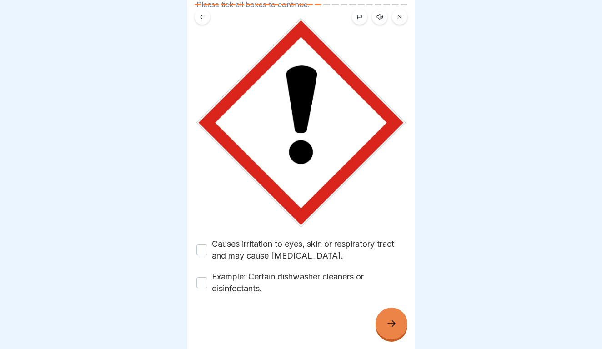
scroll to position [61, 0]
click at [207, 251] on div "Causes irritation to eyes, skin or respiratory tract and may cause [MEDICAL_DAT…" at bounding box center [301, 250] width 209 height 24
click at [204, 289] on div "Example: Certain dishwasher cleaners or disinfectants." at bounding box center [301, 283] width 209 height 24
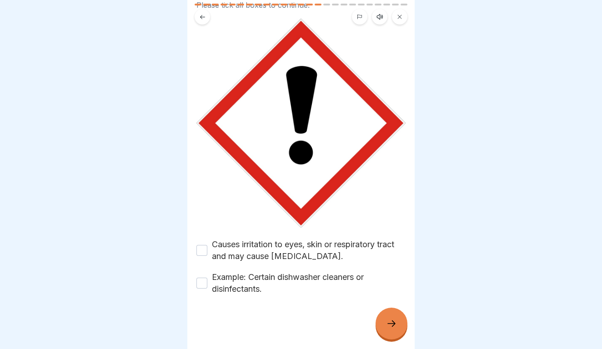
click at [201, 253] on button "Causes irritation to eyes, skin or respiratory tract and may cause [MEDICAL_DAT…" at bounding box center [202, 250] width 11 height 11
click at [201, 276] on div "Example: Certain dishwasher cleaners or disinfectants." at bounding box center [301, 284] width 209 height 24
click at [201, 284] on button "Example: Certain dishwasher cleaners or disinfectants." at bounding box center [202, 283] width 11 height 11
click at [396, 324] on icon at bounding box center [391, 324] width 11 height 11
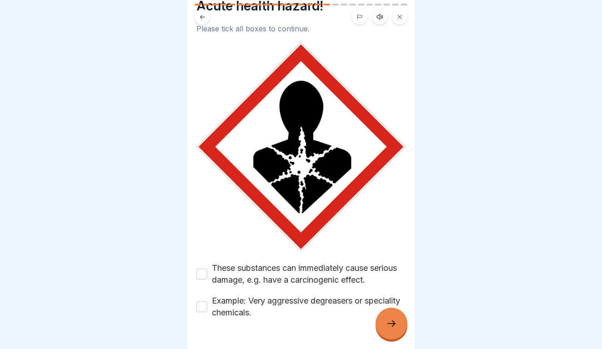
scroll to position [42, 0]
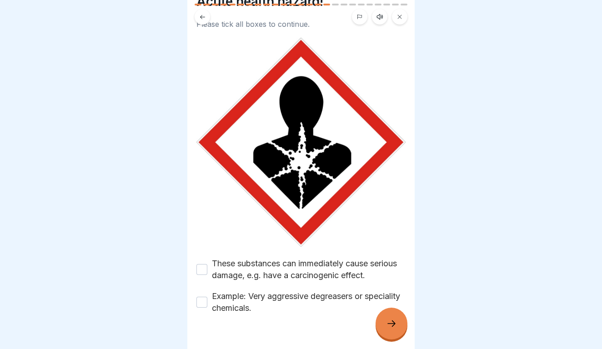
click at [201, 276] on div "These substances can immediately cause serious damage, e.g. have a carcinogenic…" at bounding box center [301, 270] width 209 height 24
click at [203, 270] on button "These substances can immediately cause serious damage, e.g. have a carcinogenic…" at bounding box center [202, 269] width 11 height 11
click at [202, 301] on button "Example: Very aggressive degreasers or speciality chemicals." at bounding box center [202, 302] width 11 height 11
click at [394, 324] on icon at bounding box center [391, 324] width 11 height 11
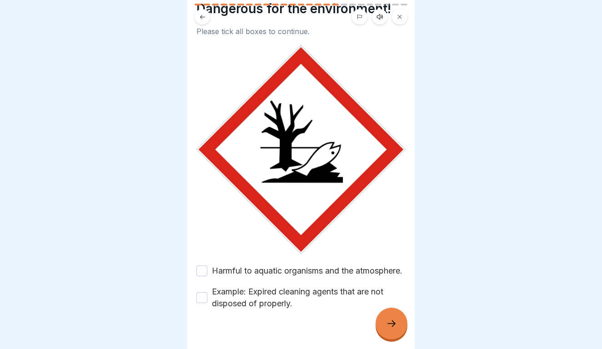
scroll to position [35, 0]
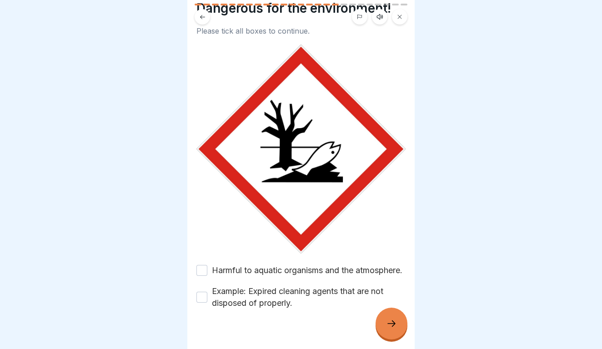
click at [204, 275] on button "Harmful to aquatic organisms and the atmosphere." at bounding box center [202, 270] width 11 height 11
click at [204, 303] on button "Example: Expired cleaning agents that are not disposed of properly." at bounding box center [202, 297] width 11 height 11
click at [392, 319] on div at bounding box center [392, 324] width 32 height 32
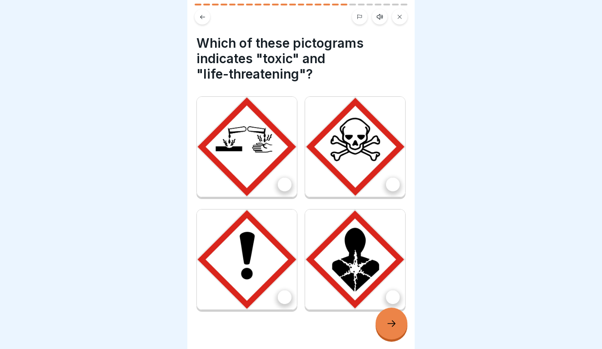
scroll to position [9, 0]
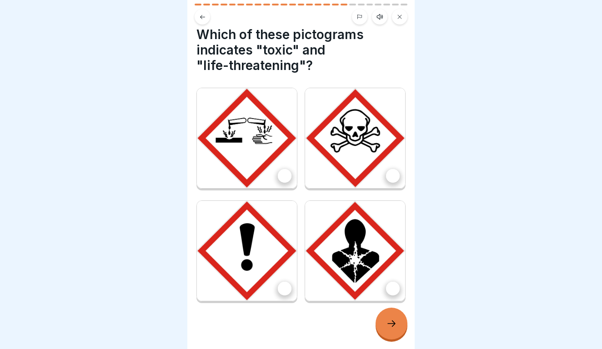
click at [385, 282] on img at bounding box center [355, 251] width 100 height 100
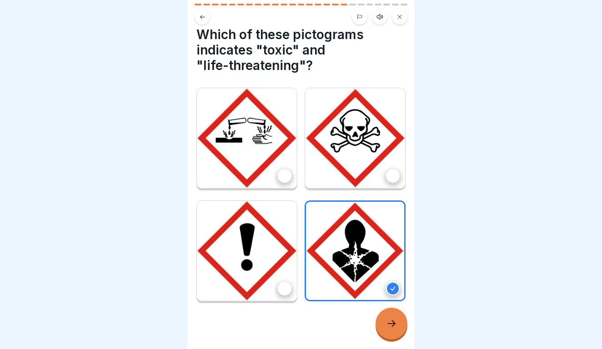
click at [403, 324] on div at bounding box center [392, 324] width 32 height 32
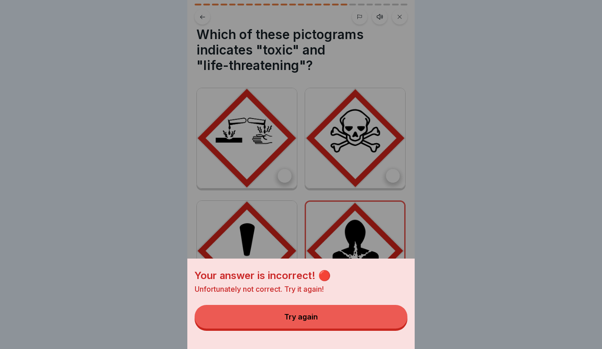
click at [364, 317] on button "Try again" at bounding box center [301, 317] width 213 height 24
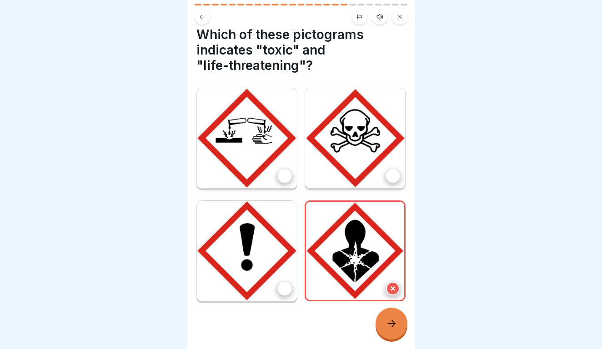
click at [280, 287] on div at bounding box center [285, 289] width 14 height 14
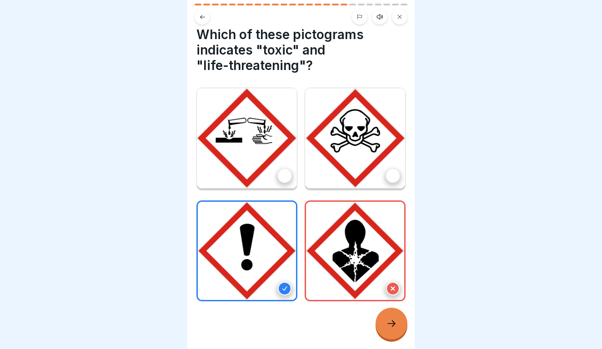
click at [392, 322] on icon at bounding box center [391, 324] width 11 height 11
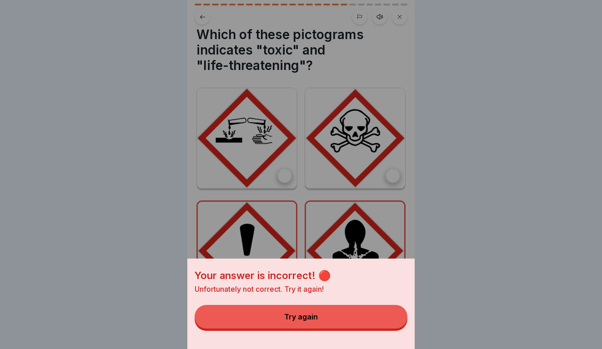
click at [347, 306] on div "Your answer is incorrect! 🔴 Unfortunately not correct. Try it again! Try again" at bounding box center [301, 304] width 228 height 91
click at [342, 320] on button "Try again" at bounding box center [301, 317] width 213 height 24
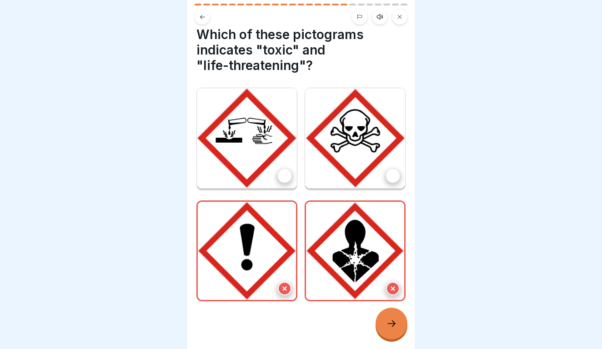
click at [389, 175] on div at bounding box center [393, 176] width 14 height 14
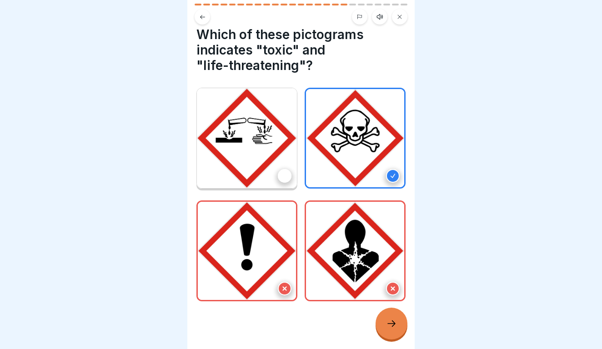
click at [398, 335] on div at bounding box center [392, 324] width 32 height 32
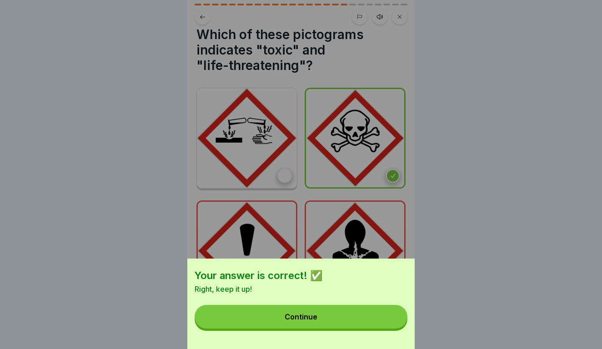
click at [364, 309] on button "Continue" at bounding box center [301, 317] width 213 height 24
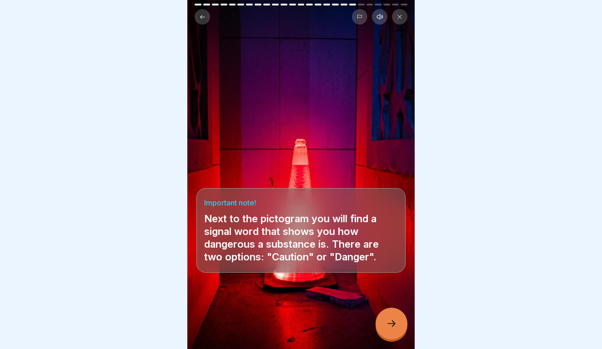
click at [387, 338] on div at bounding box center [392, 324] width 32 height 32
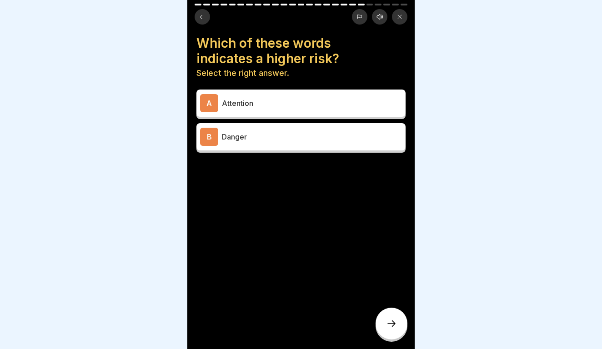
click at [293, 135] on p "Danger" at bounding box center [312, 136] width 180 height 11
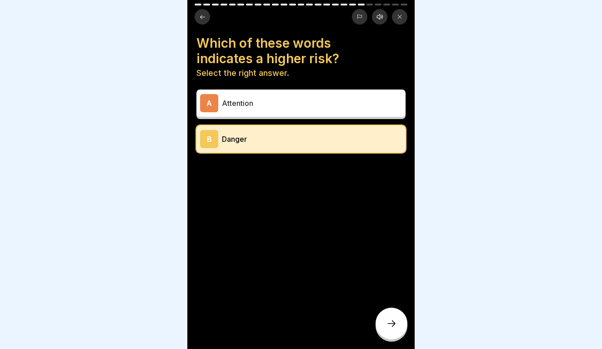
click at [397, 333] on div at bounding box center [392, 324] width 32 height 32
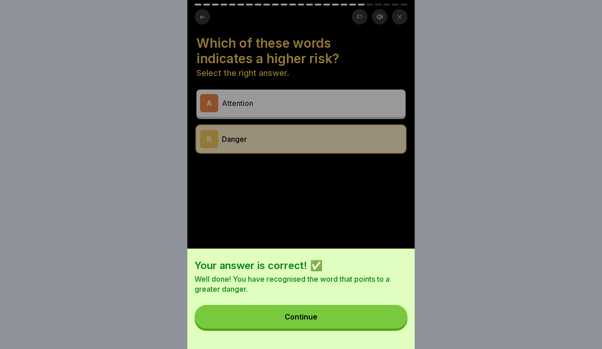
click at [344, 322] on button "Continue" at bounding box center [301, 317] width 213 height 24
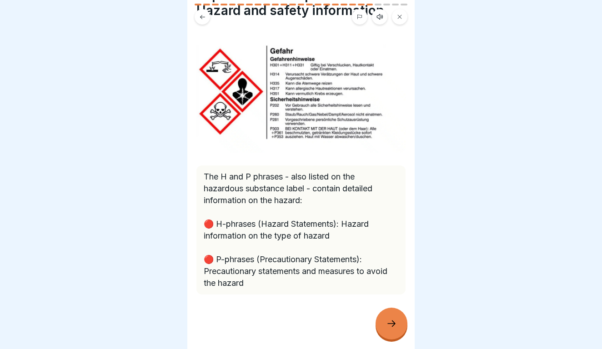
scroll to position [48, 0]
click at [398, 339] on div at bounding box center [301, 322] width 209 height 55
click at [394, 334] on div at bounding box center [392, 324] width 32 height 32
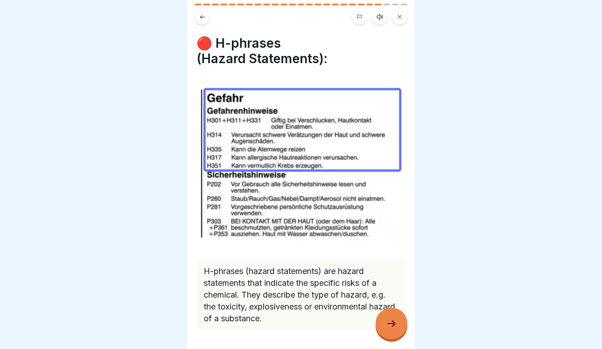
click at [395, 334] on div at bounding box center [392, 324] width 32 height 32
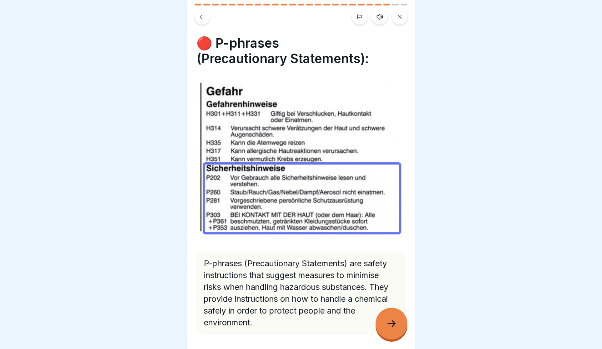
click at [395, 334] on div at bounding box center [392, 324] width 32 height 32
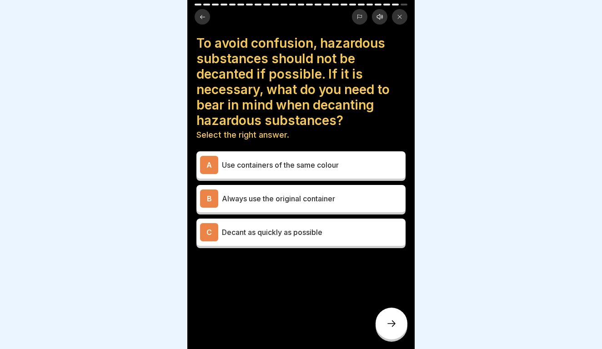
click at [362, 194] on p "Always use the original container" at bounding box center [312, 198] width 180 height 11
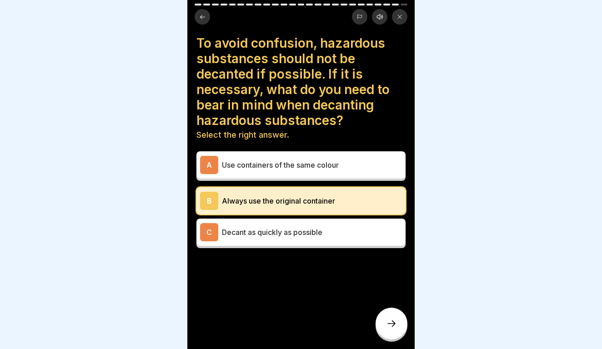
click at [399, 337] on div at bounding box center [392, 324] width 32 height 32
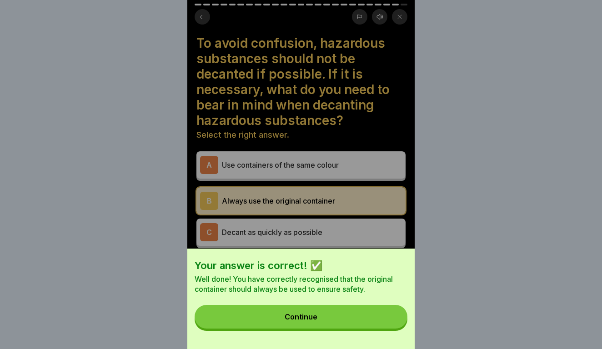
click at [377, 319] on button "Continue" at bounding box center [301, 317] width 213 height 24
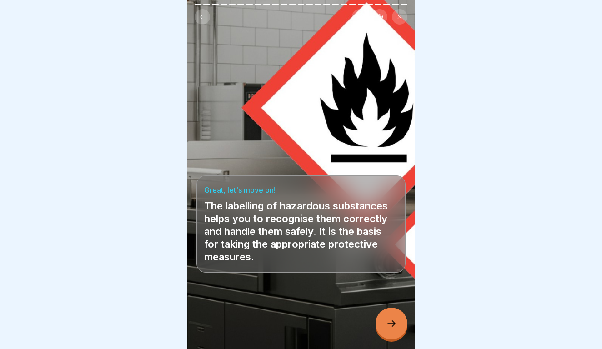
click at [399, 322] on div at bounding box center [392, 324] width 32 height 32
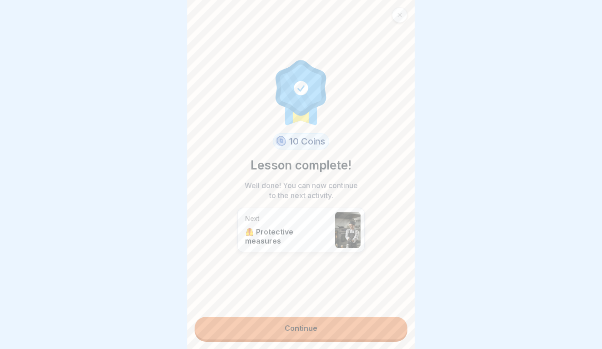
click at [392, 322] on link "Continue" at bounding box center [301, 328] width 213 height 23
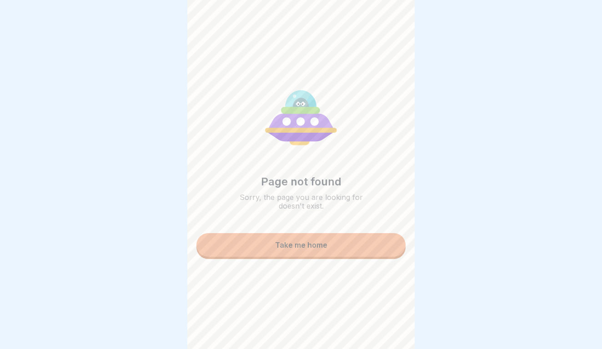
click at [363, 241] on button "Take me home" at bounding box center [301, 245] width 209 height 24
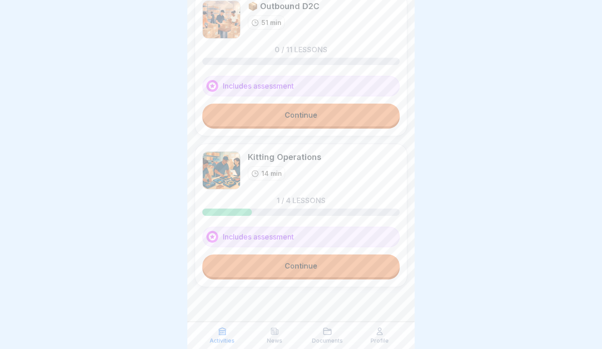
scroll to position [44, 0]
click at [218, 1] on img at bounding box center [221, 19] width 38 height 38
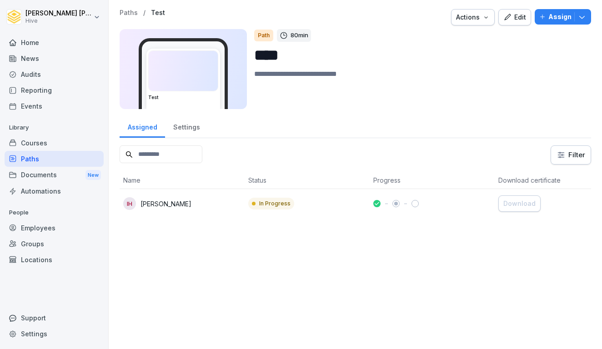
click at [220, 203] on div "IH [PERSON_NAME]" at bounding box center [182, 203] width 118 height 13
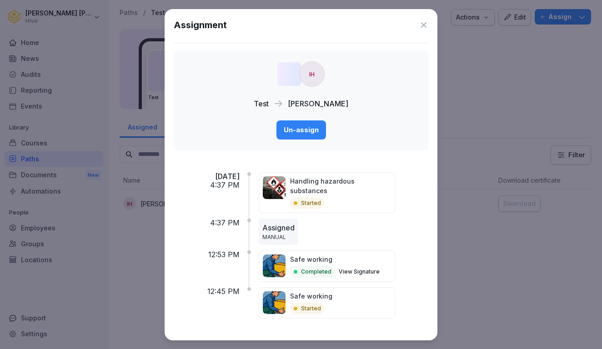
click at [425, 27] on icon at bounding box center [424, 24] width 9 height 9
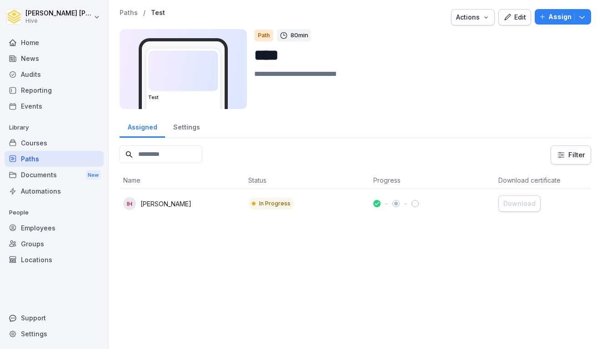
click at [516, 21] on div "Edit" at bounding box center [515, 17] width 23 height 10
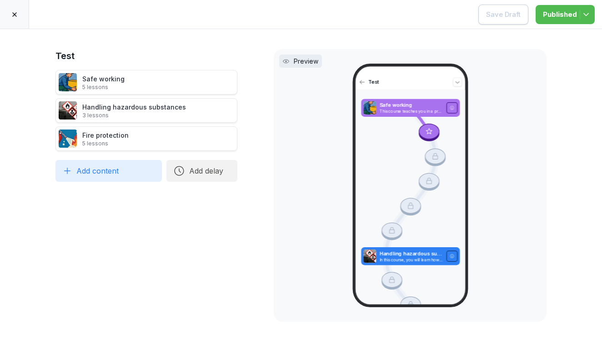
click at [245, 110] on icon at bounding box center [247, 110] width 7 height 7
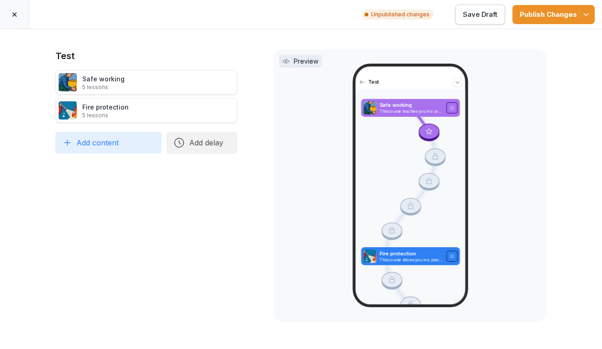
click at [245, 110] on icon at bounding box center [247, 110] width 7 height 7
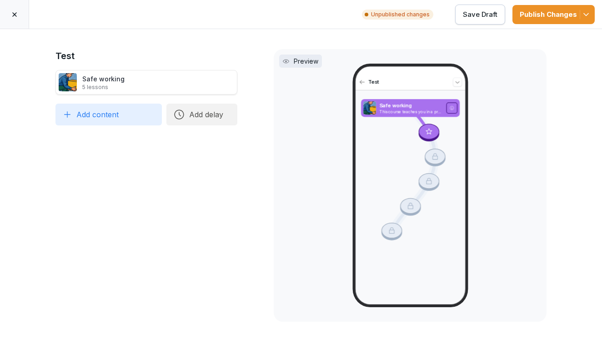
click at [559, 22] on button "Publish Changes" at bounding box center [554, 14] width 82 height 19
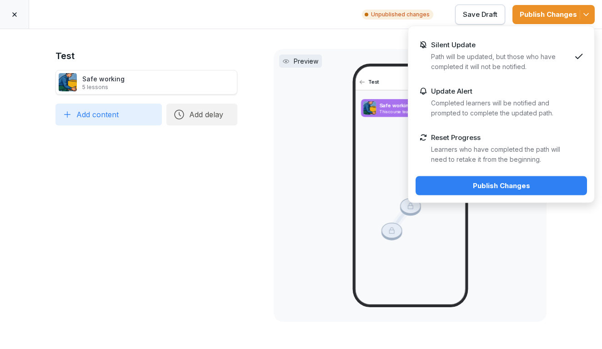
click at [480, 187] on div "Publish Changes" at bounding box center [501, 186] width 157 height 10
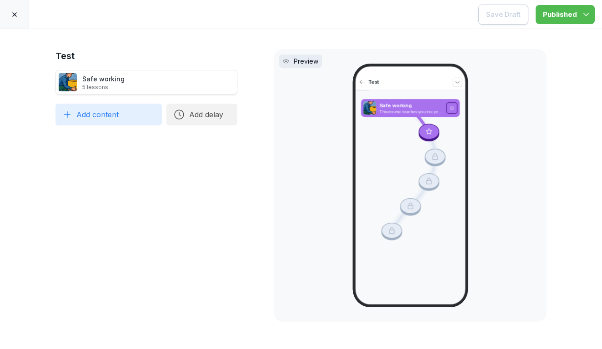
click at [13, 15] on icon at bounding box center [14, 14] width 5 height 5
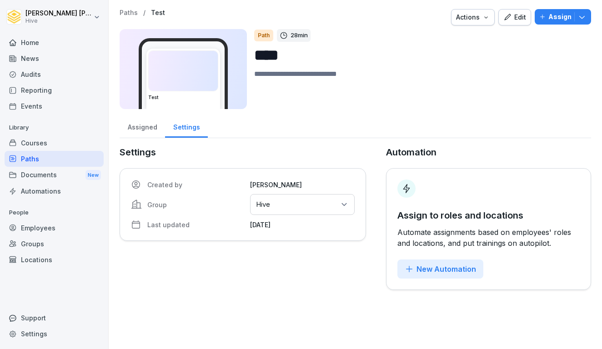
click at [39, 151] on div "Paths" at bounding box center [54, 159] width 99 height 16
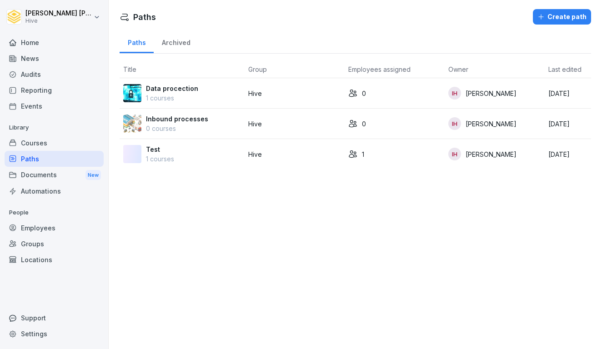
click at [36, 160] on div "Paths" at bounding box center [54, 159] width 99 height 16
click at [31, 149] on div "Courses" at bounding box center [54, 143] width 99 height 16
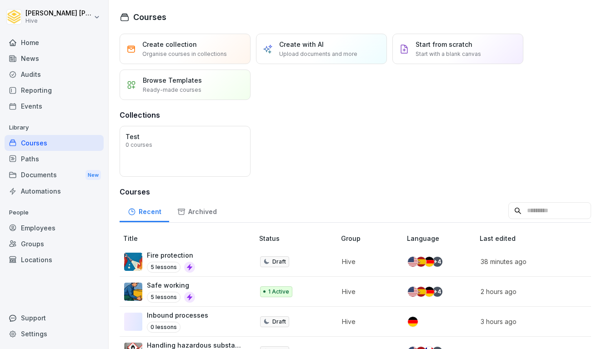
click at [27, 157] on div "Paths" at bounding box center [54, 159] width 99 height 16
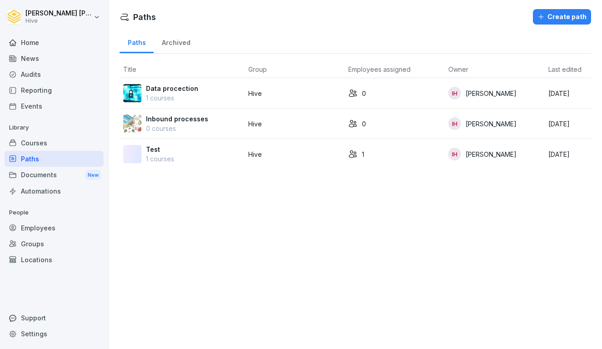
click at [36, 145] on div "Courses" at bounding box center [54, 143] width 99 height 16
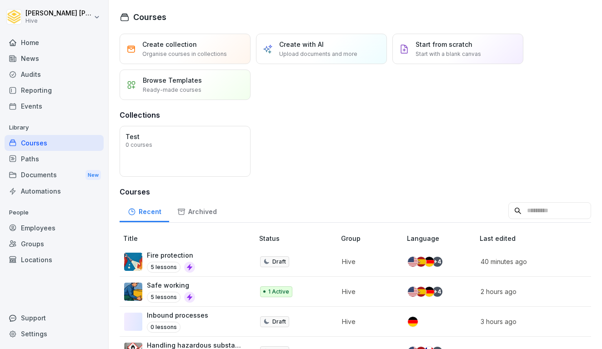
click at [36, 155] on div "Paths" at bounding box center [54, 159] width 99 height 16
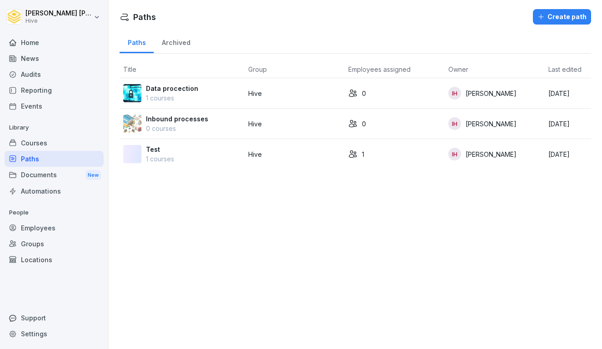
click at [56, 139] on div "Courses" at bounding box center [54, 143] width 99 height 16
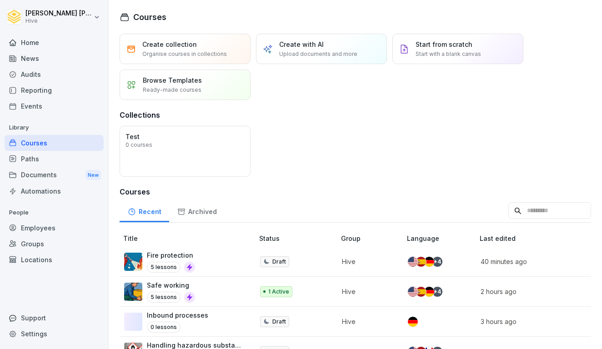
click at [48, 159] on div "Paths" at bounding box center [54, 159] width 99 height 16
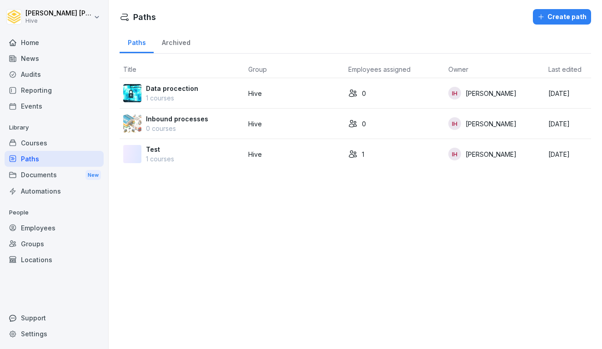
click at [55, 142] on div "Courses" at bounding box center [54, 143] width 99 height 16
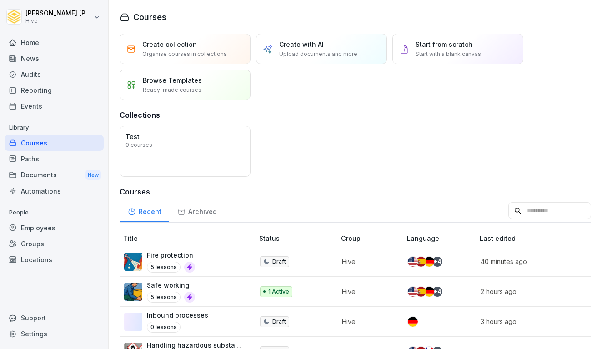
click at [53, 159] on div "Paths" at bounding box center [54, 159] width 99 height 16
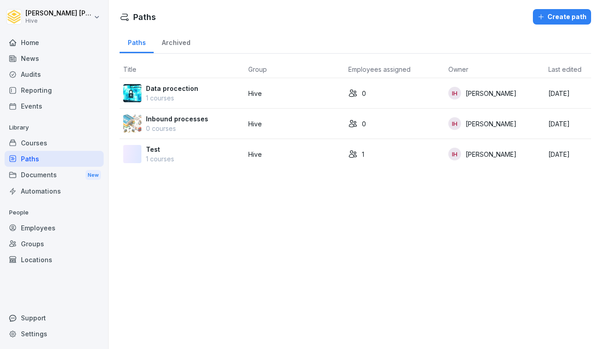
click at [44, 172] on div "Documents New" at bounding box center [54, 175] width 99 height 17
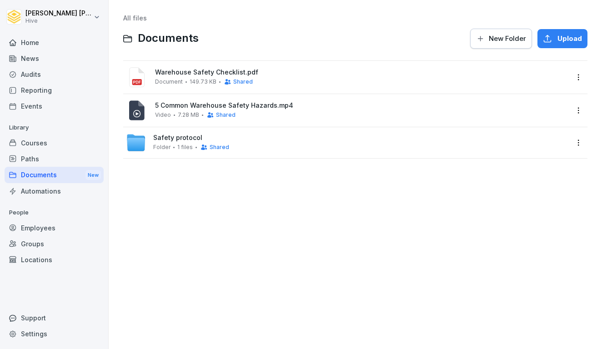
click at [27, 199] on div "Home News Audits Reporting Events Library Courses Paths Documents New Automatio…" at bounding box center [54, 187] width 99 height 316
click at [47, 155] on div "Paths" at bounding box center [54, 159] width 99 height 16
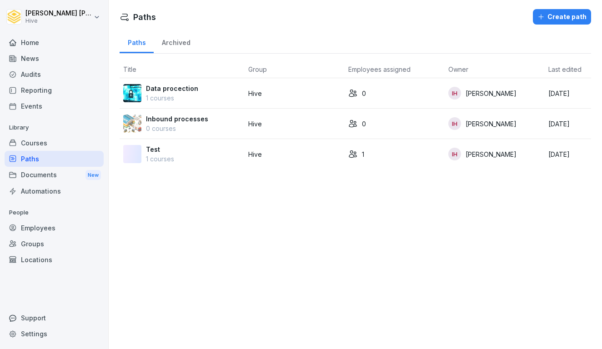
click at [44, 150] on div "Courses" at bounding box center [54, 143] width 99 height 16
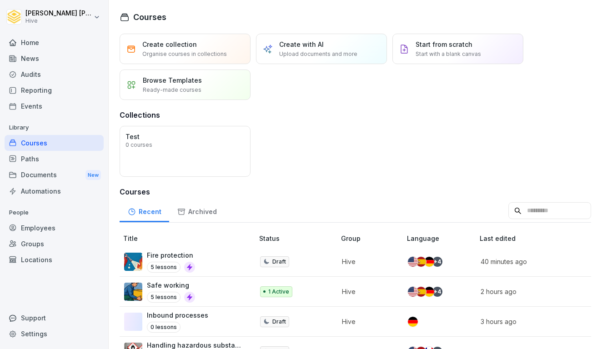
click at [46, 152] on div "Paths" at bounding box center [54, 159] width 99 height 16
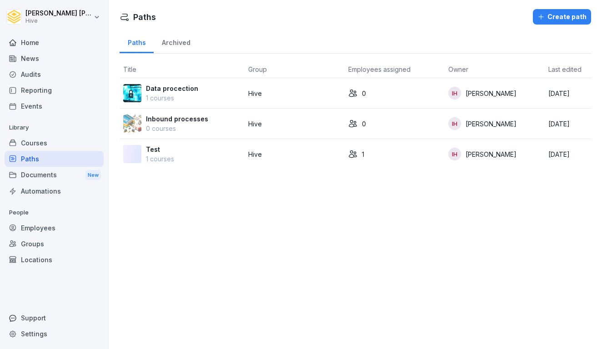
click at [51, 147] on div "Courses" at bounding box center [54, 143] width 99 height 16
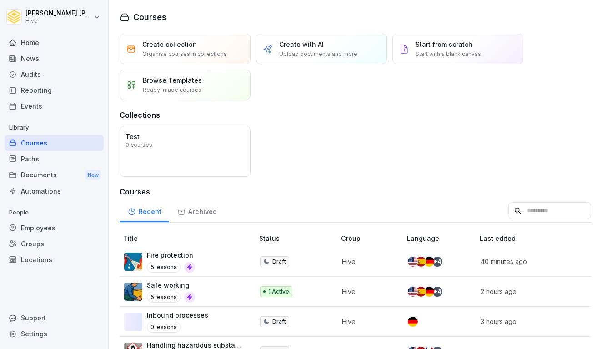
click at [238, 5] on div "Courses Create collection Organise courses in collections Create with AI Upload…" at bounding box center [356, 174] width 494 height 349
click at [206, 257] on div "Fire protection 5 lessons" at bounding box center [184, 262] width 121 height 22
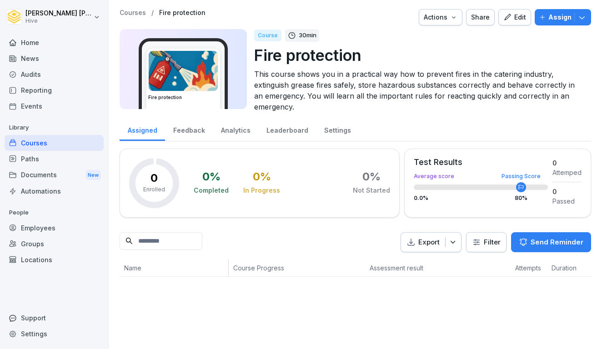
click at [18, 46] on div "Home" at bounding box center [54, 43] width 99 height 16
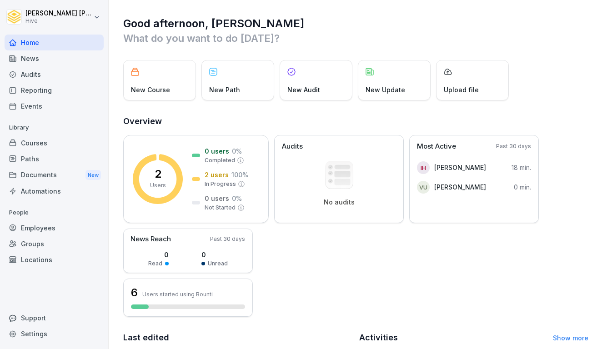
click at [42, 139] on div "Courses" at bounding box center [54, 143] width 99 height 16
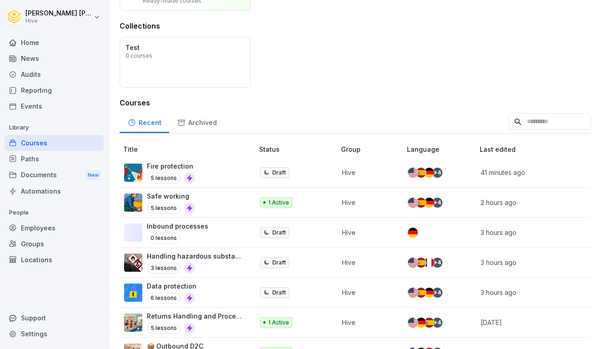
scroll to position [87, 0]
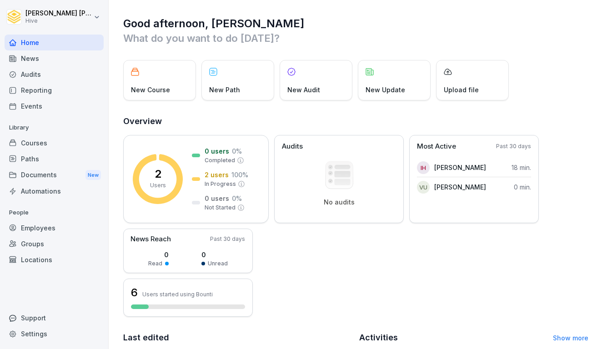
click at [33, 160] on div "Paths" at bounding box center [54, 159] width 99 height 16
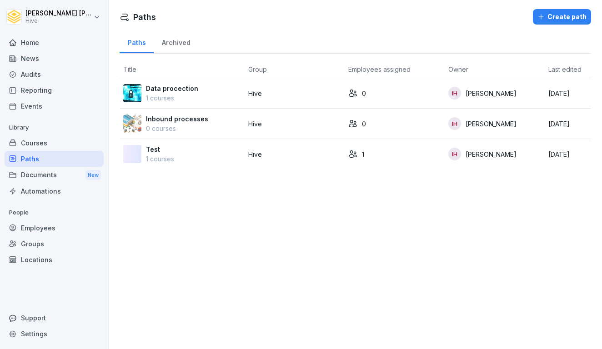
click at [200, 152] on div "Test 1 courses" at bounding box center [182, 154] width 118 height 19
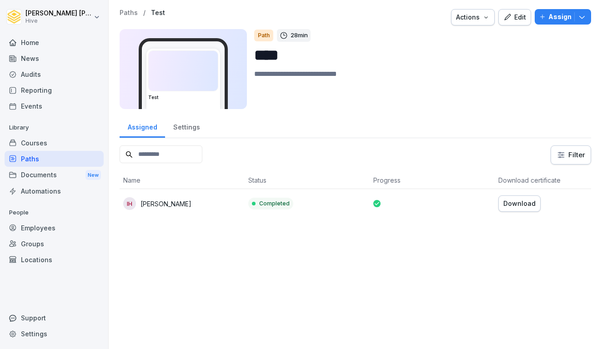
click at [490, 16] on icon "button" at bounding box center [486, 17] width 7 height 7
click at [438, 71] on div "Delete" at bounding box center [446, 69] width 101 height 15
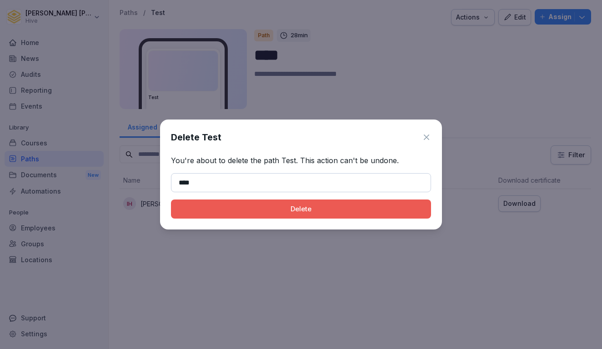
type input "****"
click at [339, 208] on div "Delete" at bounding box center [301, 209] width 246 height 10
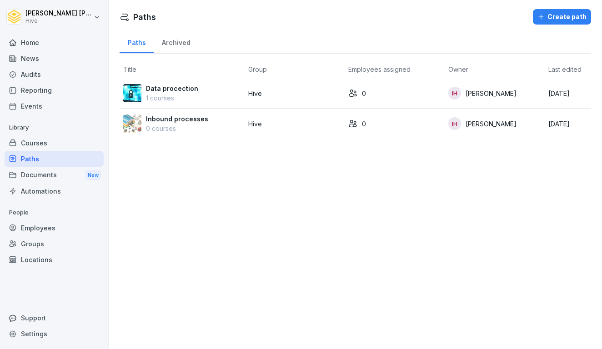
click at [58, 146] on div "Courses" at bounding box center [54, 143] width 99 height 16
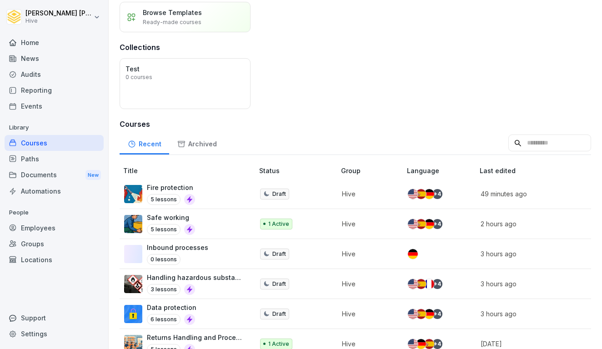
scroll to position [69, 0]
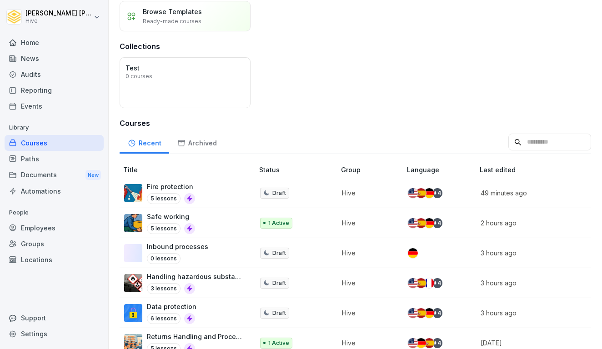
click at [46, 157] on div "Paths" at bounding box center [54, 159] width 99 height 16
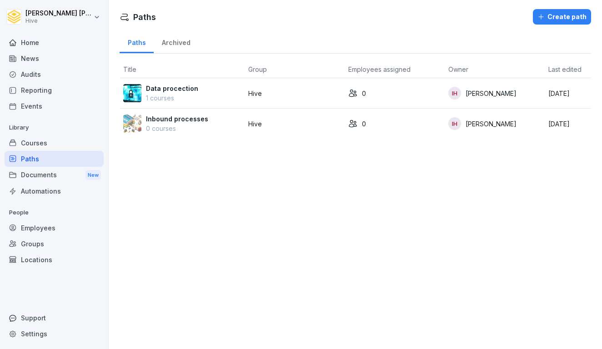
click at [560, 20] on div "Create path" at bounding box center [562, 17] width 49 height 10
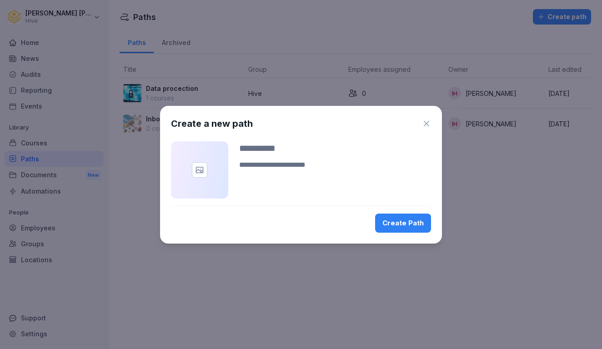
click at [306, 158] on div at bounding box center [335, 162] width 192 height 40
click at [295, 167] on textarea at bounding box center [335, 171] width 192 height 22
type textarea "*"
click at [279, 144] on input at bounding box center [335, 149] width 192 height 14
type input "**********"
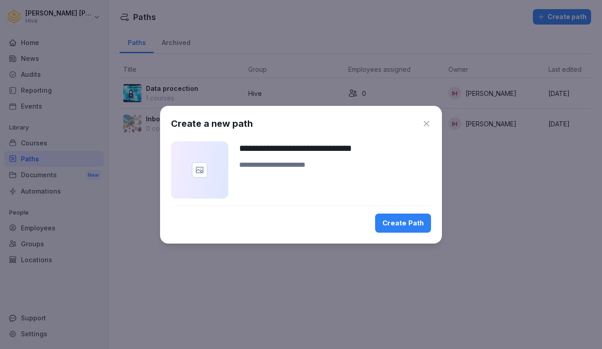
click at [199, 167] on icon at bounding box center [199, 170] width 9 height 9
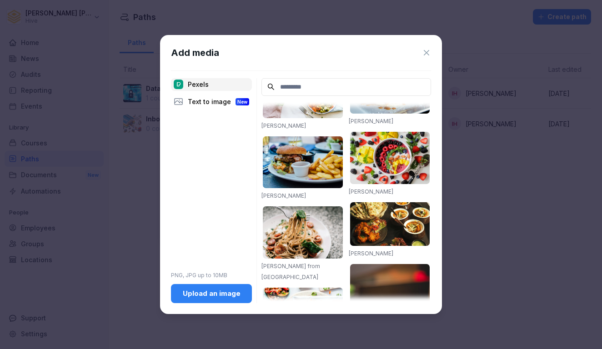
scroll to position [58, 0]
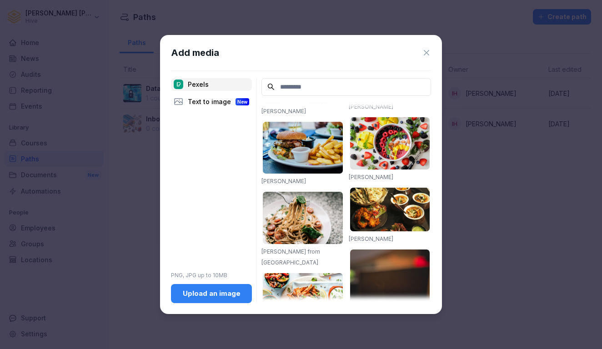
click at [210, 292] on div "Upload an image" at bounding box center [211, 294] width 66 height 10
click at [217, 289] on div "Upload an image" at bounding box center [211, 294] width 66 height 10
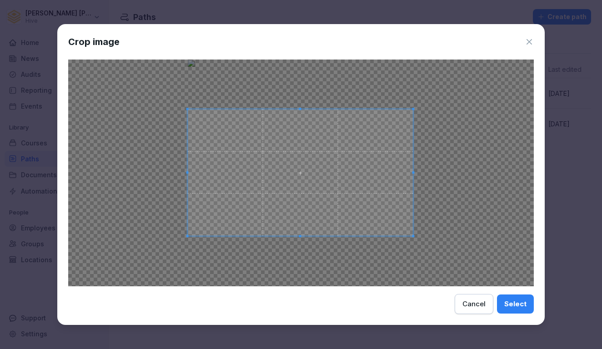
click at [414, 233] on div at bounding box center [301, 173] width 226 height 127
click at [300, 111] on span at bounding box center [301, 172] width 226 height 127
click at [299, 110] on span at bounding box center [300, 110] width 2 height 2
click at [513, 305] on div "Select" at bounding box center [516, 304] width 22 height 10
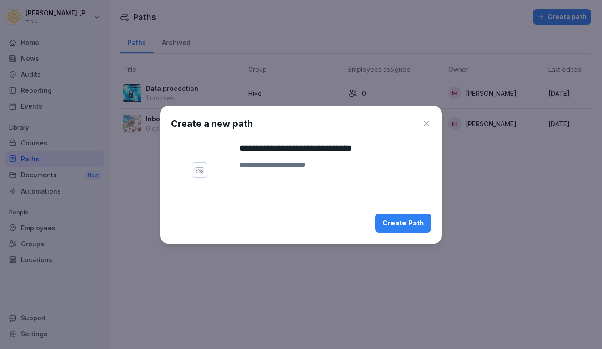
click at [421, 224] on div "Create Path" at bounding box center [403, 223] width 41 height 10
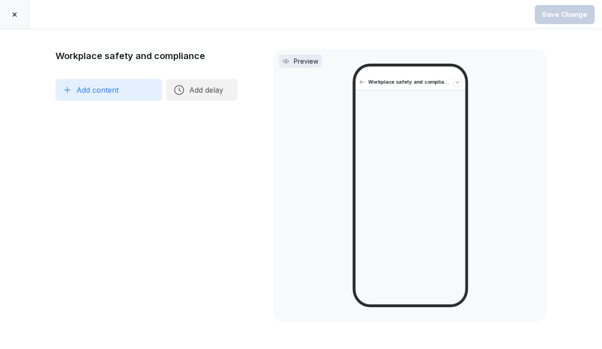
click at [125, 89] on button "Add content" at bounding box center [109, 90] width 106 height 22
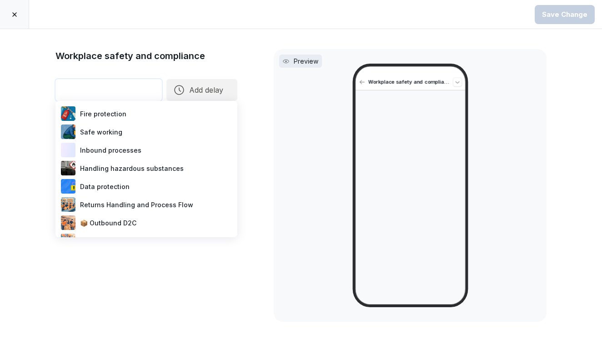
click at [117, 131] on div "Safe working" at bounding box center [146, 132] width 175 height 18
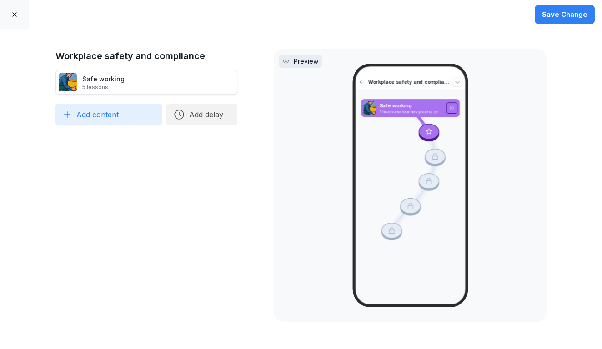
click at [111, 117] on button "Add content" at bounding box center [109, 115] width 106 height 22
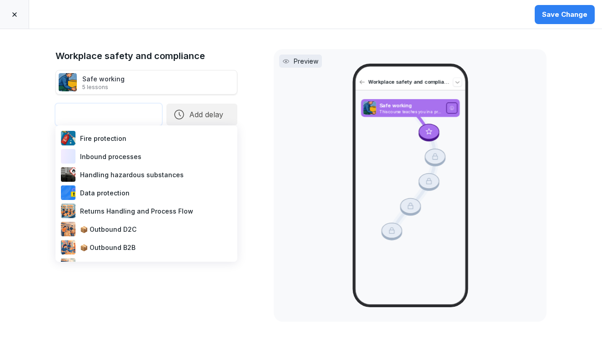
click at [105, 141] on div "Fire protection" at bounding box center [146, 138] width 175 height 18
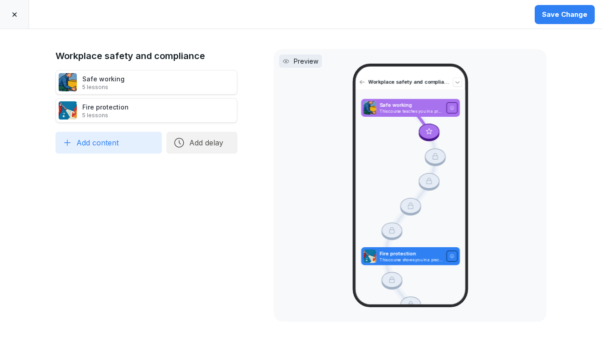
click at [98, 145] on button "Add content" at bounding box center [109, 143] width 106 height 22
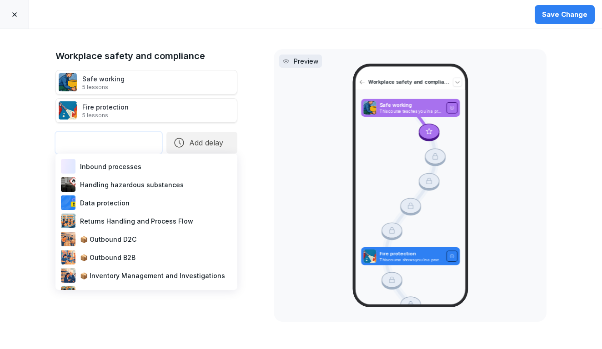
click at [101, 184] on div "Handling hazardous substances" at bounding box center [146, 185] width 175 height 18
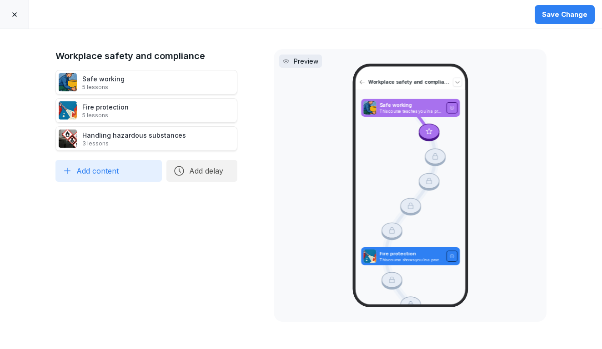
click at [561, 17] on div "Save Change" at bounding box center [565, 15] width 46 height 10
click at [18, 9] on div at bounding box center [14, 14] width 29 height 29
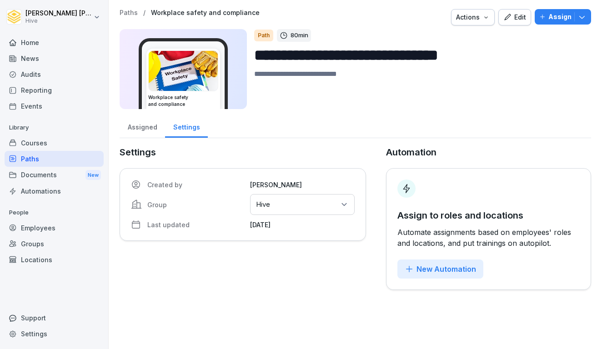
click at [49, 142] on div "Courses" at bounding box center [54, 143] width 99 height 16
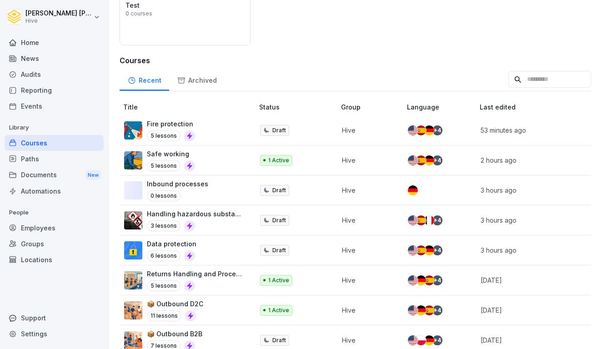
scroll to position [131, 0]
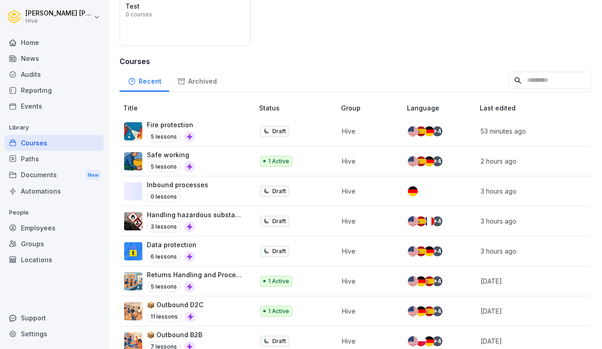
click at [37, 162] on div "Paths" at bounding box center [54, 159] width 99 height 16
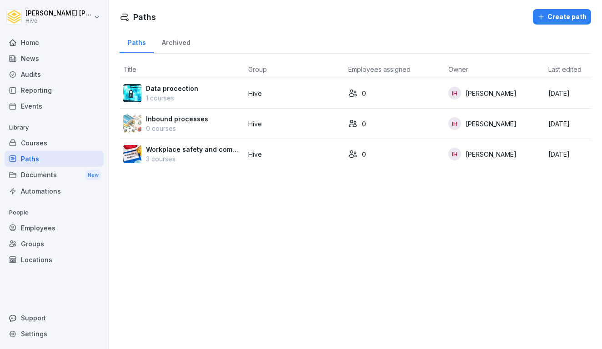
click at [202, 155] on p "3 courses" at bounding box center [193, 159] width 95 height 10
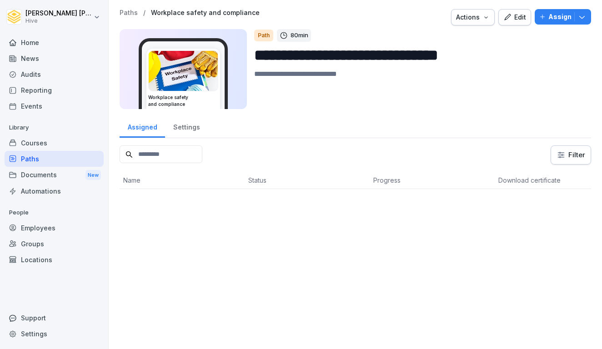
click at [557, 14] on p "Assign" at bounding box center [560, 17] width 23 height 10
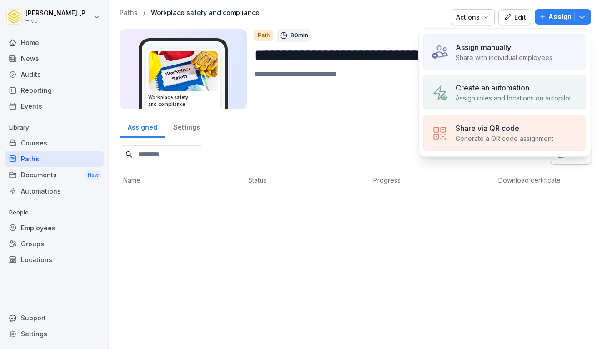
click at [494, 63] on div "Assign manually Share with individual employees" at bounding box center [505, 52] width 163 height 36
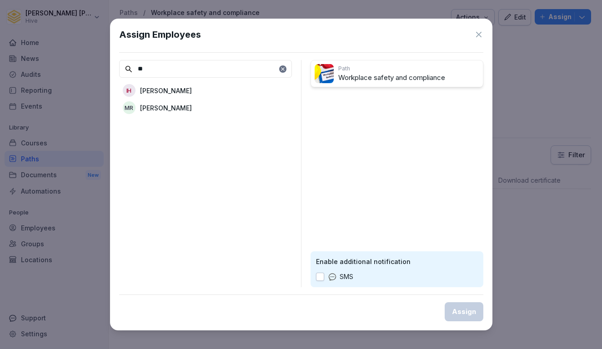
type input "**"
click at [180, 92] on p "[PERSON_NAME]" at bounding box center [166, 91] width 52 height 10
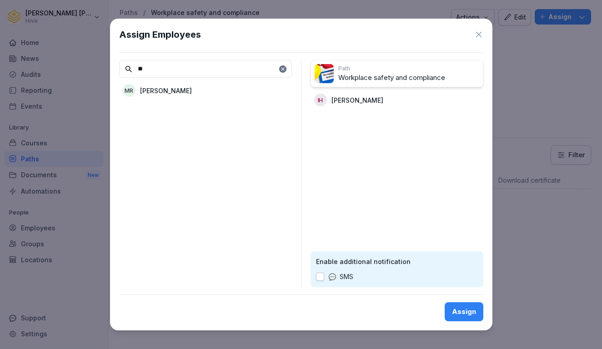
click at [328, 100] on div "IH [PERSON_NAME]" at bounding box center [397, 100] width 173 height 16
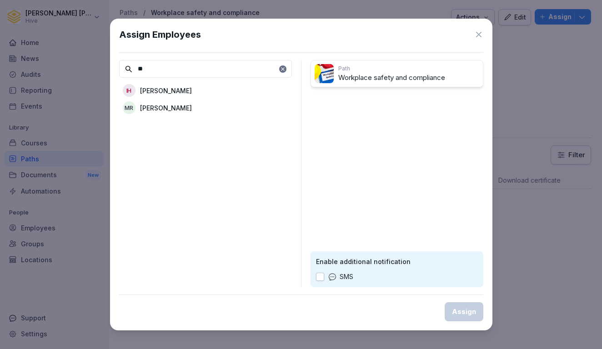
click at [219, 95] on div "IH [PERSON_NAME]" at bounding box center [205, 90] width 173 height 16
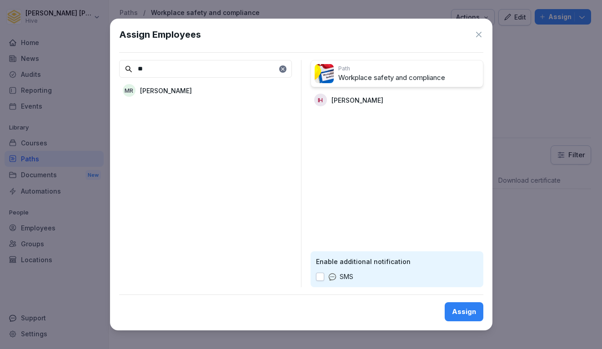
click at [464, 316] on div "Assign" at bounding box center [464, 312] width 24 height 10
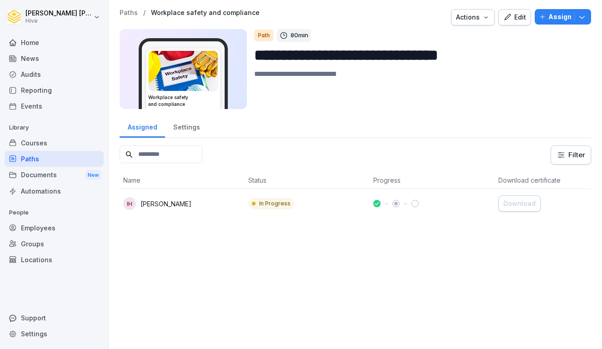
click at [44, 156] on div "Paths" at bounding box center [54, 159] width 99 height 16
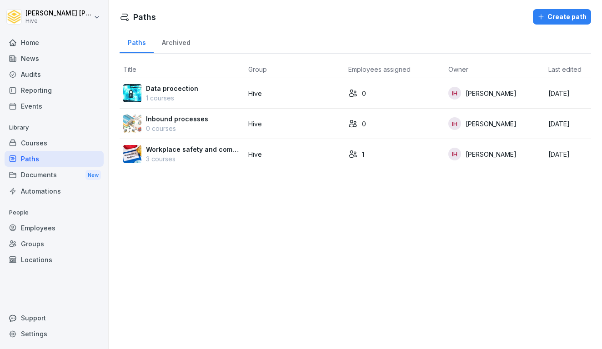
click at [181, 150] on p "Workplace safety and compliance" at bounding box center [193, 150] width 95 height 10
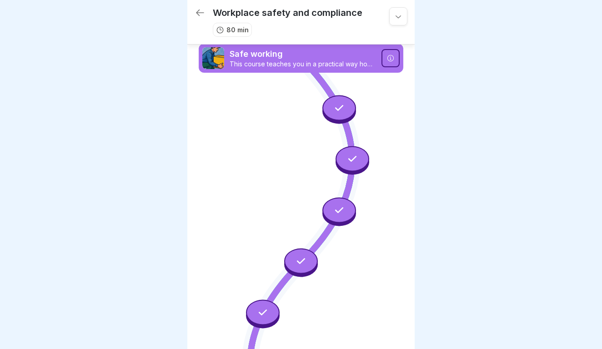
click at [343, 106] on icon at bounding box center [340, 108] width 12 height 12
click at [288, 58] on p "Safe working" at bounding box center [303, 54] width 147 height 12
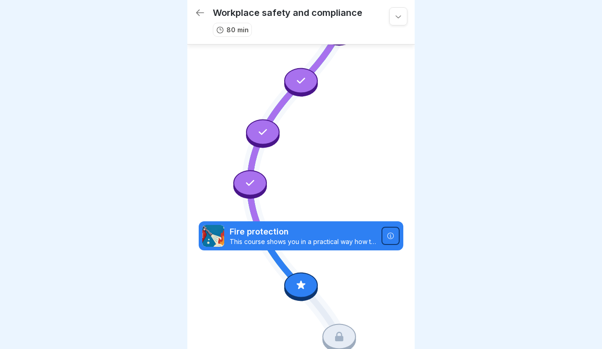
scroll to position [213, 0]
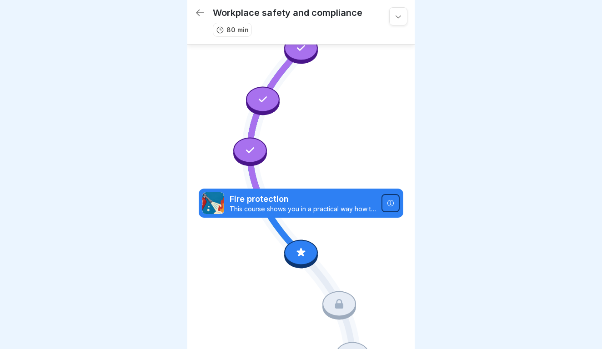
click at [305, 254] on icon at bounding box center [301, 253] width 12 height 12
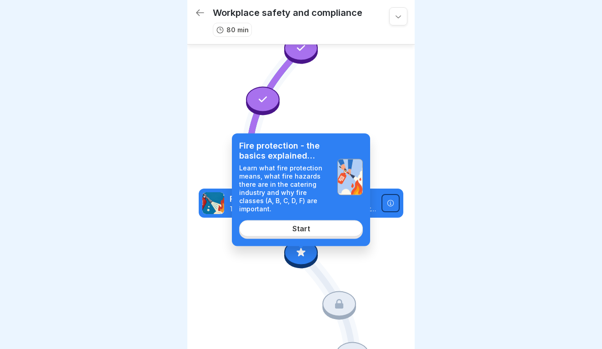
click at [300, 225] on div "Start" at bounding box center [302, 229] width 18 height 8
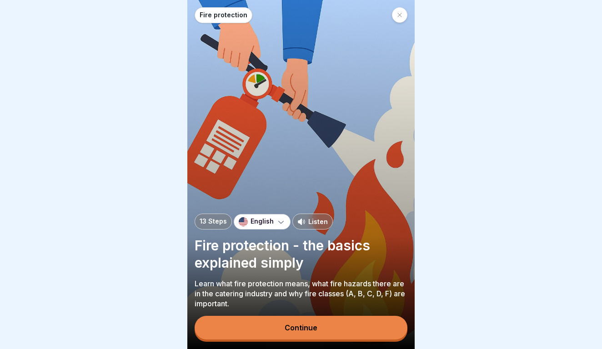
click at [299, 323] on button "Continue" at bounding box center [301, 328] width 213 height 24
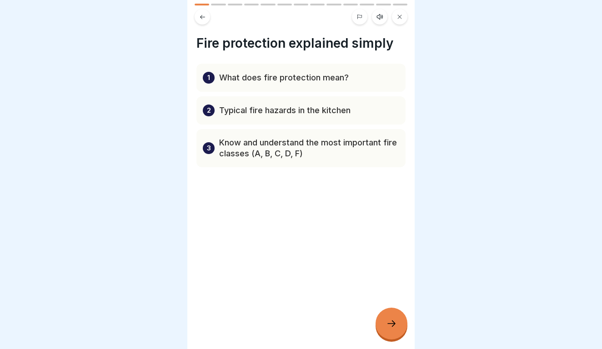
click at [401, 330] on div at bounding box center [392, 324] width 32 height 32
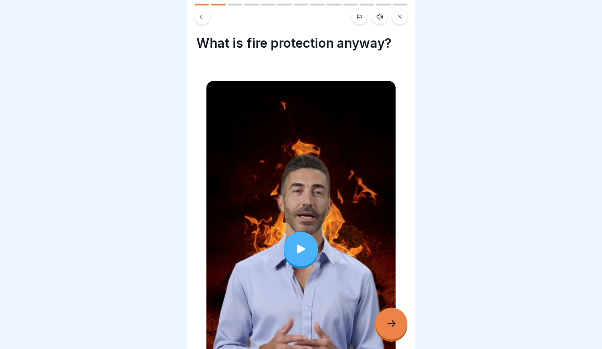
click at [293, 256] on div at bounding box center [301, 249] width 35 height 35
click at [381, 329] on div at bounding box center [392, 324] width 32 height 32
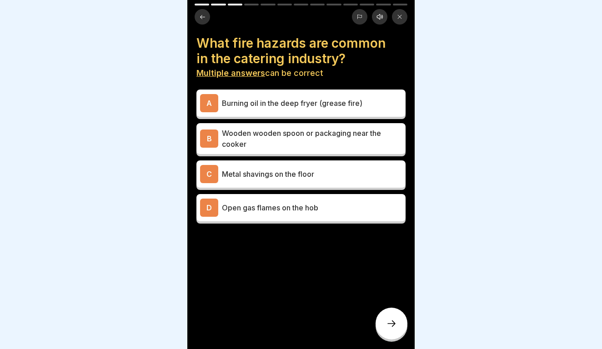
click at [381, 329] on div at bounding box center [392, 324] width 32 height 32
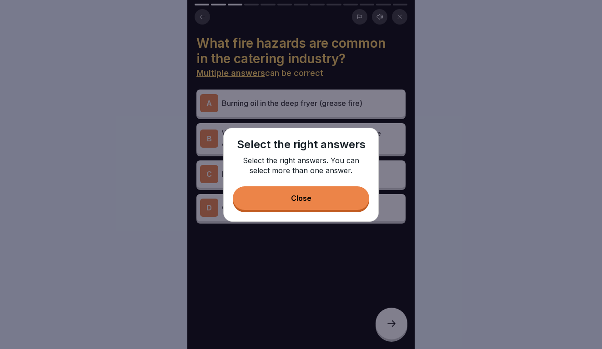
click at [327, 212] on div "Select the right answers Select the right answers. You can select more than one…" at bounding box center [301, 175] width 156 height 94
click at [326, 204] on button "Close" at bounding box center [301, 199] width 137 height 24
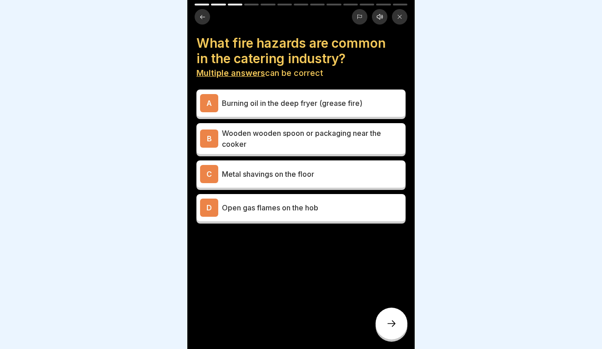
click at [325, 207] on p "Open gas flames on the hob" at bounding box center [312, 207] width 180 height 11
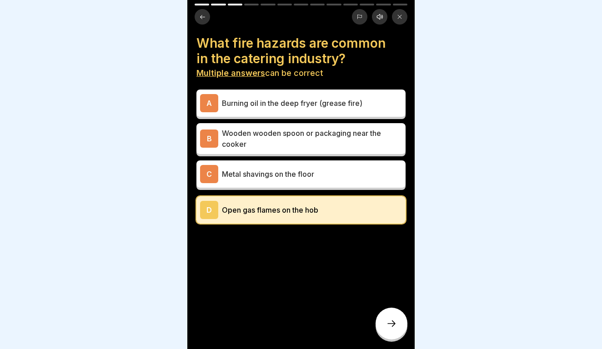
click at [389, 327] on icon at bounding box center [391, 324] width 11 height 11
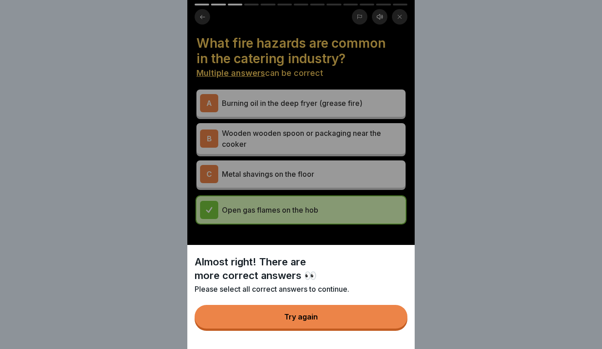
click at [376, 319] on button "Try again" at bounding box center [301, 317] width 213 height 24
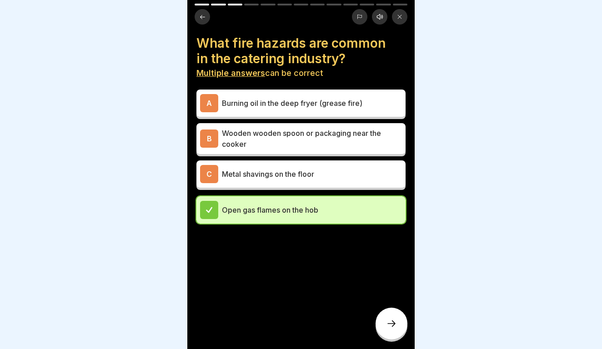
click at [357, 184] on div "C Metal shavings on the floor" at bounding box center [301, 174] width 209 height 27
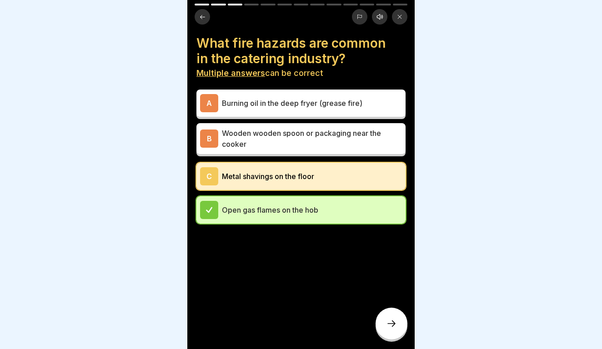
click at [388, 324] on icon at bounding box center [391, 324] width 11 height 11
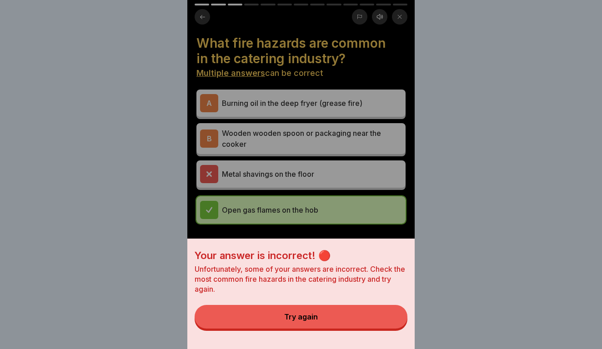
drag, startPoint x: 348, startPoint y: 290, endPoint x: 348, endPoint y: 302, distance: 11.8
click at [348, 293] on p "Unfortunately, some of your answers are incorrect. Check the most common fire h…" at bounding box center [301, 279] width 213 height 30
click at [345, 311] on button "Try again" at bounding box center [301, 317] width 213 height 24
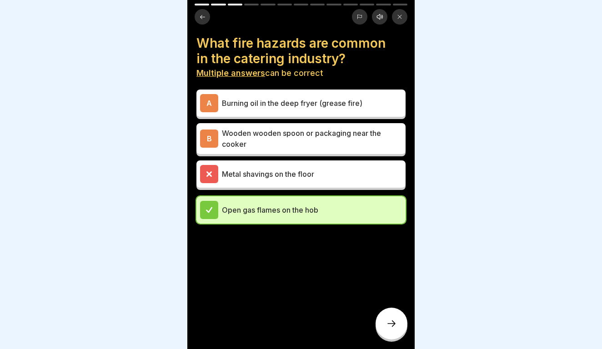
click at [347, 149] on div "B Wooden wooden spoon or packaging near the cooker" at bounding box center [301, 138] width 209 height 31
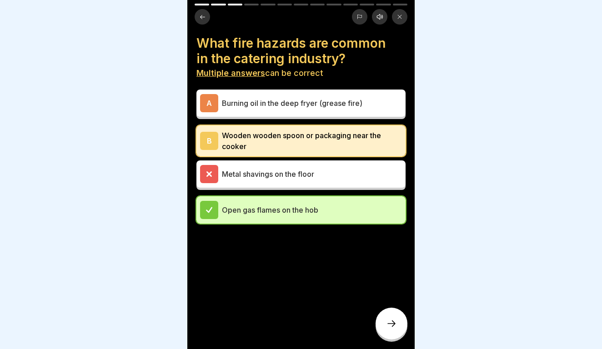
click at [391, 328] on icon at bounding box center [391, 324] width 11 height 11
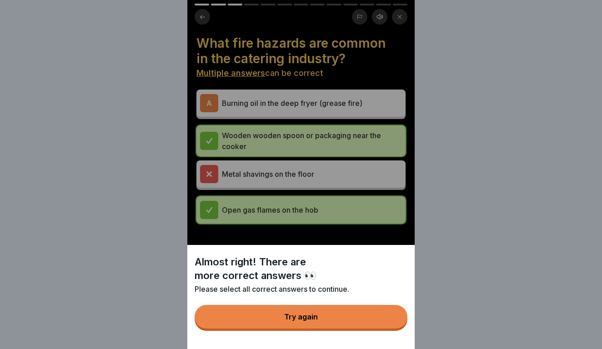
click at [338, 312] on button "Try again" at bounding box center [301, 317] width 213 height 24
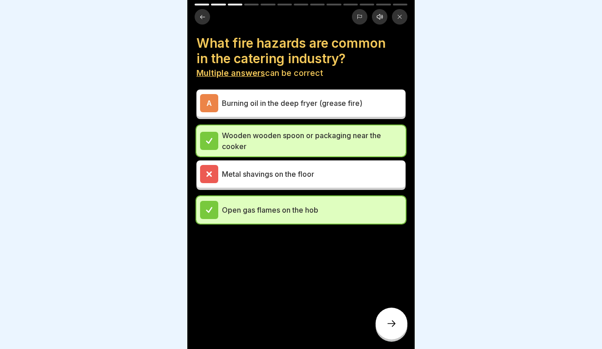
click at [316, 119] on div "A Burning oil in the deep fryer (grease fire) Wooden wooden spoon or packaging …" at bounding box center [301, 158] width 209 height 132
click at [316, 113] on div "A Burning oil in the deep fryer (grease fire)" at bounding box center [301, 103] width 209 height 27
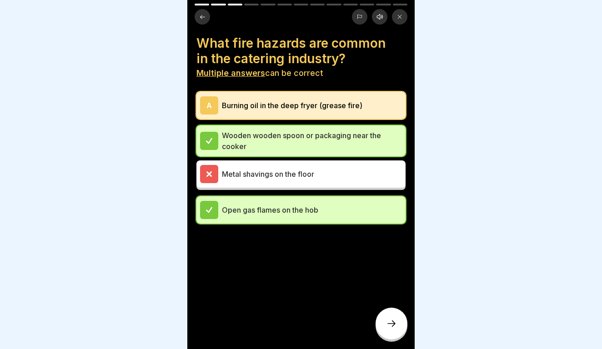
click at [387, 326] on icon at bounding box center [391, 324] width 11 height 11
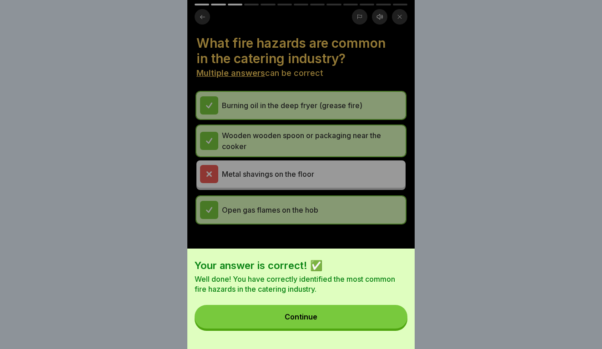
click at [350, 340] on div "Your answer is correct! ✅ Well done! You have correctly identified the most com…" at bounding box center [301, 299] width 228 height 101
click at [354, 325] on button "Continue" at bounding box center [301, 317] width 213 height 24
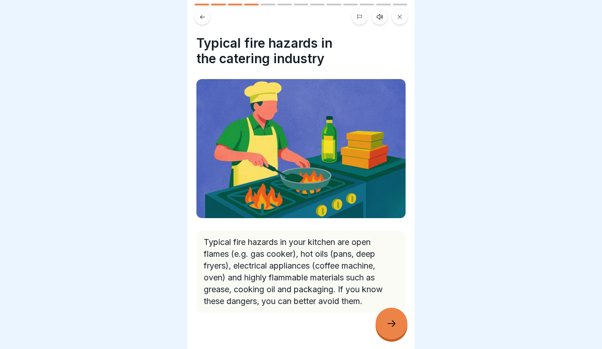
click at [399, 320] on div at bounding box center [392, 324] width 32 height 32
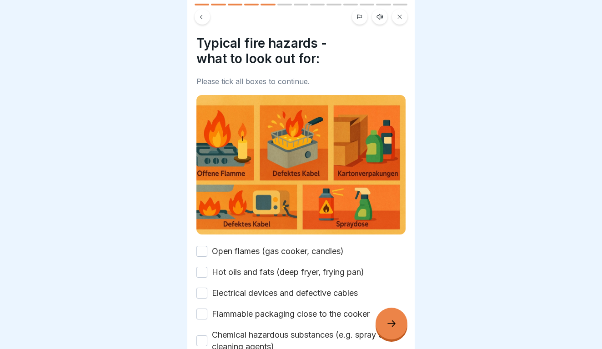
click at [399, 320] on div at bounding box center [392, 324] width 32 height 32
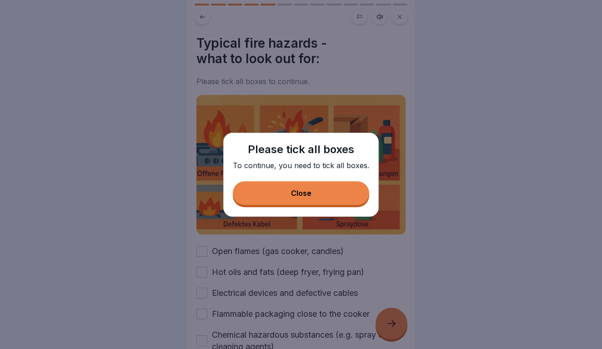
click at [331, 202] on button "Close" at bounding box center [301, 194] width 137 height 24
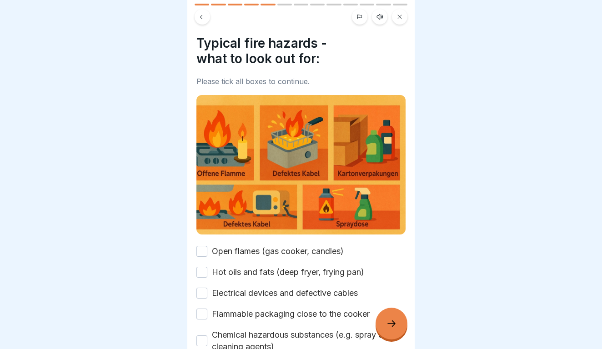
click at [199, 14] on icon at bounding box center [202, 17] width 7 height 7
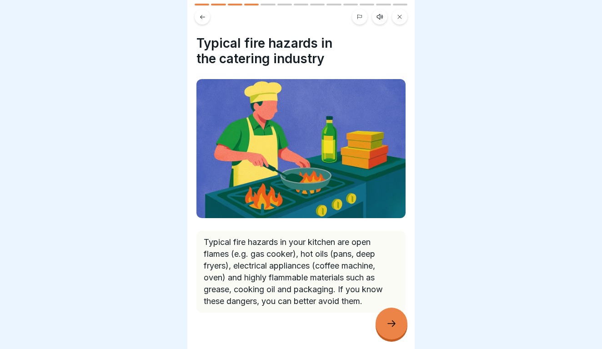
click at [199, 14] on icon at bounding box center [202, 17] width 7 height 7
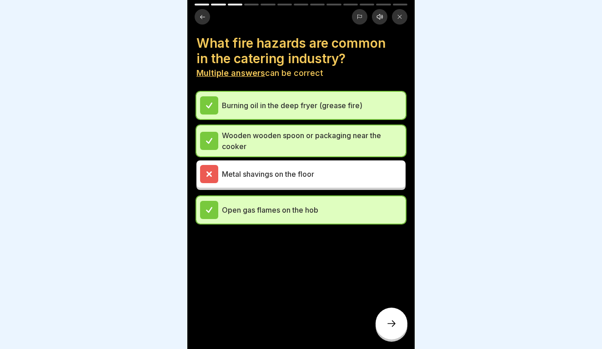
click at [202, 17] on icon at bounding box center [202, 17] width 5 height 4
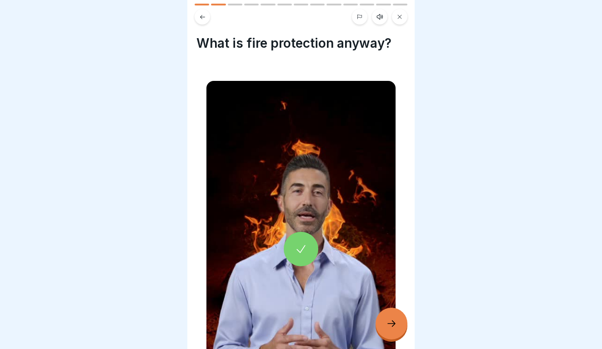
click at [202, 17] on icon at bounding box center [202, 17] width 5 height 4
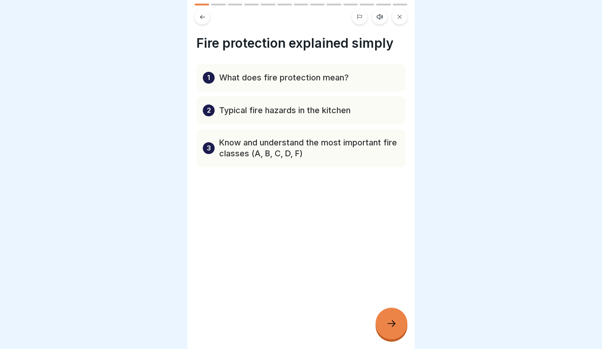
click at [202, 17] on icon at bounding box center [202, 17] width 5 height 4
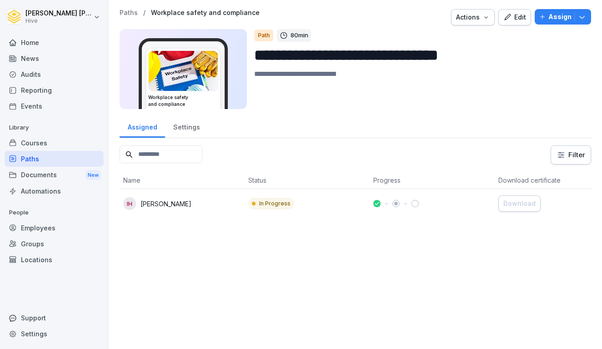
click at [520, 14] on div "Edit" at bounding box center [515, 17] width 23 height 10
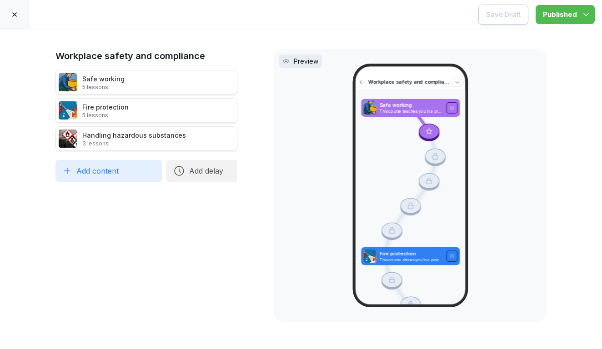
click at [248, 110] on icon at bounding box center [247, 110] width 7 height 7
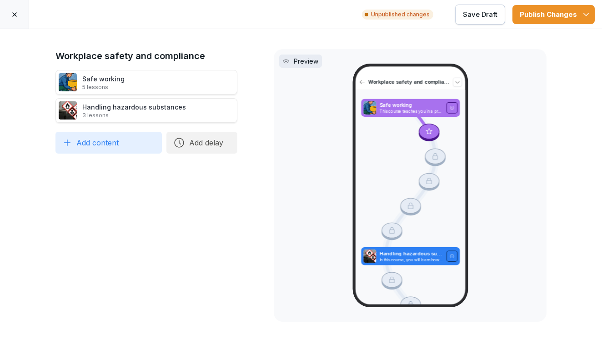
click at [527, 16] on div "Publish Changes" at bounding box center [554, 15] width 68 height 10
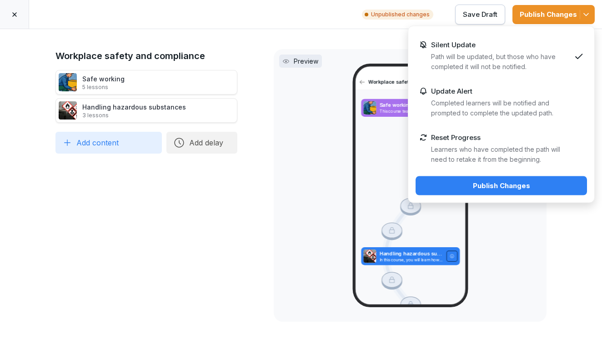
click at [476, 184] on div "Publish Changes" at bounding box center [501, 186] width 157 height 10
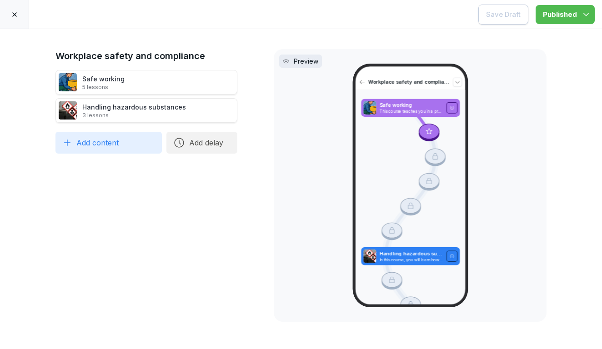
click at [128, 85] on div "Safe working 5 lessons" at bounding box center [147, 82] width 182 height 25
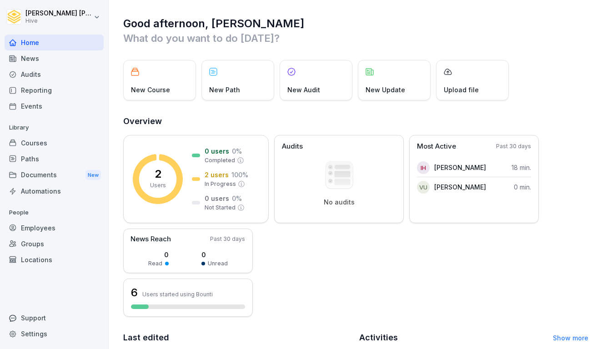
click at [32, 143] on div "Courses" at bounding box center [54, 143] width 99 height 16
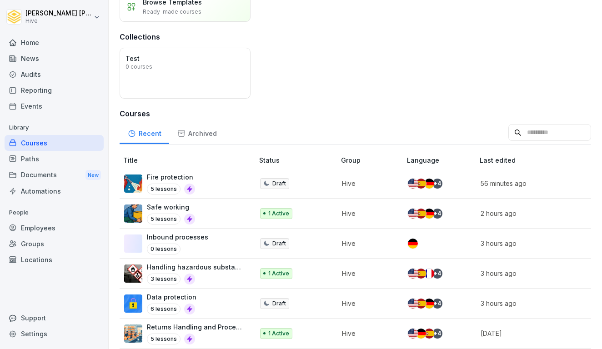
scroll to position [79, 0]
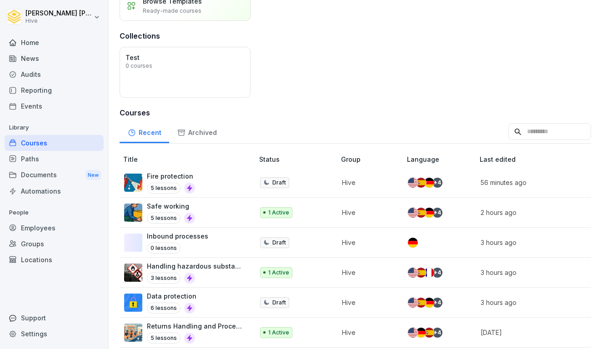
click at [215, 214] on div "Safe working 5 lessons" at bounding box center [184, 213] width 121 height 22
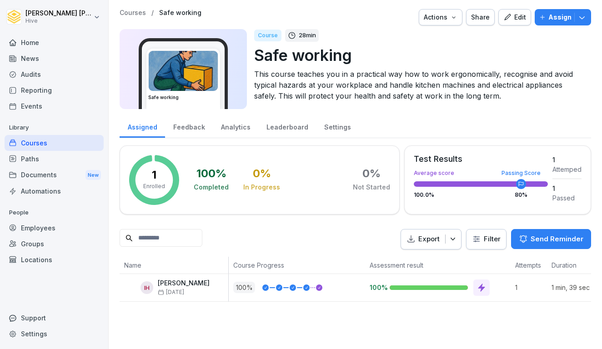
click at [517, 18] on div "Edit" at bounding box center [515, 17] width 23 height 10
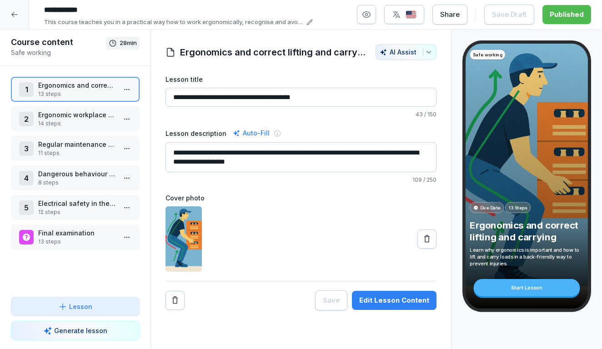
click at [386, 302] on div "Edit Lesson Content" at bounding box center [394, 301] width 70 height 10
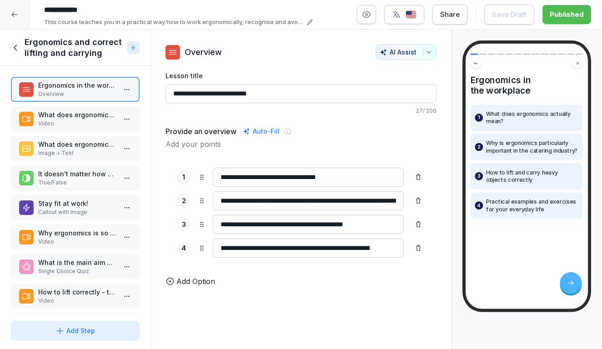
click at [90, 102] on div "Ergonomics in the workplace Overview What does ergonomics mean in the workplace…" at bounding box center [75, 192] width 151 height 252
click at [82, 120] on p "Video" at bounding box center [77, 124] width 78 height 8
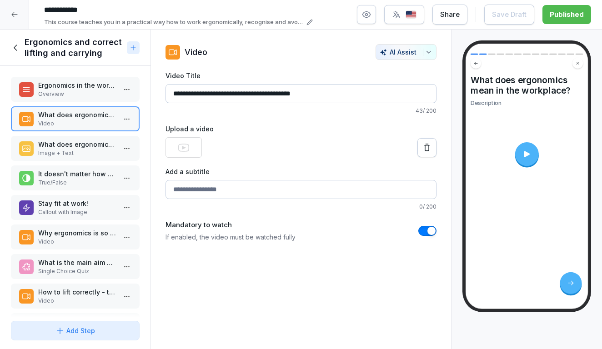
click at [530, 153] on icon at bounding box center [527, 154] width 9 height 9
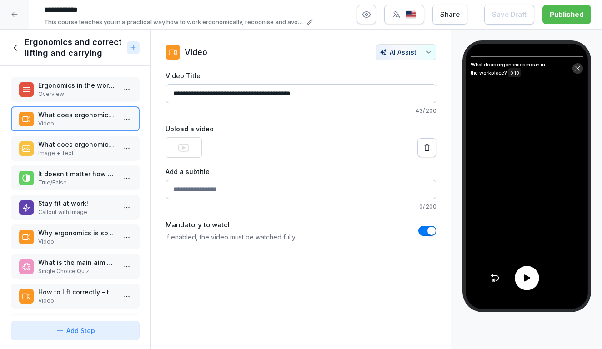
click at [530, 153] on video at bounding box center [527, 177] width 122 height 266
click at [525, 285] on div at bounding box center [527, 278] width 24 height 24
click at [80, 188] on div "It doesn't matter how close you hold a crate of drinks to your body when carryi…" at bounding box center [75, 178] width 129 height 25
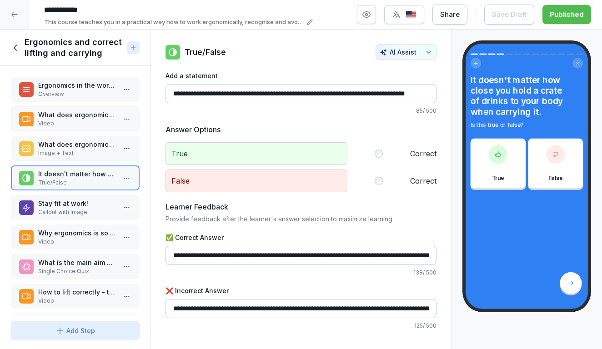
click at [76, 214] on p "Callout with Image" at bounding box center [77, 212] width 78 height 8
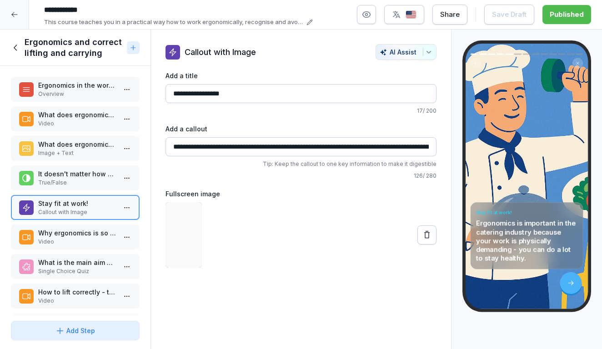
click at [76, 235] on p "Why ergonomics is so important, especially in the catering industry" at bounding box center [77, 233] width 78 height 10
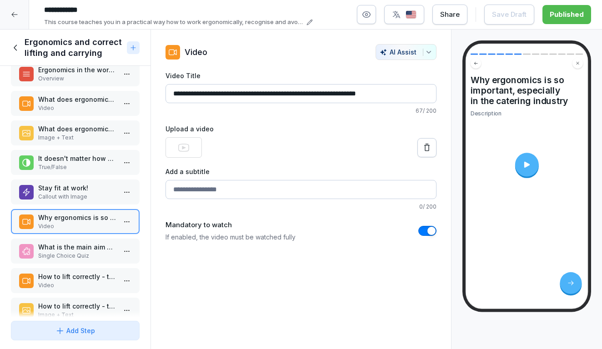
scroll to position [19, 0]
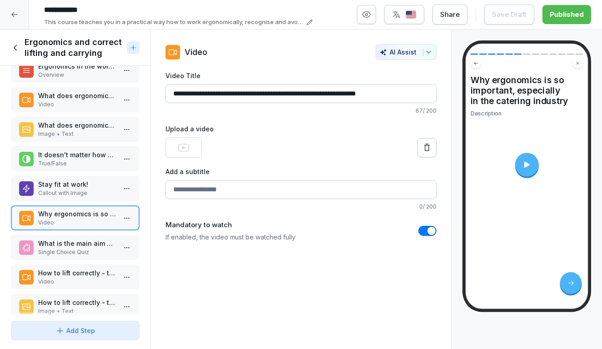
click at [526, 165] on icon at bounding box center [527, 165] width 5 height 6
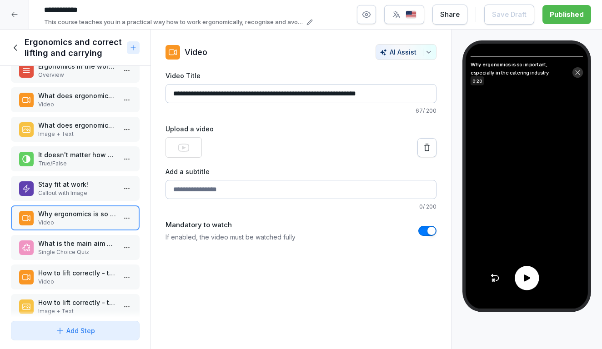
click at [526, 296] on video at bounding box center [527, 177] width 122 height 266
click at [526, 285] on div at bounding box center [527, 278] width 24 height 24
click at [86, 251] on p "Single Choice Quiz" at bounding box center [77, 252] width 78 height 8
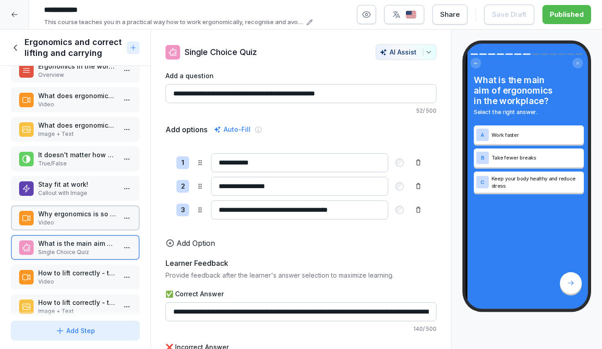
click at [82, 274] on p "How to lift correctly - technique to protect your back" at bounding box center [77, 273] width 78 height 10
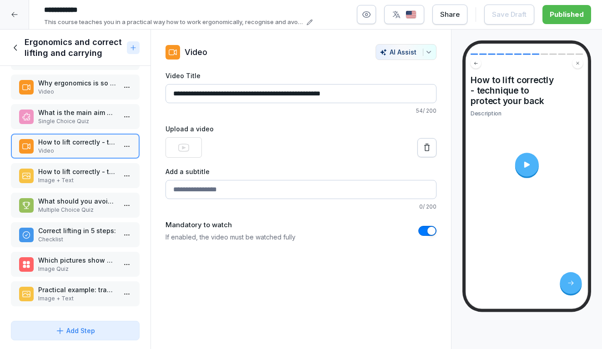
scroll to position [150, 0]
click at [528, 168] on icon at bounding box center [527, 165] width 9 height 9
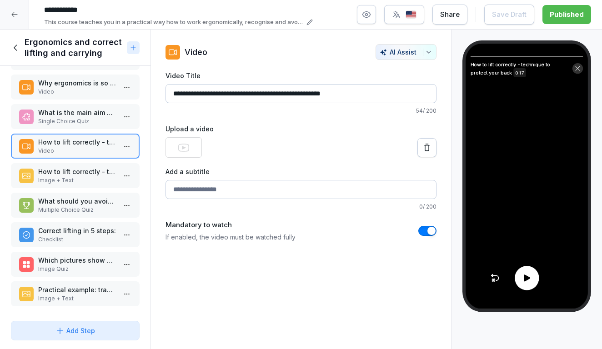
click at [530, 280] on icon at bounding box center [527, 278] width 10 height 10
click at [78, 179] on p "Image + Text" at bounding box center [77, 181] width 78 height 8
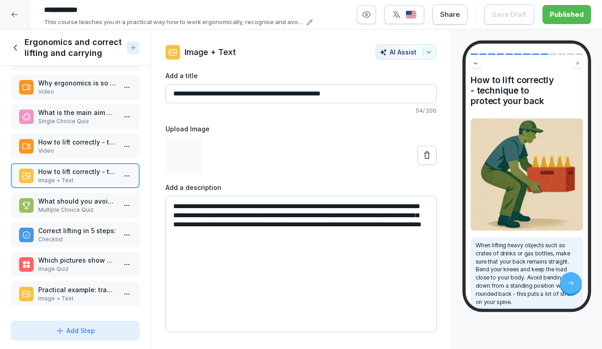
click at [82, 207] on p "Multiple Choice Quiz" at bounding box center [77, 210] width 78 height 8
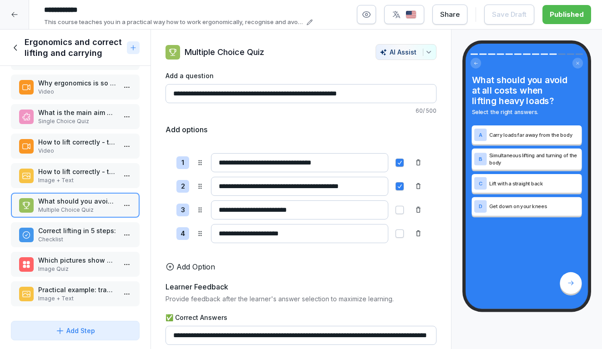
click at [84, 228] on p "Correct lifting in 5 steps:" at bounding box center [77, 231] width 78 height 10
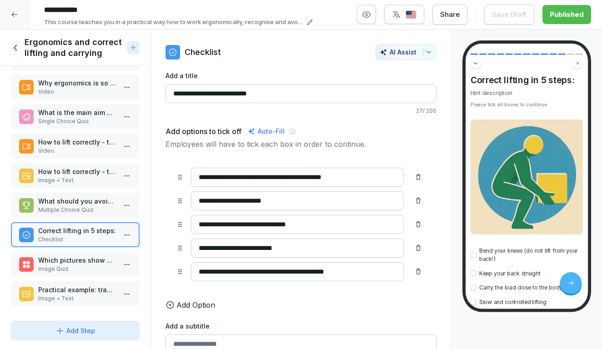
click at [85, 252] on div "Which pictures show an ergonomically correct lifting technique? Image Quiz" at bounding box center [75, 264] width 129 height 25
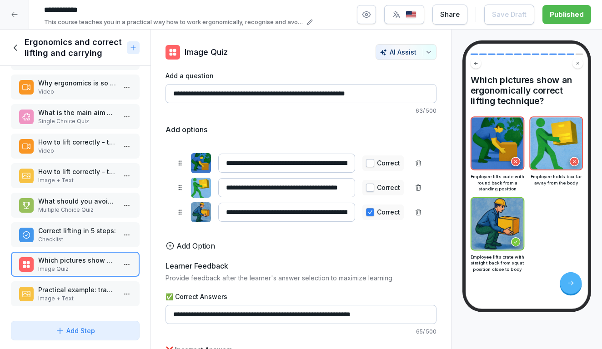
click at [83, 301] on p "Image + Text" at bounding box center [77, 299] width 78 height 8
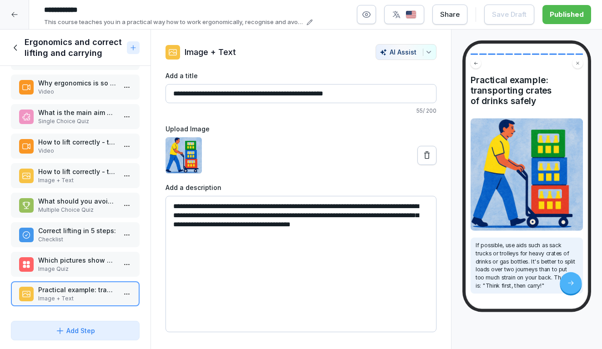
click at [19, 46] on icon at bounding box center [16, 48] width 10 height 10
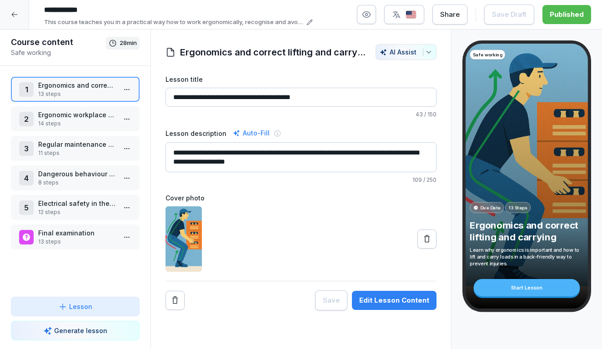
click at [51, 117] on p "Ergonomic workplace design and prevention of muscle and joint complaints" at bounding box center [77, 115] width 78 height 10
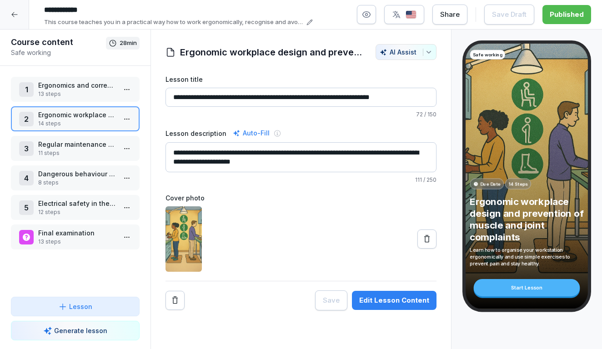
click at [127, 122] on html "**********" at bounding box center [301, 174] width 602 height 349
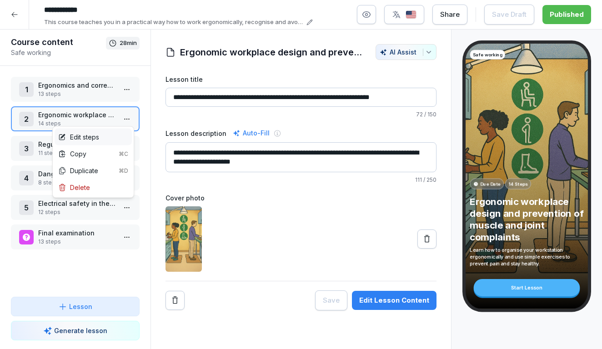
click at [104, 139] on div "Edit steps" at bounding box center [93, 137] width 77 height 17
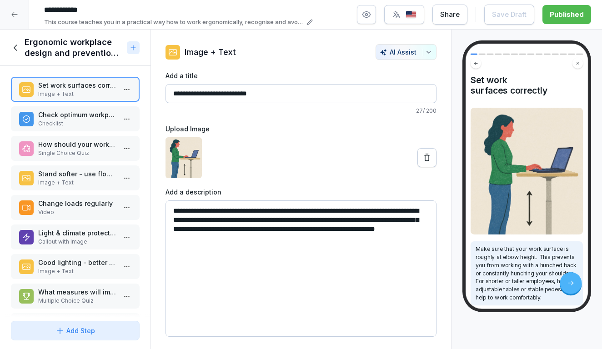
click at [56, 117] on p "Check optimum workplace design:" at bounding box center [77, 115] width 78 height 10
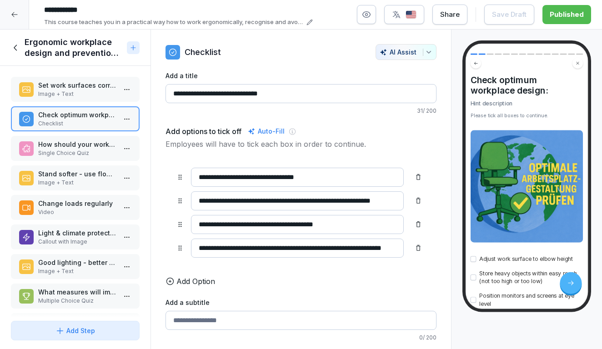
click at [60, 143] on p "How should your work surface ideally be set up?" at bounding box center [77, 145] width 78 height 10
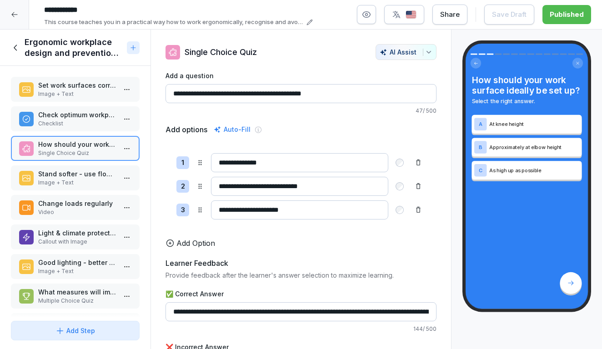
click at [67, 165] on div "Set work surfaces correctly Image + Text Check optimum workplace design: Checkl…" at bounding box center [75, 192] width 151 height 252
click at [64, 174] on p "Stand softer - use floor mats" at bounding box center [77, 174] width 78 height 10
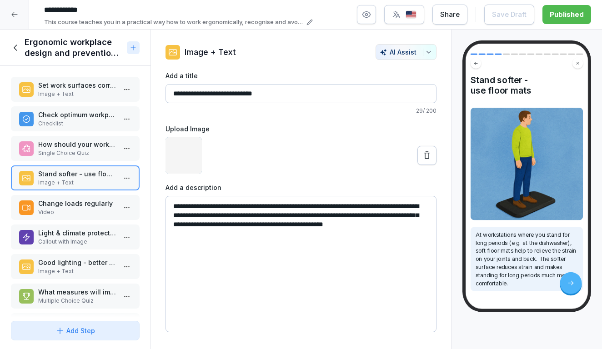
click at [64, 204] on p "Change loads regularly" at bounding box center [77, 204] width 78 height 10
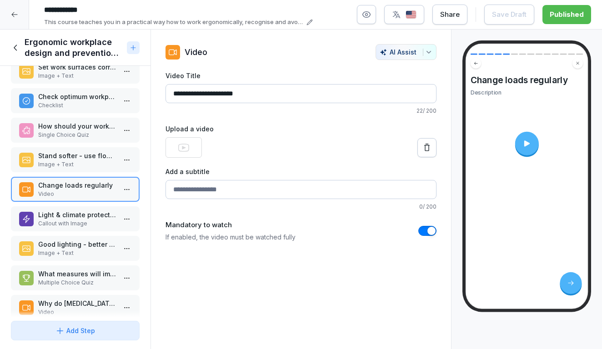
scroll to position [24, 0]
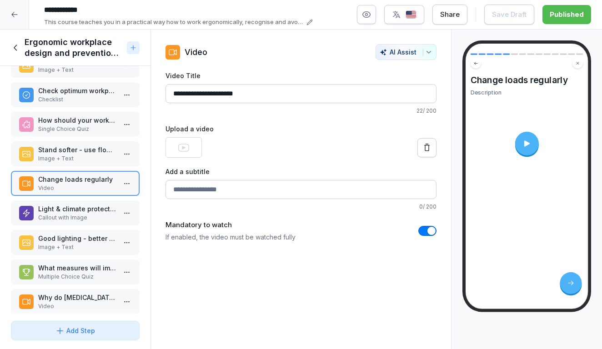
click at [531, 144] on icon at bounding box center [527, 143] width 9 height 9
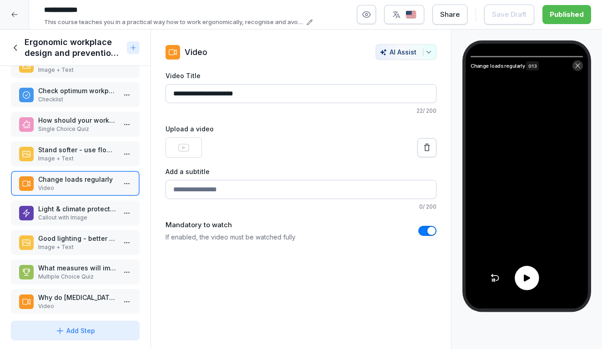
click at [520, 282] on div at bounding box center [527, 278] width 24 height 24
click at [70, 221] on p "Callout with Image" at bounding box center [77, 218] width 78 height 8
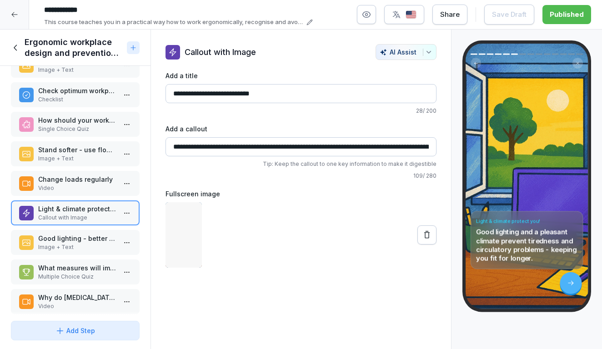
click at [76, 249] on p "Image + Text" at bounding box center [77, 247] width 78 height 8
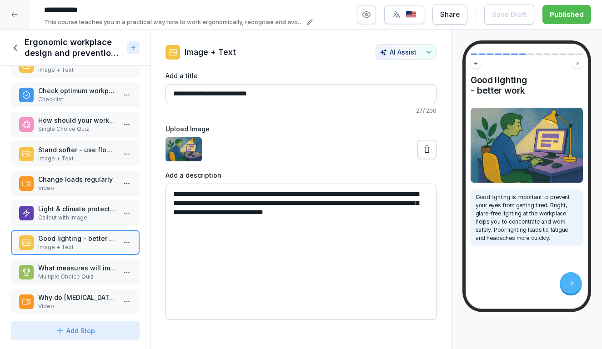
click at [76, 273] on p "What measures will improve your ergonomics and health at work?" at bounding box center [77, 268] width 78 height 10
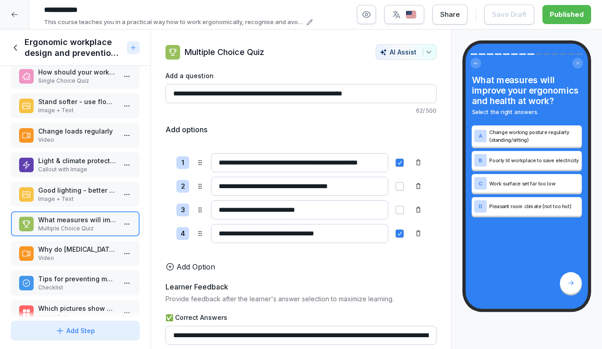
scroll to position [74, 0]
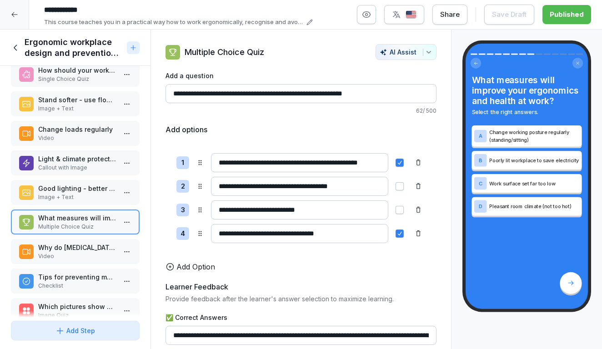
click at [70, 251] on p "Why do musculoskeletal disorders develop?" at bounding box center [77, 248] width 78 height 10
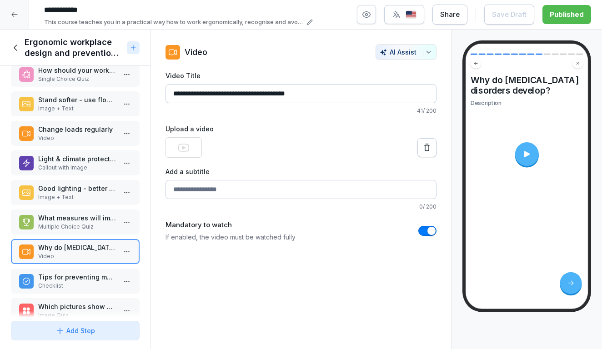
scroll to position [96, 0]
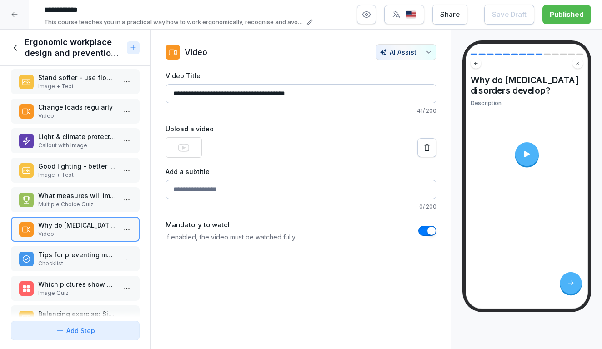
click at [531, 156] on icon at bounding box center [527, 154] width 9 height 9
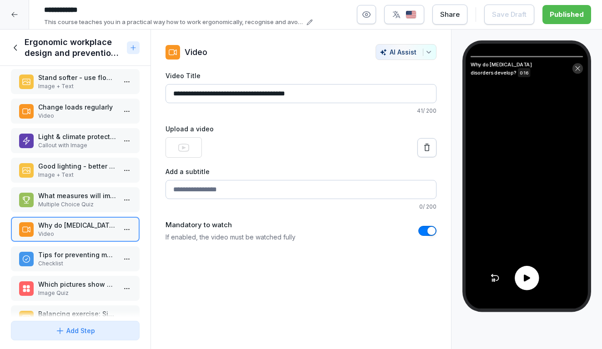
click at [527, 274] on icon at bounding box center [527, 278] width 10 height 10
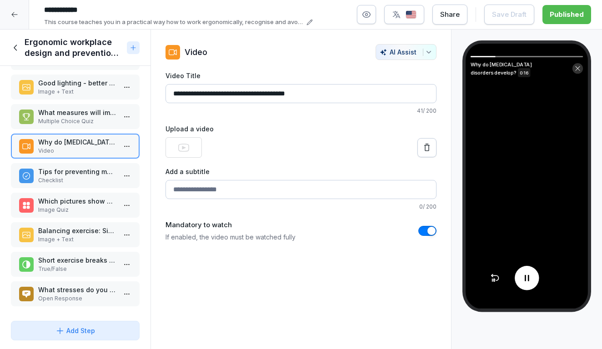
scroll to position [180, 0]
click at [63, 201] on p "Which pictures show an ergonomically good workplace design?" at bounding box center [77, 202] width 78 height 10
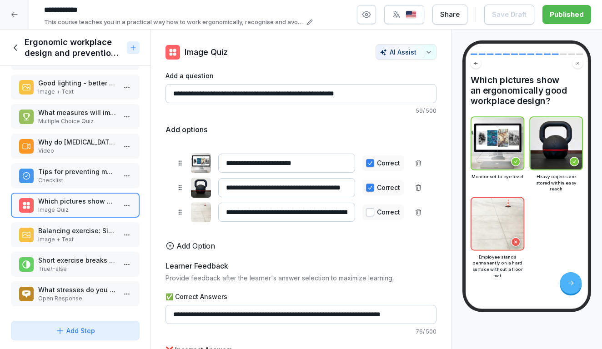
click at [68, 249] on div "Set work surfaces correctly Image + Text Check optimum workplace design: Checkl…" at bounding box center [75, 192] width 151 height 252
click at [73, 231] on p "Balancing exercise: Simple back stretching" at bounding box center [77, 231] width 78 height 10
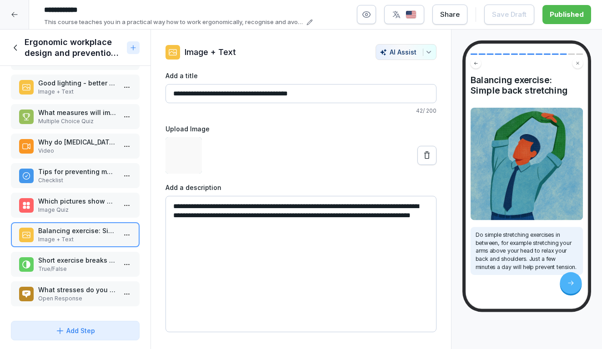
click at [91, 284] on div "What stresses do you personally notice particularly strongly in your daily work…" at bounding box center [75, 294] width 129 height 25
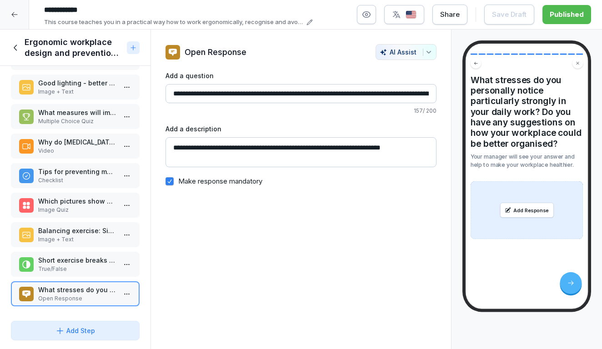
click at [88, 268] on p "True/False" at bounding box center [77, 269] width 78 height 8
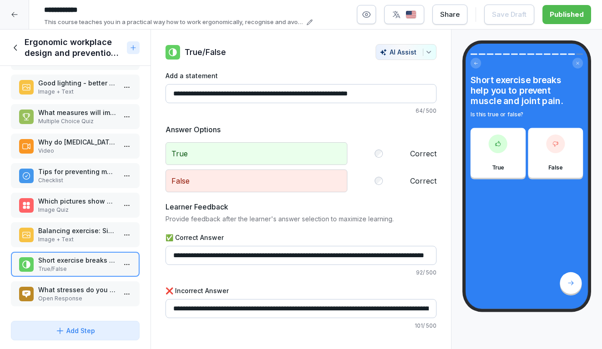
click at [16, 53] on div "Ergonomic workplace design and prevention of muscle and joint complaints" at bounding box center [67, 48] width 112 height 22
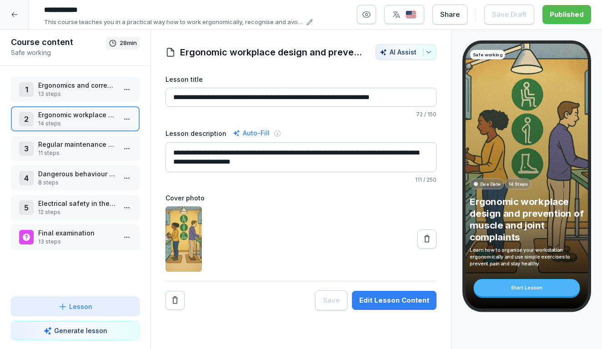
click at [13, 10] on div at bounding box center [14, 14] width 29 height 29
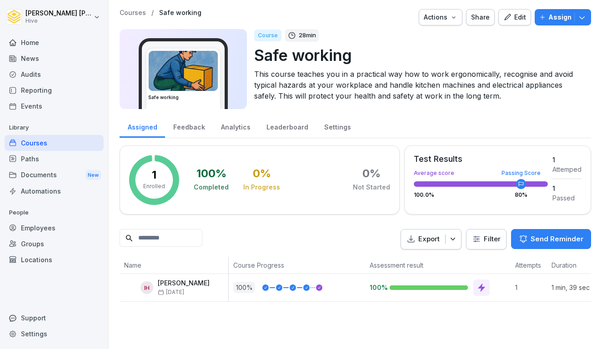
click at [46, 157] on div "Paths" at bounding box center [54, 159] width 99 height 16
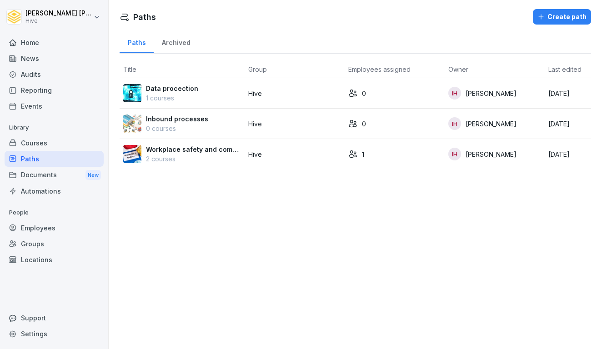
click at [206, 154] on p "Workplace safety and compliance" at bounding box center [193, 150] width 95 height 10
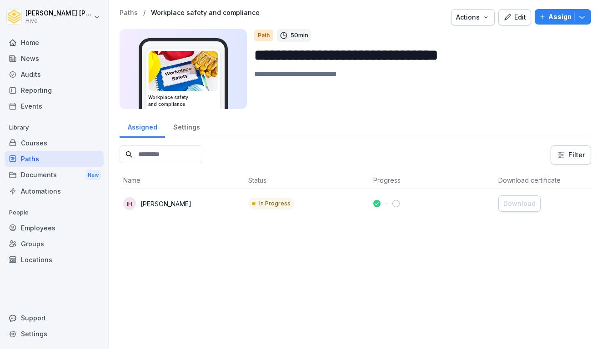
click at [518, 20] on div "Edit" at bounding box center [515, 17] width 23 height 10
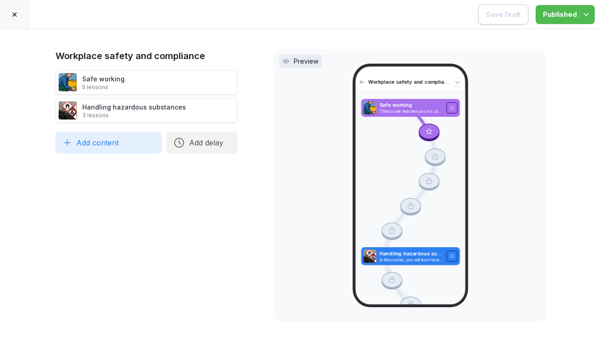
click at [147, 111] on div "Handling hazardous substances 3 lessons" at bounding box center [134, 110] width 104 height 17
click at [152, 83] on div "Safe working 5 lessons" at bounding box center [147, 82] width 182 height 25
click at [16, 15] on icon at bounding box center [14, 14] width 7 height 7
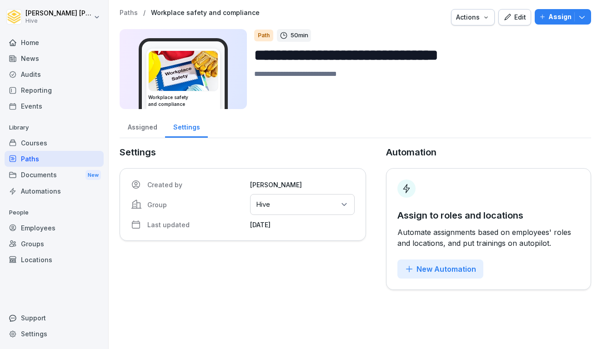
click at [121, 1] on div "**********" at bounding box center [356, 149] width 494 height 299
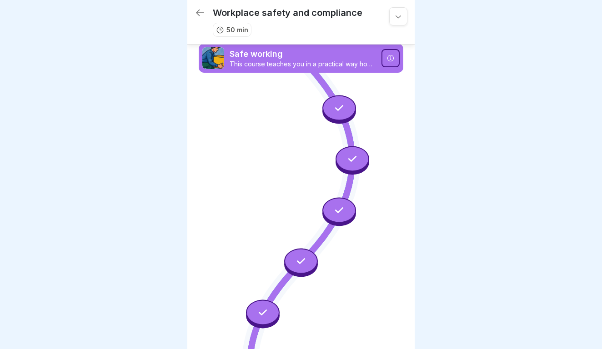
click at [338, 109] on icon at bounding box center [340, 108] width 12 height 12
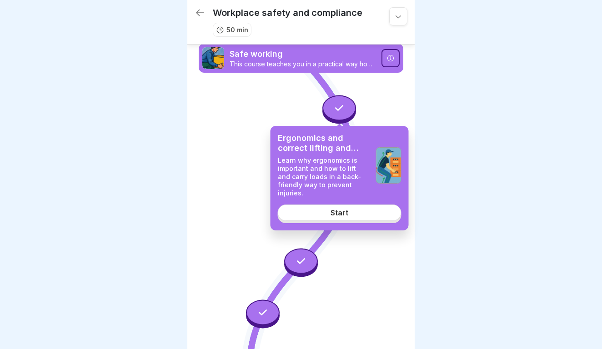
click at [332, 212] on link "Start" at bounding box center [340, 213] width 124 height 16
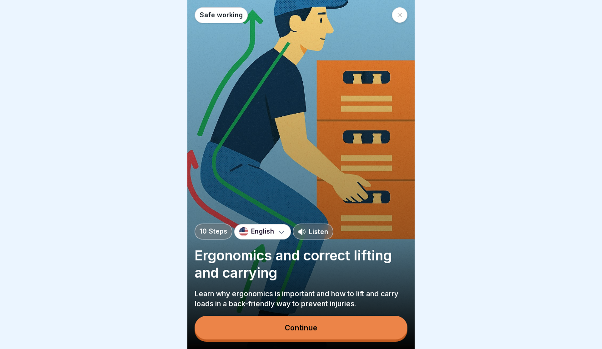
click at [297, 338] on button "Continue" at bounding box center [301, 328] width 213 height 24
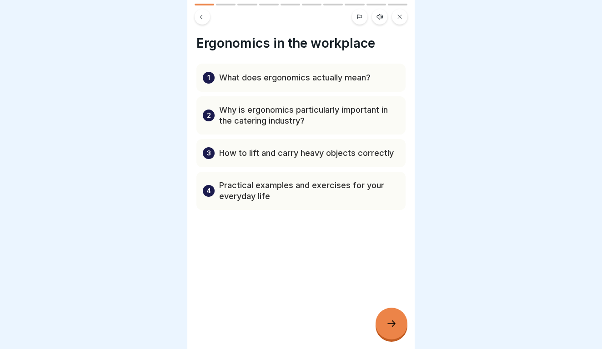
click at [378, 323] on div at bounding box center [392, 324] width 32 height 32
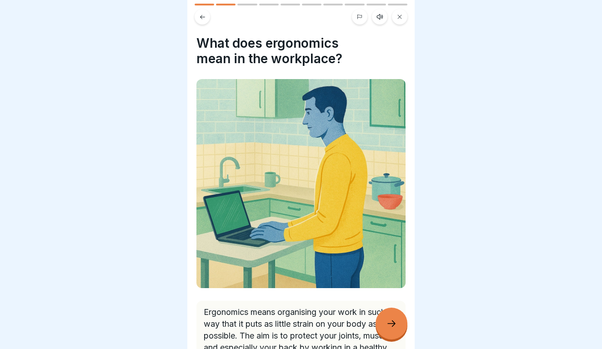
click at [387, 324] on icon at bounding box center [391, 324] width 11 height 11
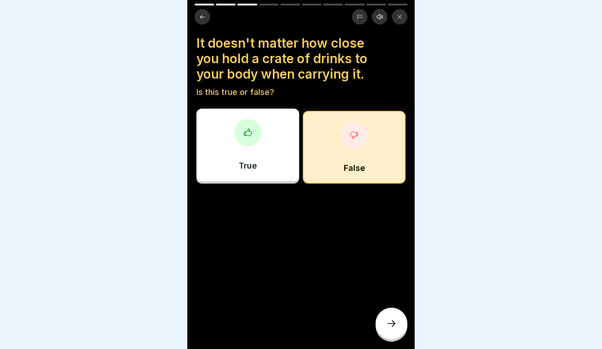
click at [387, 324] on icon at bounding box center [391, 324] width 11 height 11
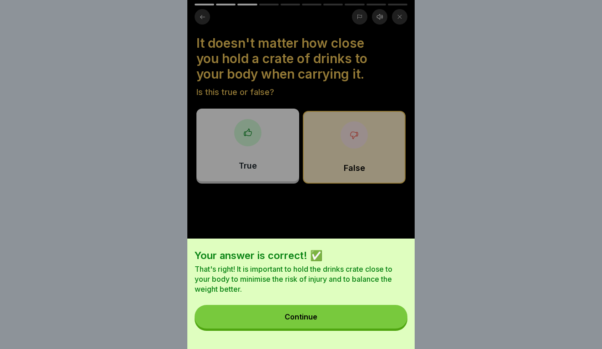
click at [384, 320] on button "Continue" at bounding box center [301, 317] width 213 height 24
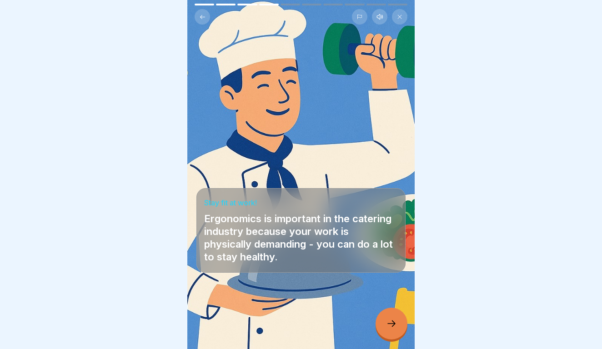
click at [395, 322] on icon at bounding box center [391, 324] width 11 height 11
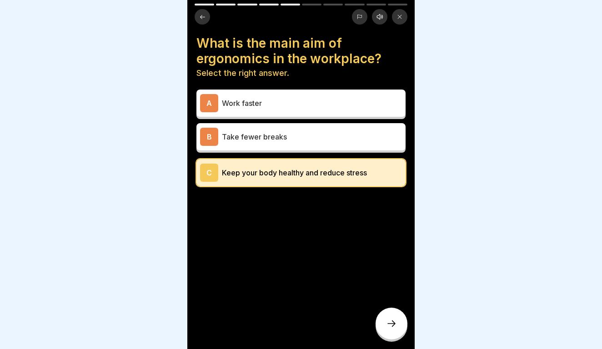
click at [395, 322] on icon at bounding box center [391, 324] width 11 height 11
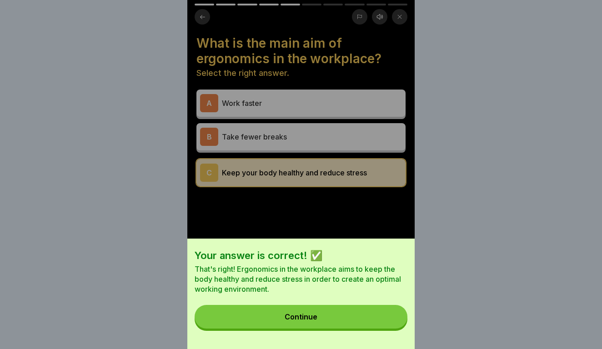
click at [394, 322] on button "Continue" at bounding box center [301, 317] width 213 height 24
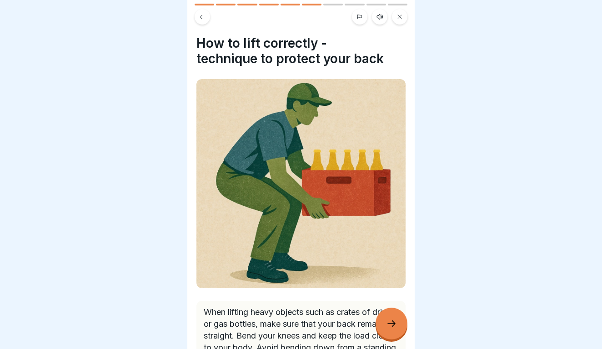
click at [394, 322] on icon at bounding box center [391, 324] width 11 height 11
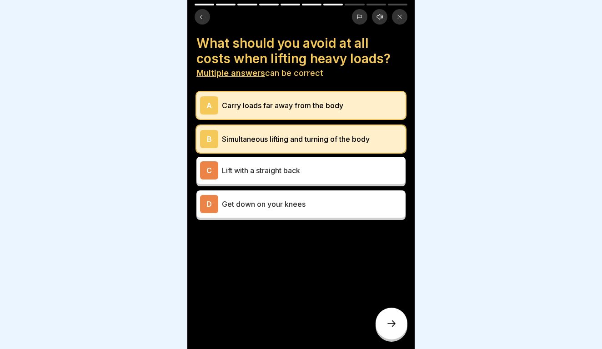
click at [394, 322] on icon at bounding box center [391, 324] width 11 height 11
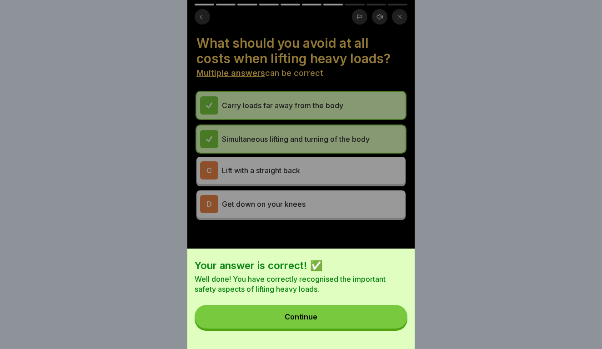
click at [394, 322] on button "Continue" at bounding box center [301, 317] width 213 height 24
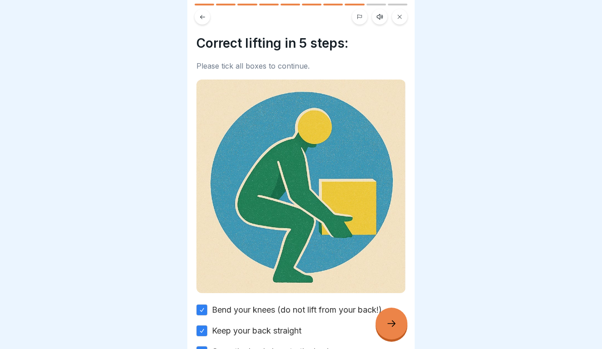
click at [206, 14] on icon at bounding box center [202, 17] width 7 height 7
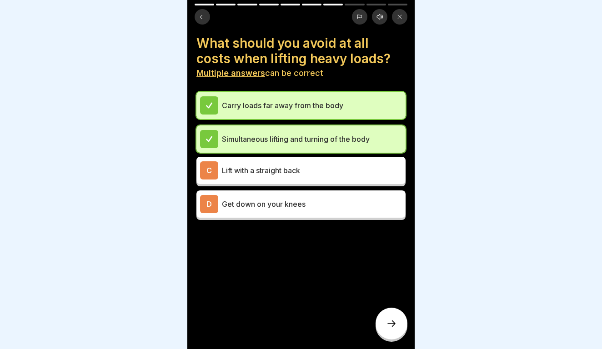
click at [403, 18] on button at bounding box center [399, 16] width 15 height 15
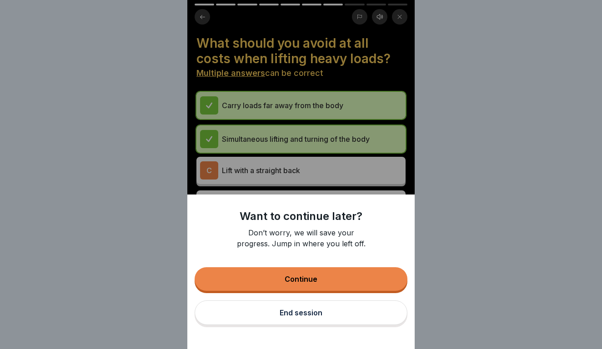
click at [312, 318] on button "End session" at bounding box center [301, 313] width 213 height 25
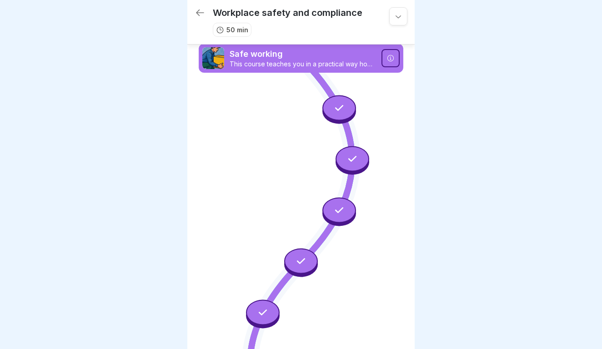
click at [278, 56] on p "Safe working" at bounding box center [303, 54] width 147 height 12
click at [194, 13] on div "Workplace safety and compliance 50 min" at bounding box center [301, 22] width 228 height 45
click at [200, 13] on icon at bounding box center [200, 13] width 8 height 6
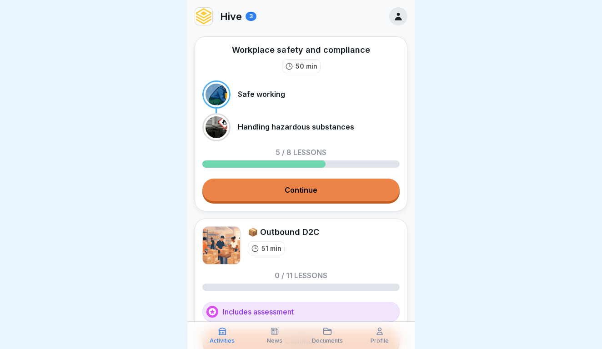
click at [217, 96] on div at bounding box center [217, 95] width 22 height 22
